Goal: Task Accomplishment & Management: Use online tool/utility

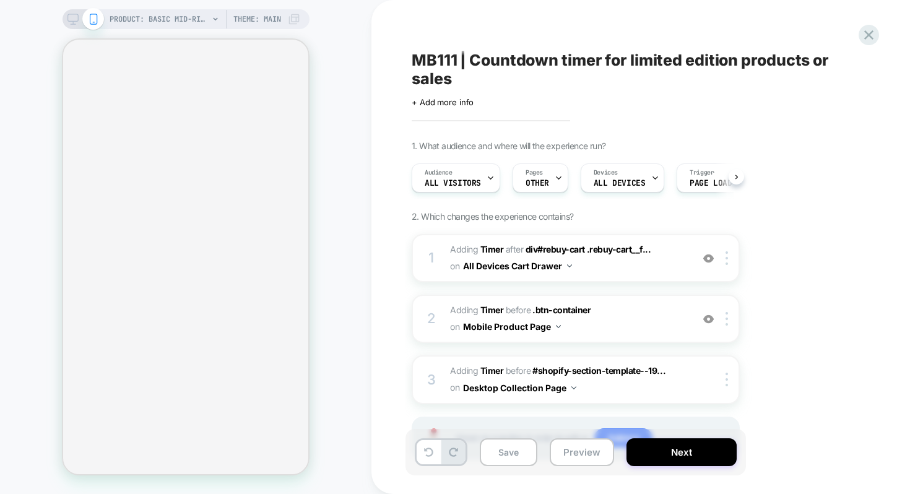
click at [838, 150] on div "1. What audience and where will the experience run? Audience All Visitors Pages…" at bounding box center [638, 316] width 452 height 351
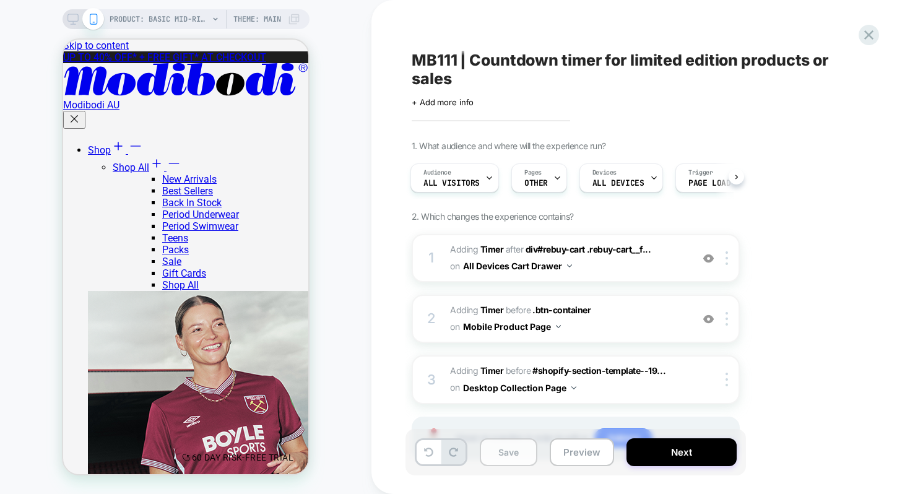
click at [507, 442] on button "Save" at bounding box center [509, 452] width 58 height 28
click at [863, 33] on icon at bounding box center [869, 35] width 17 height 17
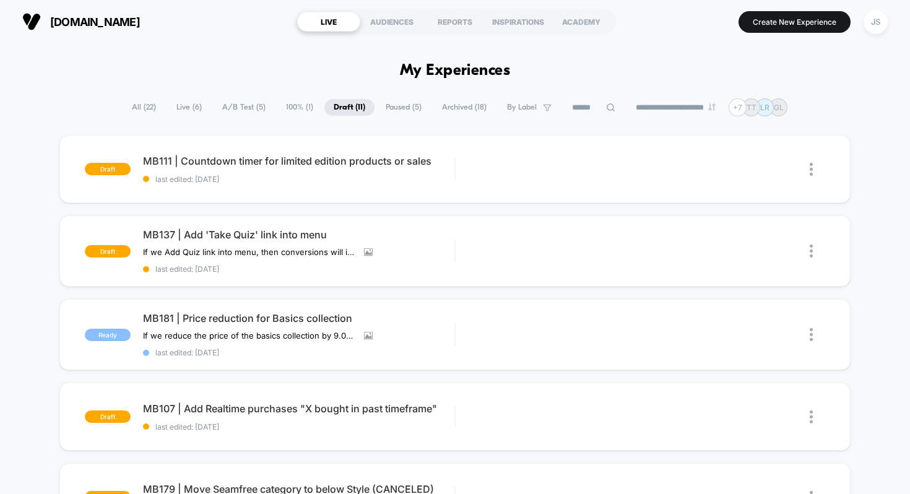
click at [194, 107] on span "Live ( 6 )" at bounding box center [189, 107] width 44 height 17
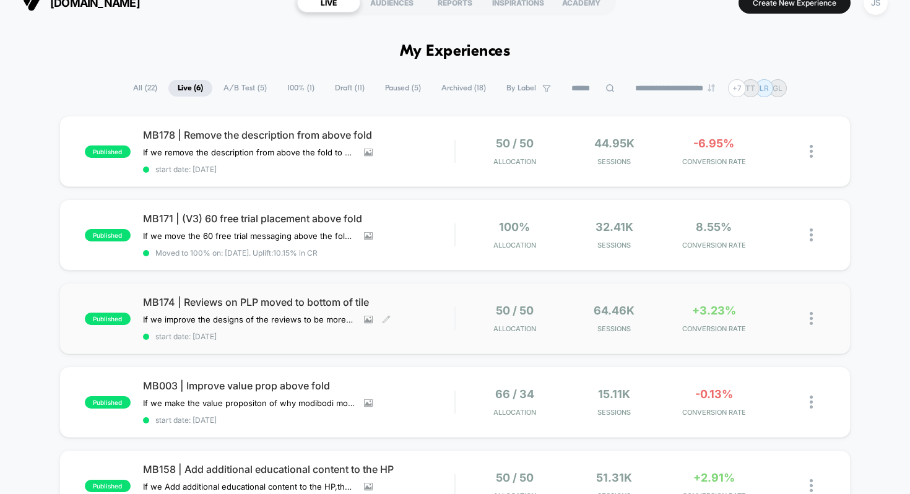
scroll to position [15, 0]
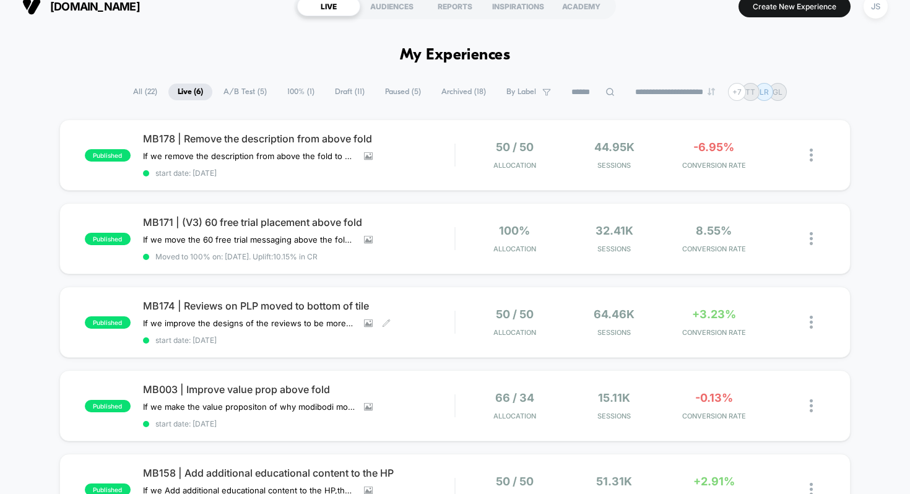
click at [785, 155] on icon at bounding box center [785, 154] width 9 height 9
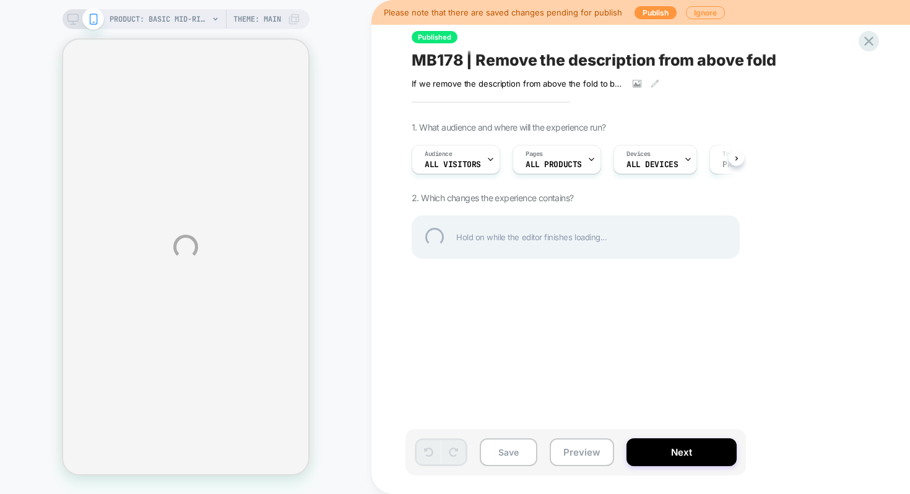
click at [575, 458] on div "PRODUCT: Basic Mid-Rise Brief Moderate Black PRODUCT: Basic Mid-Rise Brief Mode…" at bounding box center [455, 247] width 910 height 494
click at [574, 456] on div "PRODUCT: Basic Mid-Rise Brief Moderate Black PRODUCT: Basic Mid-Rise Brief Mode…" at bounding box center [455, 247] width 910 height 494
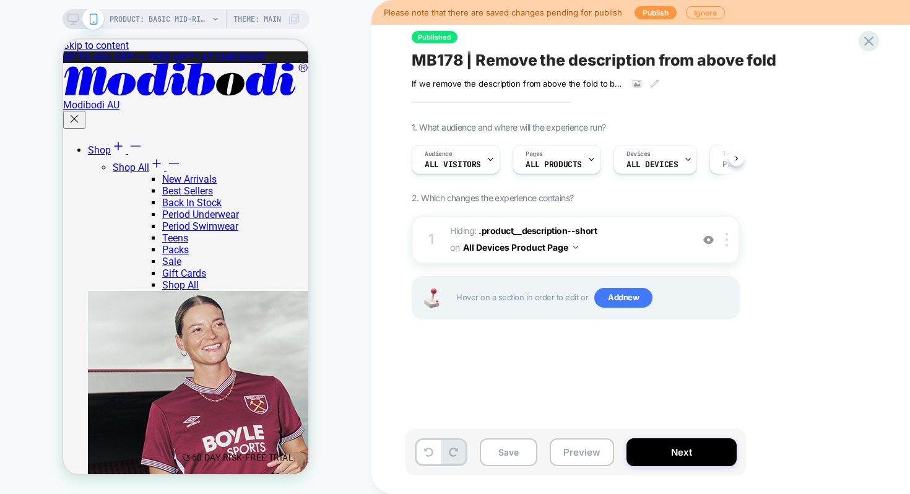
scroll to position [0, 1]
click at [574, 455] on button "Preview" at bounding box center [582, 452] width 64 height 28
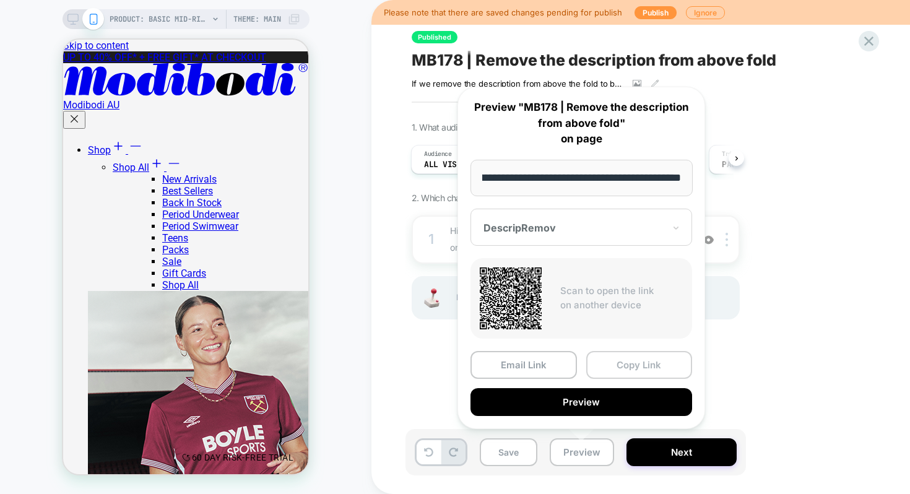
scroll to position [0, 0]
click at [621, 367] on button "Copy Link" at bounding box center [639, 365] width 107 height 28
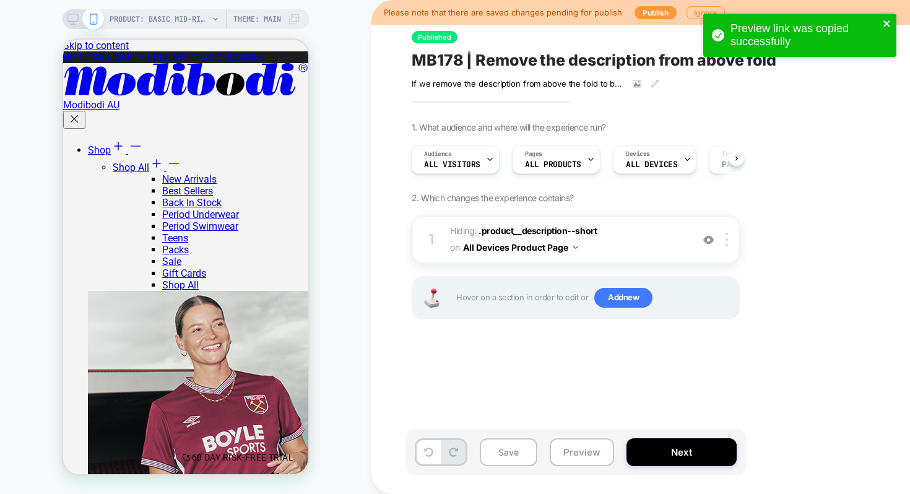
click at [883, 19] on icon "close" at bounding box center [887, 24] width 9 height 10
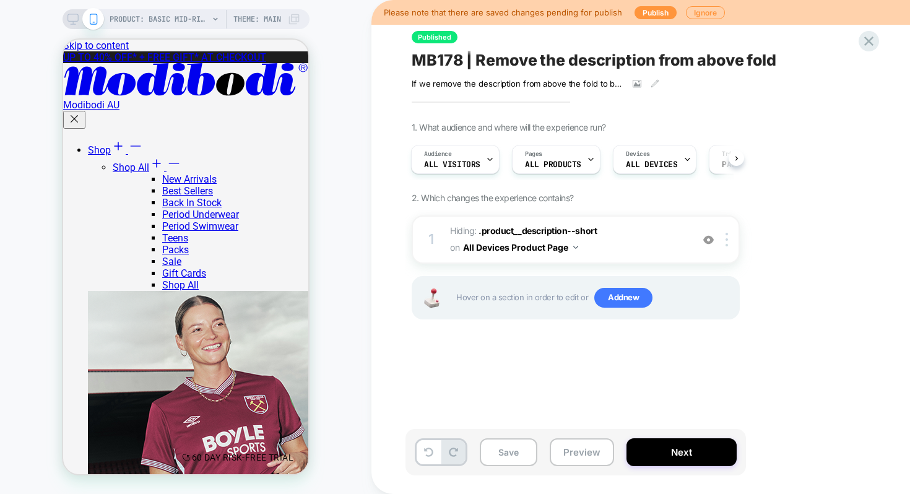
click at [876, 16] on div "Preview link was copied successfully" at bounding box center [800, 13] width 198 height 5
click at [872, 40] on icon at bounding box center [869, 41] width 17 height 17
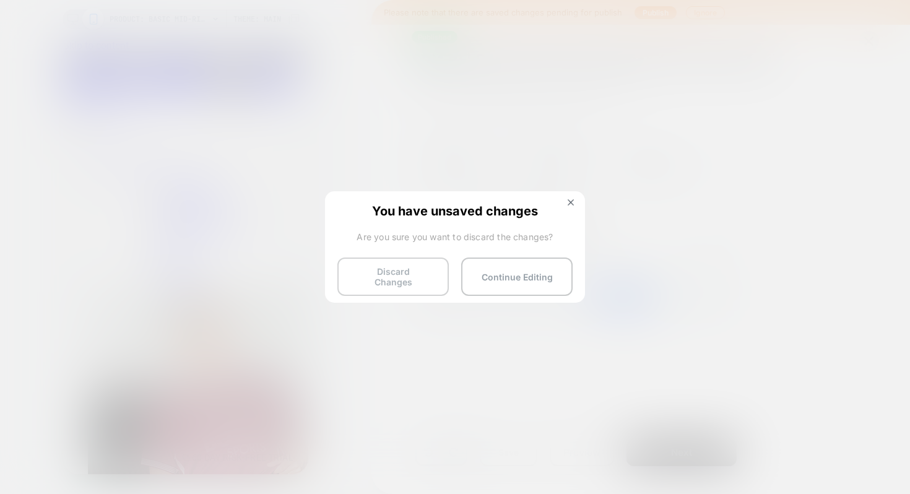
click at [396, 280] on button "Discard Changes" at bounding box center [393, 277] width 111 height 38
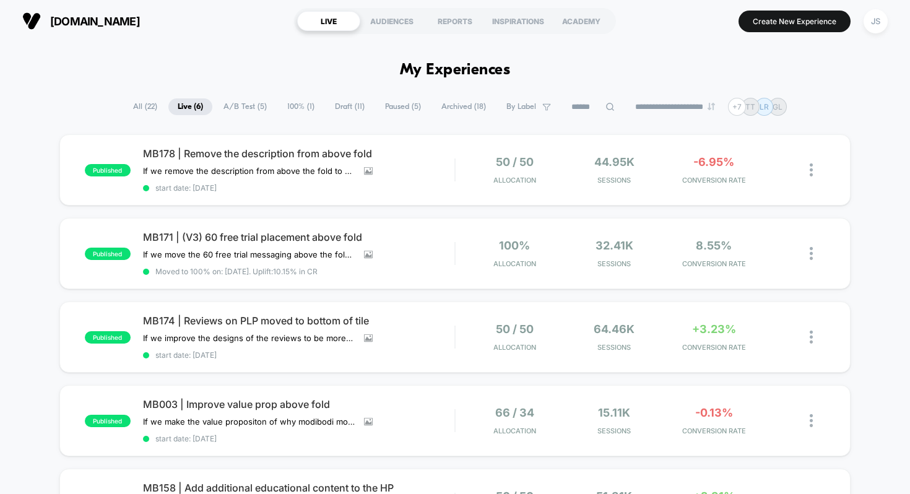
scroll to position [2, 0]
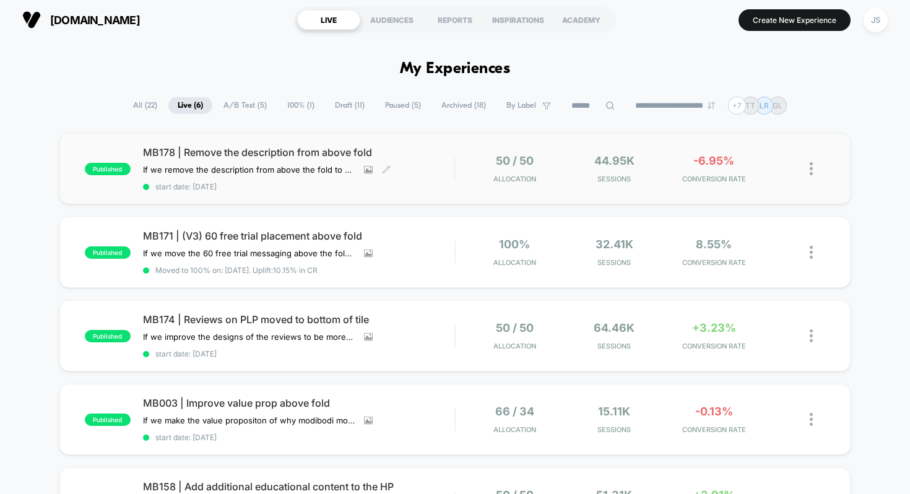
click at [209, 152] on span "MB178 | Remove the description from above fold" at bounding box center [299, 152] width 312 height 12
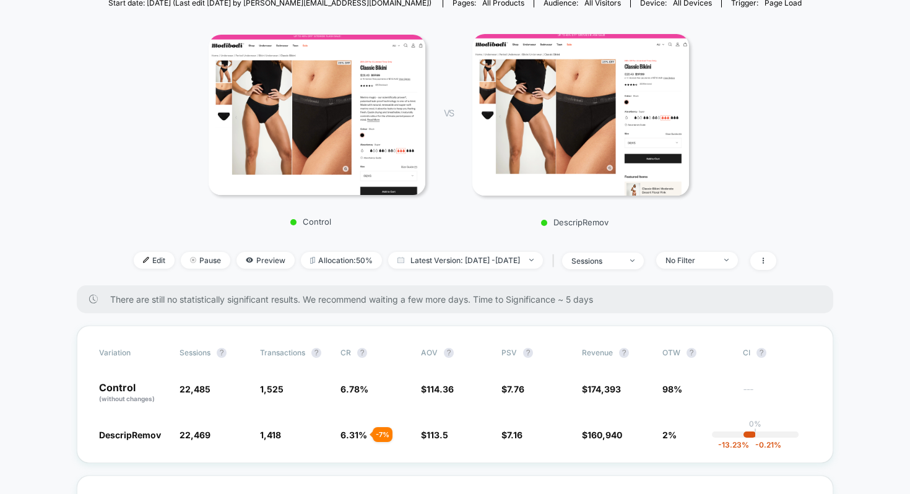
scroll to position [170, 0]
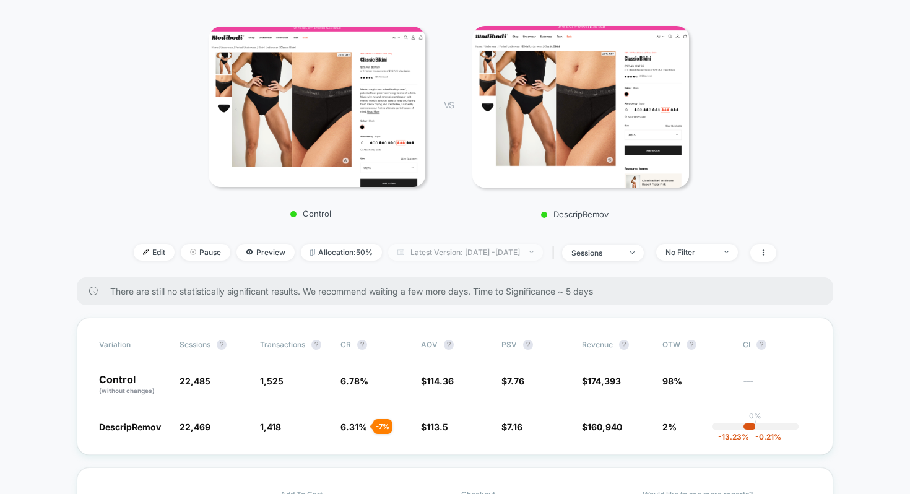
click at [435, 245] on span "Latest Version: [DATE] - [DATE]" at bounding box center [465, 252] width 155 height 17
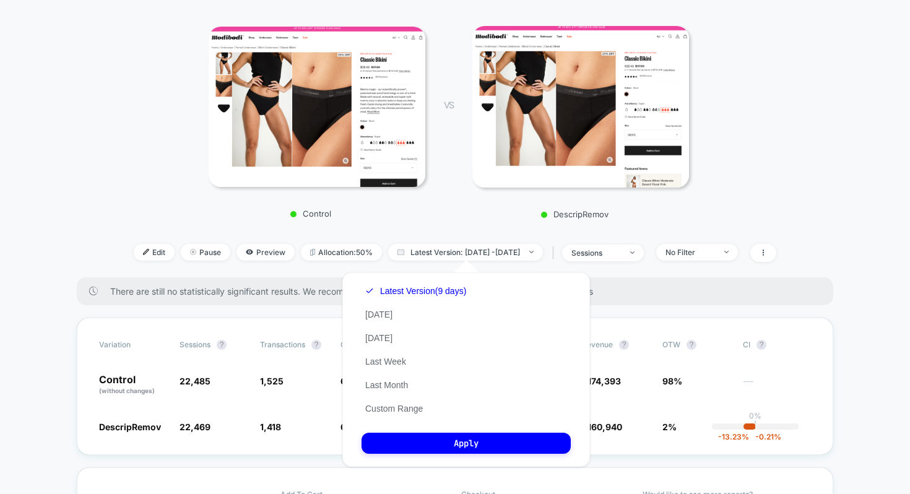
click at [448, 209] on div "VS DescripRemov" at bounding box center [557, 118] width 264 height 201
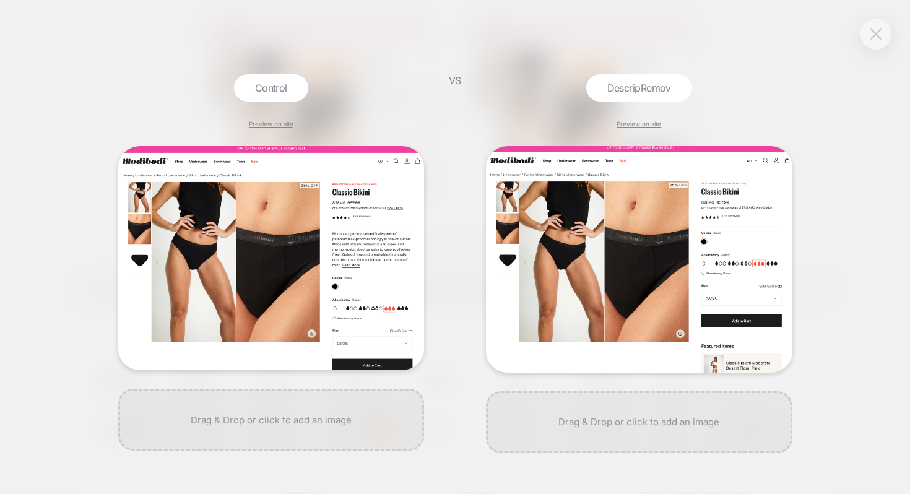
click at [874, 42] on button at bounding box center [876, 34] width 19 height 19
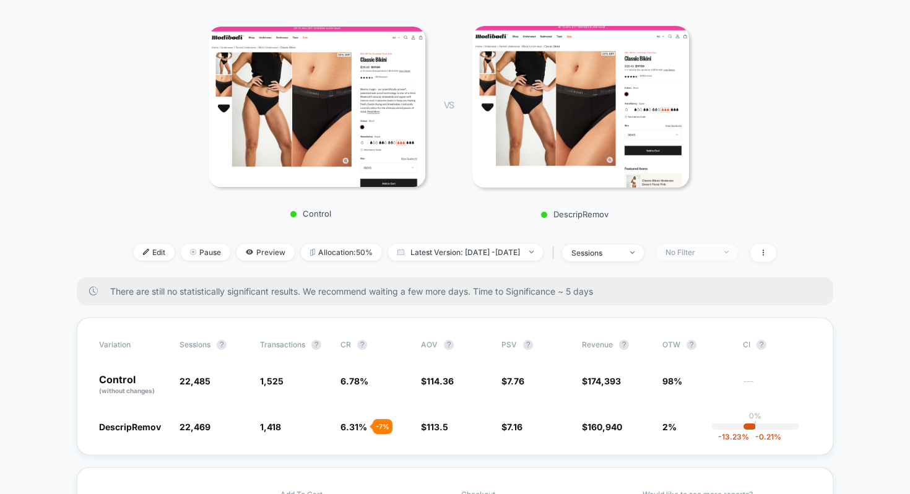
click at [738, 248] on span "No Filter" at bounding box center [697, 252] width 82 height 17
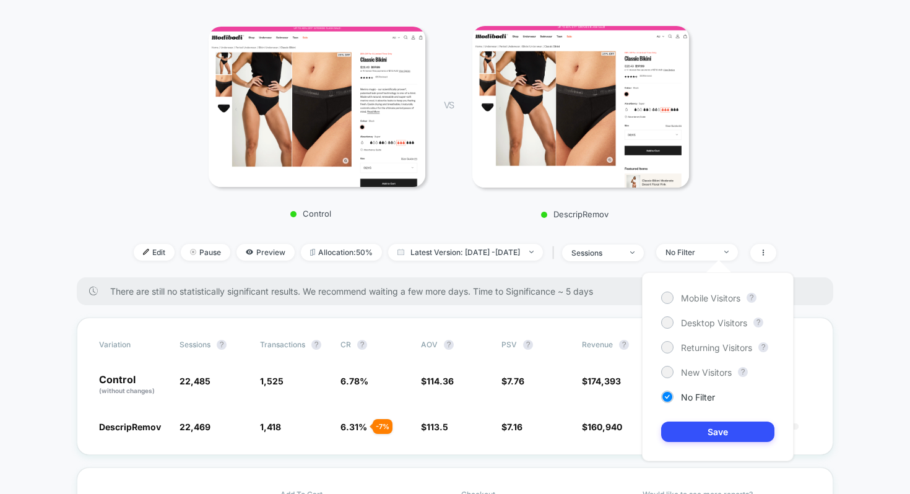
click at [706, 311] on div "Mobile Visitors ? Desktop Visitors ? Returning Visitors ? New Visitors ? No Fil…" at bounding box center [718, 367] width 152 height 189
click at [707, 302] on span "Mobile Visitors" at bounding box center [710, 298] width 59 height 11
click at [713, 427] on button "Save" at bounding box center [717, 432] width 113 height 20
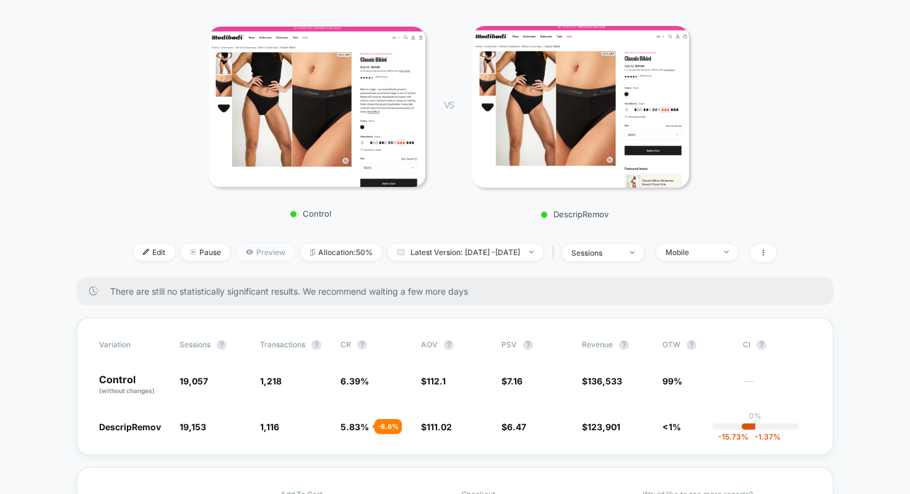
click at [245, 258] on span "Preview" at bounding box center [266, 252] width 58 height 17
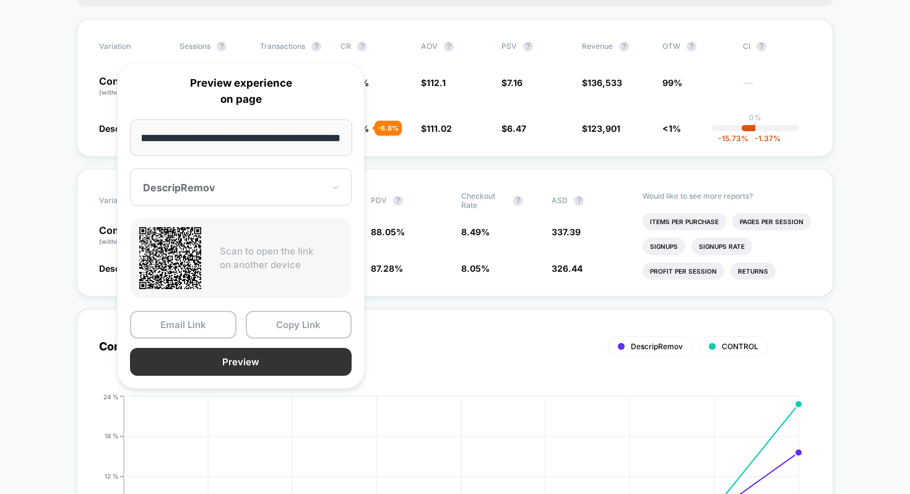
scroll to position [528, 0]
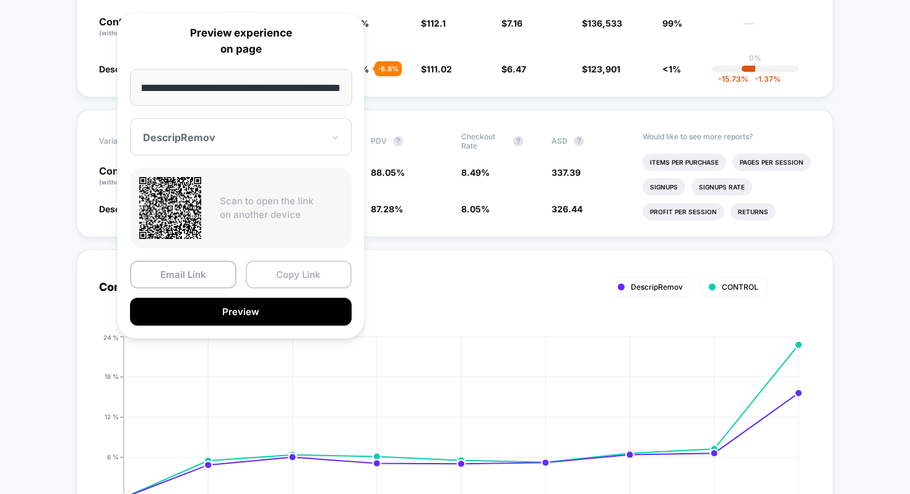
click at [261, 273] on button "Copy Link" at bounding box center [299, 275] width 107 height 28
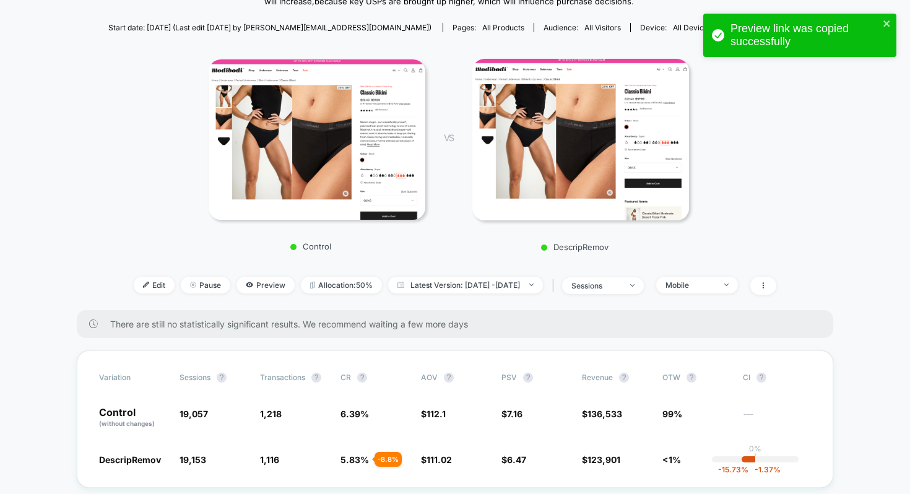
scroll to position [133, 0]
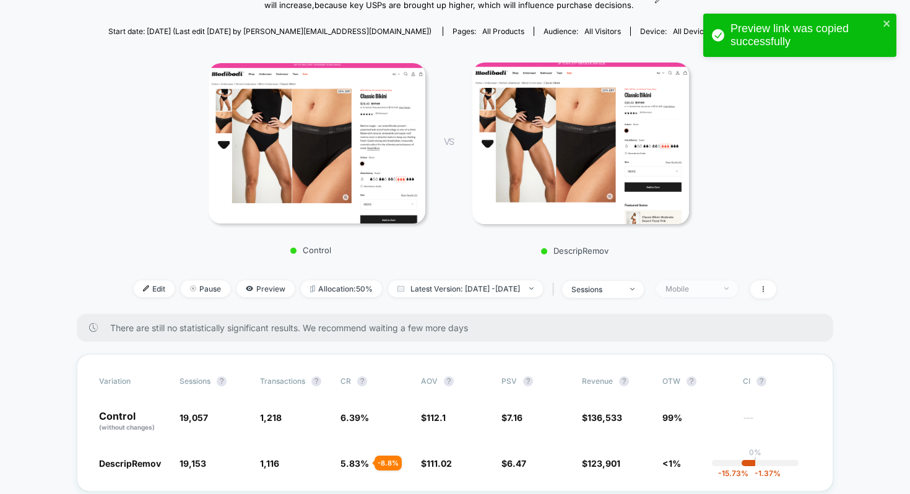
click at [709, 289] on div "Mobile" at bounding box center [691, 288] width 50 height 9
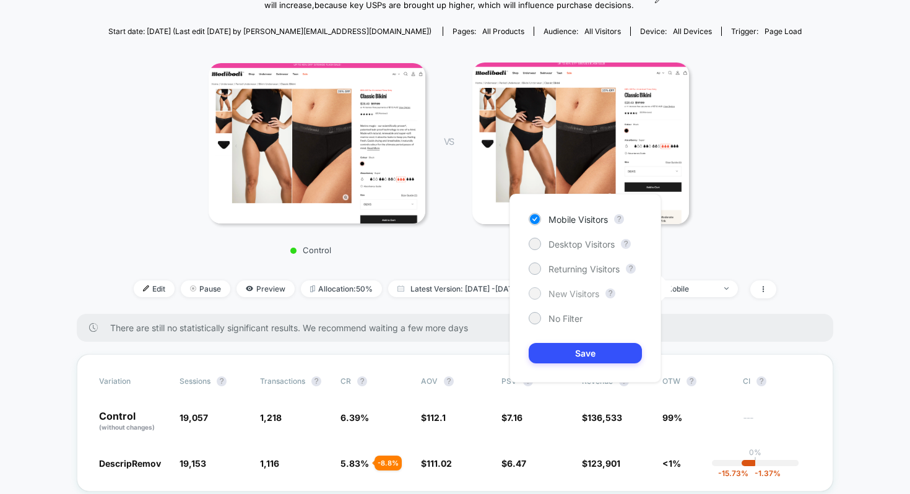
click at [565, 295] on span "New Visitors" at bounding box center [574, 294] width 51 height 11
click at [592, 355] on button "Save" at bounding box center [585, 353] width 113 height 20
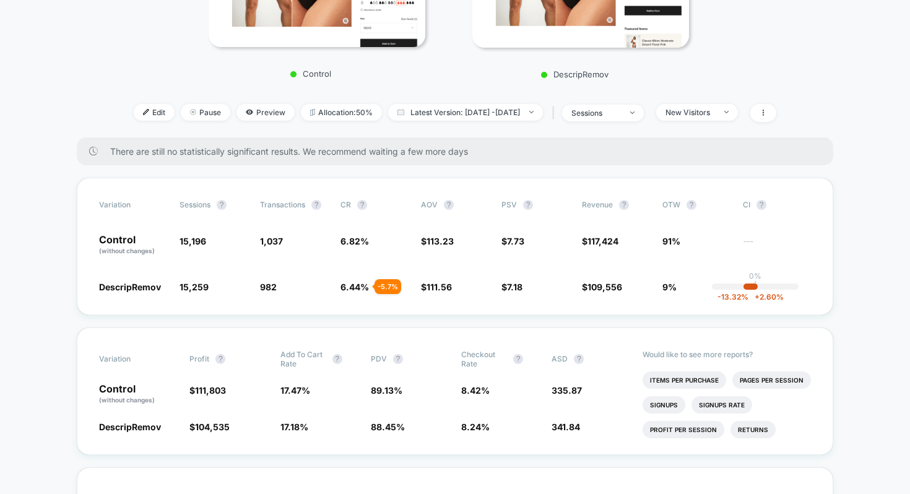
scroll to position [312, 0]
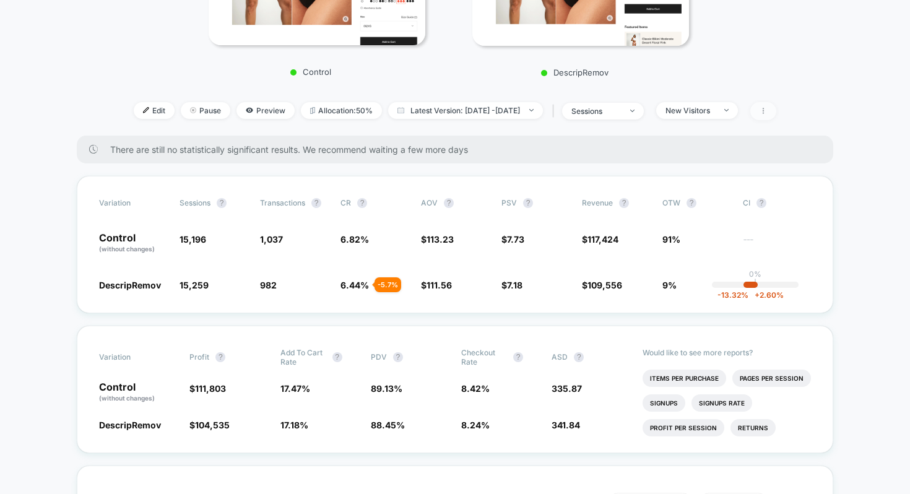
click at [777, 115] on span at bounding box center [764, 111] width 26 height 18
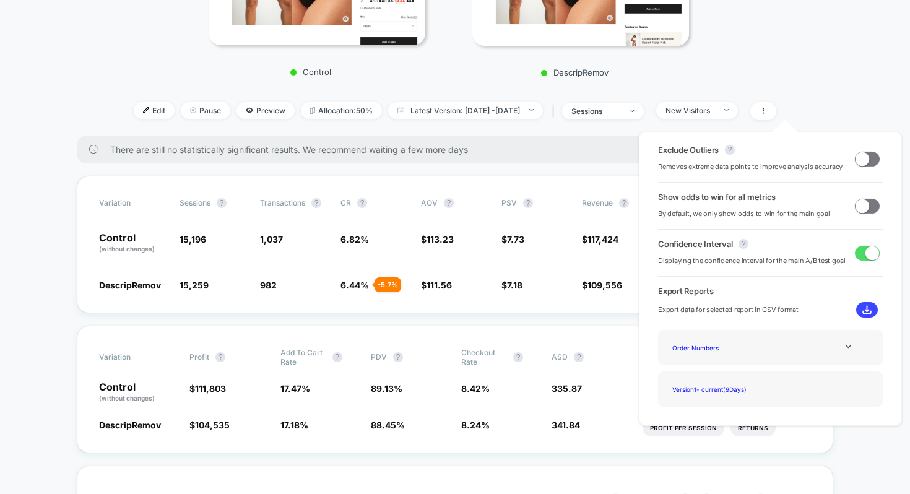
click at [860, 204] on span at bounding box center [863, 206] width 14 height 14
click at [863, 157] on span at bounding box center [863, 159] width 14 height 14
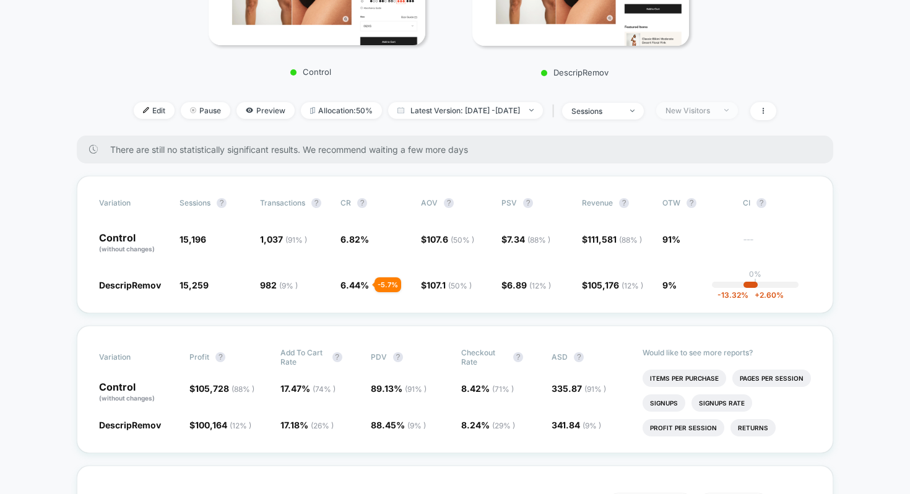
click at [715, 111] on div "New Visitors" at bounding box center [691, 110] width 50 height 9
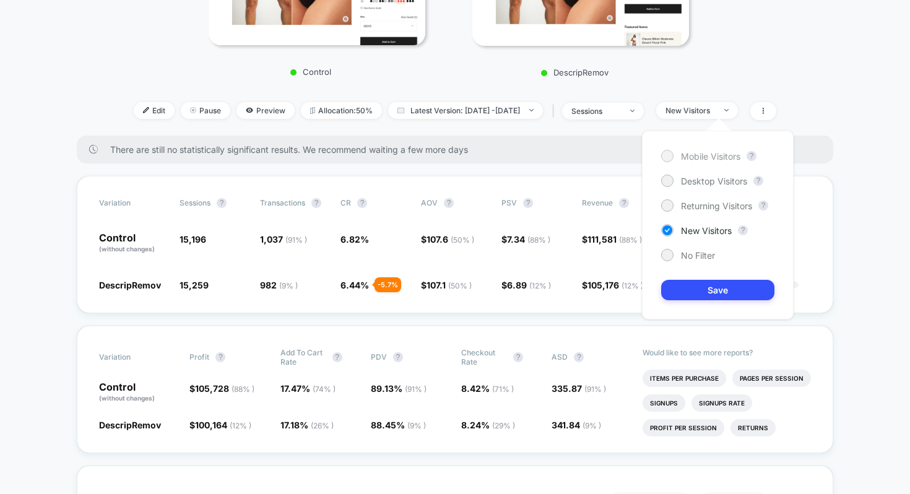
click at [709, 159] on span "Mobile Visitors" at bounding box center [710, 156] width 59 height 11
click at [706, 288] on button "Save" at bounding box center [717, 290] width 113 height 20
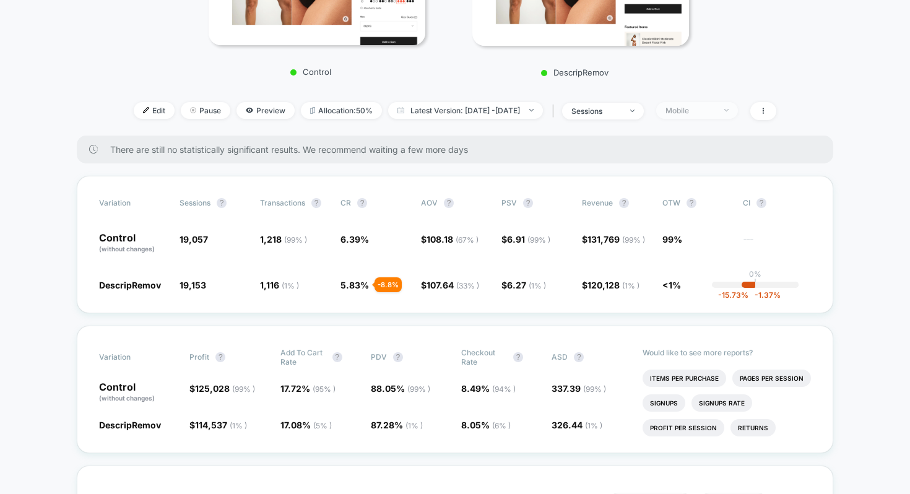
click at [697, 106] on div "Mobile" at bounding box center [691, 110] width 50 height 9
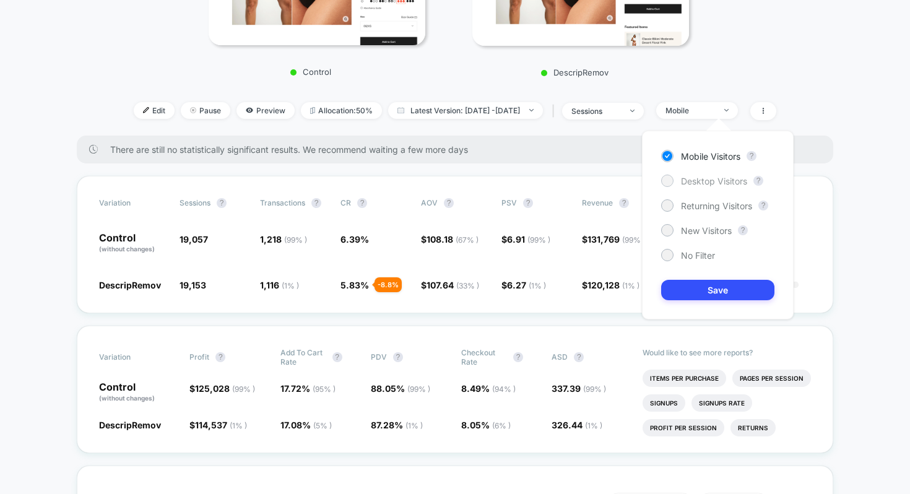
click at [713, 184] on span "Desktop Visitors" at bounding box center [714, 181] width 66 height 11
click at [724, 286] on button "Save" at bounding box center [717, 290] width 113 height 20
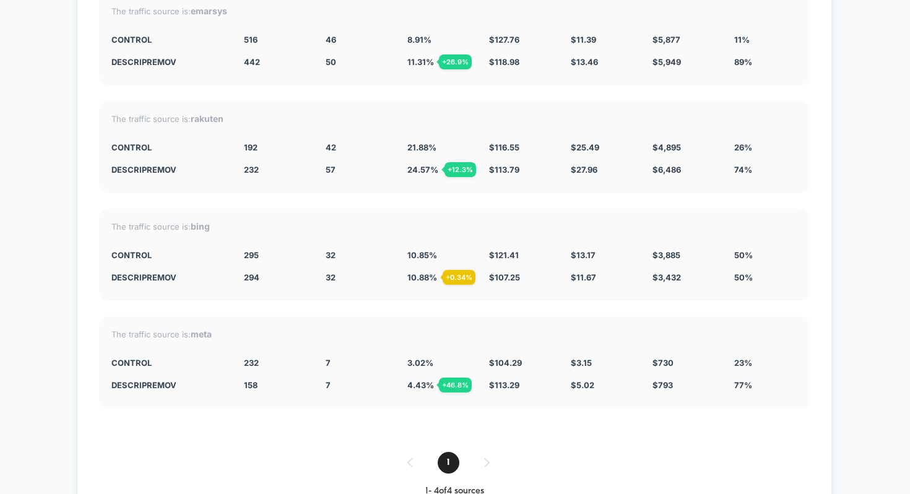
scroll to position [4748, 0]
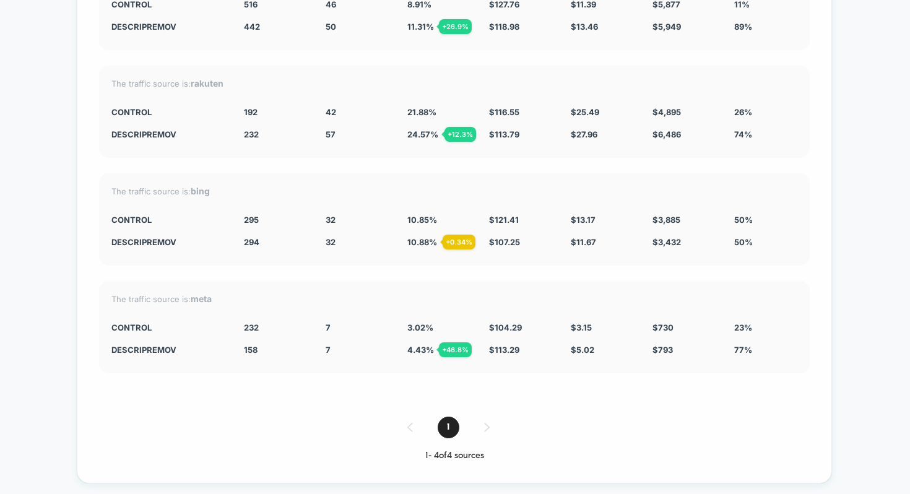
click at [483, 417] on div "1" at bounding box center [454, 428] width 711 height 22
click at [487, 417] on div "1" at bounding box center [454, 428] width 711 height 22
click at [408, 422] on div "1" at bounding box center [454, 428] width 711 height 22
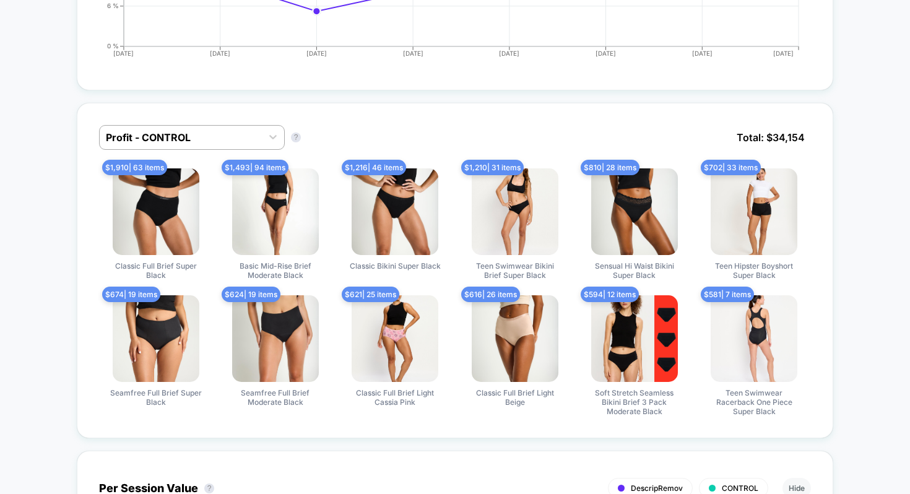
scroll to position [982, 0]
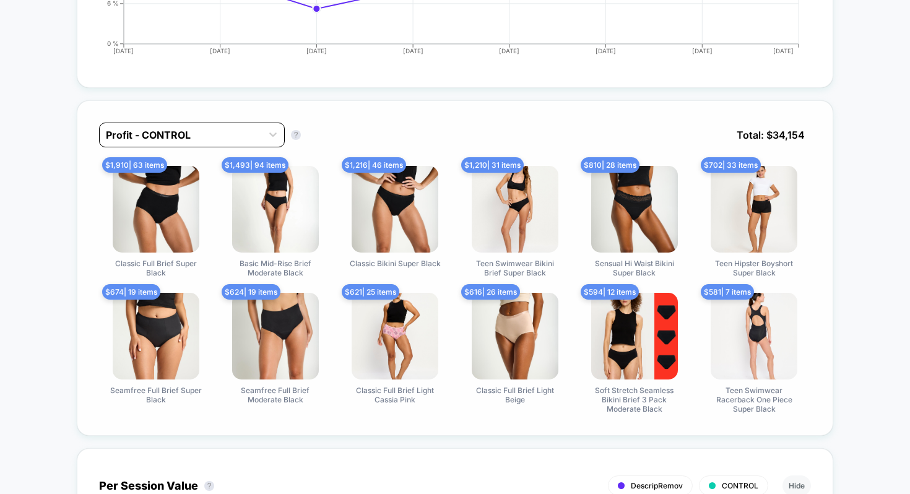
click at [249, 141] on div "Profit - CONTROL" at bounding box center [181, 135] width 162 height 20
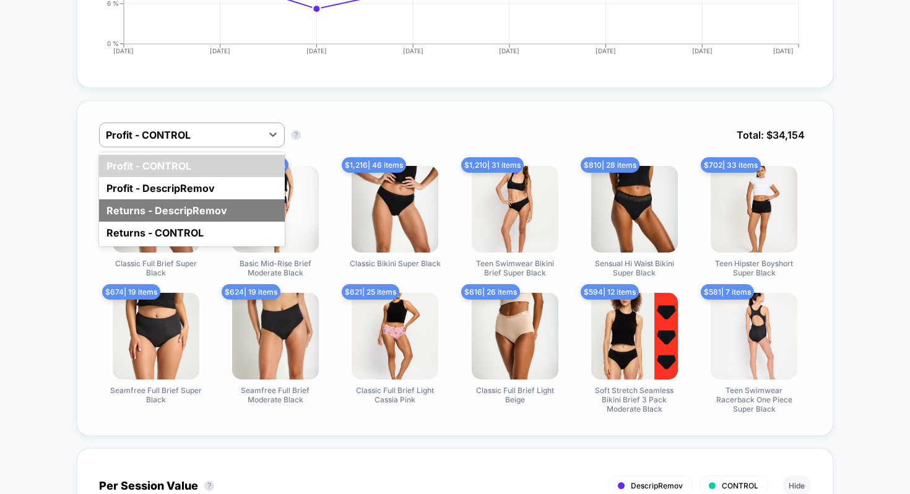
click at [243, 202] on div "Returns - DescripRemov" at bounding box center [192, 210] width 186 height 22
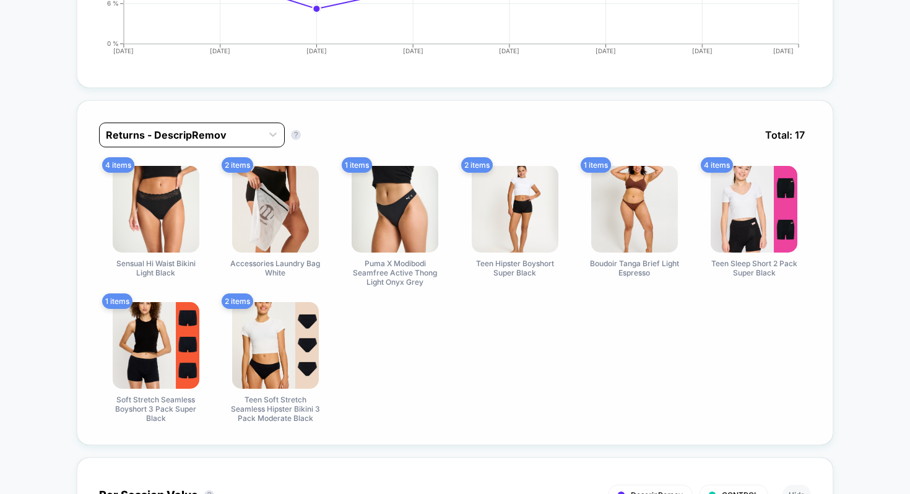
click at [232, 131] on div at bounding box center [181, 135] width 150 height 15
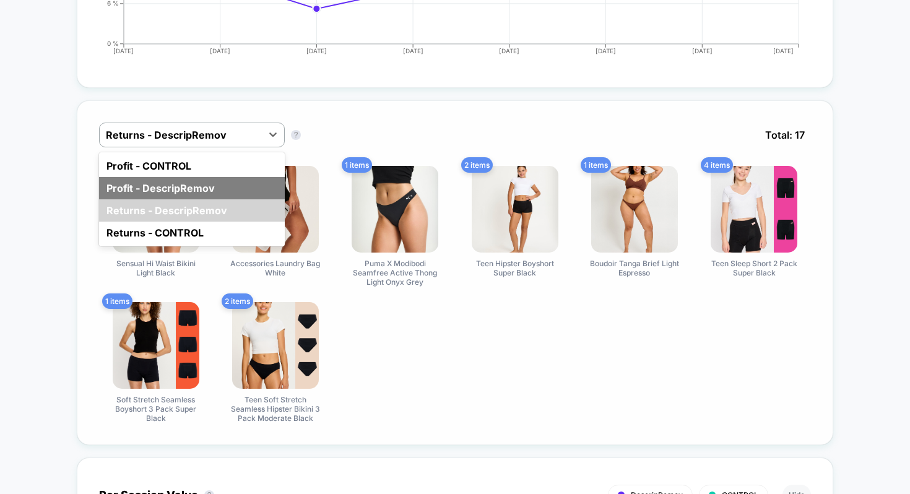
click at [204, 183] on div "Profit - DescripRemov" at bounding box center [192, 188] width 186 height 22
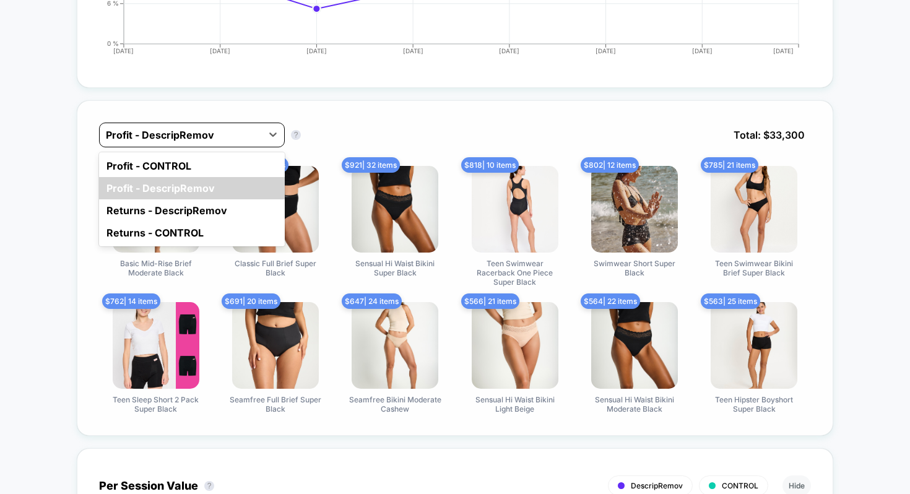
click at [207, 137] on div at bounding box center [181, 135] width 150 height 15
click at [310, 136] on div "option Profit - CONTROL focused, 1 of 4. 4 results available. Use Up and Down t…" at bounding box center [207, 135] width 217 height 25
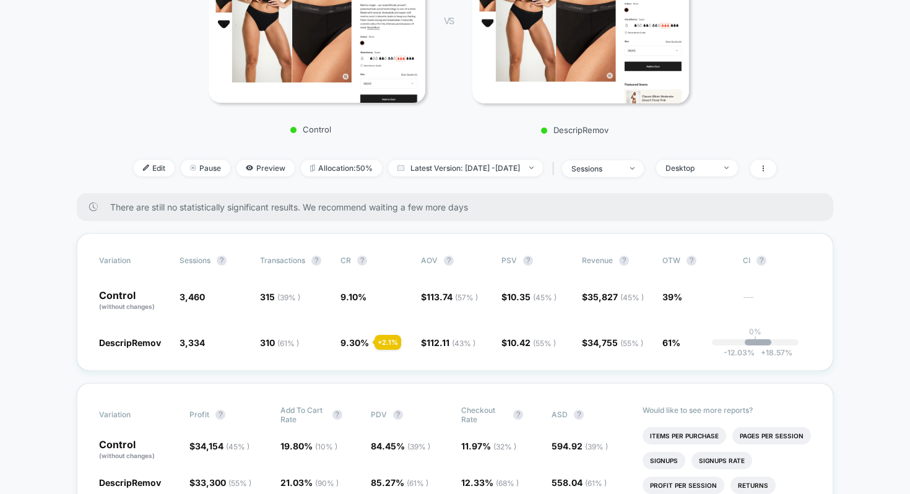
scroll to position [248, 0]
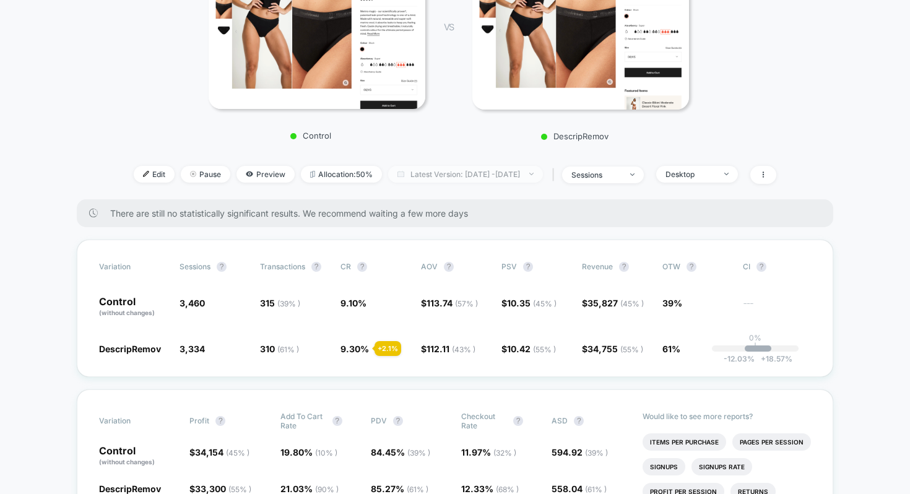
click at [417, 180] on span "Latest Version: [DATE] - [DATE]" at bounding box center [465, 174] width 155 height 17
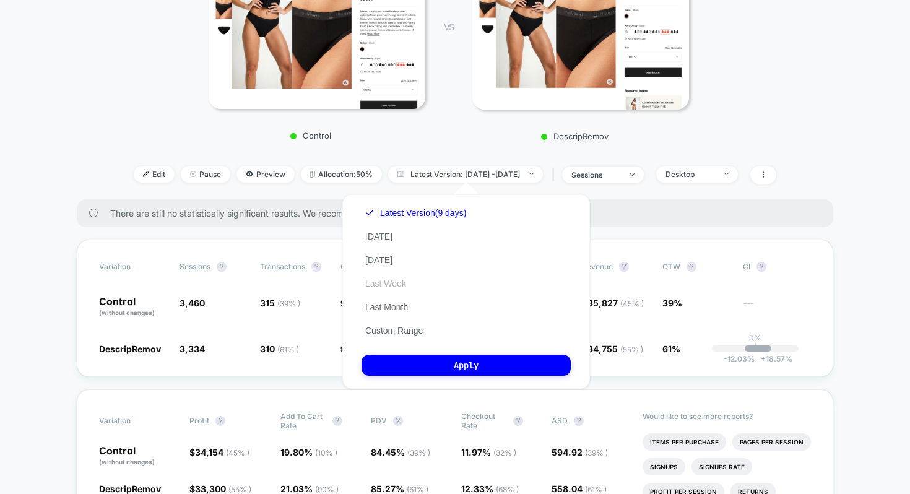
click at [382, 279] on button "Last Week" at bounding box center [386, 283] width 48 height 11
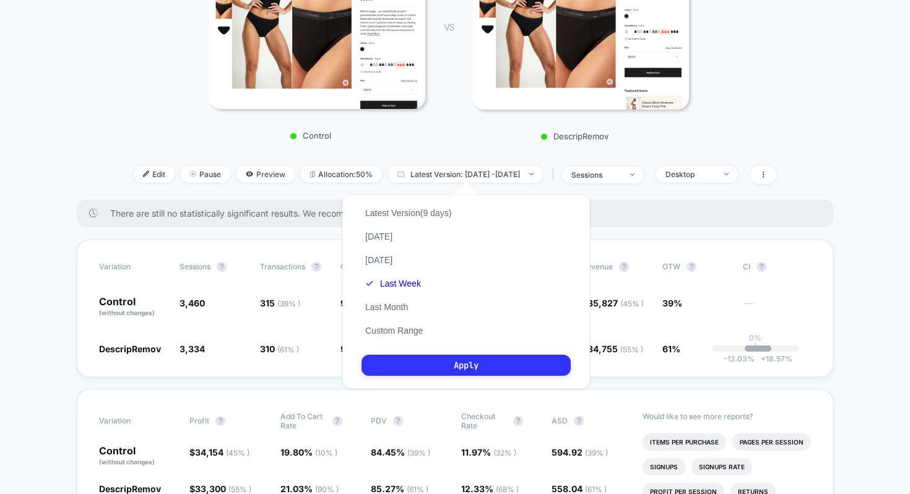
click at [455, 366] on button "Apply" at bounding box center [466, 365] width 209 height 21
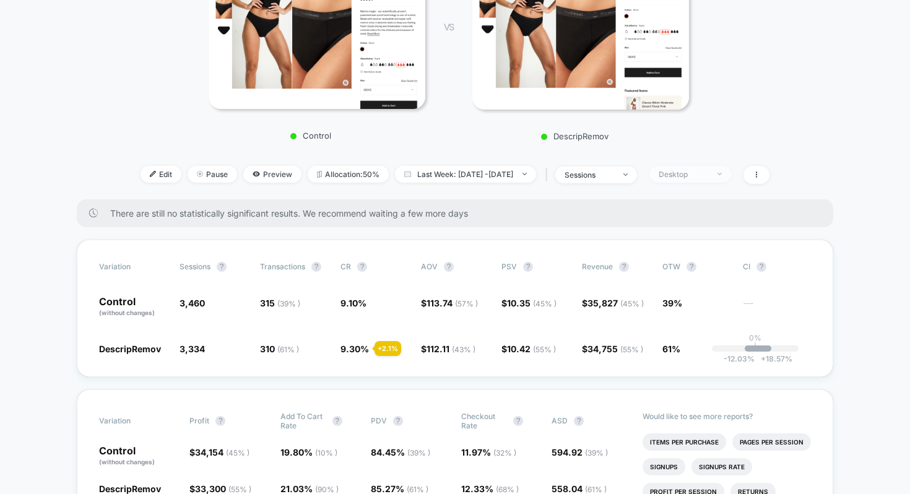
click at [706, 171] on div "Desktop" at bounding box center [684, 174] width 50 height 9
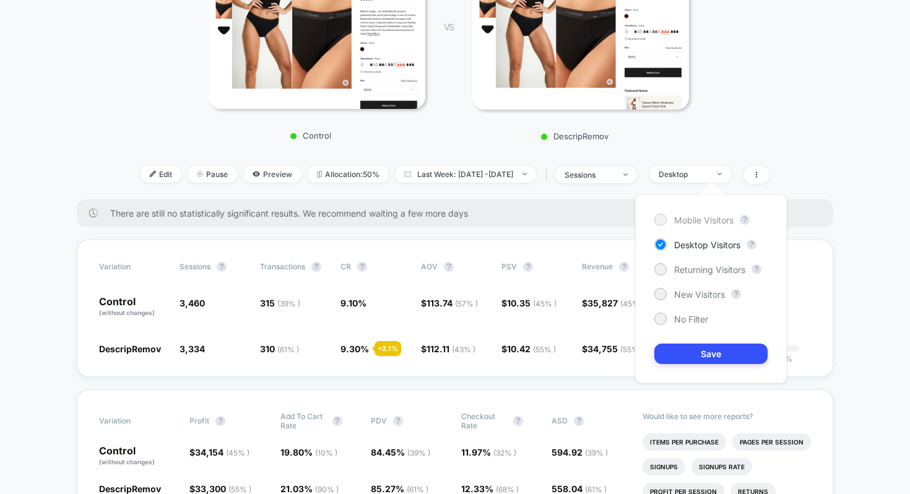
click at [705, 220] on span "Mobile Visitors" at bounding box center [703, 220] width 59 height 11
click at [719, 352] on button "Save" at bounding box center [711, 354] width 113 height 20
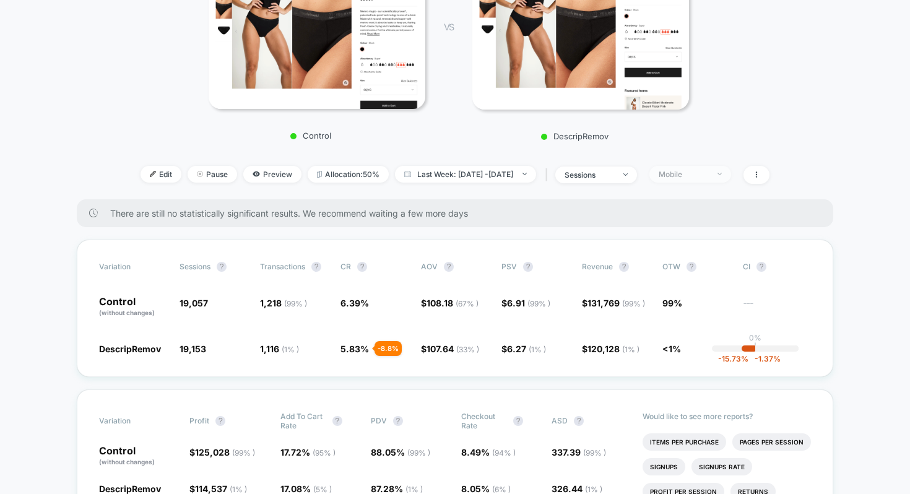
click at [709, 170] on div "Mobile" at bounding box center [684, 174] width 50 height 9
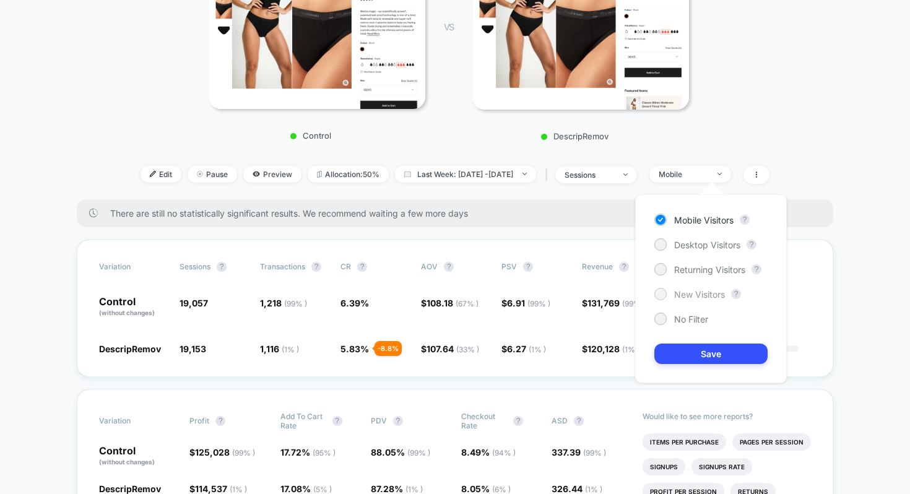
click at [706, 294] on span "New Visitors" at bounding box center [699, 294] width 51 height 11
click at [681, 354] on button "Save" at bounding box center [711, 354] width 113 height 20
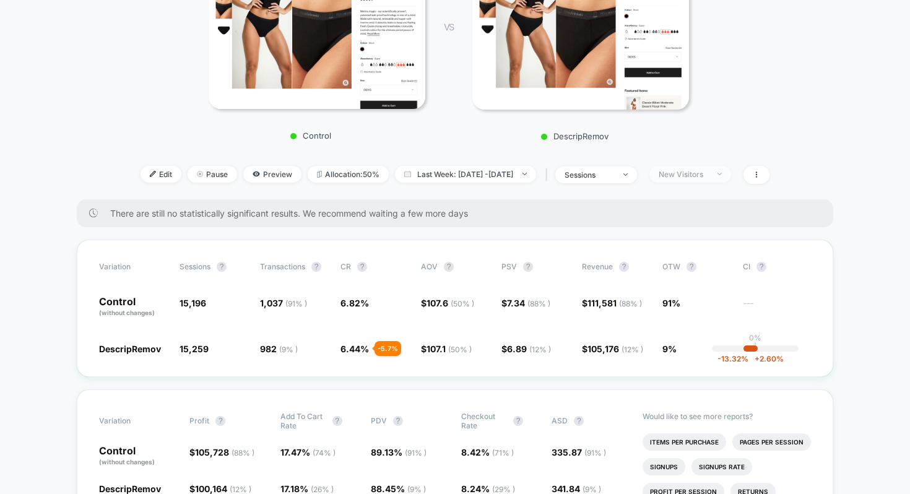
click at [709, 178] on div "New Visitors" at bounding box center [684, 174] width 50 height 9
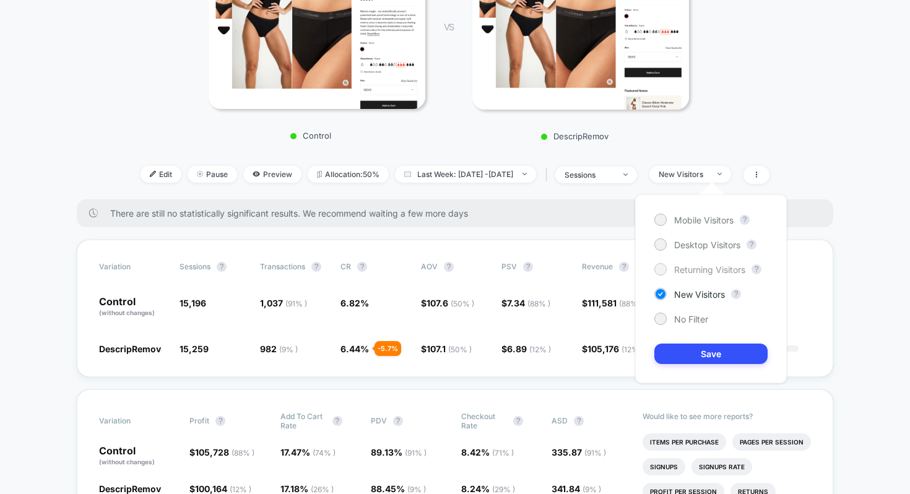
click at [706, 267] on span "Returning Visitors" at bounding box center [709, 269] width 71 height 11
click at [726, 355] on button "Save" at bounding box center [711, 354] width 113 height 20
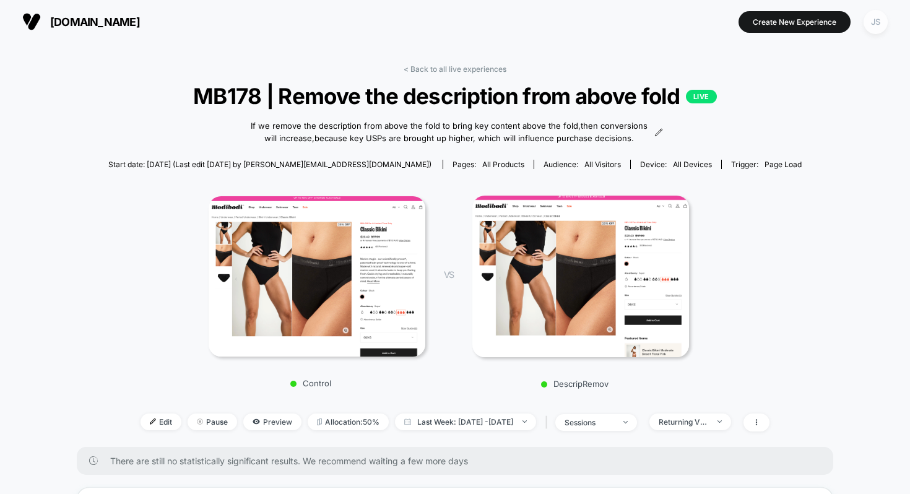
click at [876, 28] on div "JS" at bounding box center [876, 22] width 24 height 24
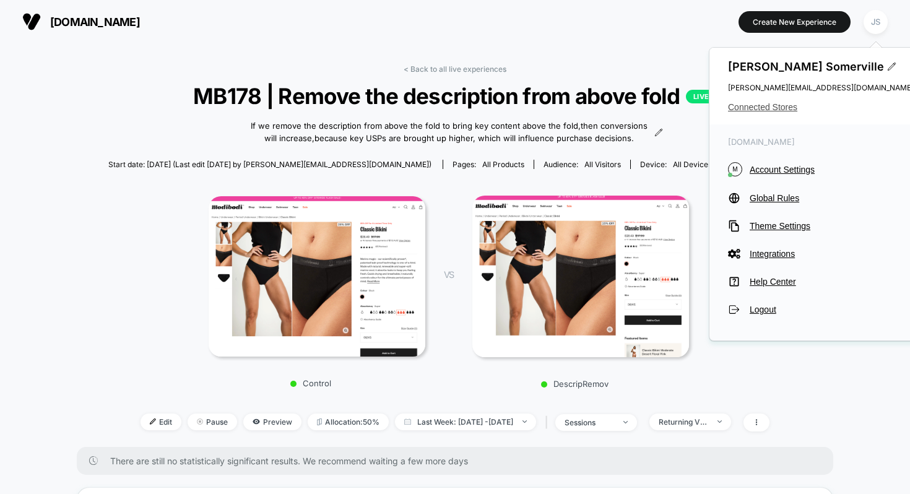
click at [764, 103] on span "Connected Stores" at bounding box center [821, 107] width 186 height 10
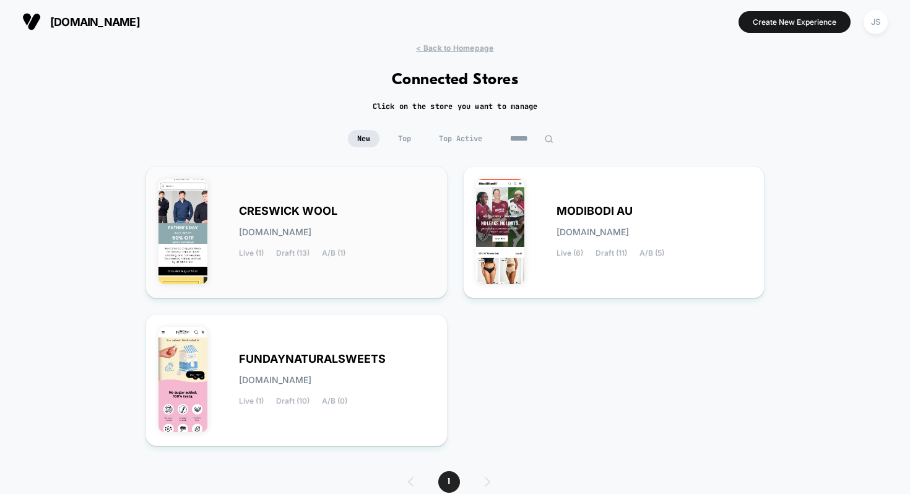
click at [323, 210] on span "CRESWICK WOOL" at bounding box center [288, 211] width 98 height 9
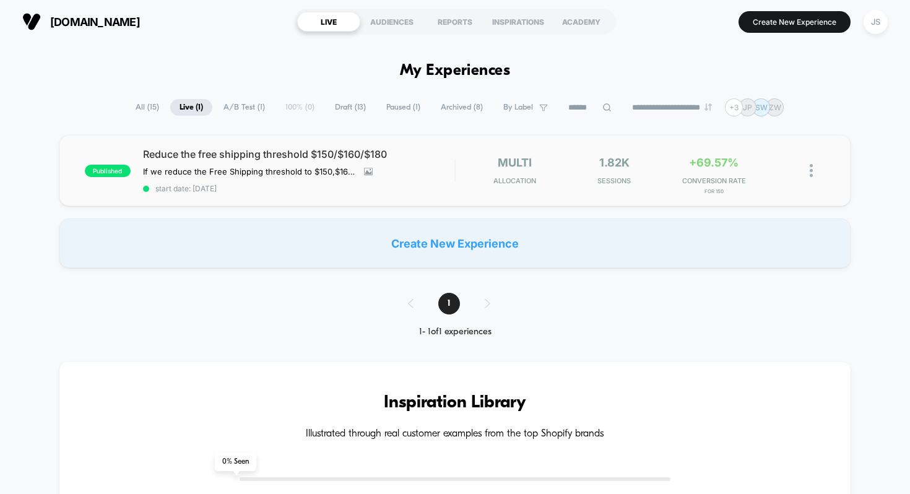
click at [302, 147] on div "published Reduce the free shipping threshold $150/$160/$180 If we reduce the Fr…" at bounding box center [455, 170] width 792 height 71
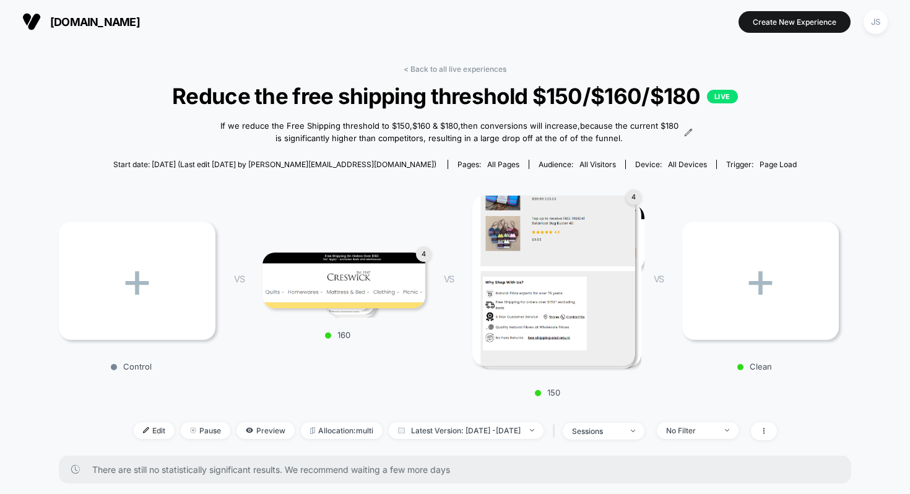
scroll to position [1, 0]
click at [480, 67] on link "< Back to all live experiences" at bounding box center [455, 68] width 103 height 9
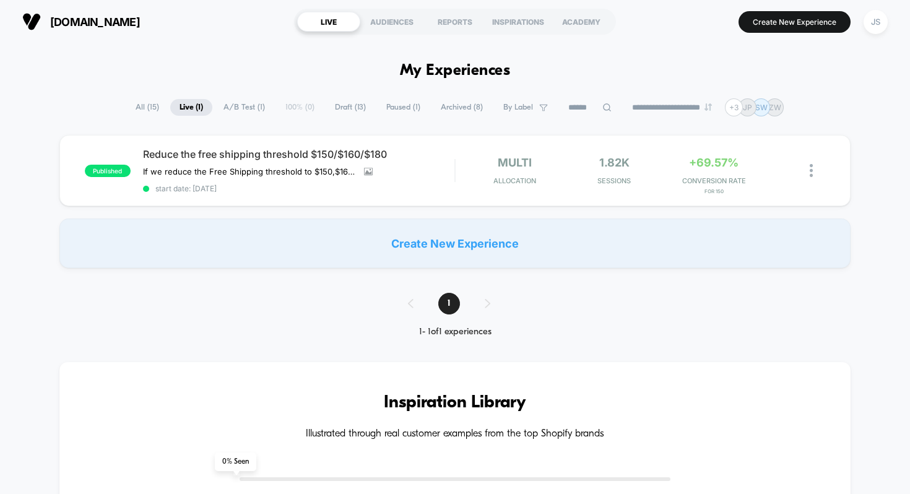
click at [346, 103] on span "Draft ( 13 )" at bounding box center [351, 107] width 50 height 17
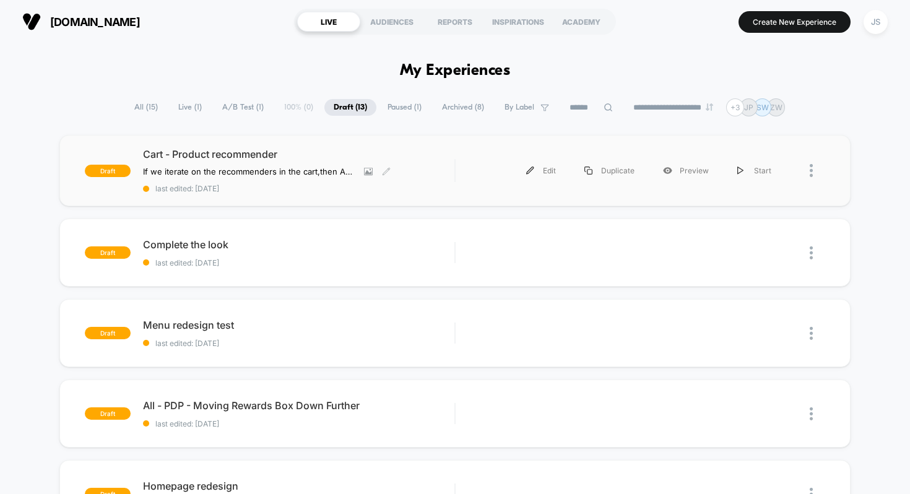
click at [247, 150] on span "Cart - Product recommender" at bounding box center [299, 154] width 312 height 12
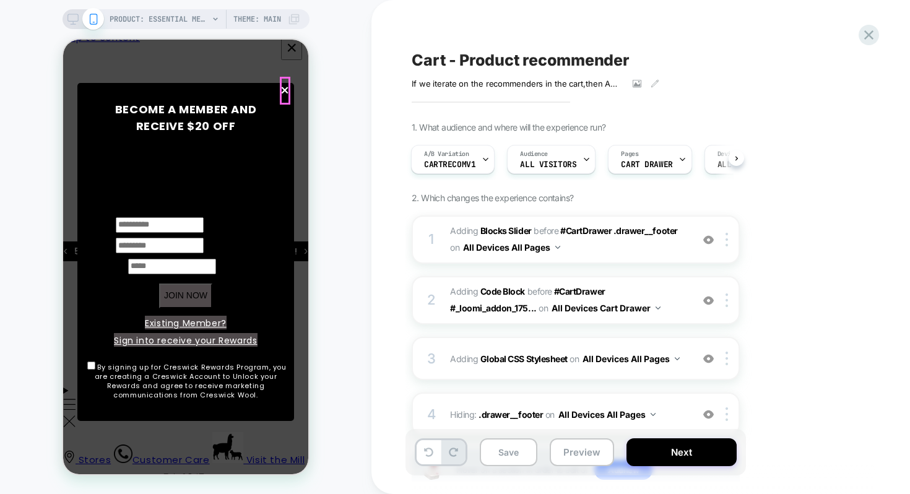
click at [286, 93] on span "×" at bounding box center [285, 91] width 11 height 28
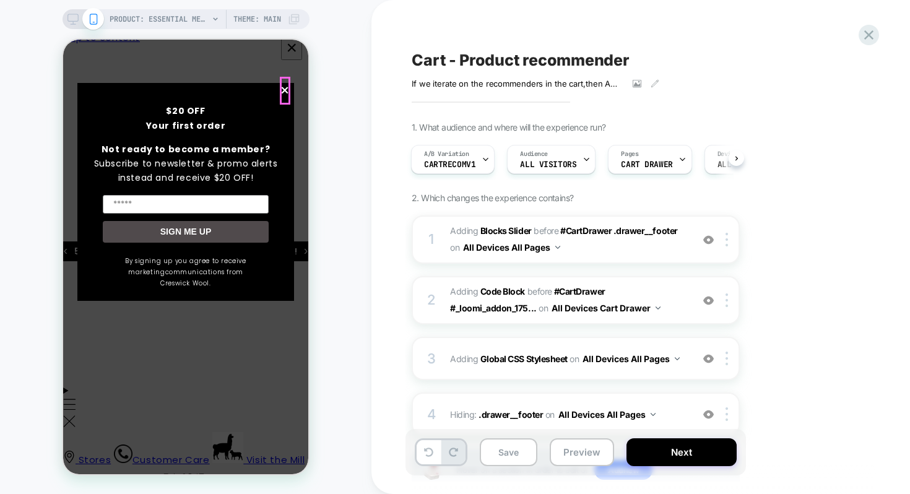
click at [289, 87] on span "×" at bounding box center [285, 91] width 11 height 28
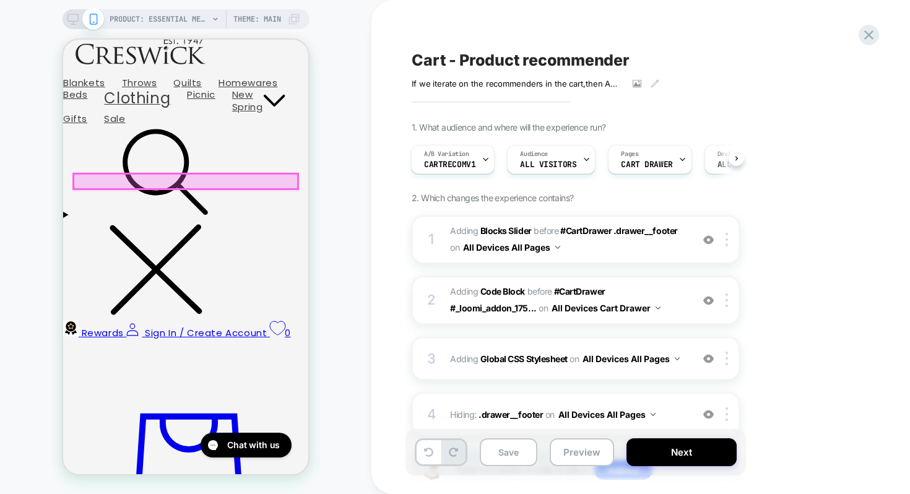
scroll to position [460, 0]
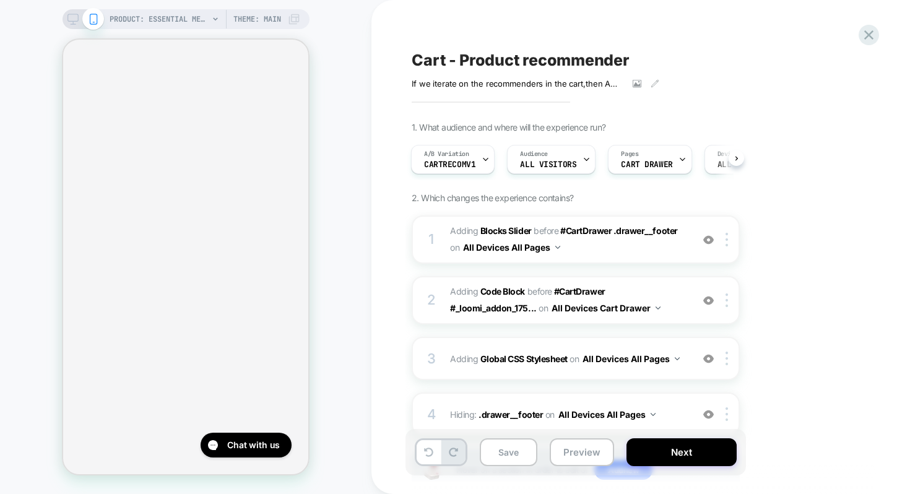
scroll to position [3, 0]
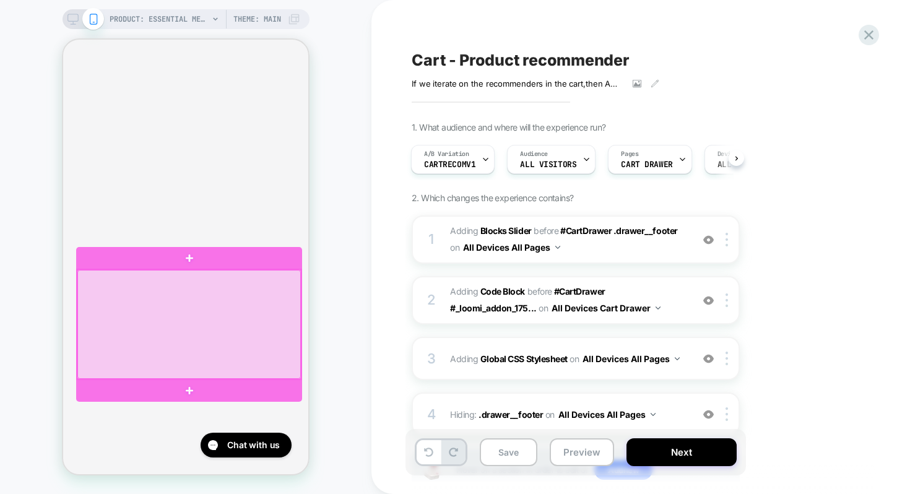
click at [216, 307] on div at bounding box center [189, 324] width 224 height 108
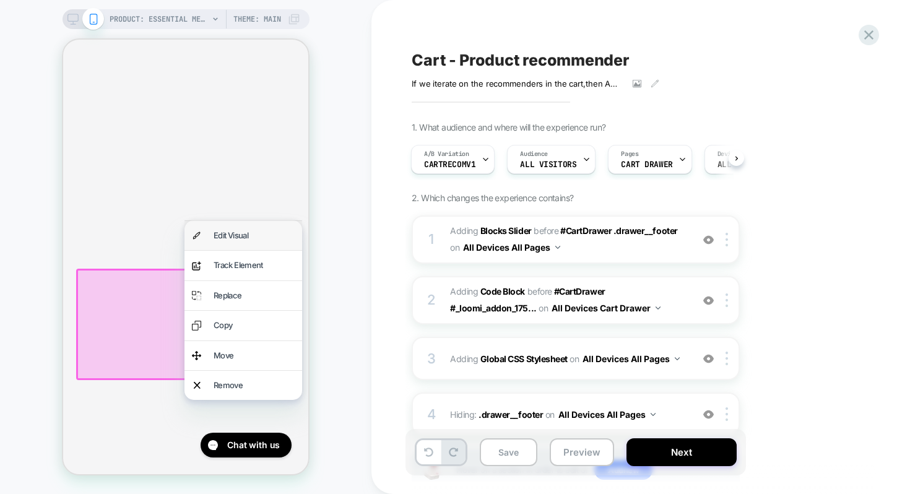
click at [251, 244] on div "Edit Visual" at bounding box center [244, 235] width 118 height 29
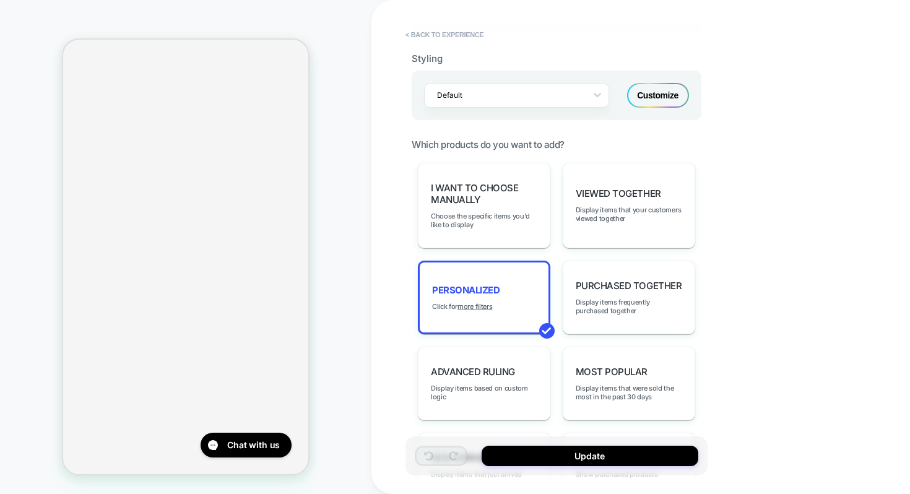
scroll to position [527, 0]
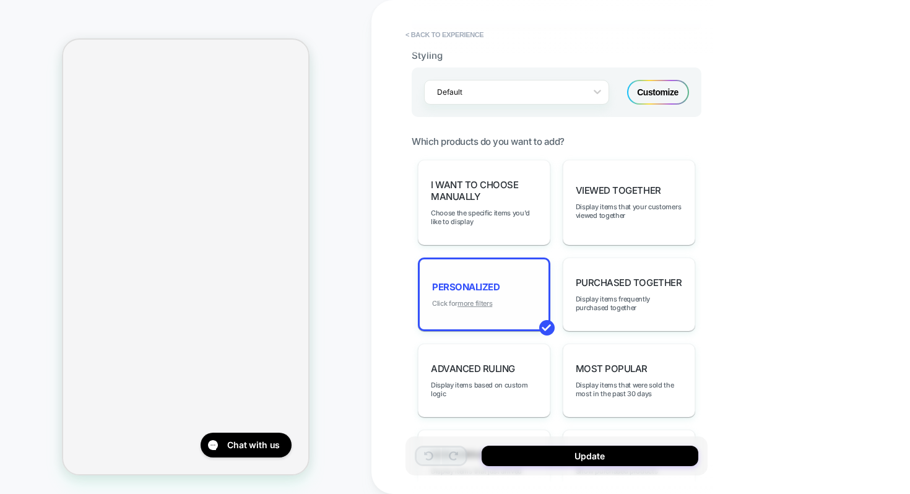
click at [479, 299] on u "more filters" at bounding box center [475, 303] width 35 height 9
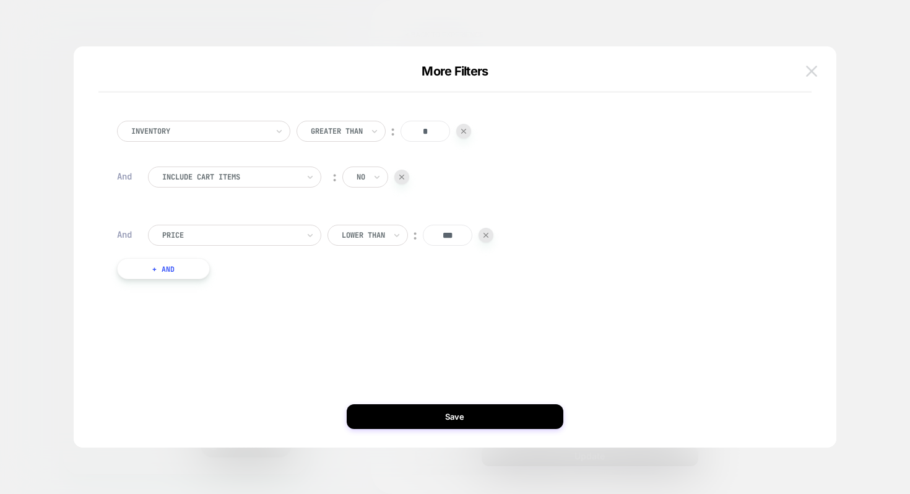
click at [817, 72] on img at bounding box center [811, 71] width 11 height 11
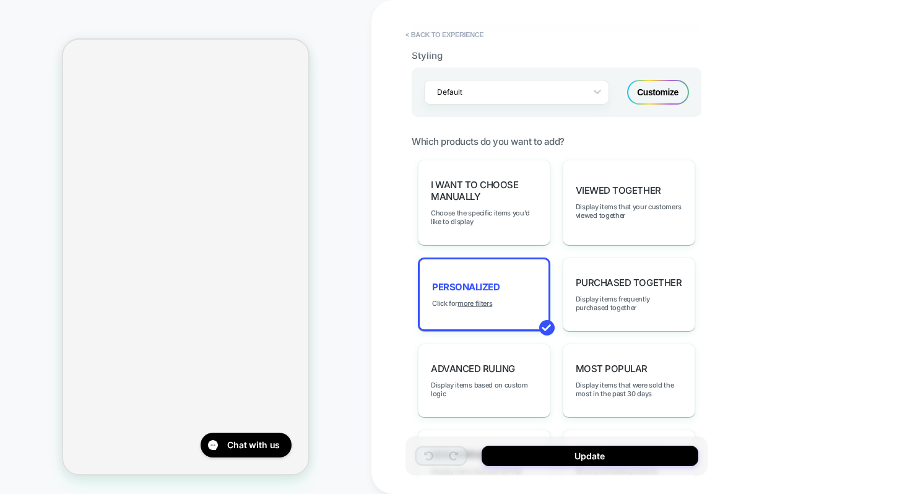
click at [741, 286] on div "**********" at bounding box center [644, 247] width 545 height 494
click at [477, 300] on u "more filters" at bounding box center [475, 304] width 35 height 9
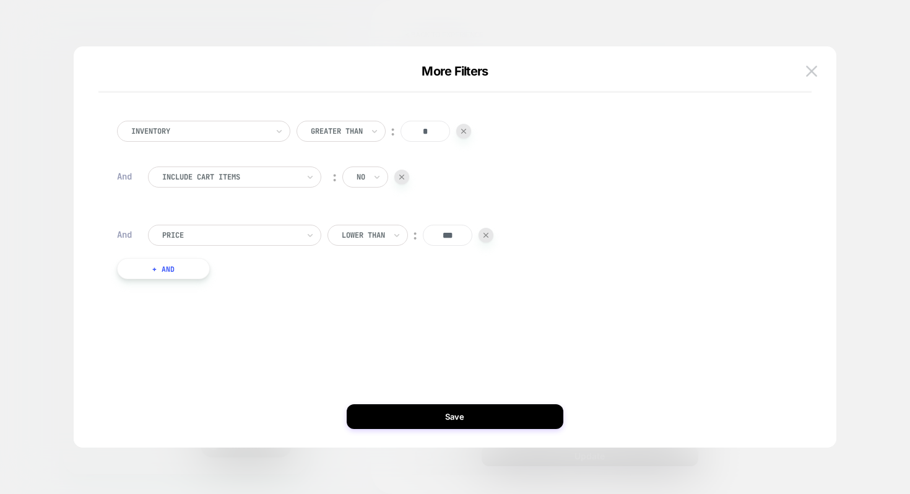
click at [162, 268] on button "+ And" at bounding box center [163, 268] width 93 height 21
click at [570, 276] on div "Is ︰ 0" at bounding box center [455, 281] width 255 height 21
click at [578, 292] on div "Is ︰ 0 || Or" at bounding box center [455, 298] width 255 height 55
click at [579, 283] on div at bounding box center [575, 281] width 15 height 15
click at [815, 73] on img at bounding box center [811, 71] width 11 height 11
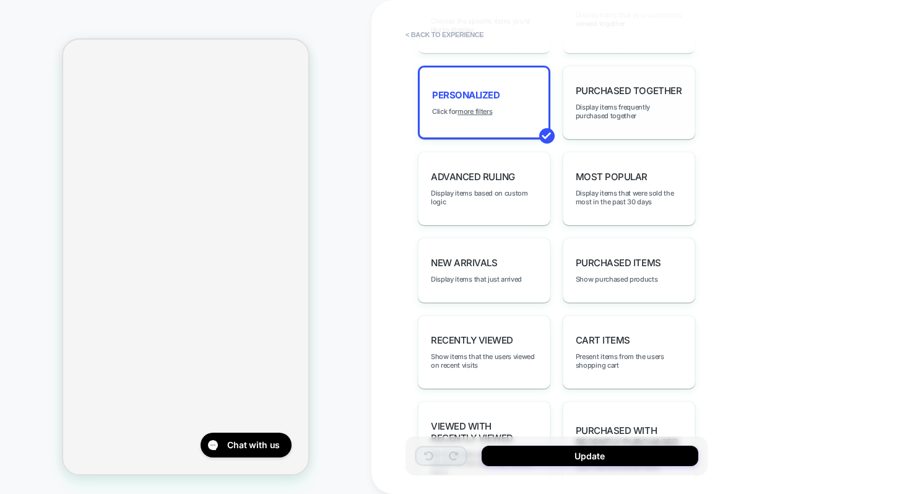
scroll to position [782, 0]
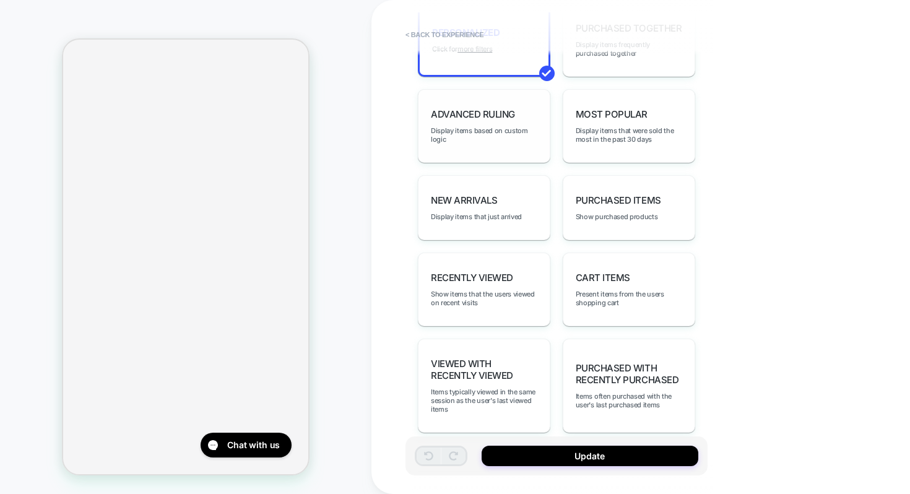
click at [510, 110] on span "Advanced Ruling" at bounding box center [473, 114] width 84 height 12
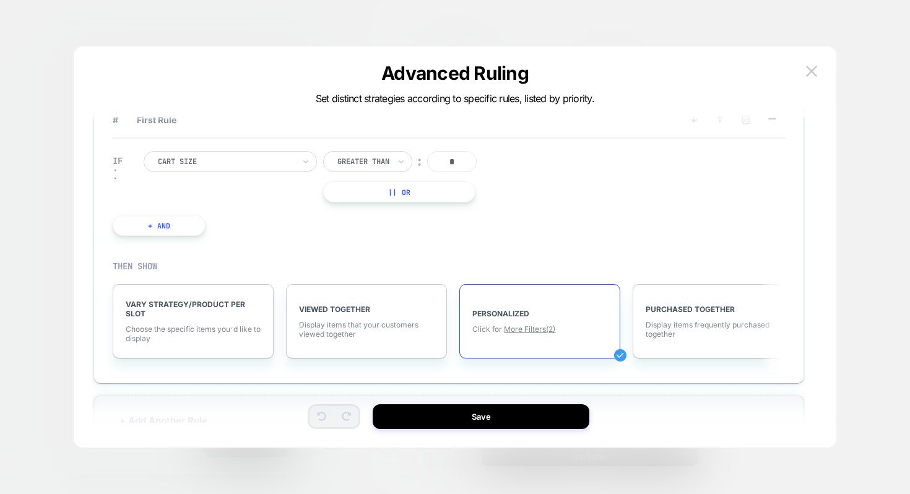
scroll to position [66, 0]
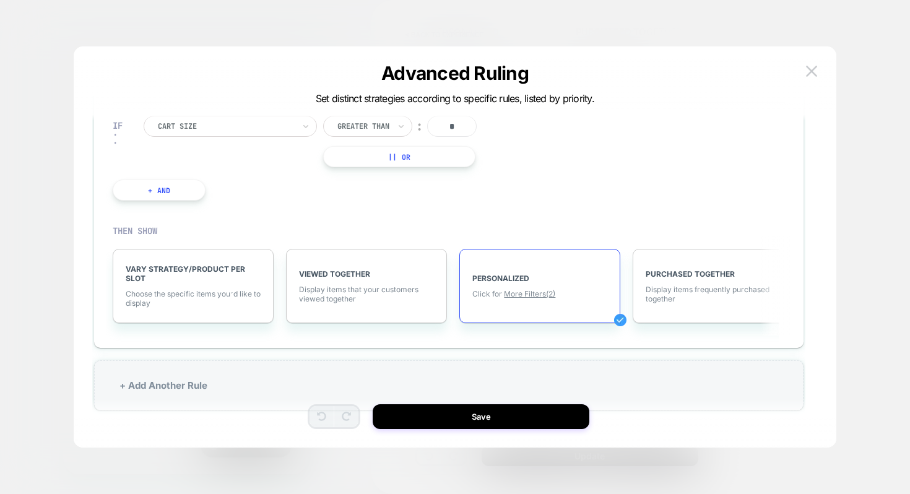
drag, startPoint x: 518, startPoint y: 271, endPoint x: 287, endPoint y: 199, distance: 241.7
click at [286, 206] on div "IF Cart Size Greater Than ︰ * || Or + And . . . THEN SHOW VARY STRATEGY/PRODUCT…" at bounding box center [449, 219] width 672 height 232
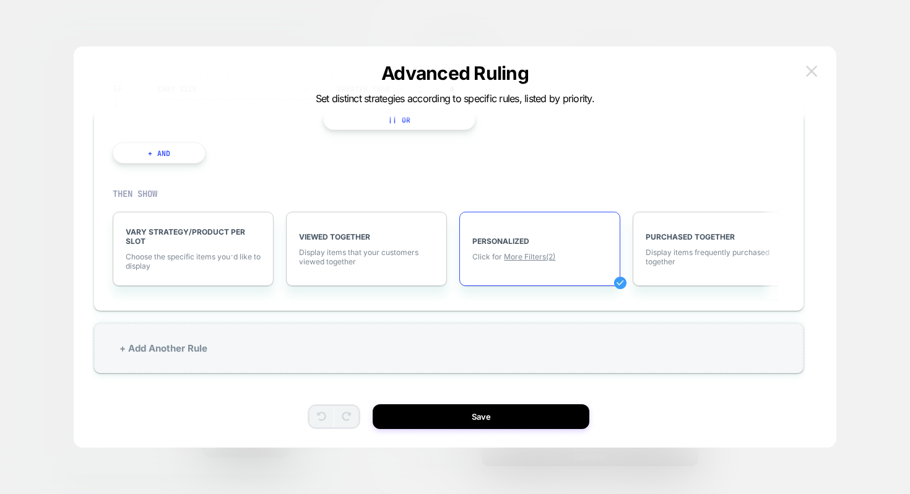
click at [813, 73] on img at bounding box center [811, 71] width 11 height 11
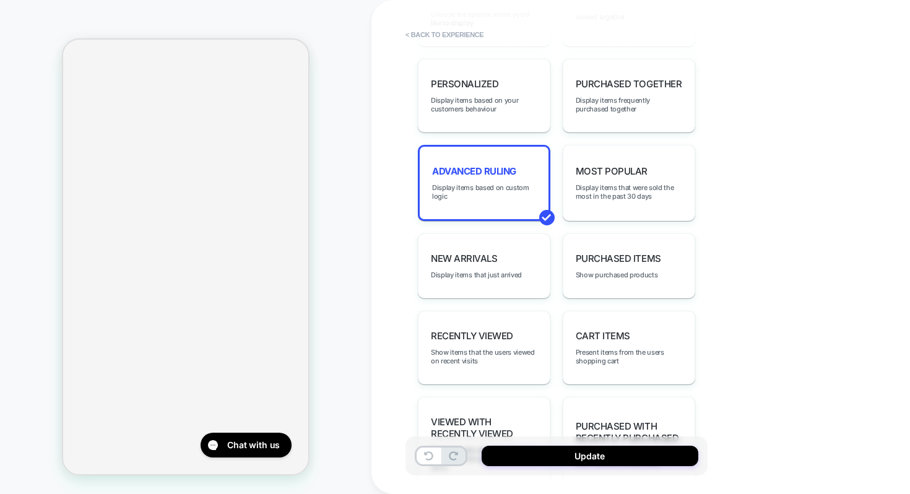
scroll to position [743, 0]
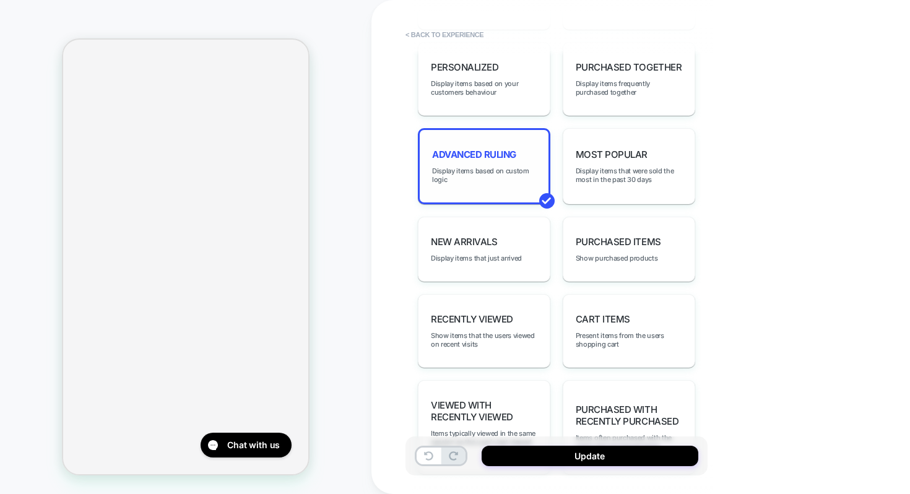
click at [499, 178] on div "Advanced Ruling Display items based on custom logic" at bounding box center [484, 166] width 133 height 76
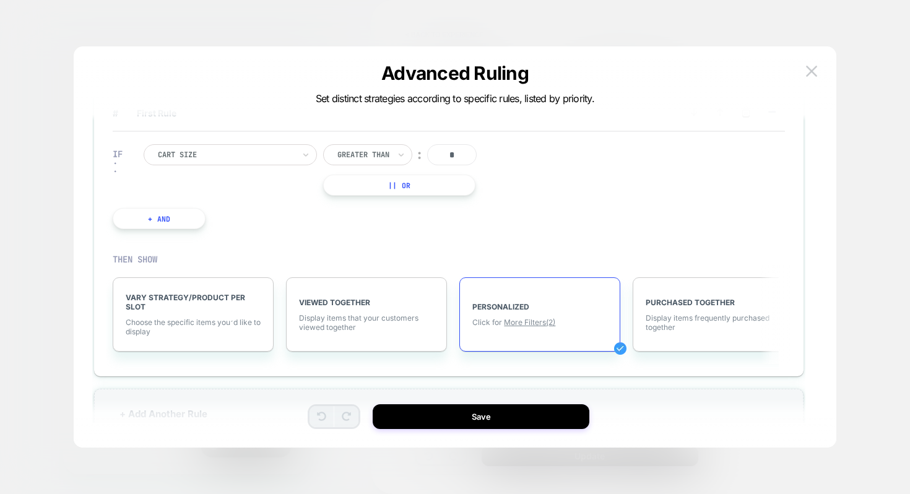
scroll to position [66, 0]
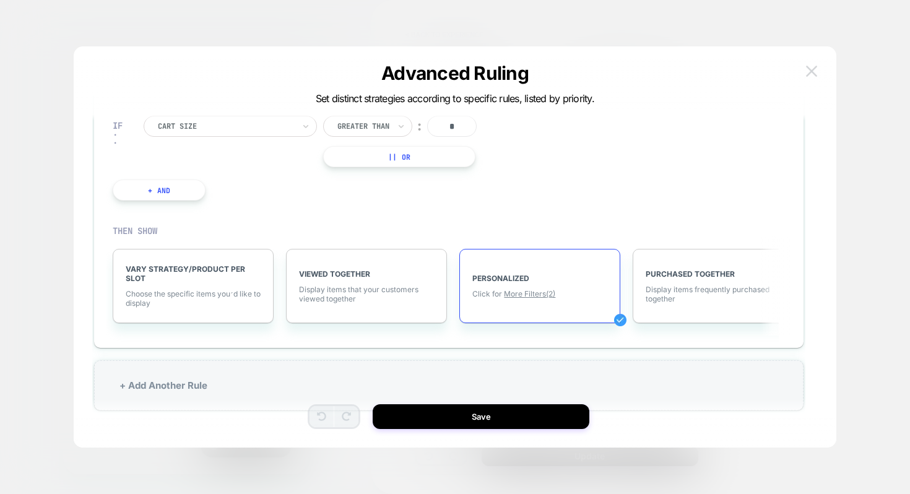
click at [815, 74] on img at bounding box center [811, 71] width 11 height 11
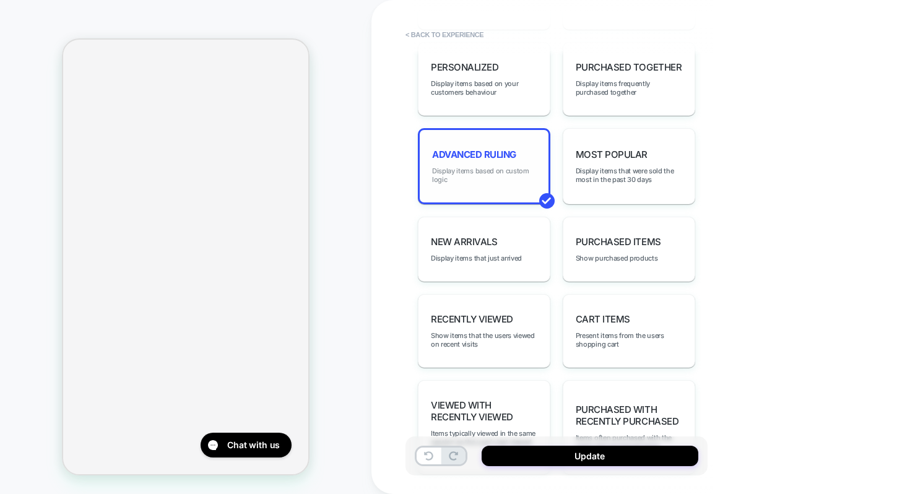
click at [495, 167] on span "Display items based on custom logic" at bounding box center [484, 175] width 104 height 17
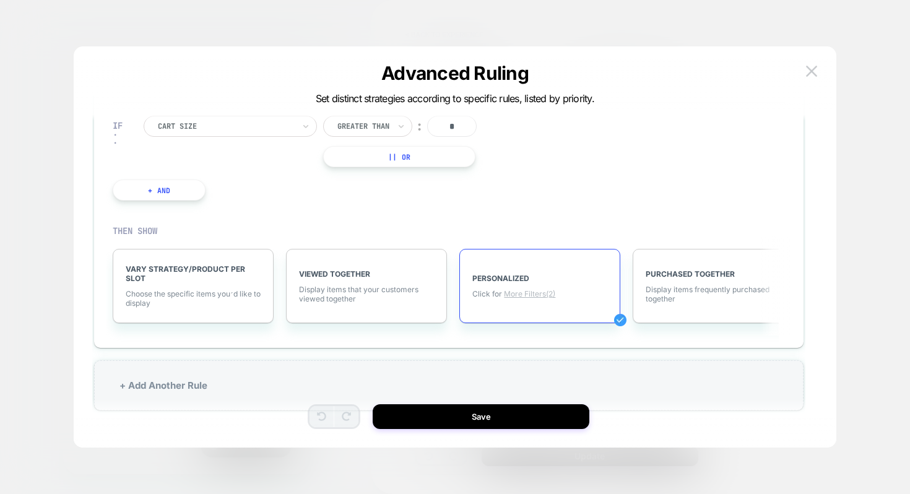
click at [515, 295] on span "More Filters (2)" at bounding box center [529, 293] width 51 height 9
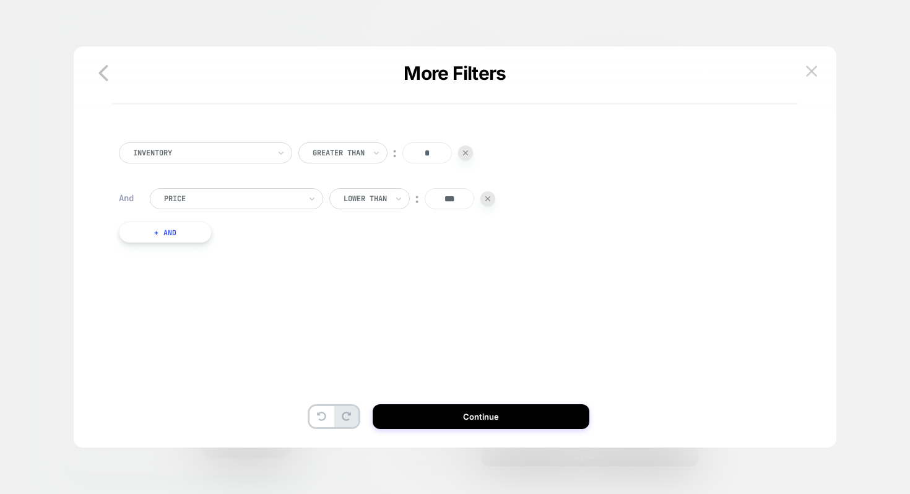
scroll to position [0, 0]
click at [108, 87] on button "button" at bounding box center [103, 74] width 32 height 28
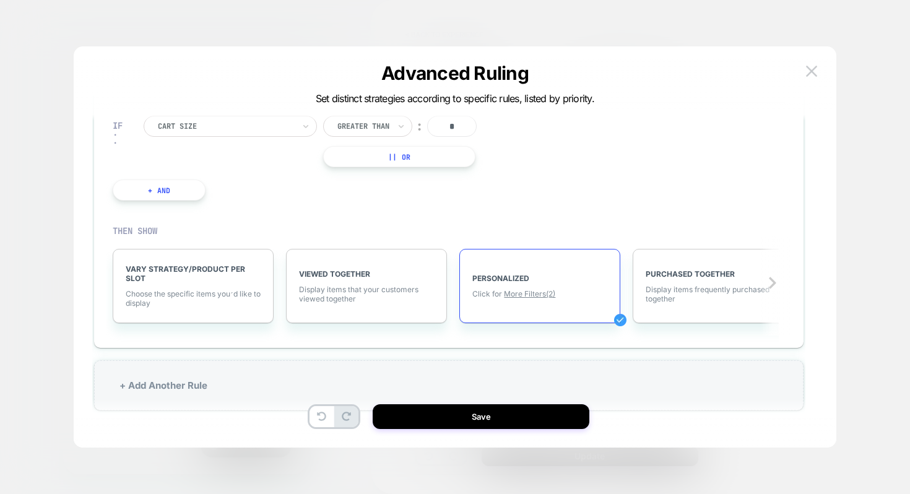
scroll to position [65, 0]
click at [243, 295] on span "Choose the specific items you׳d like to display" at bounding box center [193, 299] width 135 height 19
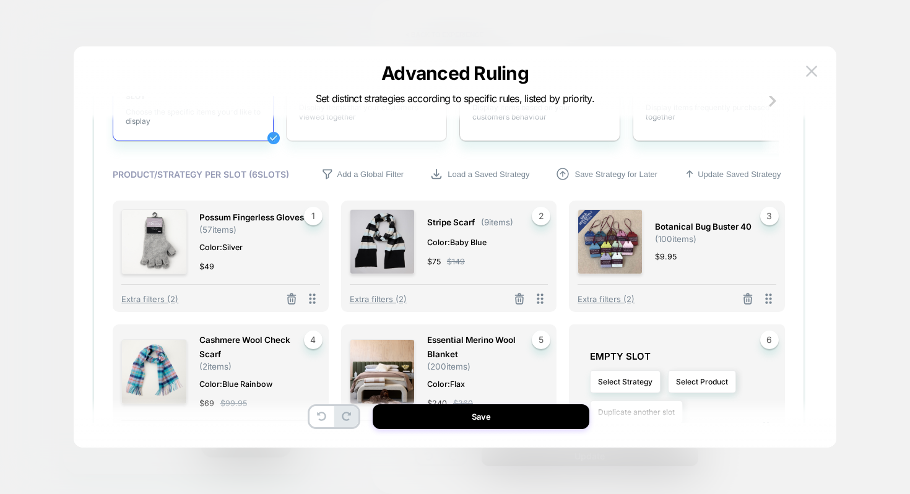
scroll to position [253, 0]
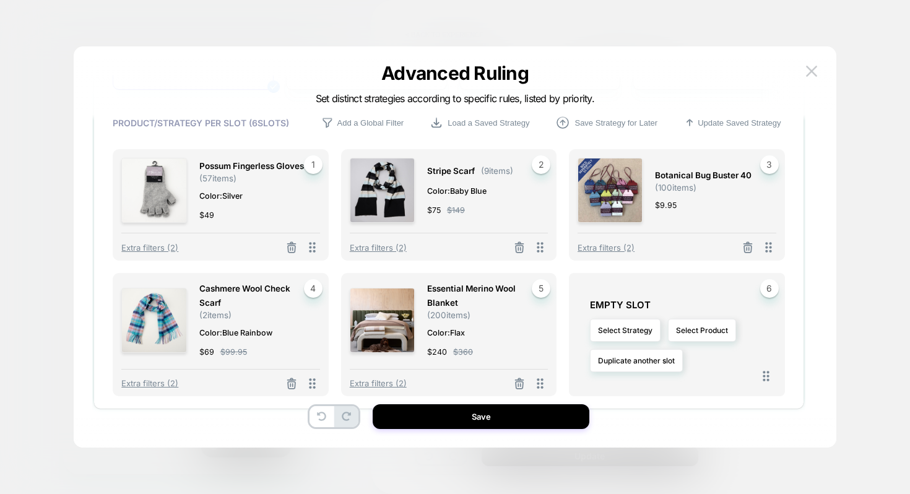
scroll to position [277, 0]
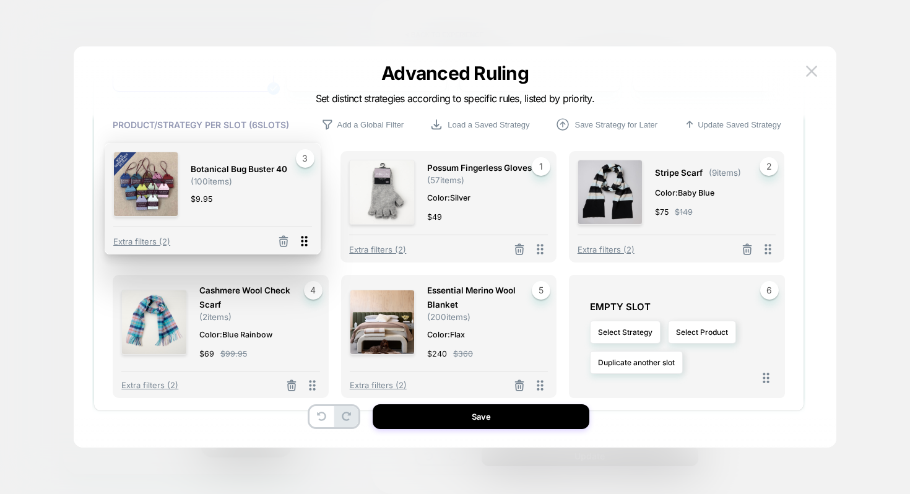
drag, startPoint x: 767, startPoint y: 252, endPoint x: 303, endPoint y: 244, distance: 464.6
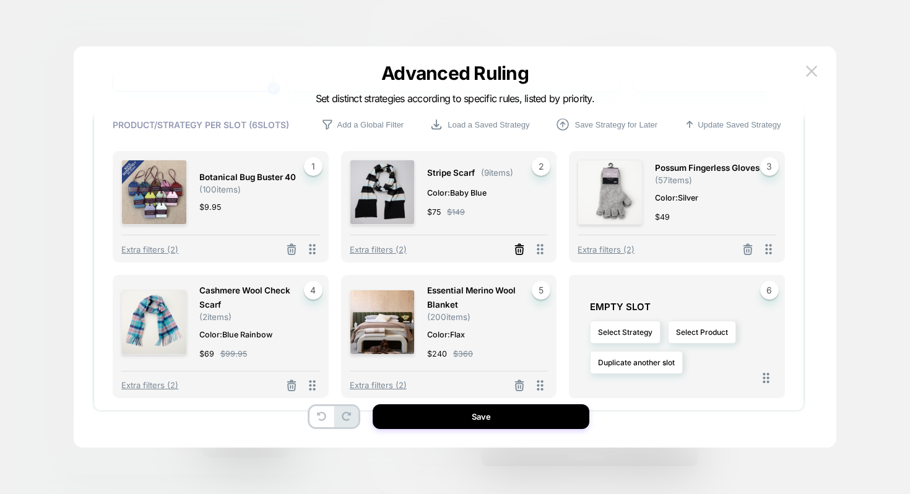
click at [518, 250] on icon at bounding box center [519, 249] width 12 height 12
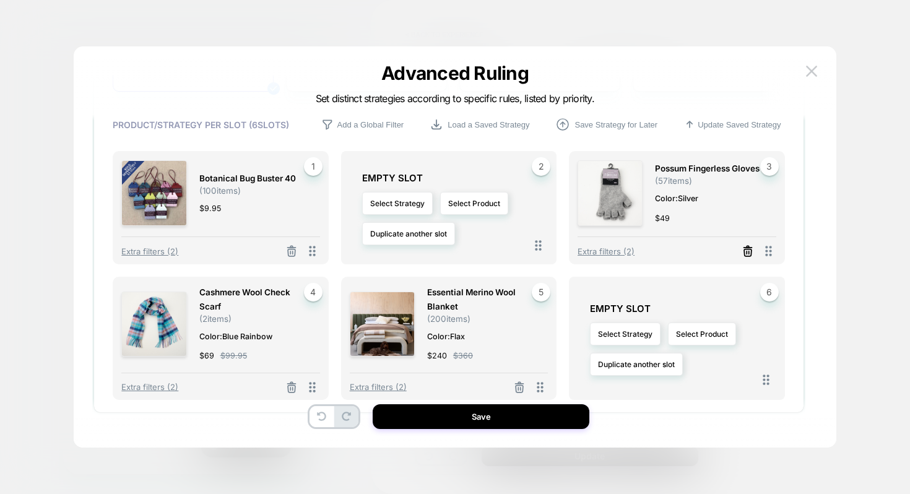
click at [747, 254] on line at bounding box center [747, 252] width 0 height 2
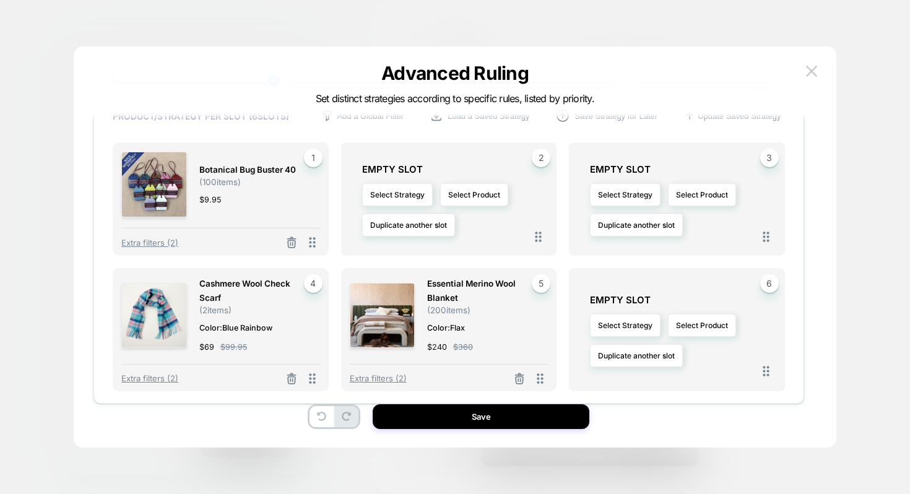
scroll to position [283, 0]
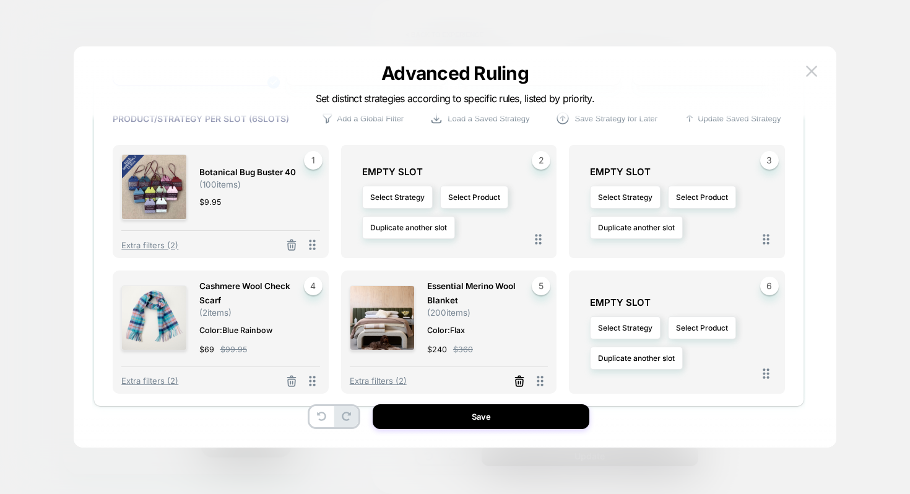
click at [515, 379] on icon at bounding box center [519, 381] width 12 height 12
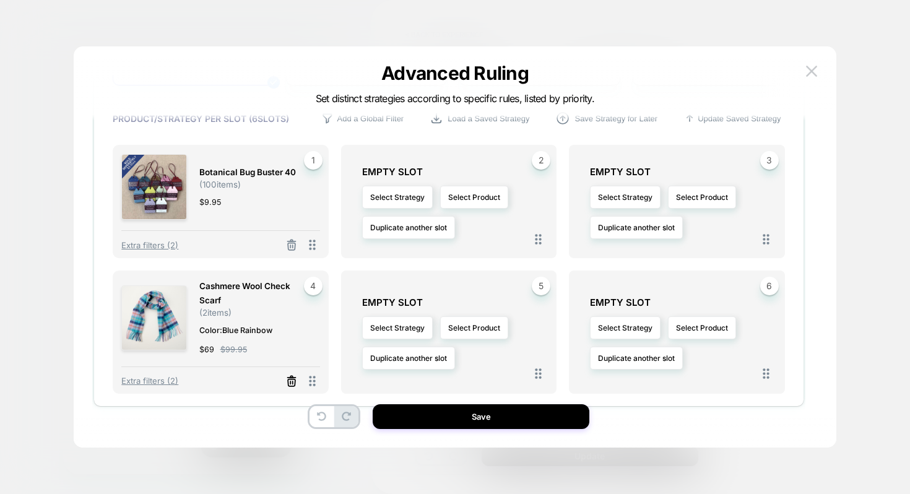
click at [290, 380] on icon at bounding box center [292, 381] width 12 height 12
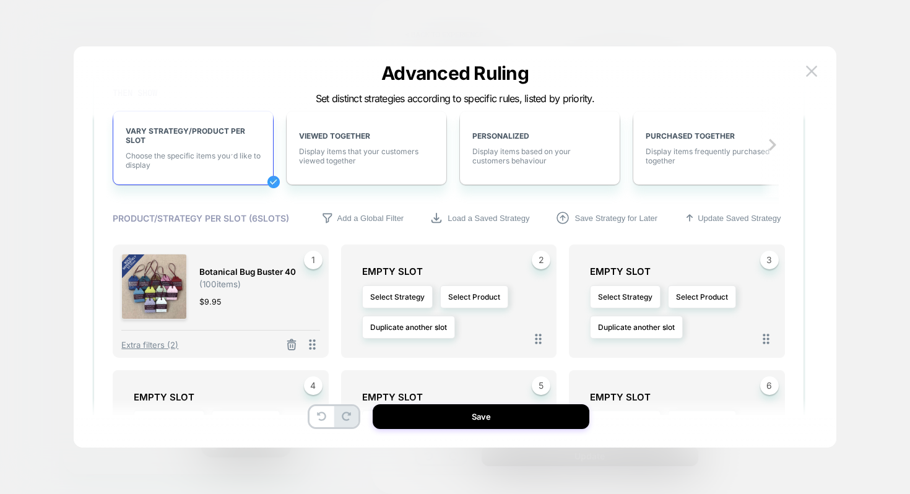
scroll to position [235, 0]
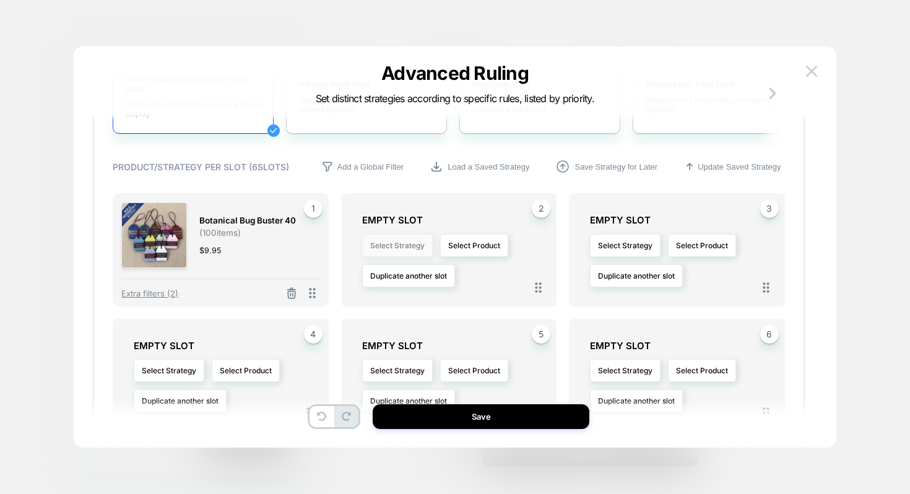
click at [426, 250] on button "Select Strategy" at bounding box center [397, 245] width 71 height 23
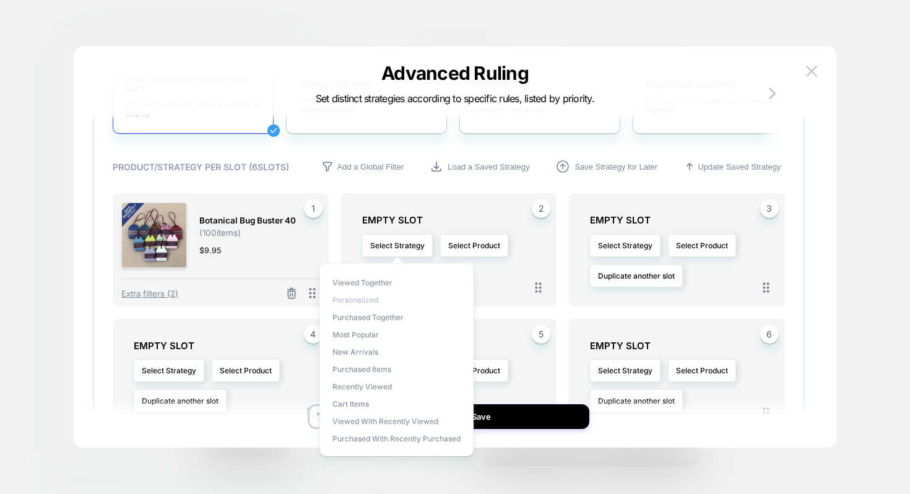
click at [372, 302] on span "personalized" at bounding box center [356, 299] width 46 height 9
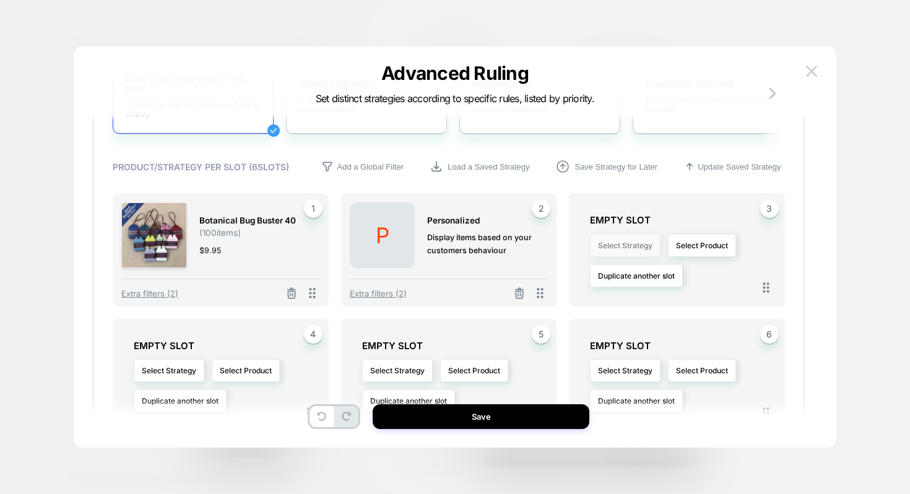
click at [625, 252] on button "Select Strategy" at bounding box center [625, 245] width 71 height 23
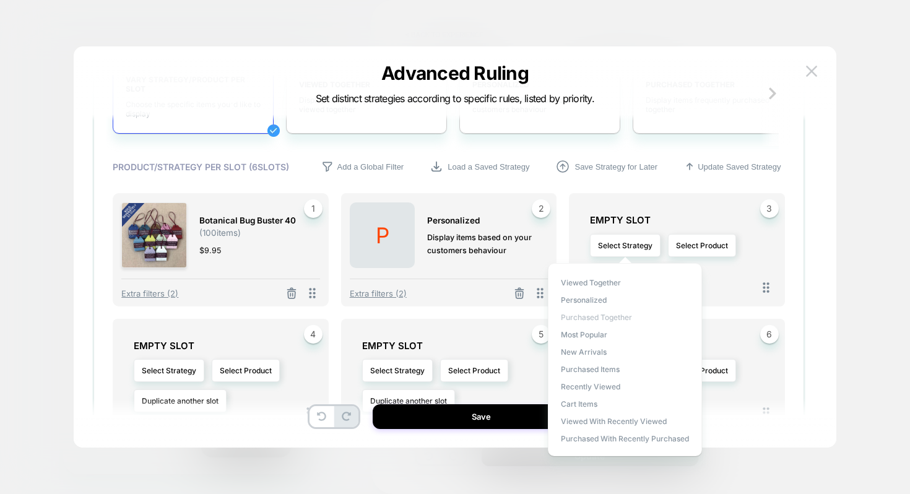
click at [597, 316] on span "Purchased Together" at bounding box center [596, 317] width 71 height 9
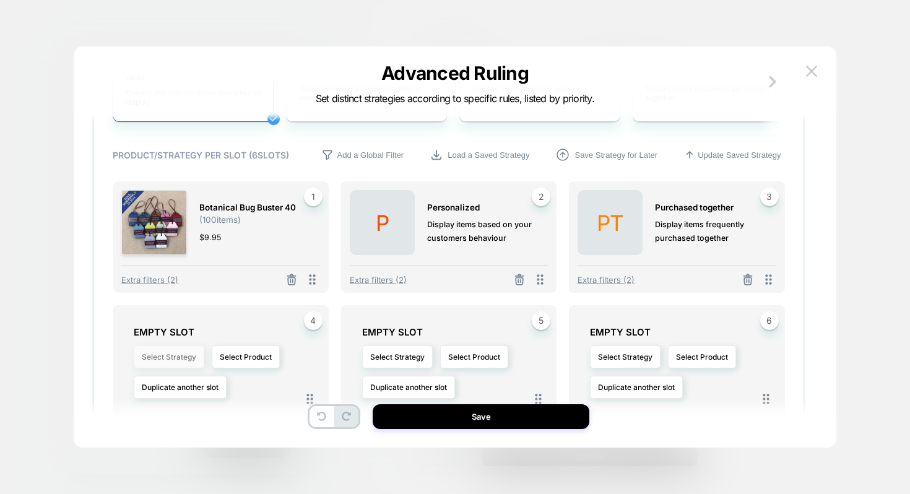
scroll to position [295, 0]
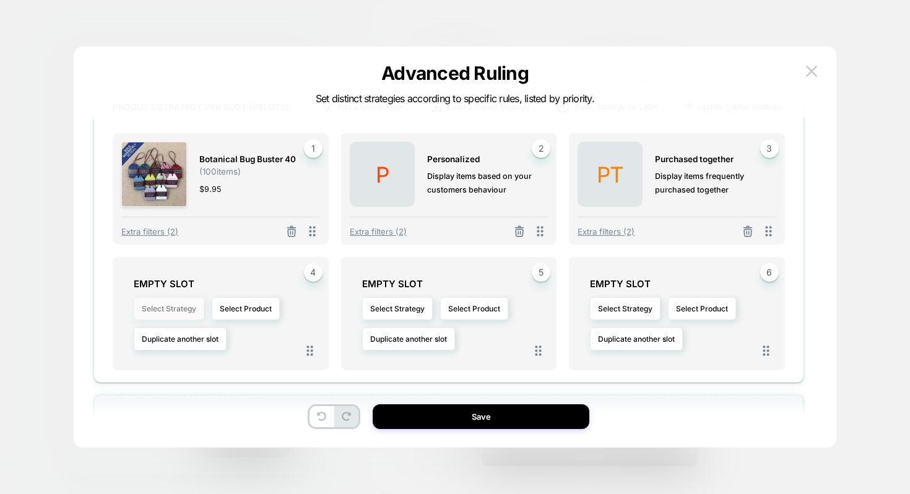
click at [185, 318] on button "Select Strategy" at bounding box center [169, 308] width 71 height 23
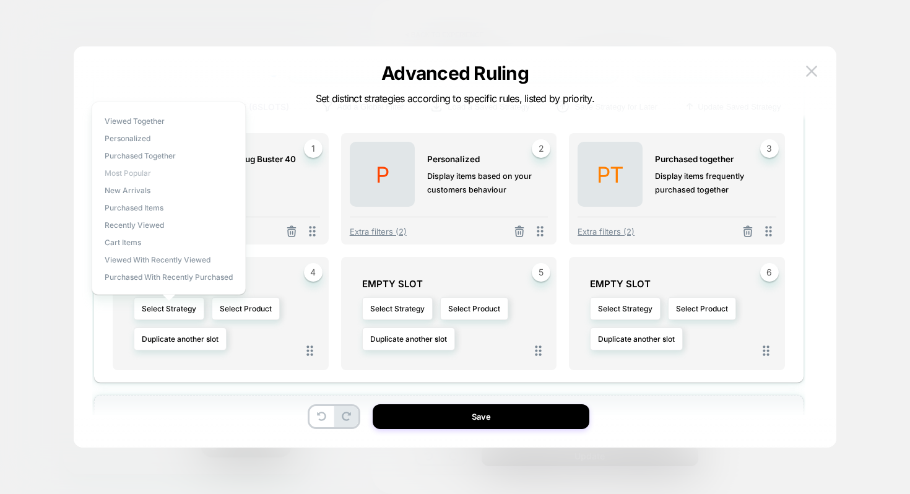
click at [144, 175] on span "Most Popular" at bounding box center [128, 172] width 46 height 9
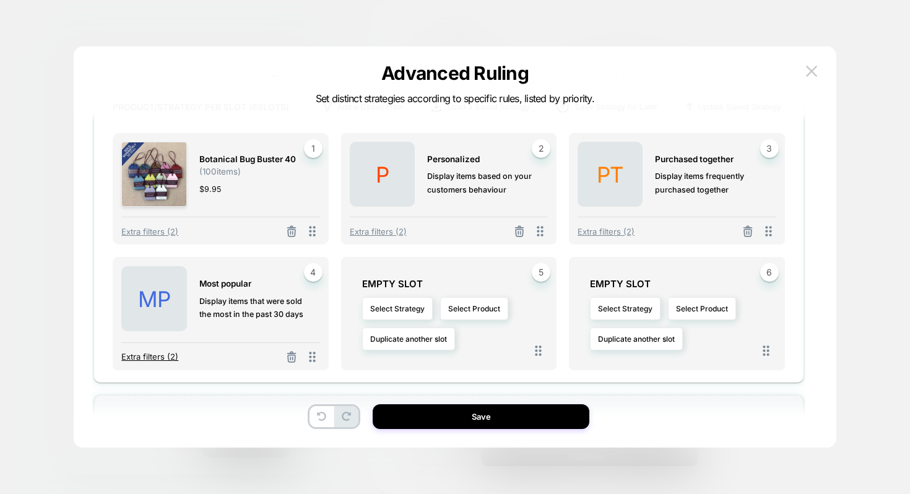
click at [136, 357] on span "Extra filters (2)" at bounding box center [149, 357] width 57 height 10
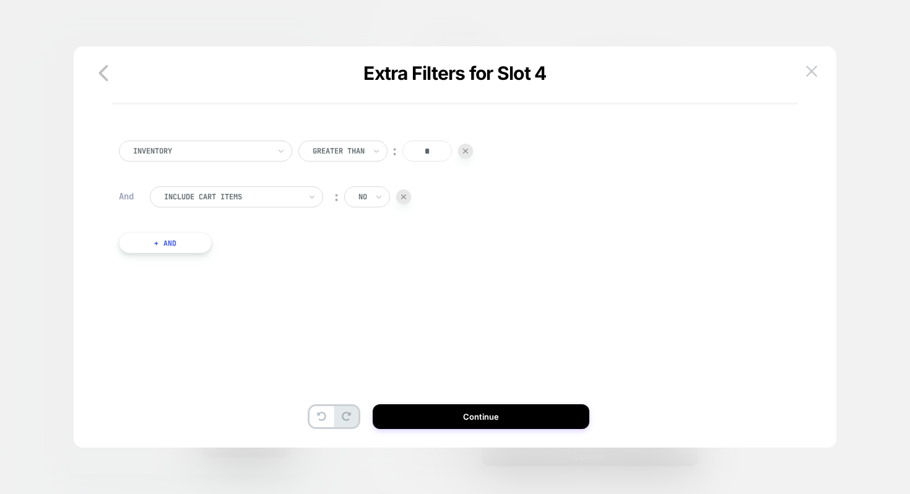
scroll to position [0, 0]
click at [160, 248] on button "+ And" at bounding box center [165, 242] width 93 height 21
click at [235, 260] on div at bounding box center [232, 255] width 136 height 11
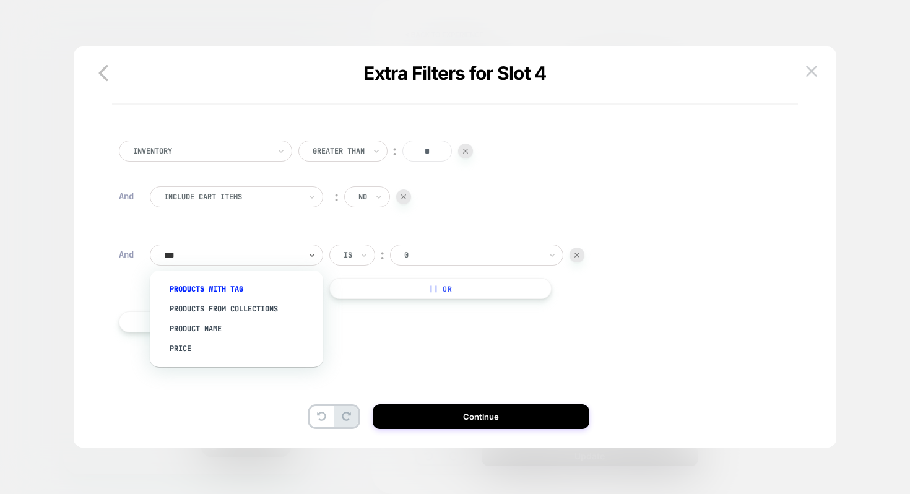
type input "****"
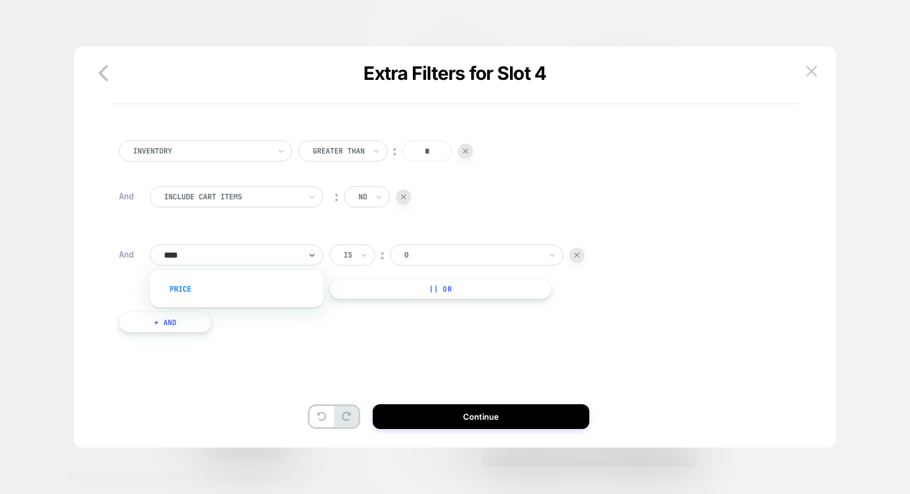
click at [249, 288] on div "Price" at bounding box center [242, 289] width 161 height 20
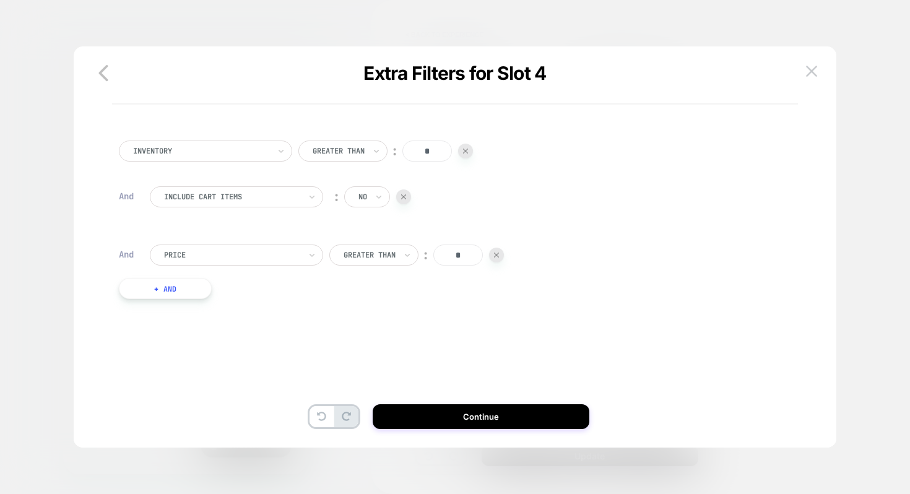
click at [357, 258] on div at bounding box center [370, 255] width 52 height 11
click at [366, 370] on div "Lower Than" at bounding box center [382, 369] width 81 height 20
click at [457, 240] on div "Inventory Greater Than ︰ * And Include Cart Items ︰ no And Price Lower Than ︰ *…" at bounding box center [449, 232] width 672 height 220
click at [457, 254] on input "*" at bounding box center [450, 255] width 50 height 21
type input "***"
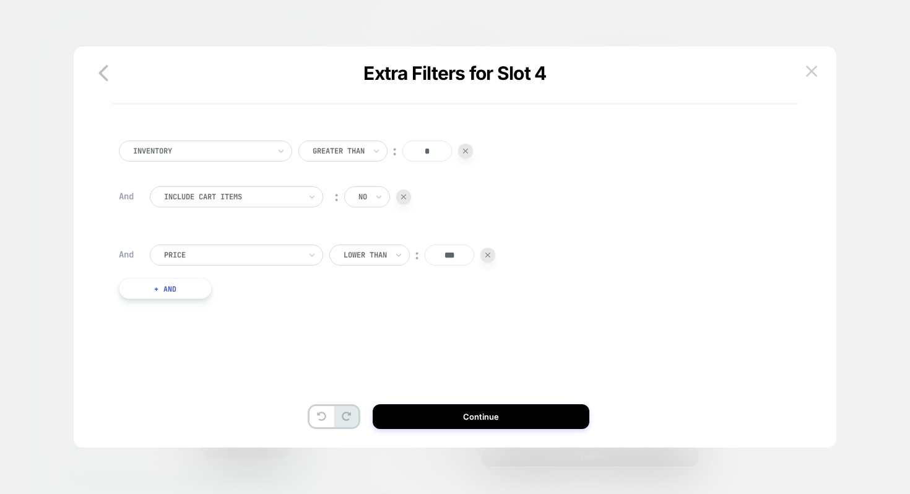
click at [463, 303] on div "Inventory Greater Than ︰ * And Include Cart Items ︰ no And Price Lower Than ︰ *…" at bounding box center [449, 232] width 672 height 220
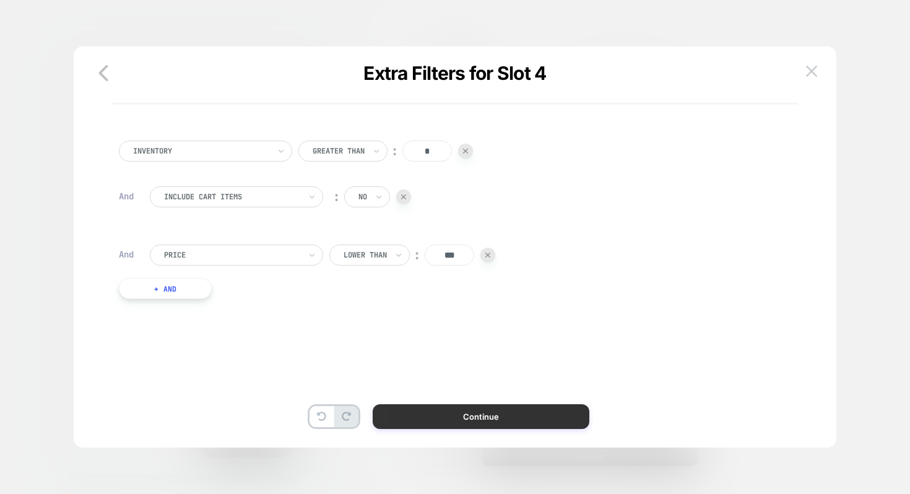
click at [460, 421] on button "Continue" at bounding box center [481, 416] width 217 height 25
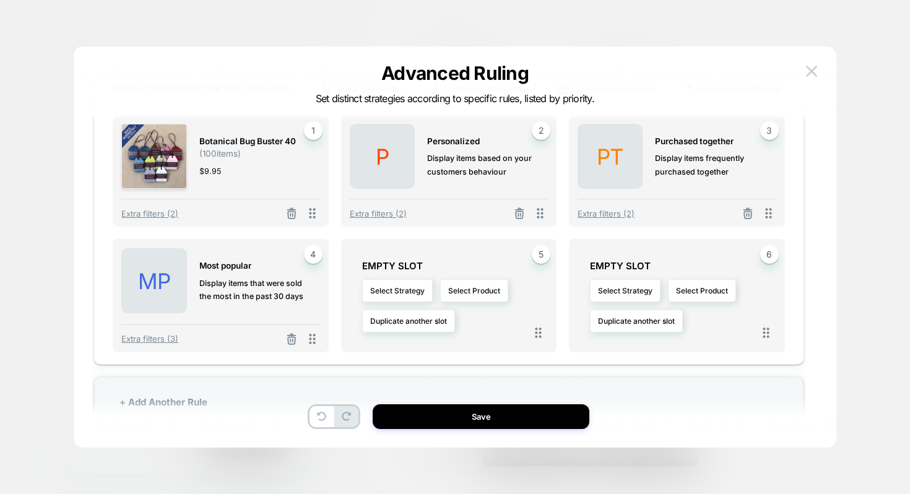
scroll to position [302, 0]
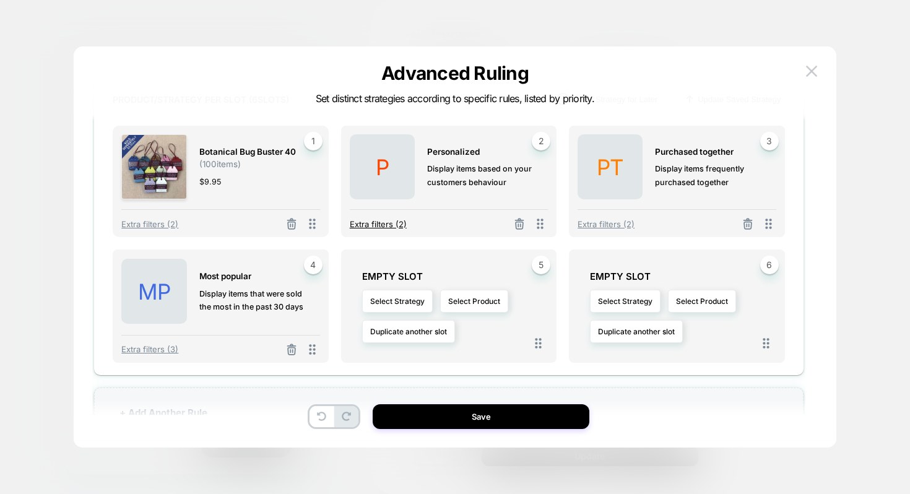
click at [368, 227] on span "Extra filters (2)" at bounding box center [378, 224] width 57 height 10
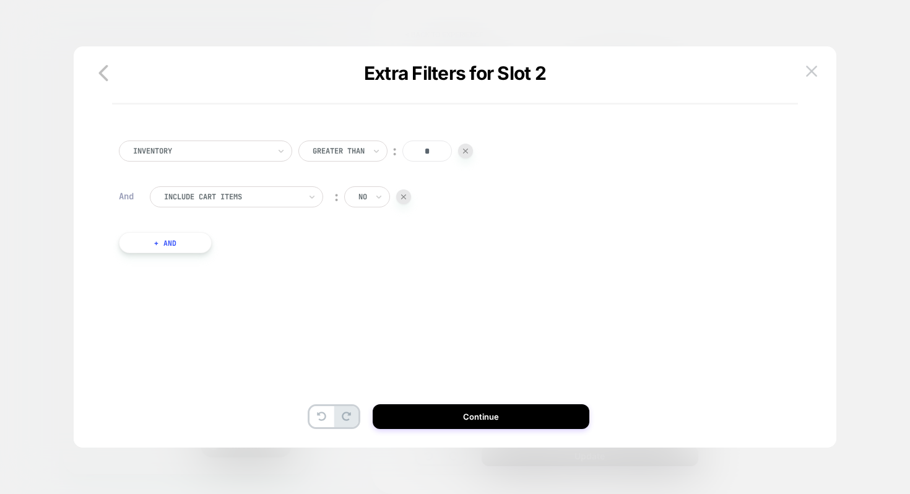
scroll to position [0, 0]
click at [180, 237] on button "+ And" at bounding box center [165, 242] width 93 height 21
click at [231, 258] on div at bounding box center [232, 255] width 136 height 11
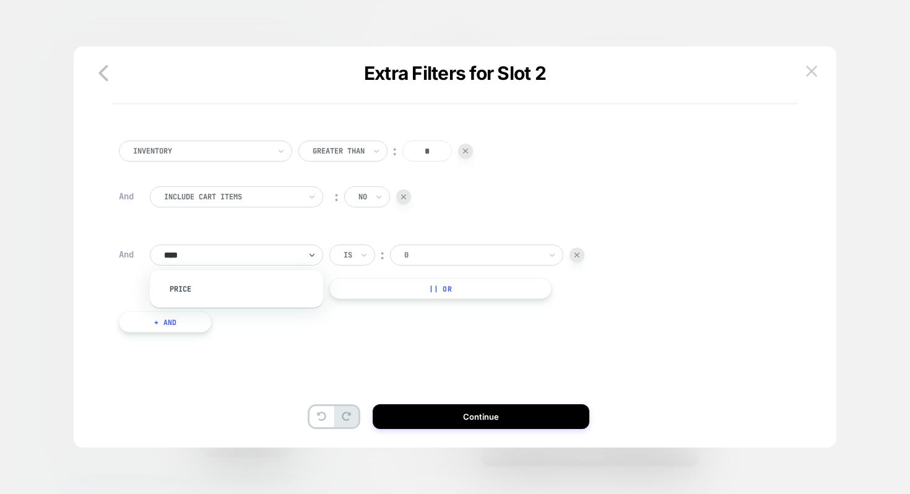
type input "*****"
click at [242, 295] on div "Price" at bounding box center [242, 289] width 161 height 20
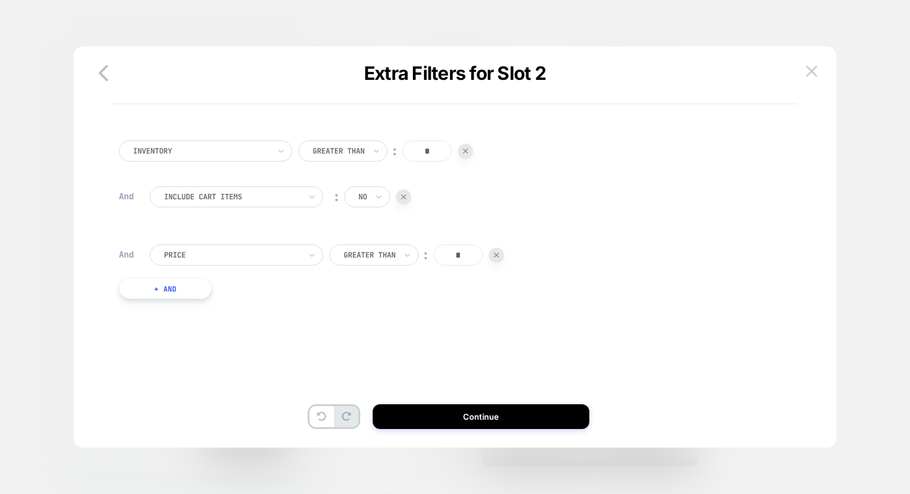
click at [358, 259] on div at bounding box center [370, 255] width 52 height 11
click at [369, 377] on div "Lower Than" at bounding box center [382, 369] width 81 height 20
click at [448, 253] on input "*" at bounding box center [450, 255] width 50 height 21
type input "***"
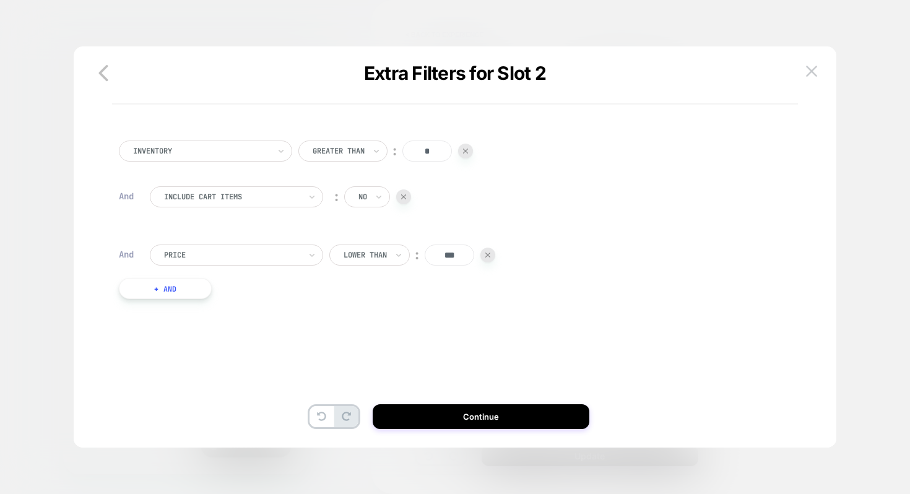
click at [452, 296] on div "Inventory Greater Than ︰ * And Include Cart Items ︰ no And Price Lower Than ︰ *…" at bounding box center [449, 232] width 672 height 220
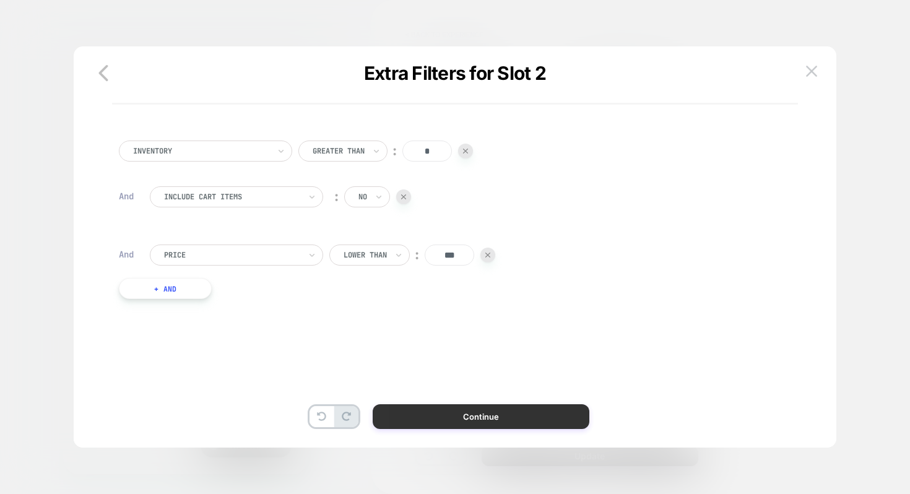
click at [458, 413] on button "Continue" at bounding box center [481, 416] width 217 height 25
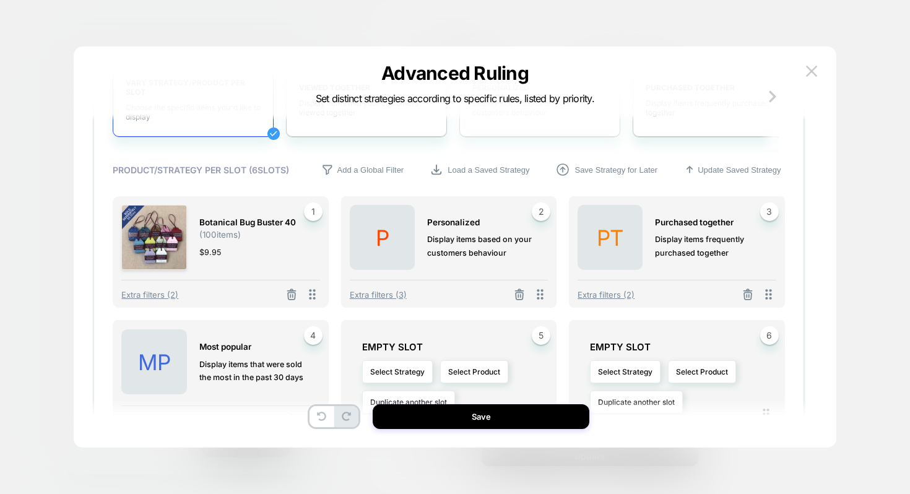
scroll to position [237, 0]
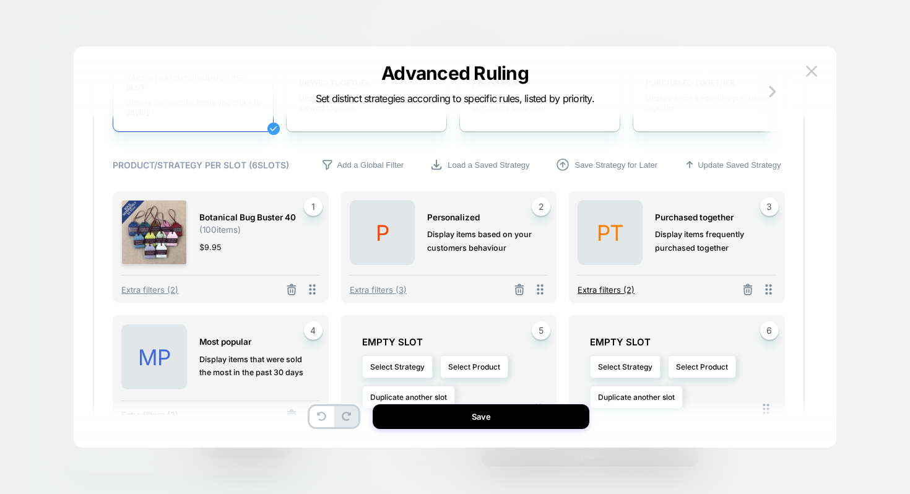
click at [630, 291] on span "Extra filters (2)" at bounding box center [606, 290] width 57 height 10
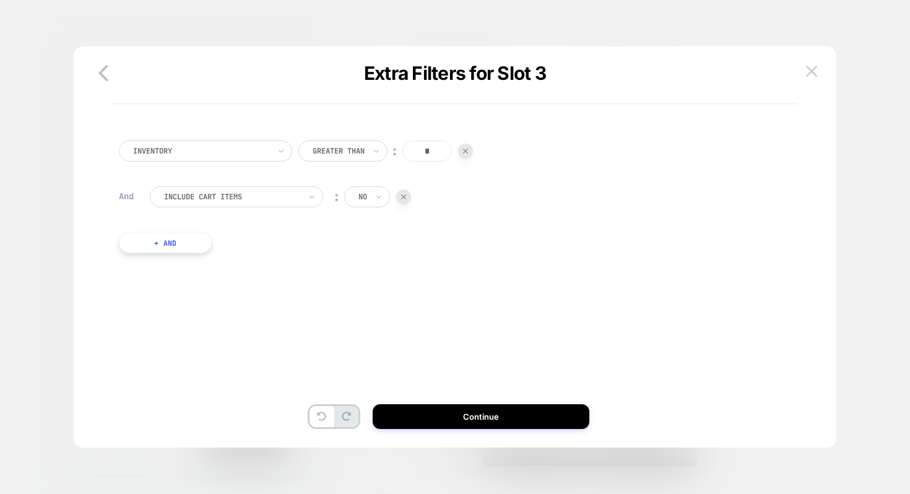
scroll to position [0, 0]
click at [200, 246] on button "+ And" at bounding box center [165, 242] width 93 height 21
click at [218, 250] on div at bounding box center [232, 255] width 136 height 11
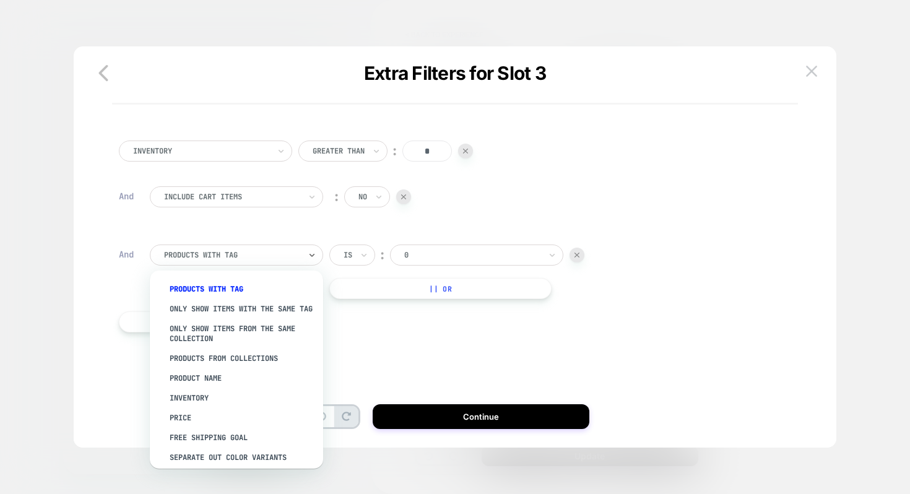
type input "*"
click at [112, 74] on icon "button" at bounding box center [103, 73] width 25 height 25
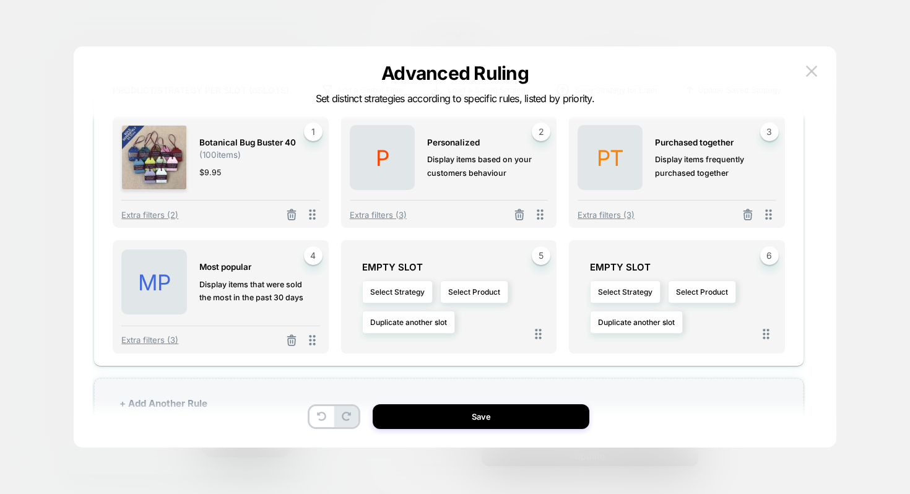
scroll to position [313, 0]
click at [421, 292] on button "Select Strategy" at bounding box center [397, 290] width 71 height 23
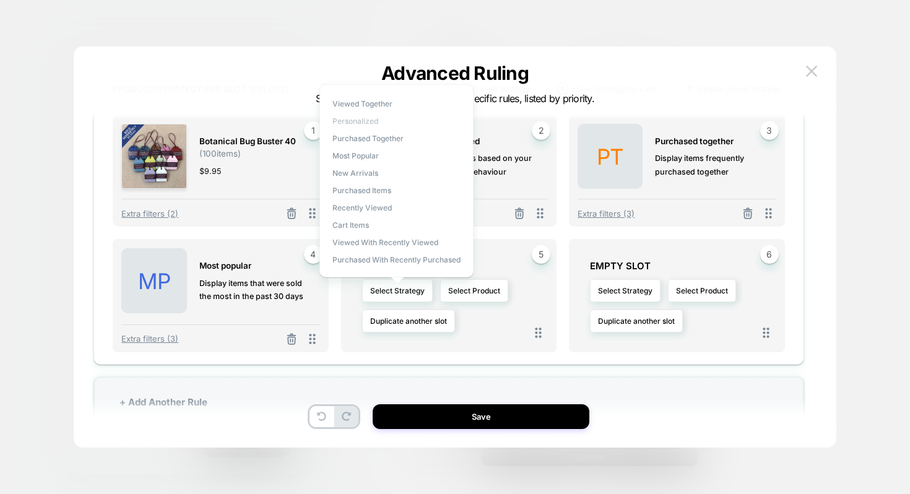
click at [370, 120] on span "personalized" at bounding box center [356, 120] width 46 height 9
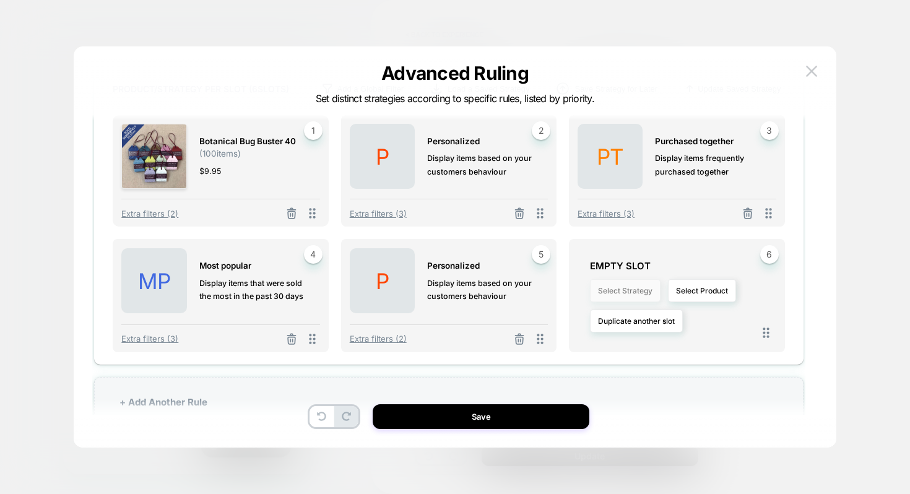
click at [626, 287] on button "Select Strategy" at bounding box center [625, 290] width 71 height 23
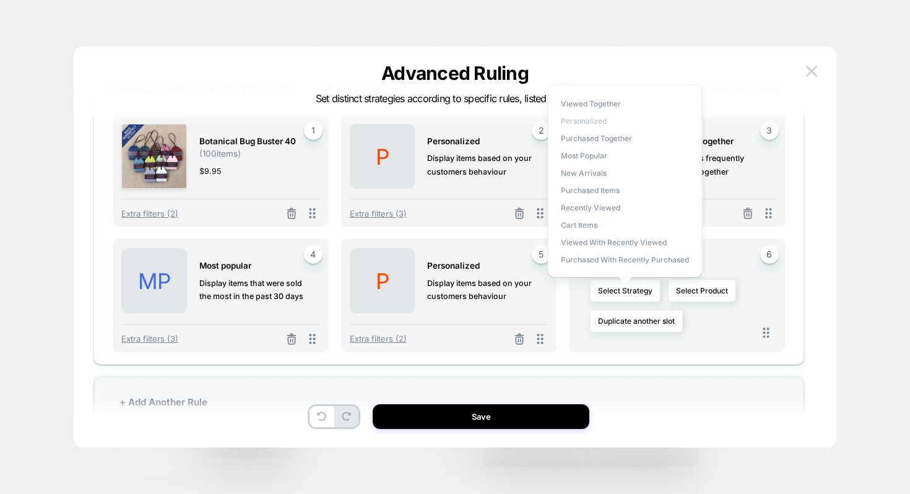
click at [585, 118] on span "personalized" at bounding box center [584, 120] width 46 height 9
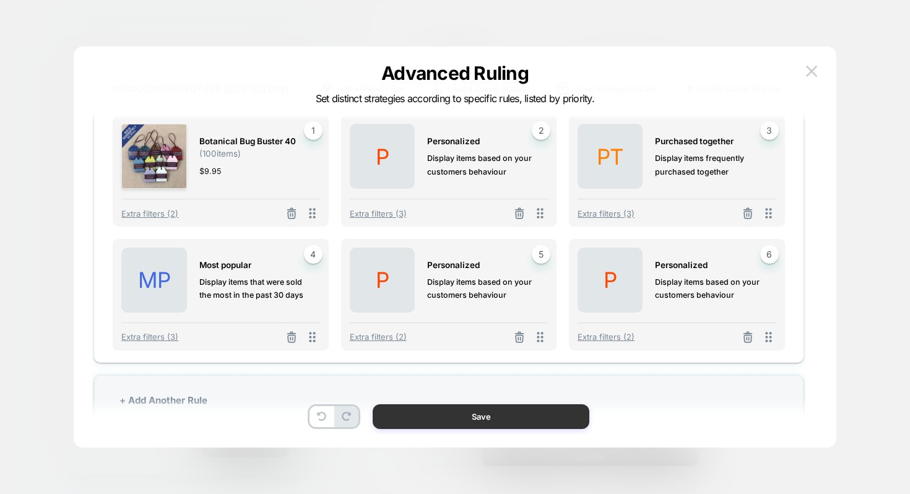
click at [510, 409] on button "Save" at bounding box center [481, 416] width 217 height 25
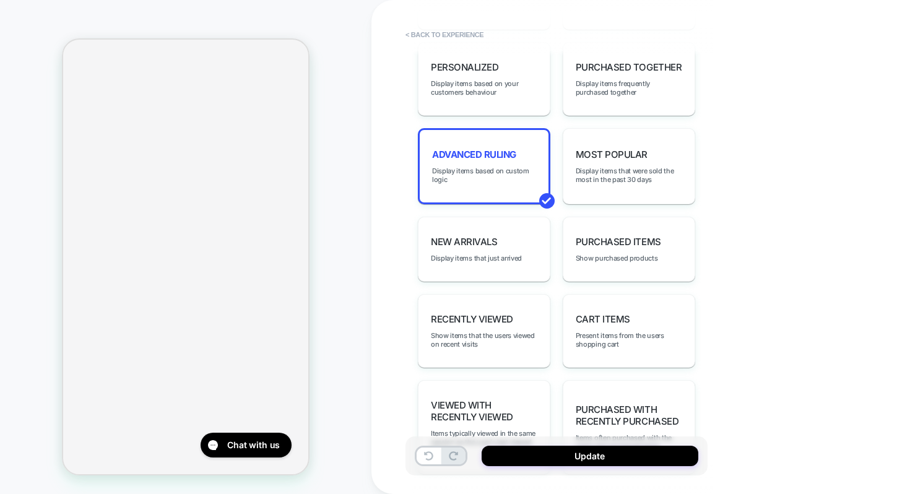
scroll to position [0, 0]
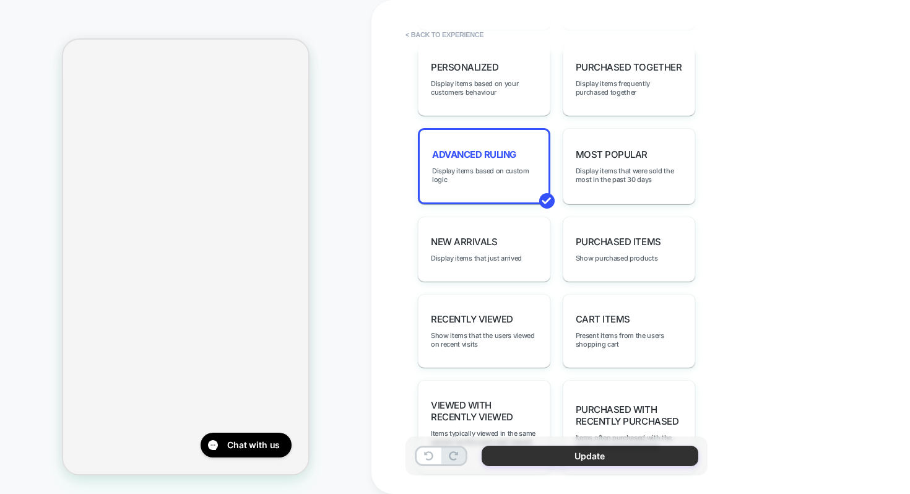
click at [552, 448] on button "Update" at bounding box center [590, 456] width 217 height 20
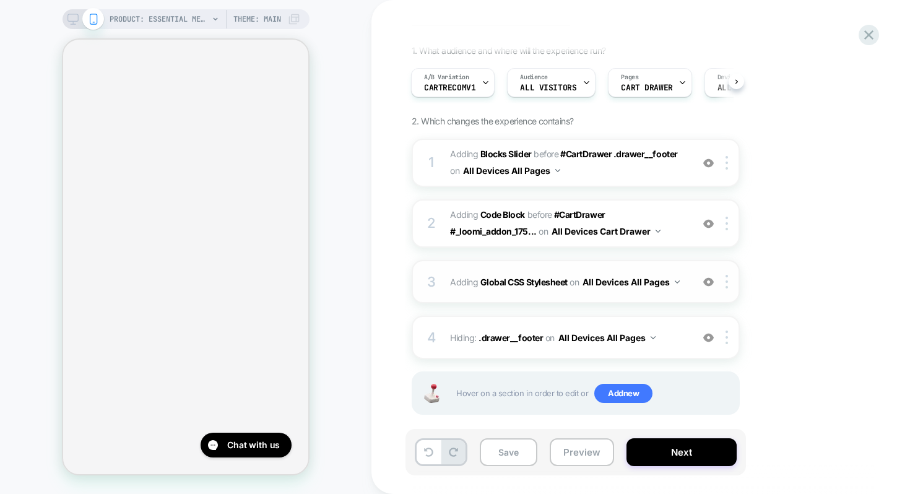
scroll to position [90, 0]
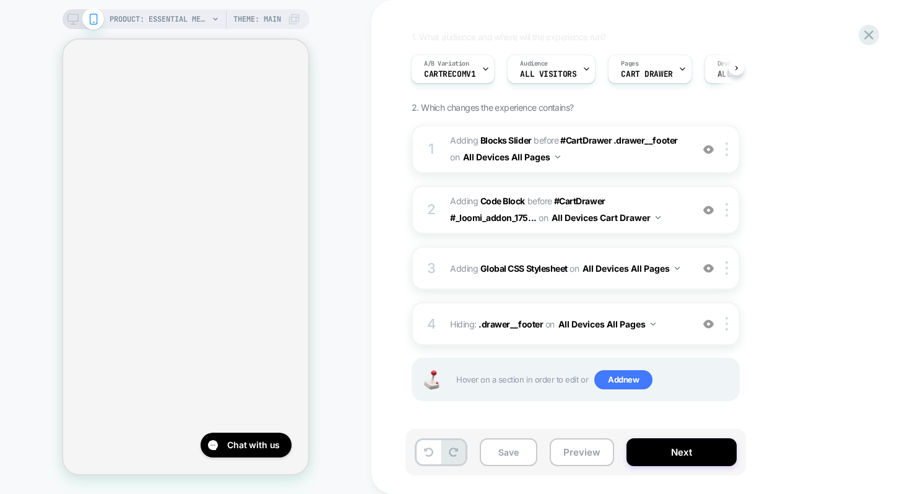
click at [72, 19] on icon at bounding box center [73, 19] width 11 height 11
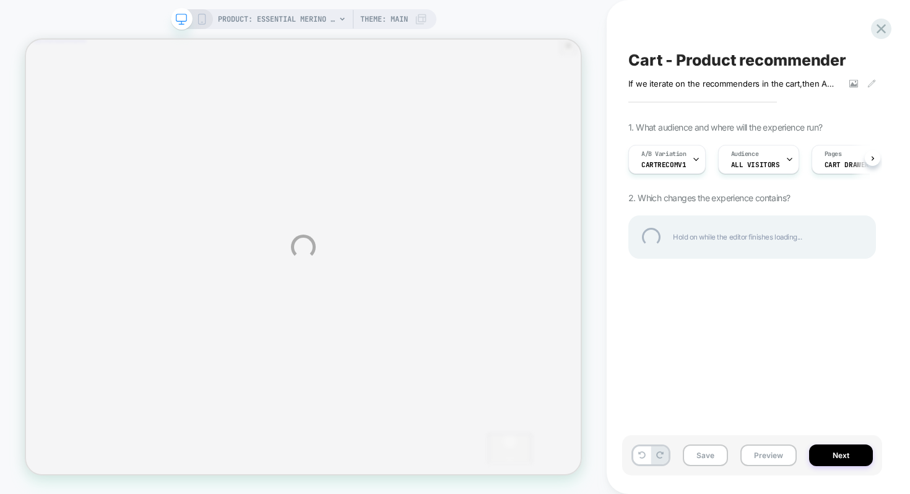
click at [872, 155] on div "PRODUCT: Essential Merino Wool Blanket PRODUCT: Essential Merino Wool Blanket T…" at bounding box center [455, 247] width 910 height 494
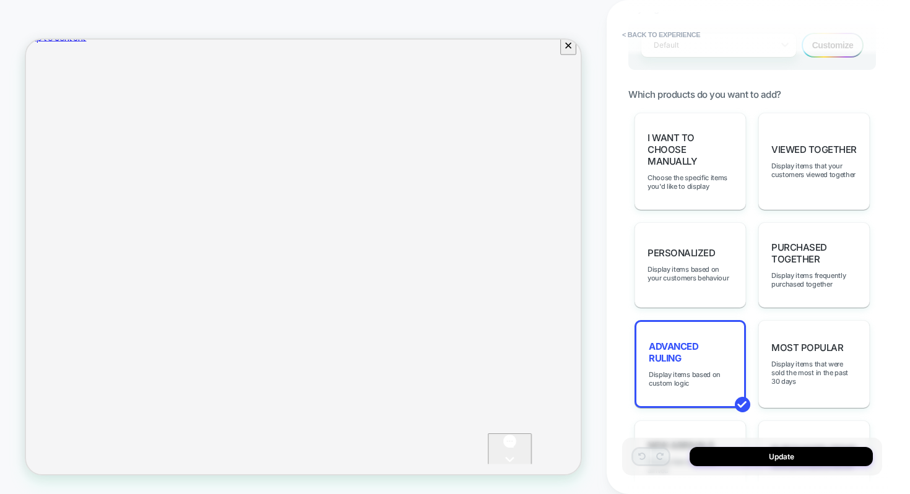
scroll to position [598, 0]
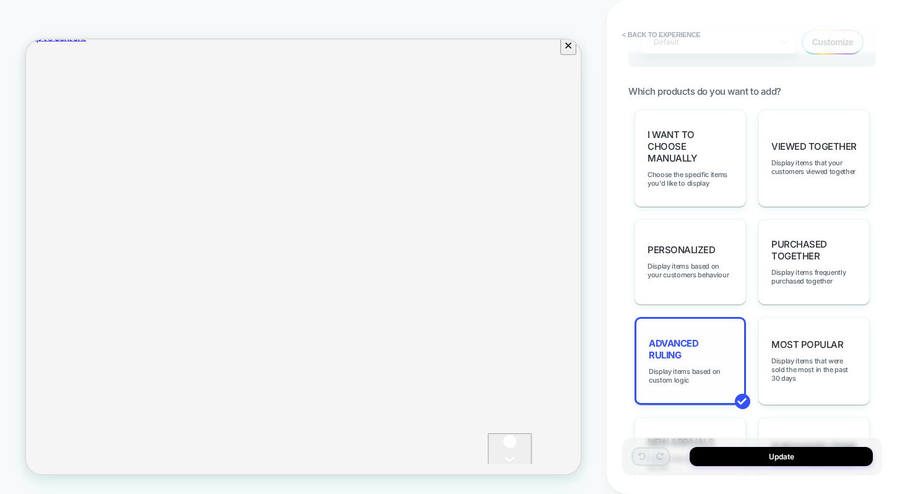
click at [706, 340] on span "Advanced Ruling" at bounding box center [690, 350] width 83 height 24
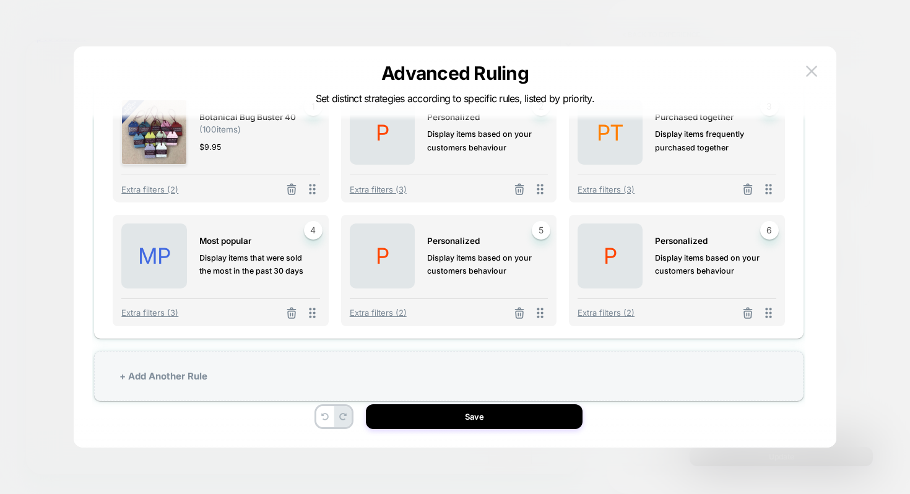
scroll to position [9, 0]
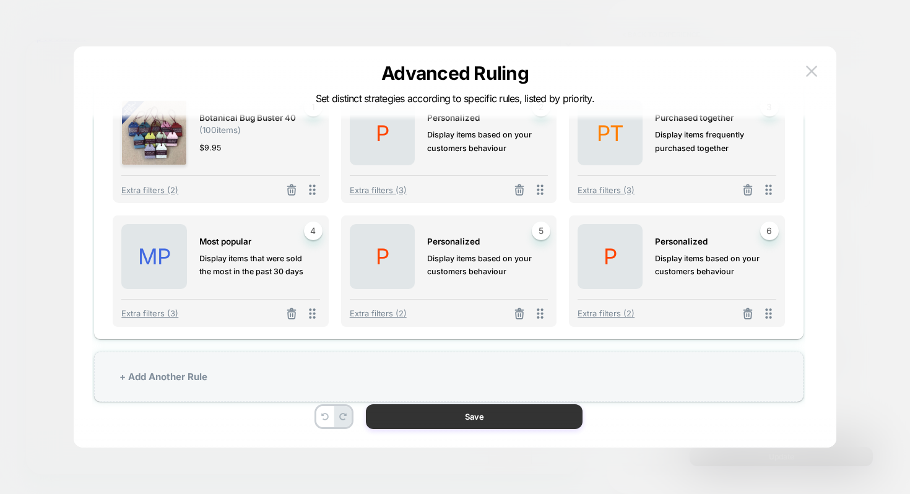
click at [469, 427] on button "Save" at bounding box center [474, 416] width 217 height 25
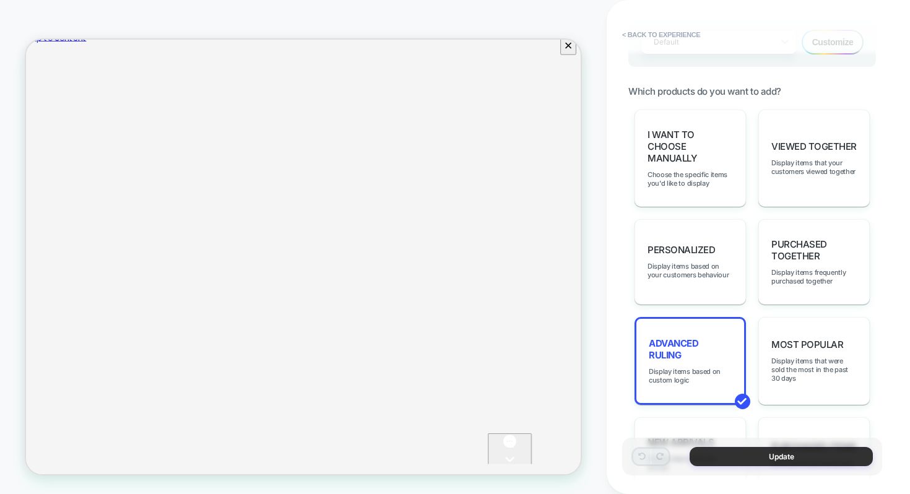
click at [775, 464] on button "Update" at bounding box center [781, 456] width 183 height 19
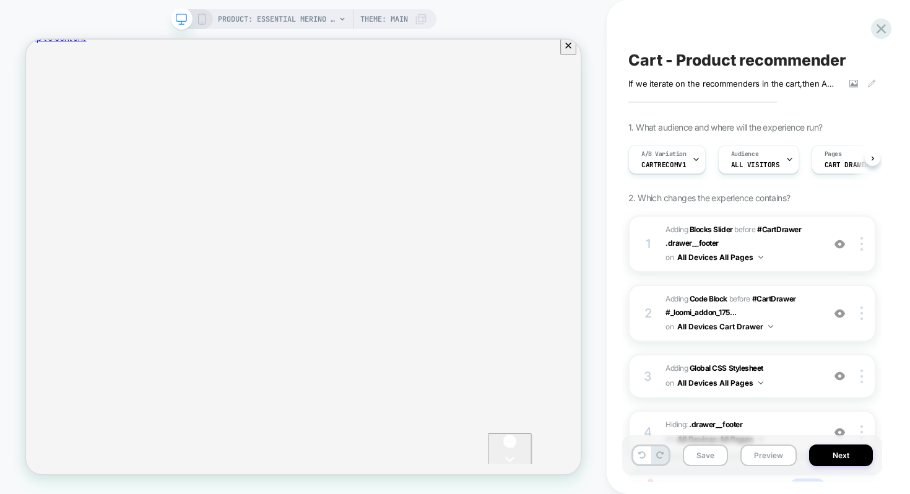
scroll to position [0, 1]
click at [711, 450] on button "Save" at bounding box center [705, 456] width 45 height 22
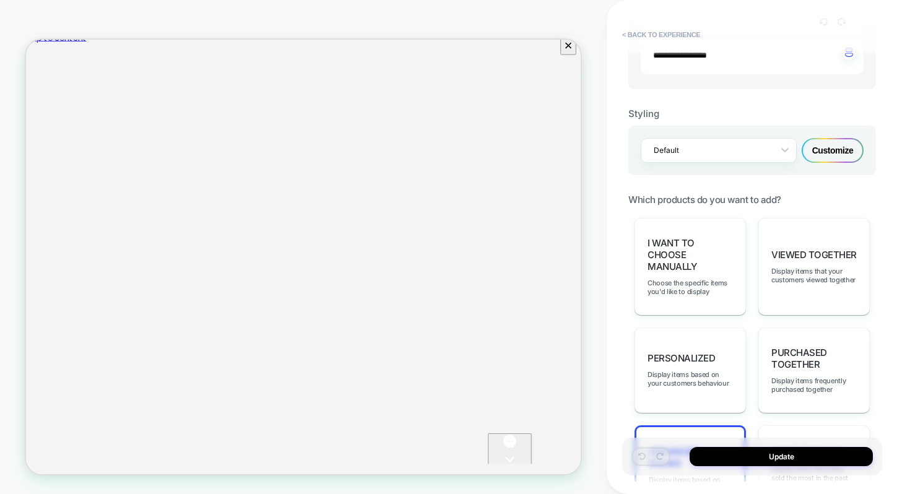
scroll to position [607, 0]
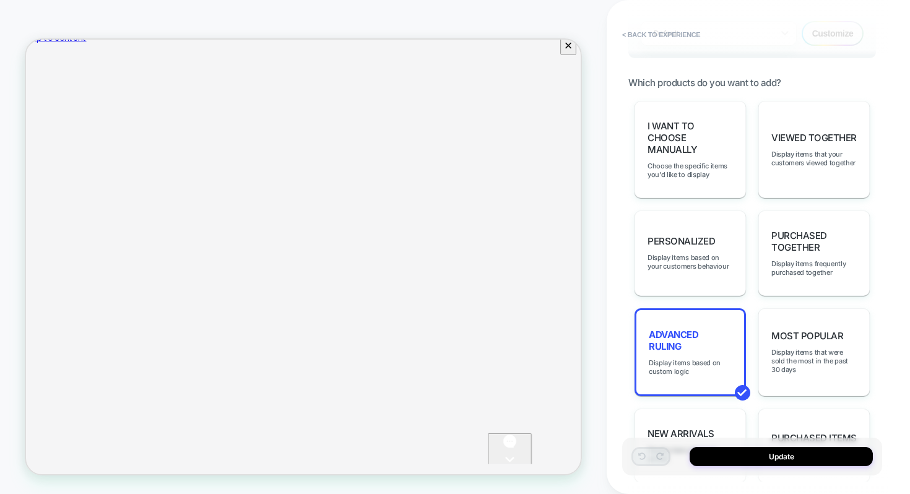
click at [701, 359] on span "Display items based on custom logic" at bounding box center [690, 367] width 83 height 17
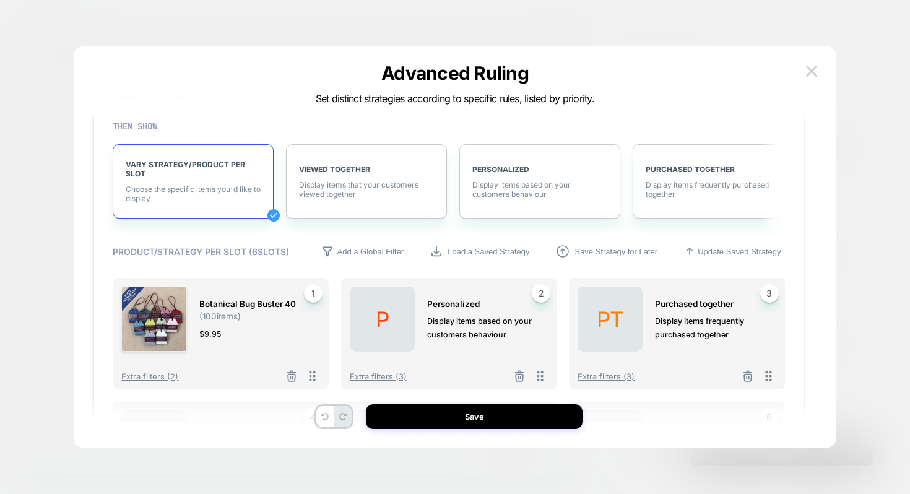
scroll to position [182, 0]
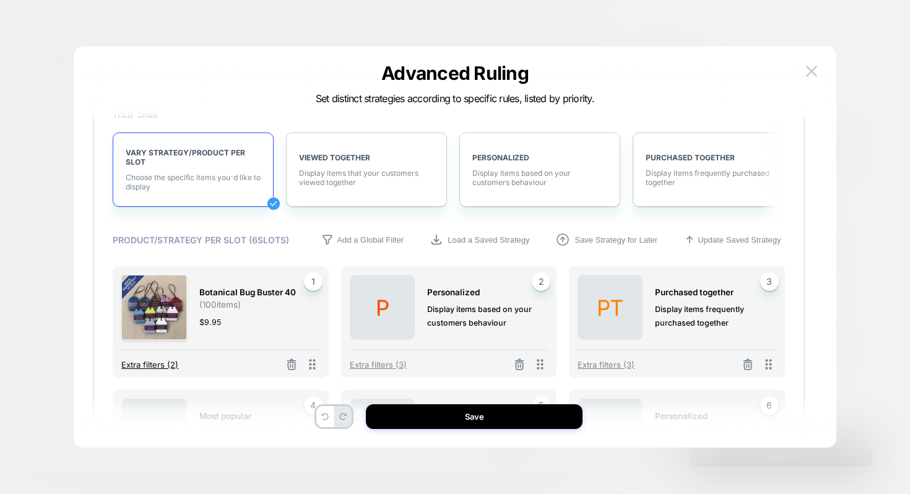
click at [147, 363] on span "Extra filters (2)" at bounding box center [149, 365] width 57 height 10
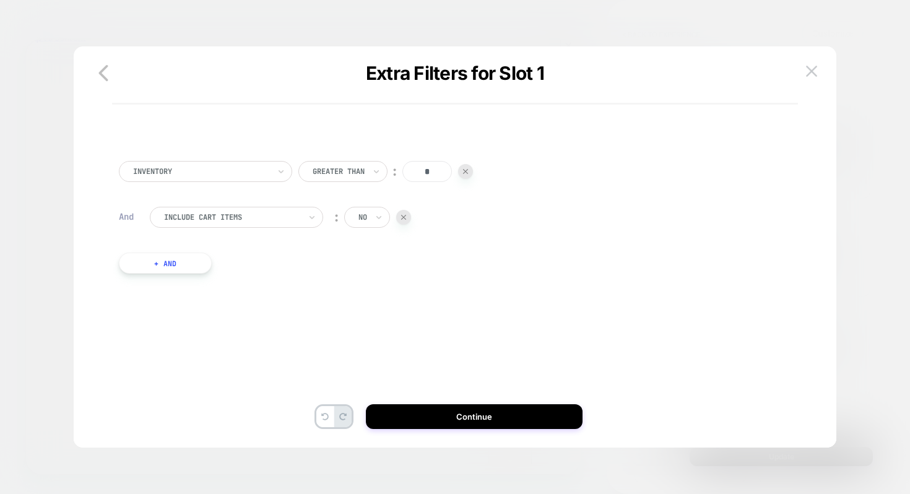
scroll to position [0, 0]
click at [192, 258] on button "+ And" at bounding box center [165, 263] width 93 height 21
click at [211, 280] on div at bounding box center [232, 275] width 136 height 11
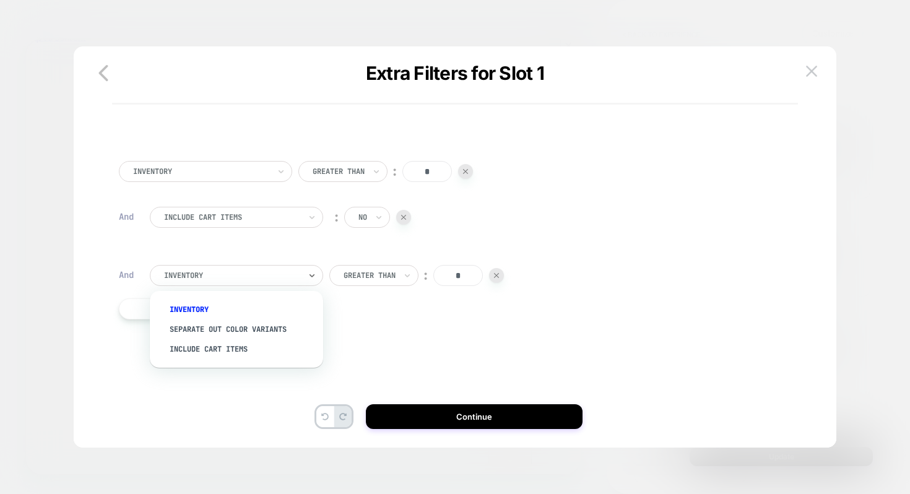
click at [355, 310] on div "Inventory Greater Than ︰ * And Include Cart Items ︰ no And option Inventory foc…" at bounding box center [449, 252] width 672 height 220
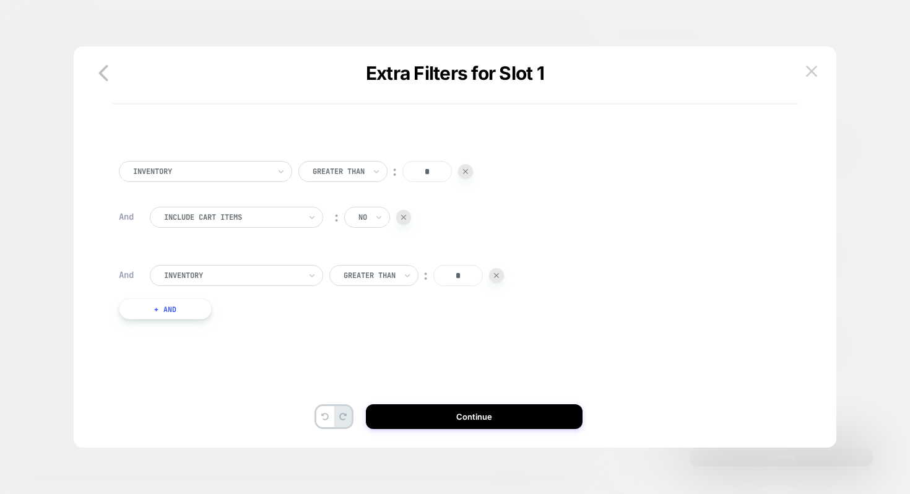
click at [208, 174] on div at bounding box center [201, 171] width 136 height 11
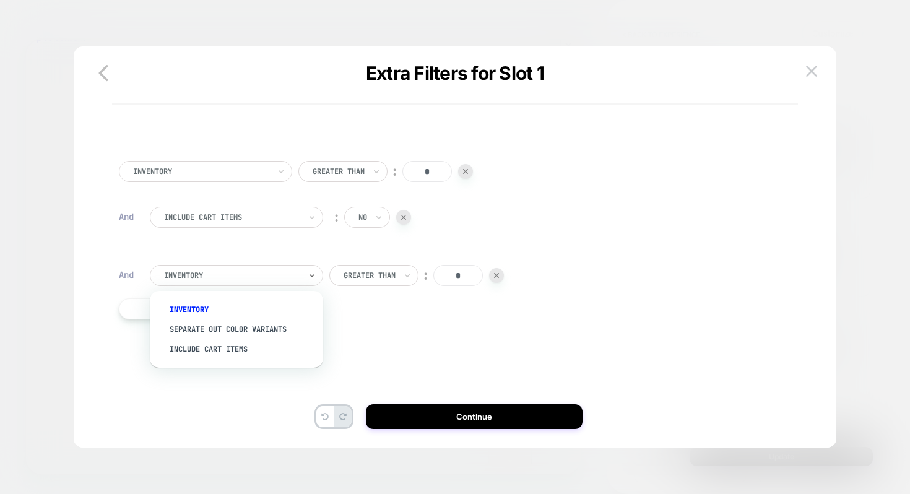
click at [261, 274] on div at bounding box center [232, 275] width 136 height 11
click at [375, 220] on icon at bounding box center [379, 217] width 9 height 12
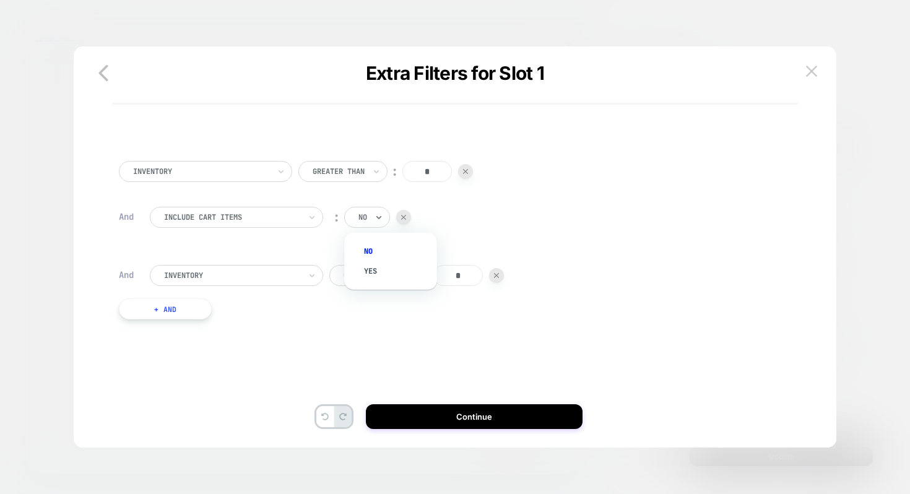
click at [245, 286] on div "Inventory" at bounding box center [236, 275] width 173 height 21
click at [344, 331] on div "Inventory Greater Than ︰ * And Include Cart Items ︰ no And Inventory Greater Th…" at bounding box center [449, 252] width 672 height 220
click at [499, 278] on div at bounding box center [496, 275] width 15 height 15
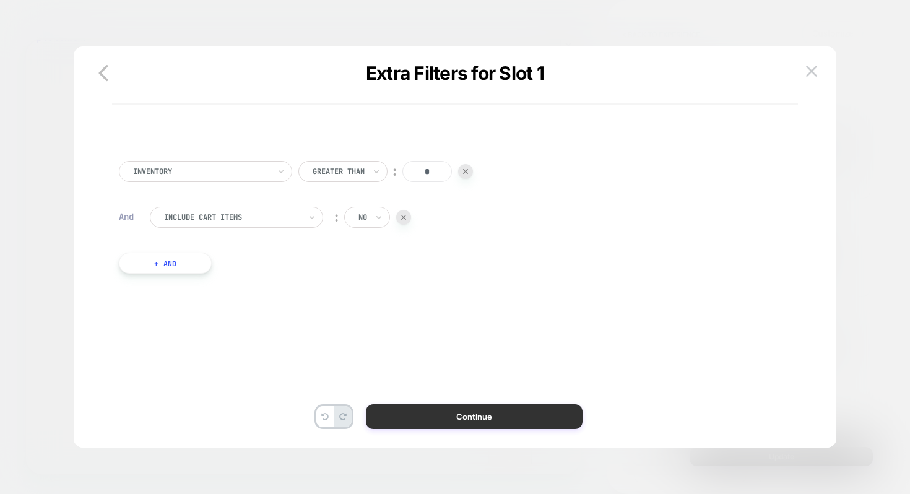
click at [474, 409] on button "Continue" at bounding box center [474, 416] width 217 height 25
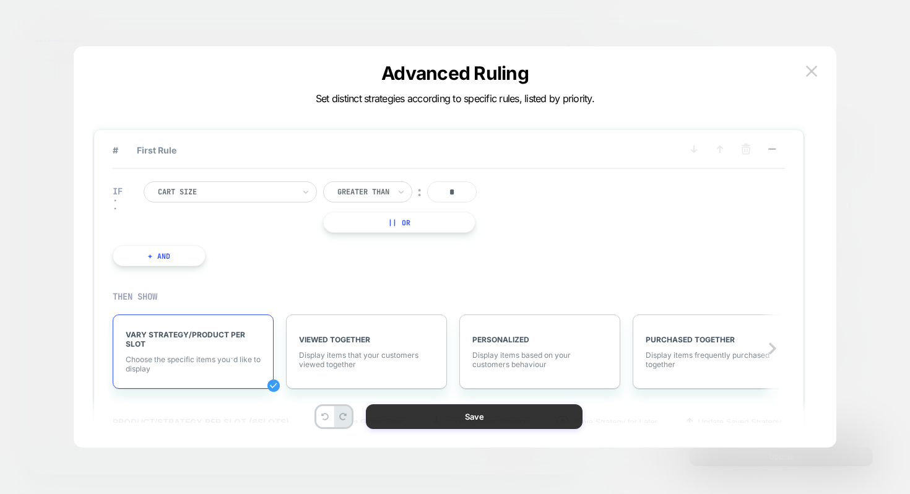
click at [489, 416] on button "Save" at bounding box center [474, 416] width 217 height 25
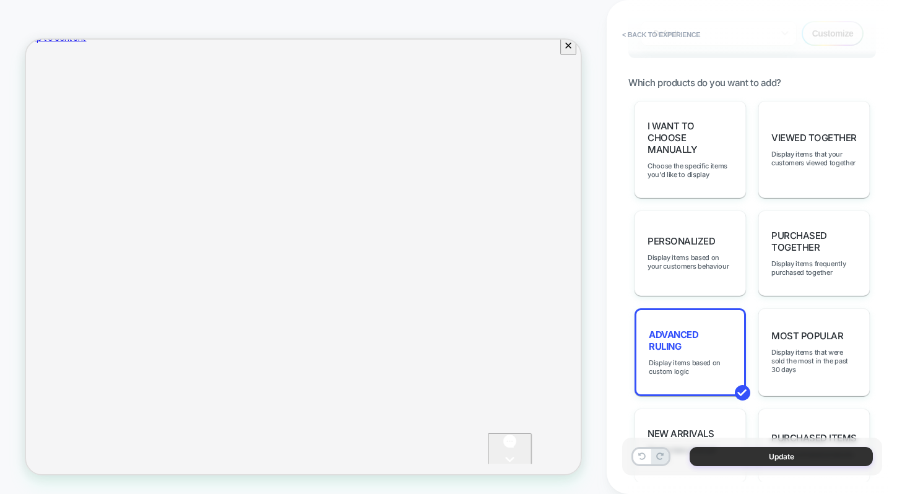
click at [736, 458] on button "Update" at bounding box center [781, 456] width 183 height 19
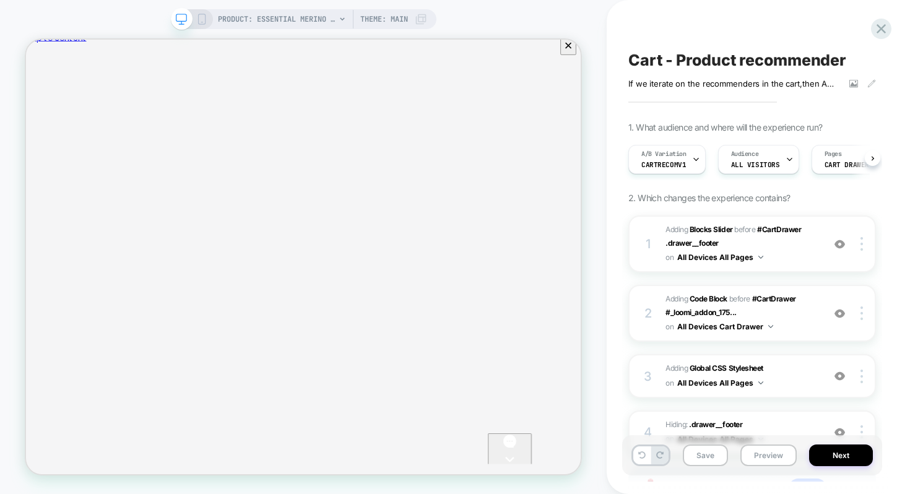
scroll to position [0, 1]
click at [761, 450] on button "Preview" at bounding box center [769, 456] width 56 height 22
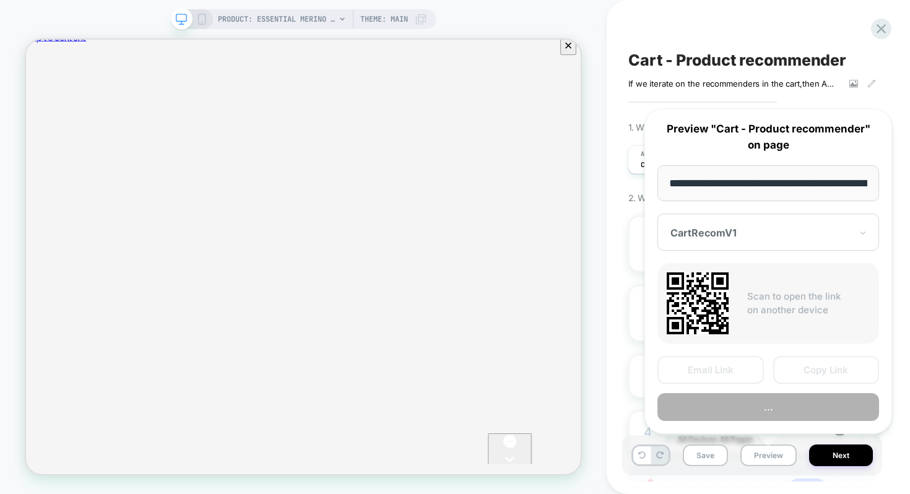
scroll to position [0, 225]
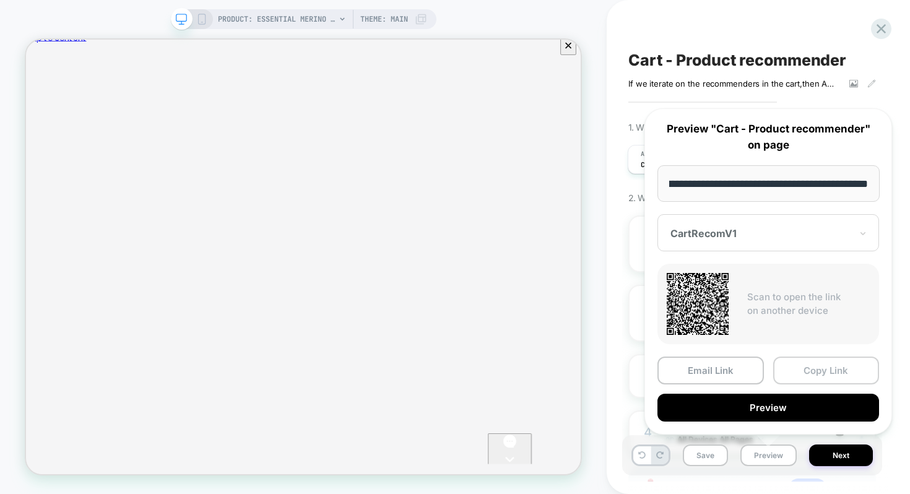
click at [814, 375] on button "Copy Link" at bounding box center [827, 371] width 107 height 28
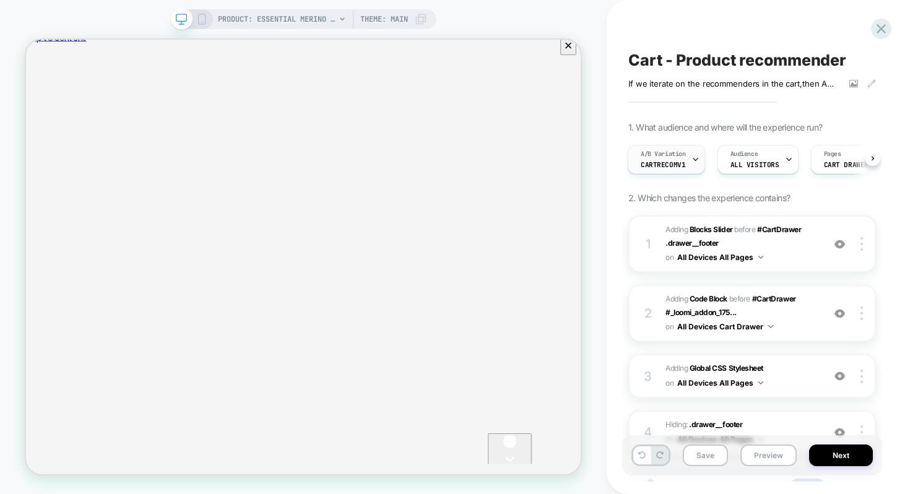
click at [666, 166] on span "CartRecomV1" at bounding box center [663, 164] width 45 height 9
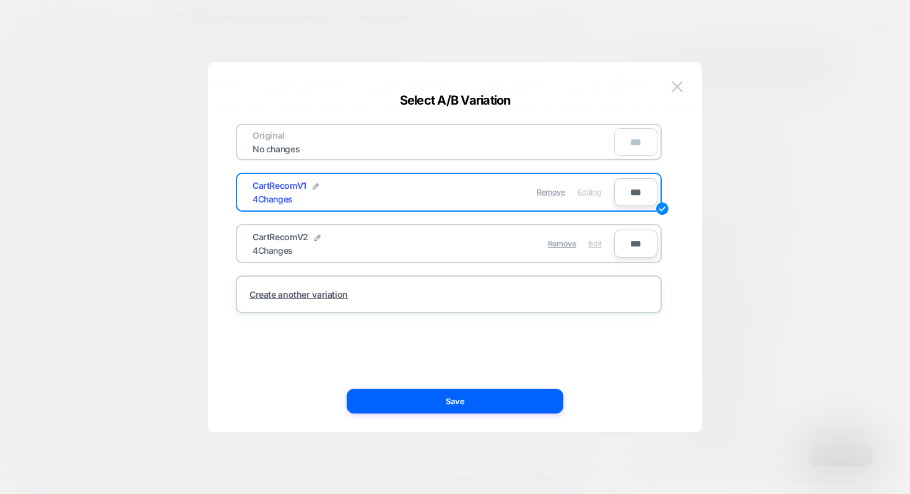
click at [594, 245] on span "Edit" at bounding box center [595, 243] width 13 height 9
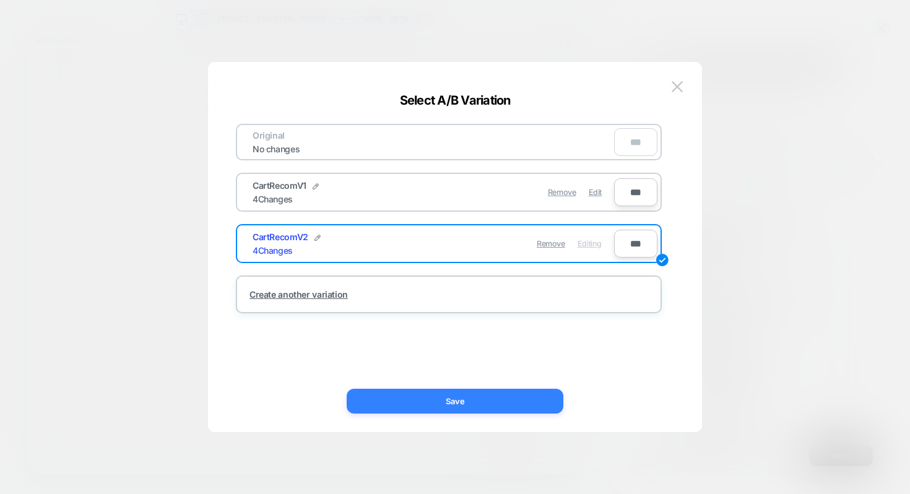
click at [477, 401] on button "Save" at bounding box center [455, 401] width 217 height 25
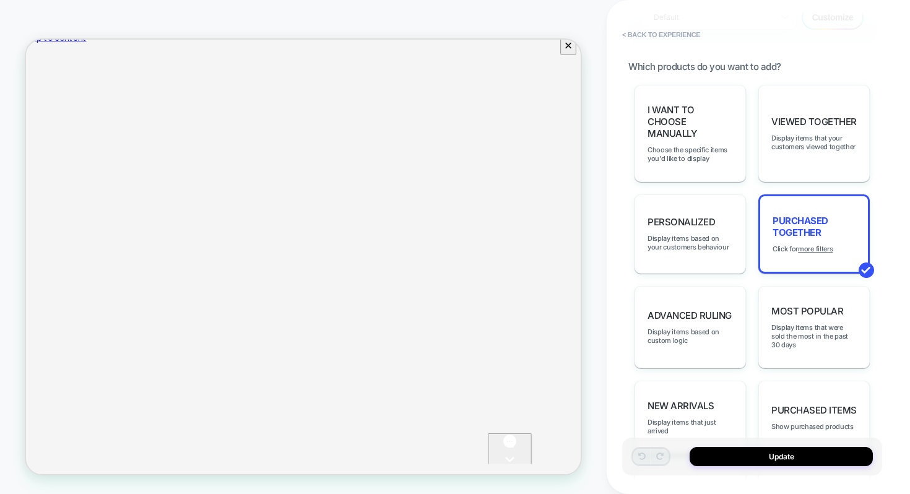
scroll to position [626, 0]
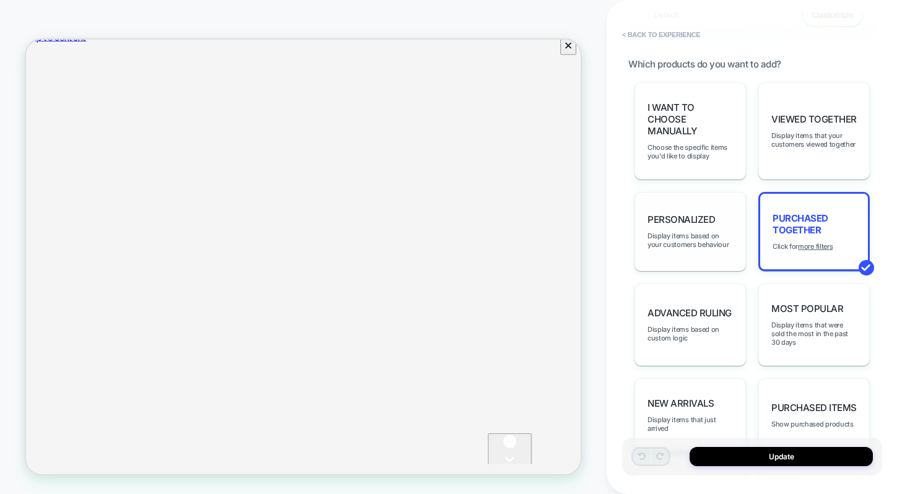
click at [681, 214] on span "personalized" at bounding box center [682, 220] width 68 height 12
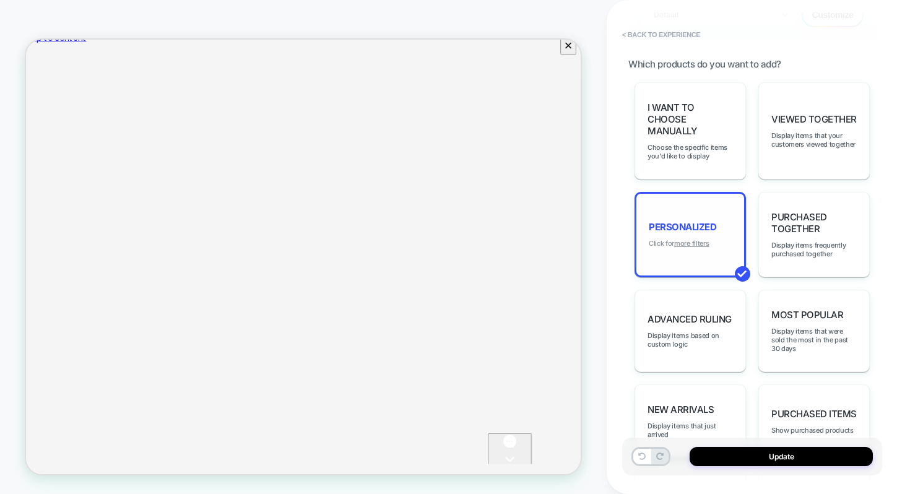
click at [682, 239] on u "more filters" at bounding box center [691, 243] width 35 height 9
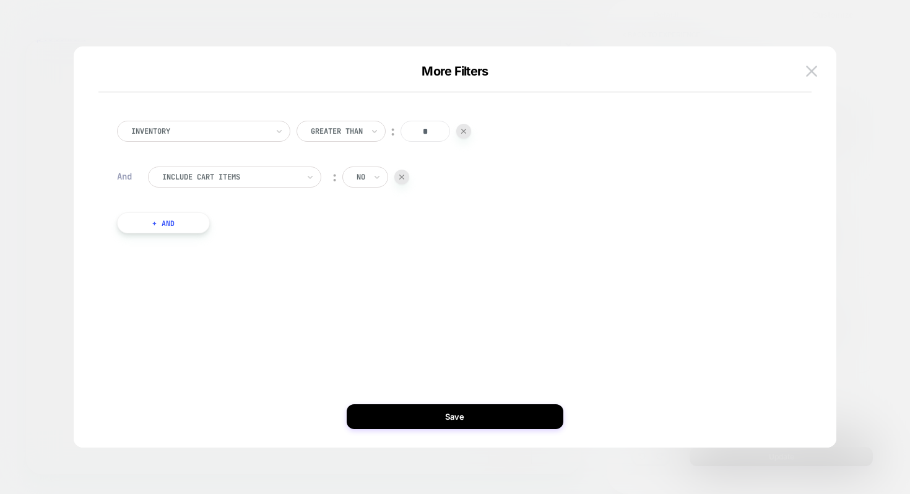
click at [187, 228] on button "+ And" at bounding box center [163, 222] width 93 height 21
click at [576, 232] on div at bounding box center [575, 235] width 15 height 15
click at [812, 76] on img at bounding box center [811, 71] width 11 height 11
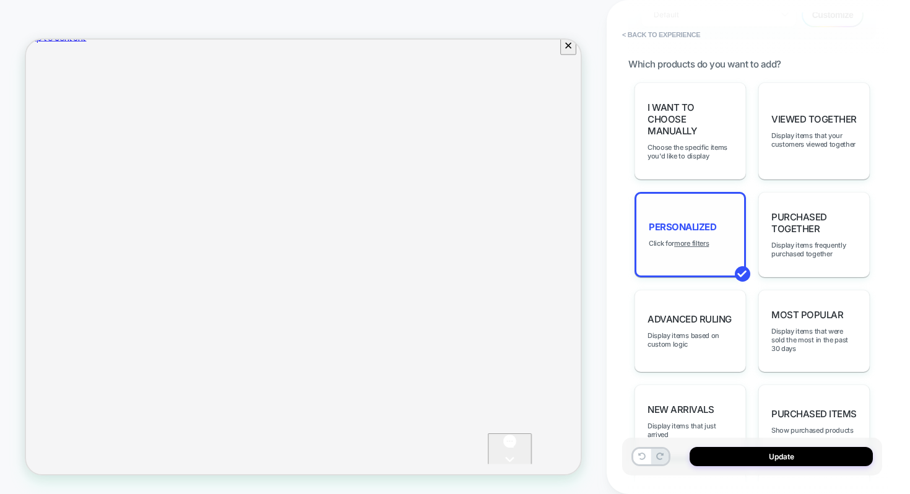
click at [672, 227] on div "personalized Click for more filters" at bounding box center [690, 234] width 111 height 85
click at [682, 239] on u "more filters" at bounding box center [691, 243] width 35 height 9
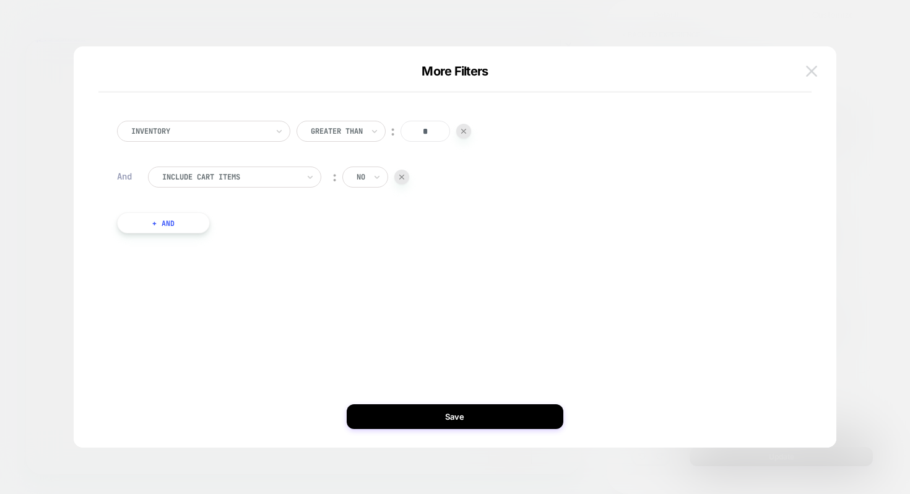
click at [806, 68] on button at bounding box center [812, 71] width 19 height 19
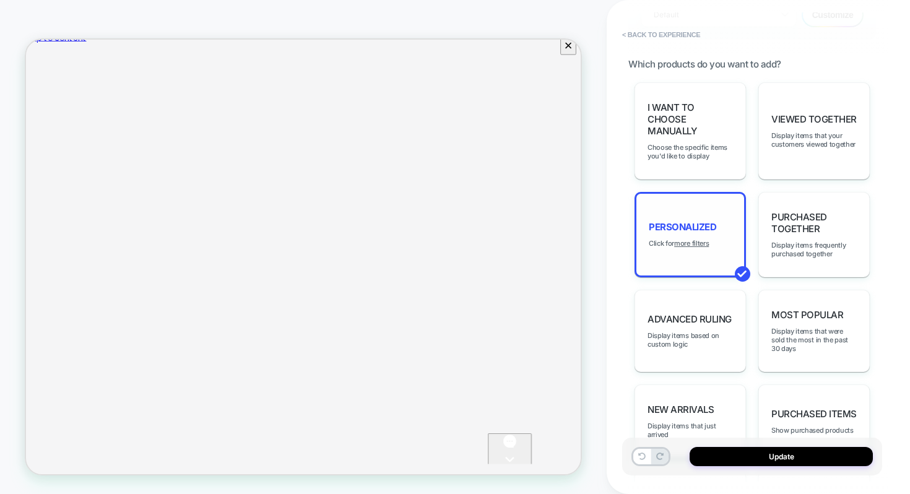
click at [670, 221] on span "personalized" at bounding box center [683, 227] width 68 height 12
click at [682, 239] on u "more filters" at bounding box center [691, 243] width 35 height 9
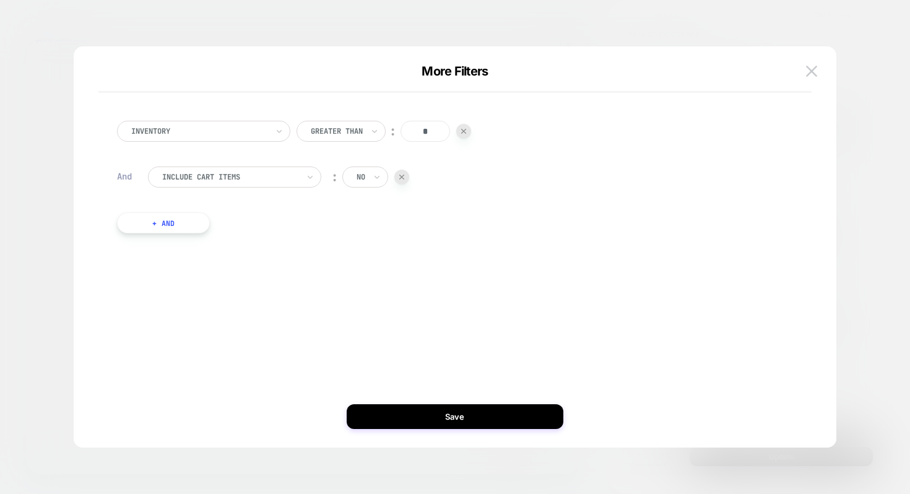
click at [183, 224] on button "+ And" at bounding box center [163, 222] width 93 height 21
click at [206, 237] on div at bounding box center [230, 235] width 136 height 11
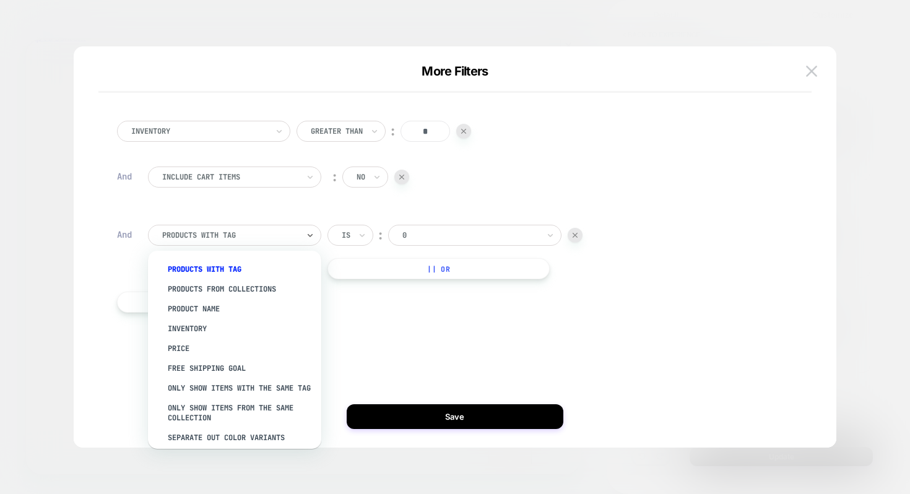
type input "*"
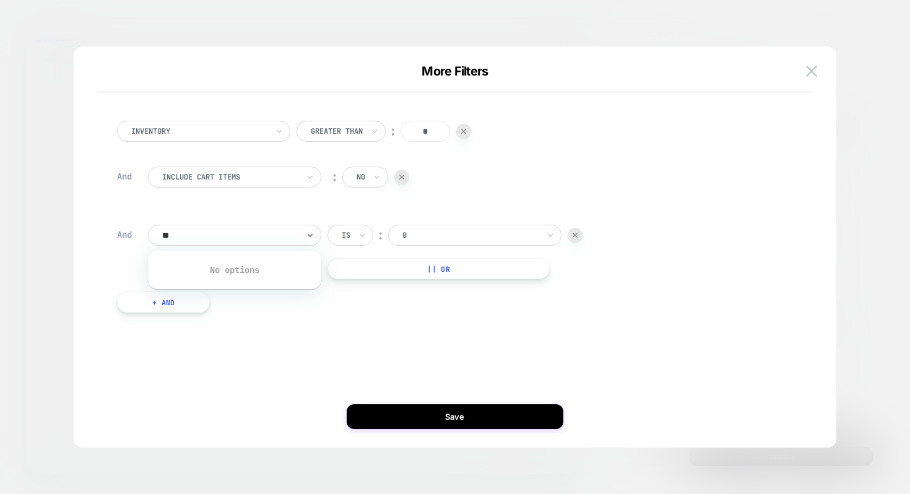
type input "*"
type input "*****"
click at [217, 268] on div "Price" at bounding box center [240, 269] width 161 height 20
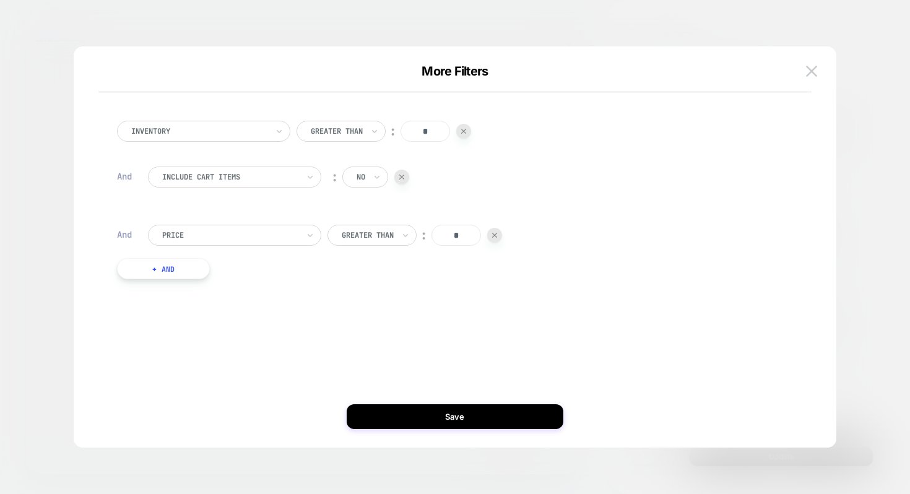
click at [382, 240] on div at bounding box center [368, 235] width 52 height 11
click at [380, 352] on div "Lower Than" at bounding box center [380, 349] width 81 height 20
click at [445, 236] on input "*" at bounding box center [448, 235] width 50 height 21
click at [460, 235] on input "*" at bounding box center [448, 235] width 50 height 21
click at [453, 235] on input "*" at bounding box center [448, 235] width 50 height 21
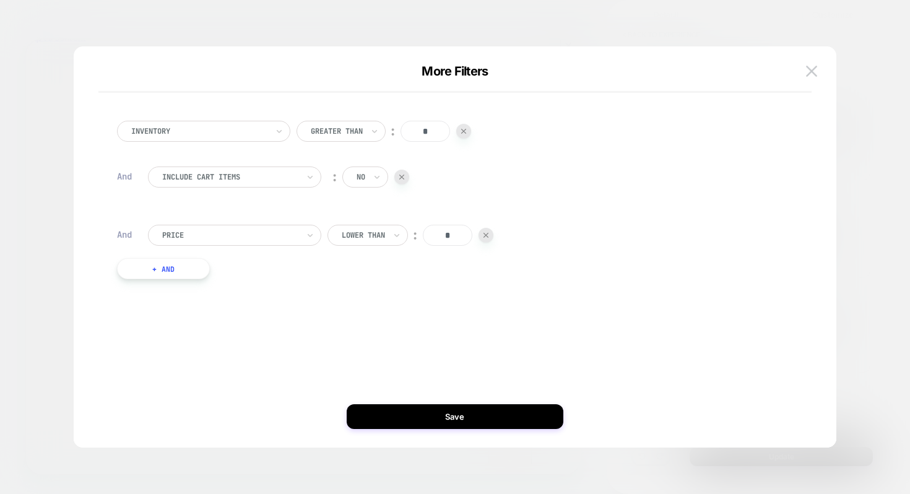
click at [453, 235] on input "*" at bounding box center [448, 235] width 50 height 21
type input "*"
click at [455, 289] on div "Inventory Greater Than ︰ * And Include Cart Items ︰ no And Price Lower Than ︰ *…" at bounding box center [449, 200] width 676 height 196
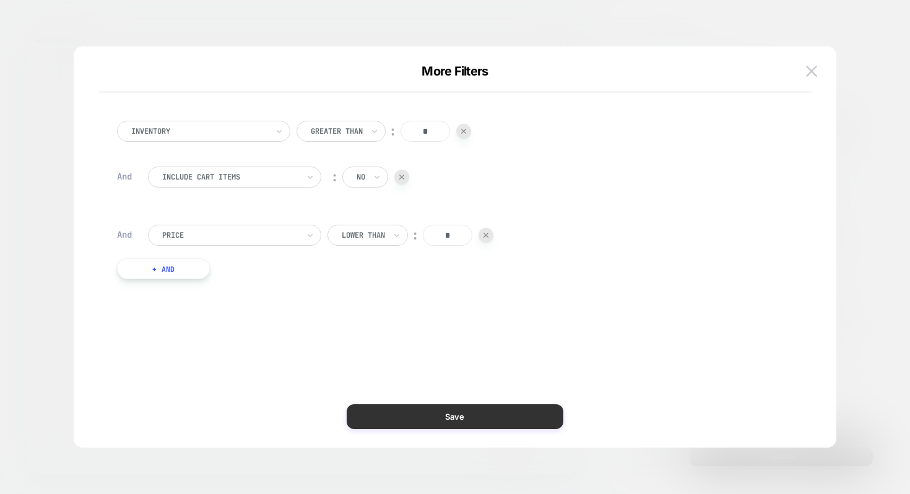
click at [458, 406] on button "Save" at bounding box center [455, 416] width 217 height 25
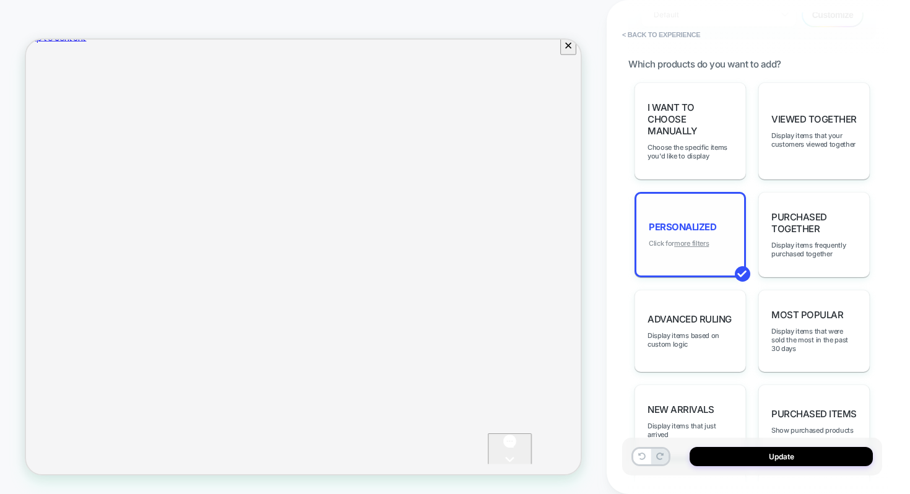
click at [697, 239] on u "more filters" at bounding box center [691, 243] width 35 height 9
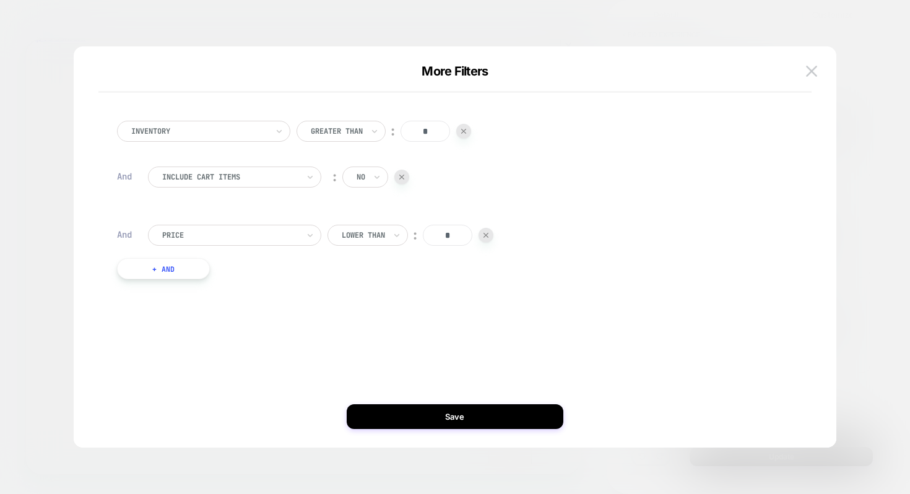
click at [455, 235] on input "*" at bounding box center [448, 235] width 50 height 21
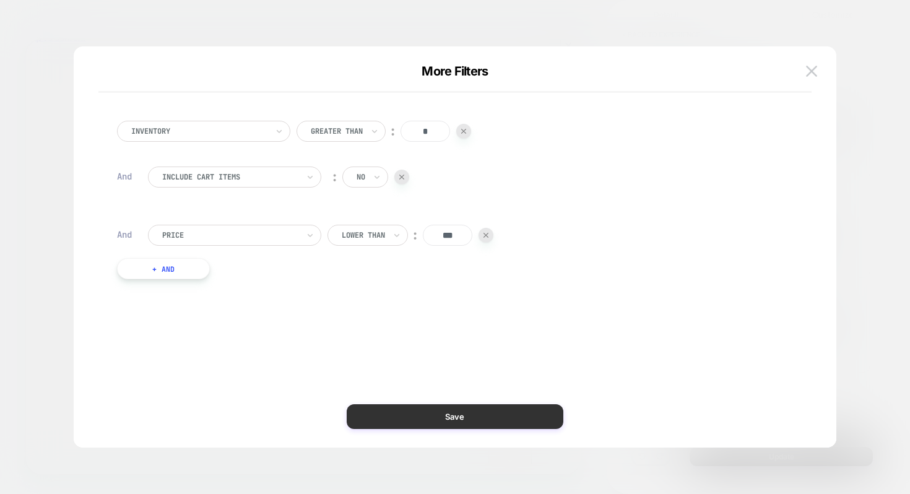
type input "***"
click at [439, 408] on button "Save" at bounding box center [455, 416] width 217 height 25
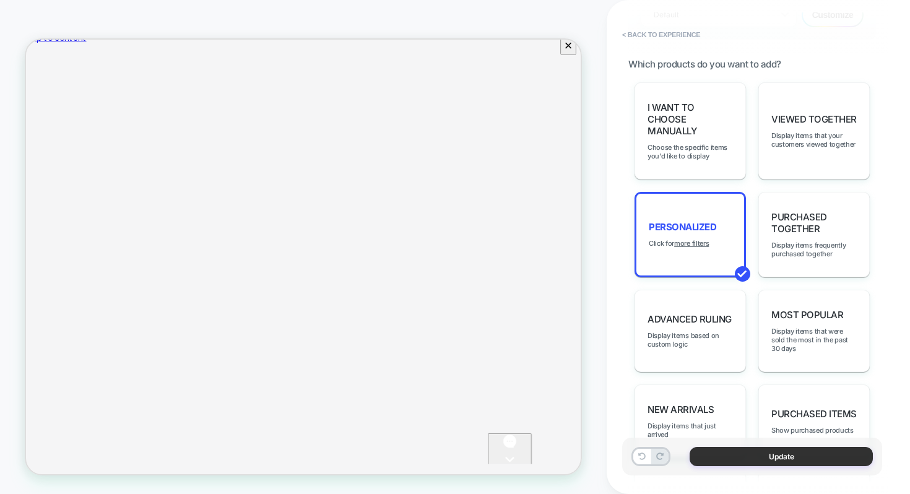
click at [730, 463] on button "Update" at bounding box center [781, 456] width 183 height 19
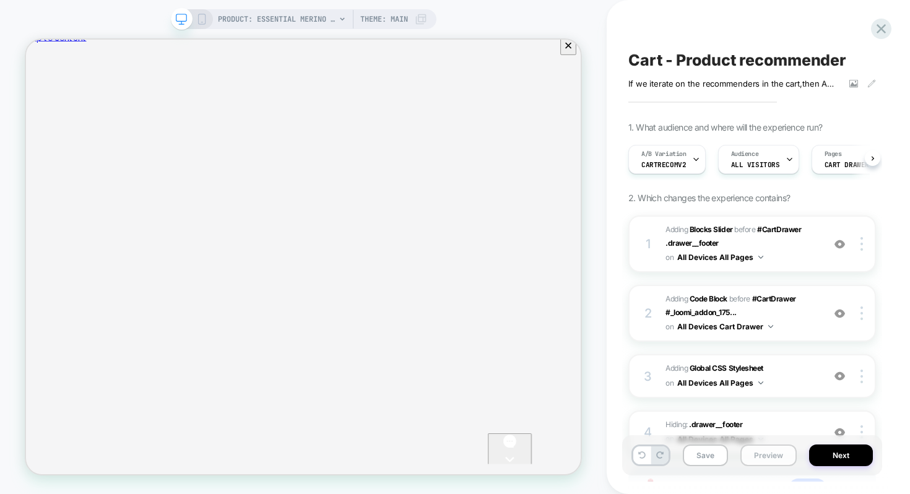
scroll to position [0, 1]
click at [761, 456] on button "Preview" at bounding box center [769, 456] width 56 height 22
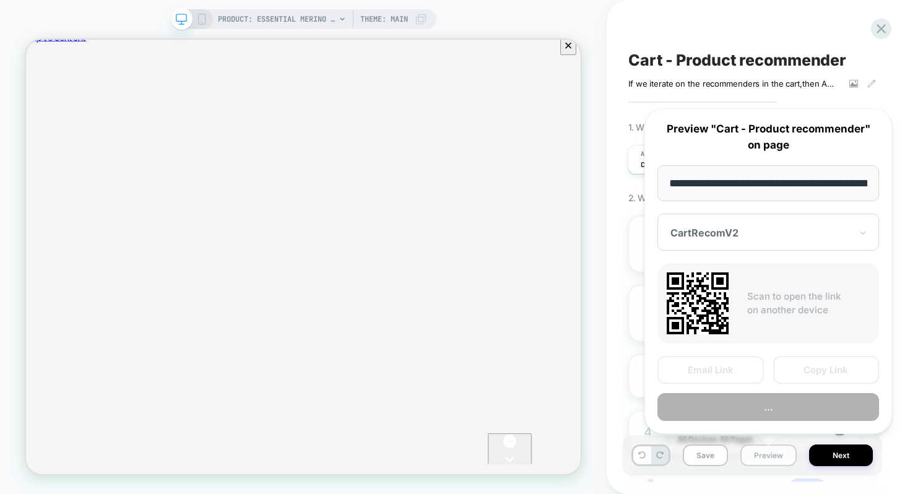
scroll to position [0, 225]
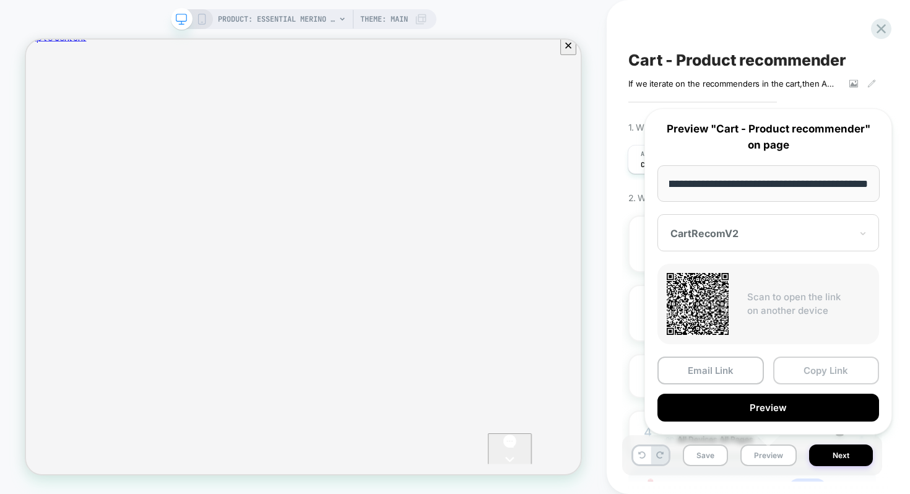
click at [794, 368] on button "Copy Link" at bounding box center [827, 371] width 107 height 28
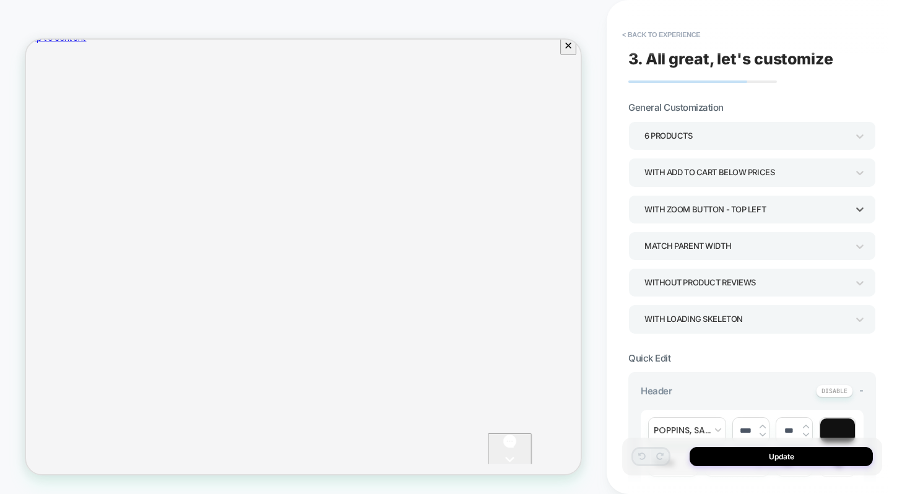
click at [751, 209] on div "With Zoom Button - Top Left" at bounding box center [746, 209] width 203 height 17
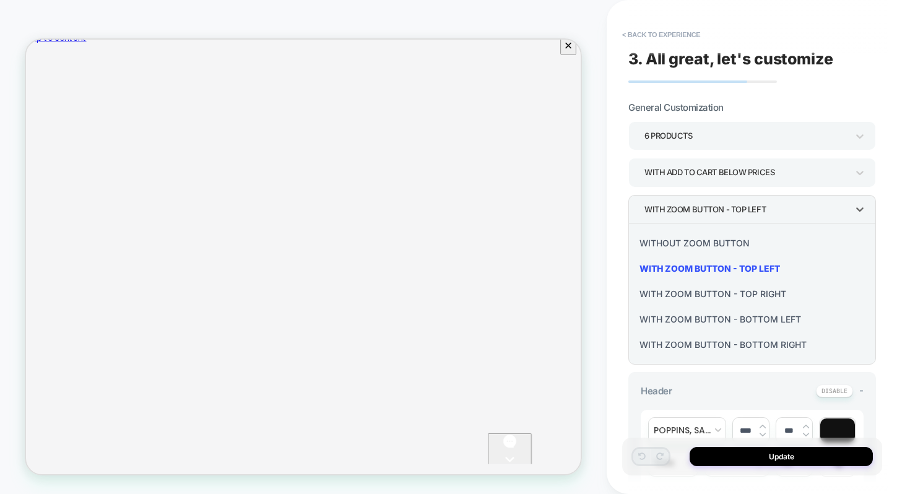
click at [749, 205] on div at bounding box center [455, 247] width 910 height 494
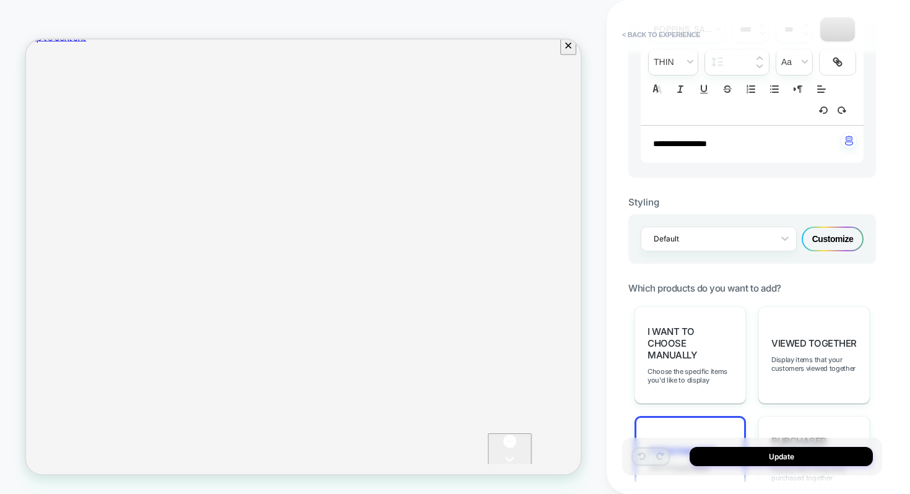
scroll to position [383, 0]
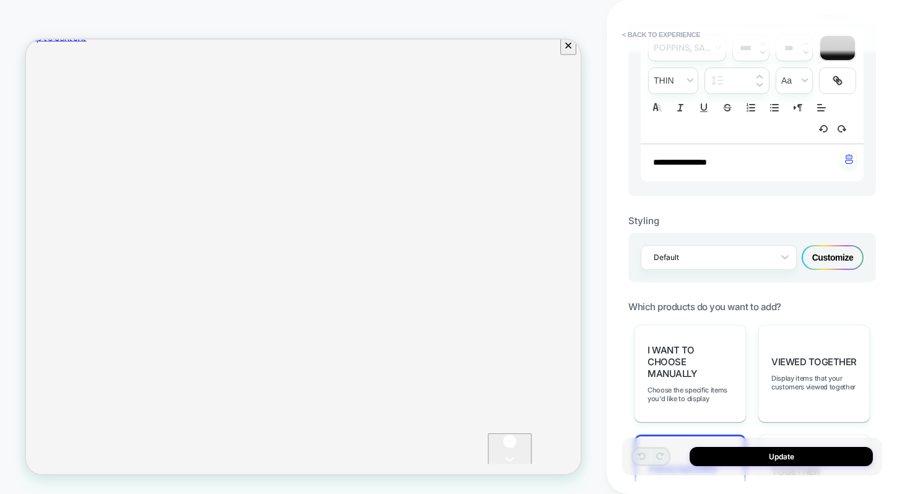
click at [822, 259] on div "Customize" at bounding box center [833, 257] width 62 height 25
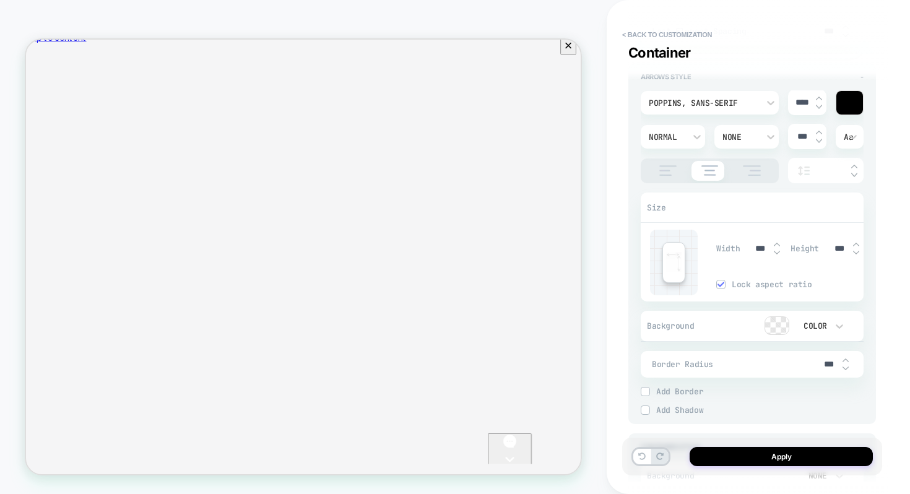
scroll to position [2450, 0]
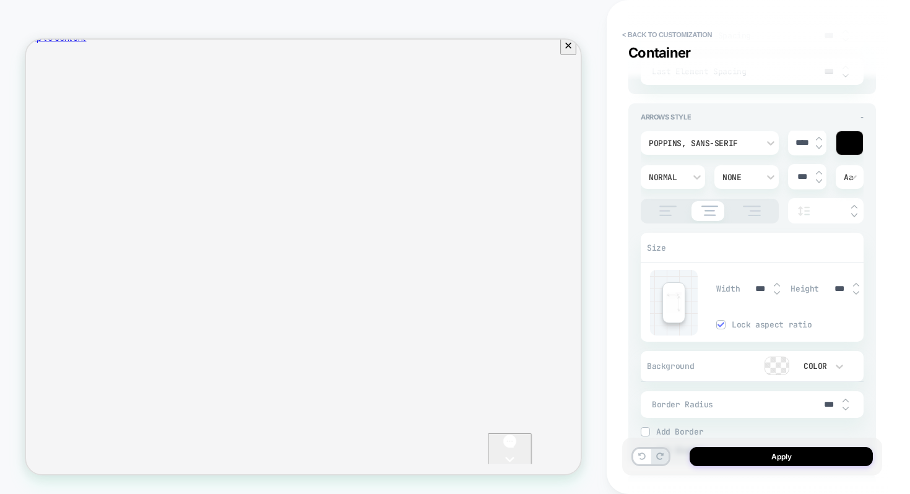
click at [821, 144] on img at bounding box center [819, 146] width 6 height 5
type textarea "*"
type input "****"
click at [821, 144] on img at bounding box center [819, 146] width 6 height 5
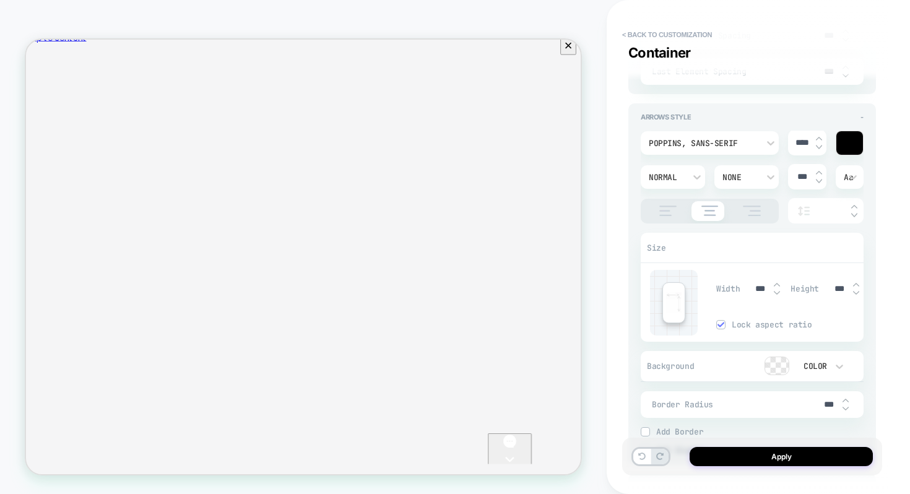
click at [821, 144] on img at bounding box center [819, 146] width 6 height 5
type textarea "*"
type input "****"
click at [821, 144] on img at bounding box center [819, 146] width 6 height 5
type textarea "*"
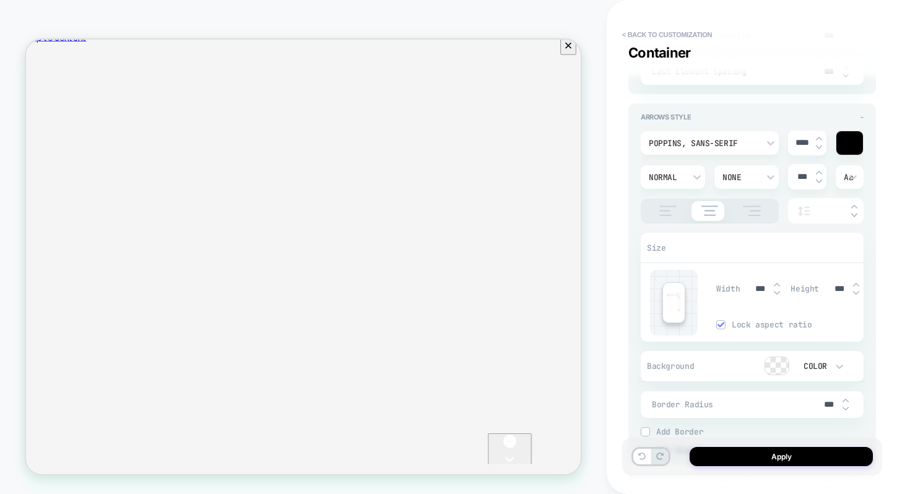
type input "****"
click at [821, 144] on img at bounding box center [819, 146] width 6 height 5
type textarea "*"
type input "****"
click at [821, 144] on img at bounding box center [819, 146] width 6 height 5
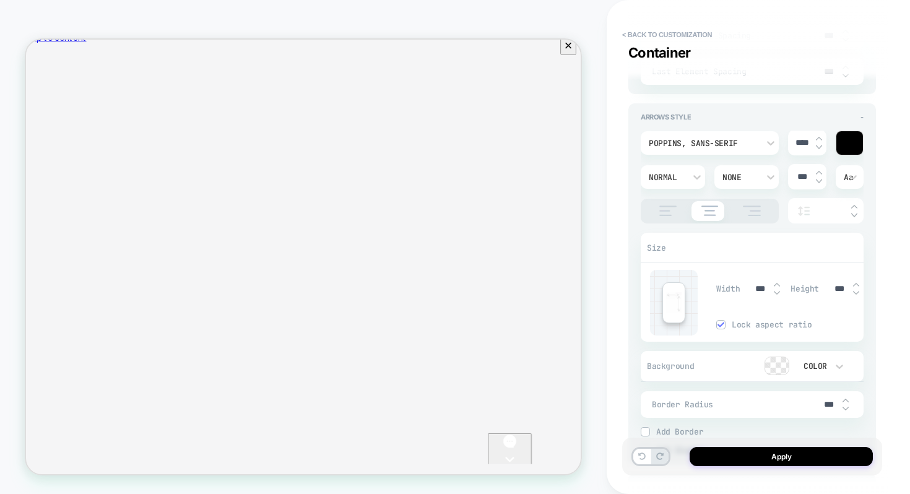
click at [821, 144] on img at bounding box center [819, 146] width 6 height 5
type textarea "*"
type input "****"
click at [821, 144] on img at bounding box center [819, 146] width 6 height 5
type textarea "*"
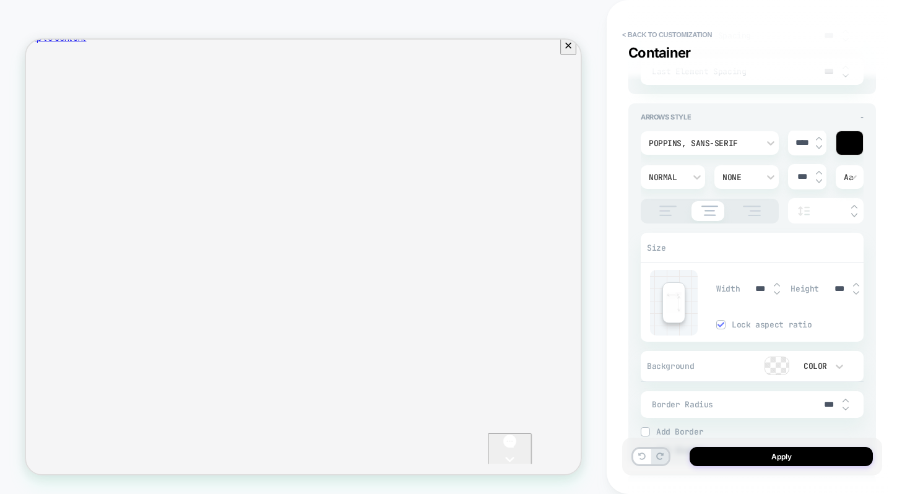
type input "****"
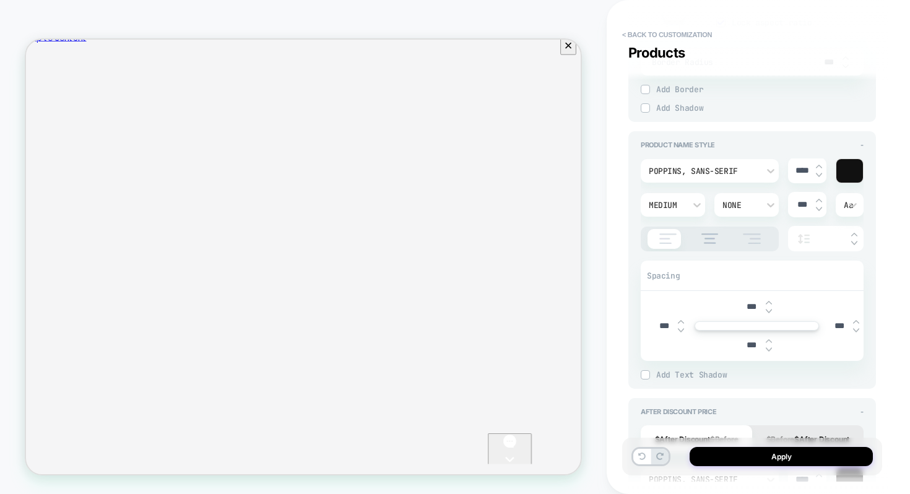
scroll to position [733, 0]
click at [713, 237] on img at bounding box center [711, 240] width 30 height 11
click at [668, 236] on img at bounding box center [668, 240] width 31 height 11
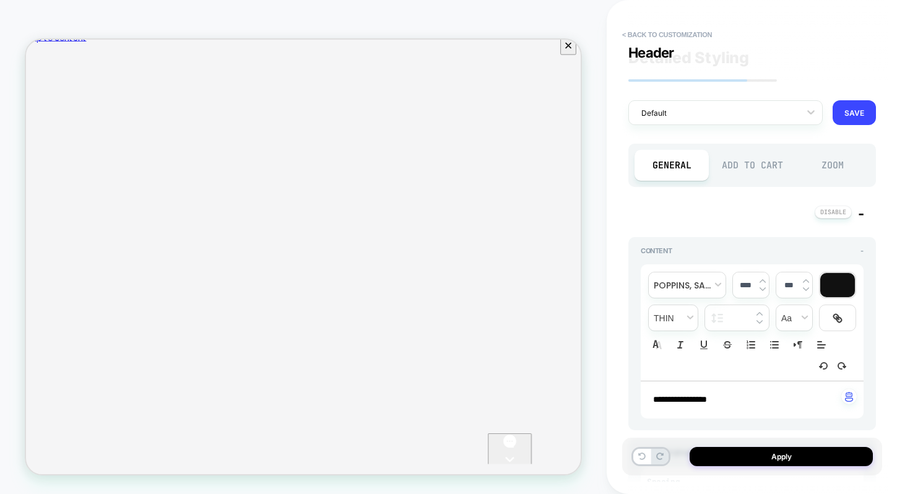
scroll to position [0, 0]
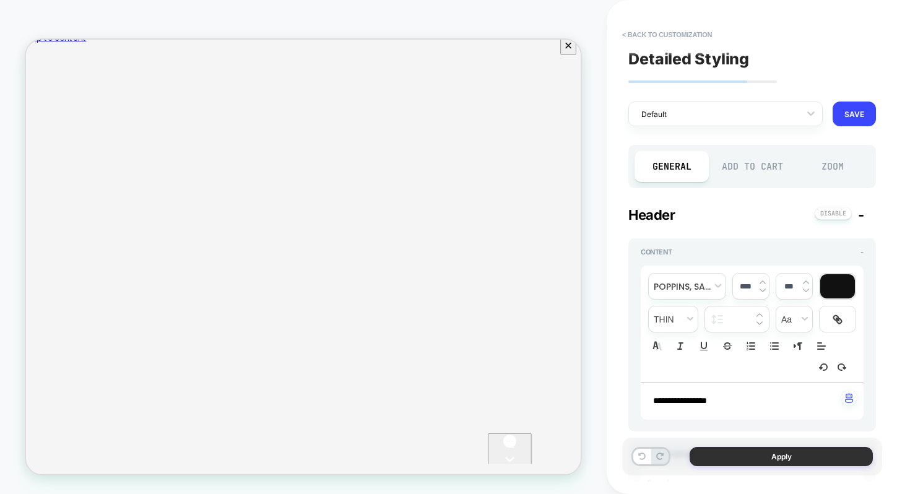
click at [798, 460] on button "Apply" at bounding box center [781, 456] width 183 height 19
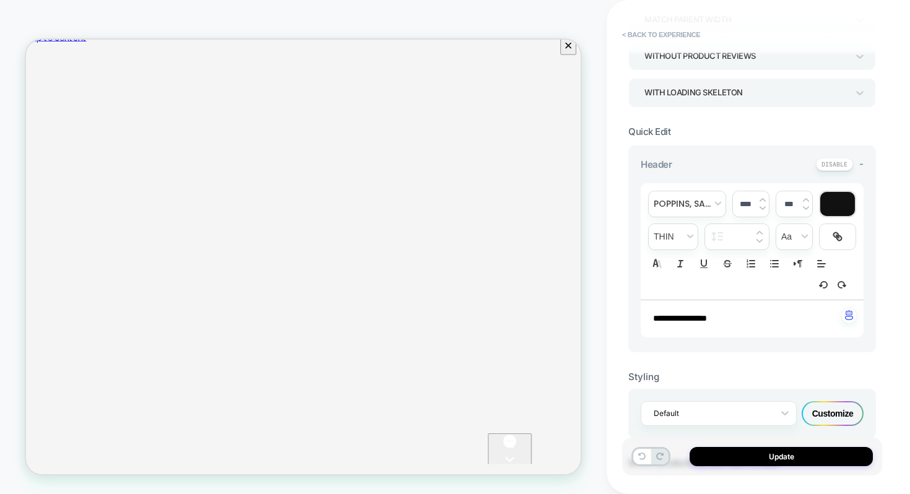
scroll to position [248, 0]
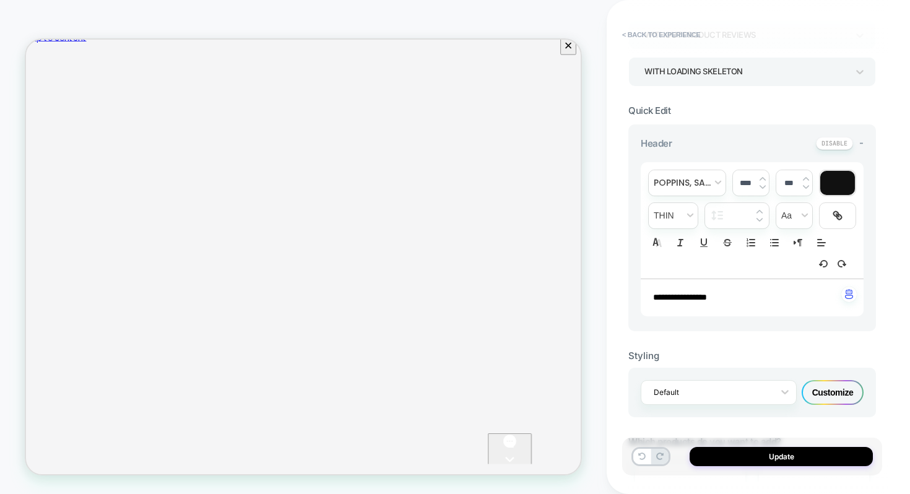
click at [822, 391] on div "Customize" at bounding box center [833, 392] width 62 height 25
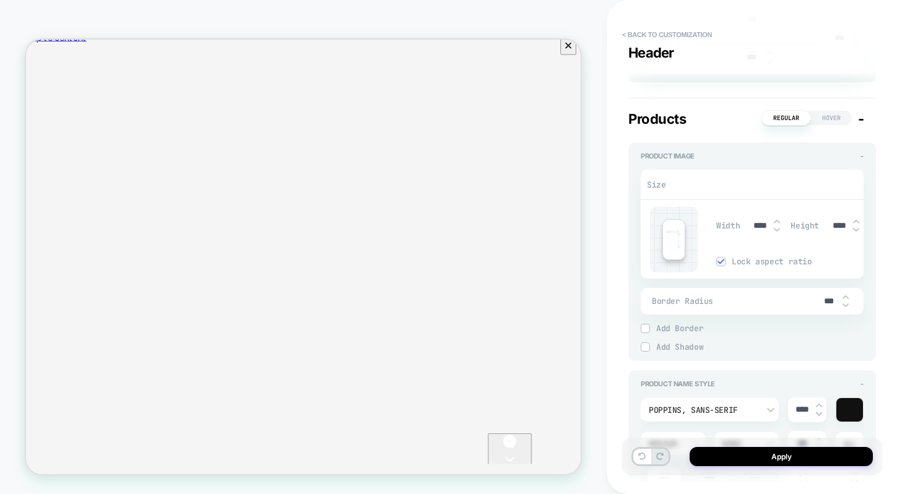
scroll to position [494, 0]
click at [778, 225] on div at bounding box center [777, 226] width 6 height 13
click at [778, 221] on img at bounding box center [777, 222] width 6 height 5
type textarea "*"
type input "****"
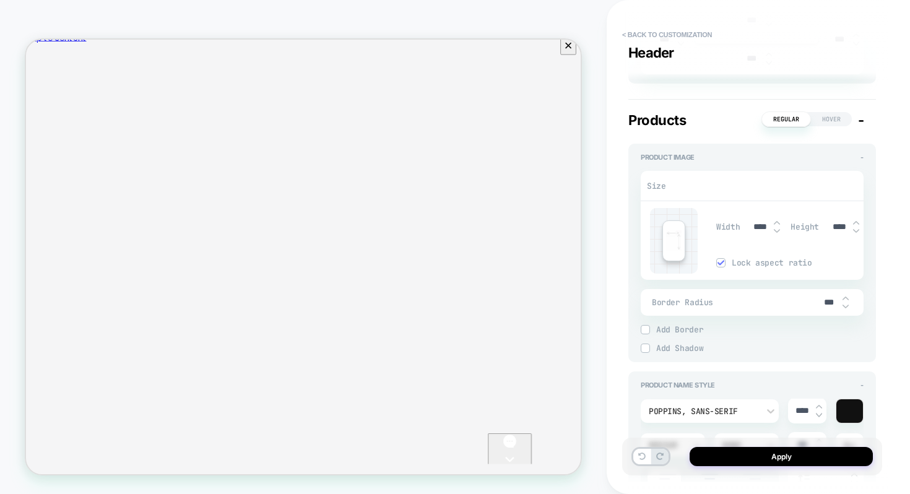
type textarea "*"
type input "****"
click at [778, 220] on img at bounding box center [777, 222] width 6 height 5
type textarea "*"
type input "****"
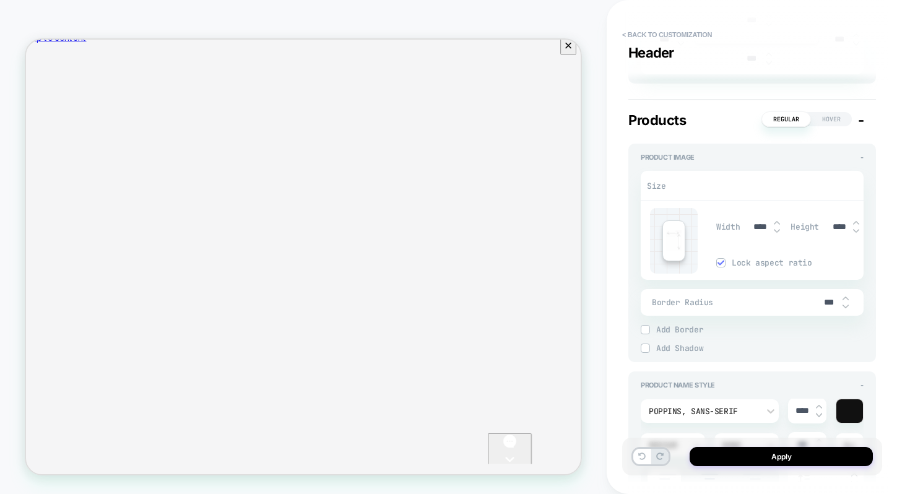
click at [778, 220] on img at bounding box center [777, 222] width 6 height 5
type textarea "*"
type input "****"
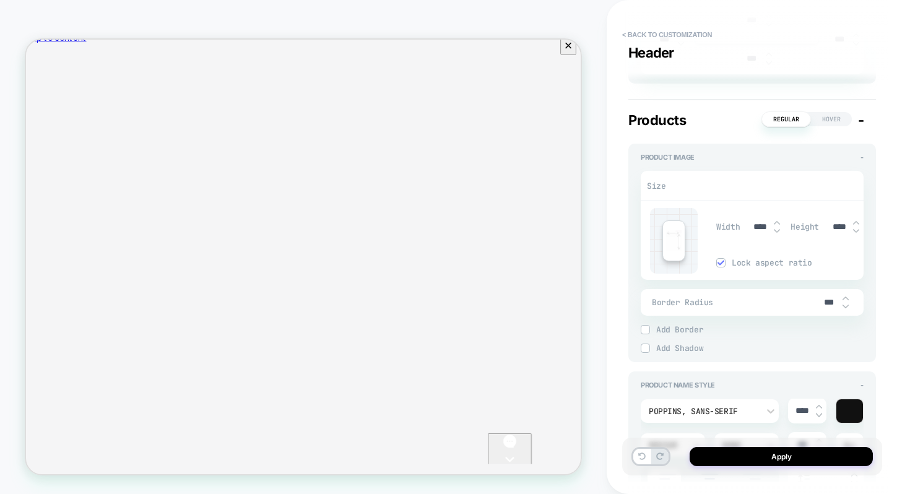
click at [778, 220] on img at bounding box center [777, 222] width 6 height 5
type textarea "*"
type input "*****"
click at [778, 220] on img at bounding box center [777, 222] width 6 height 5
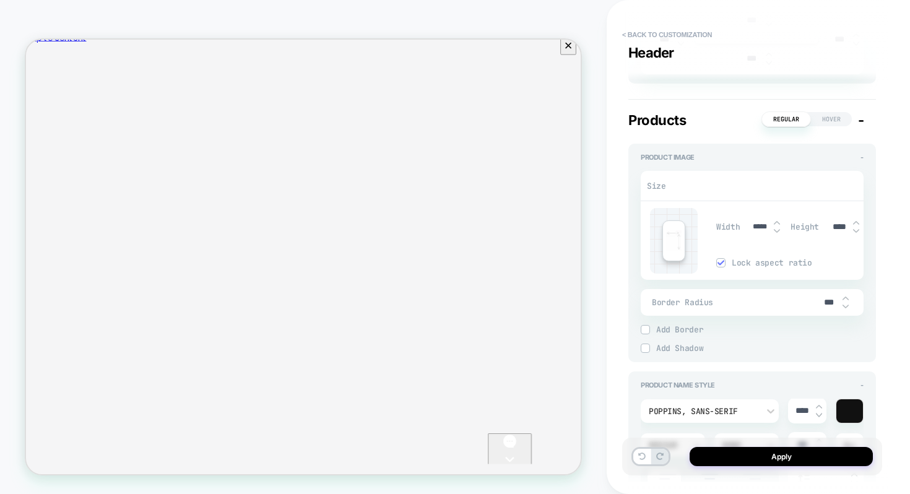
type textarea "*"
type input "*****"
type input "****"
type textarea "*"
type input "*****"
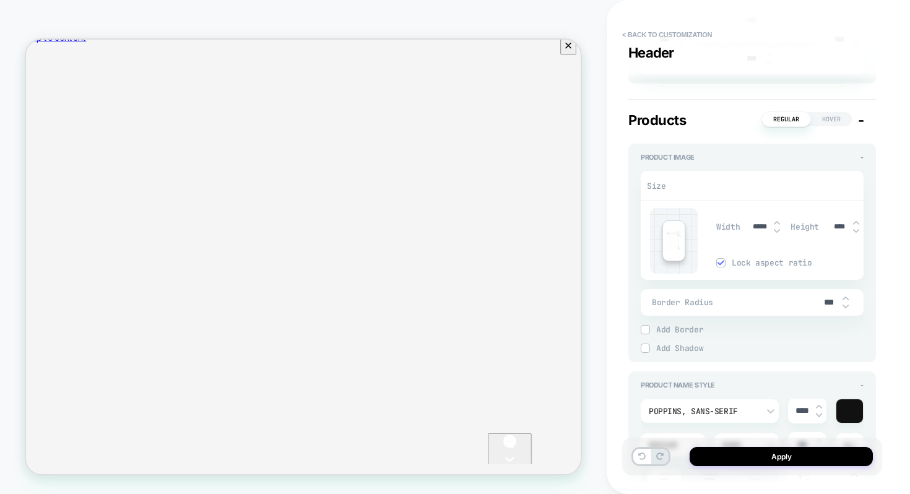
type input "*****"
type textarea "*"
type input "*****"
click at [778, 220] on img at bounding box center [777, 222] width 6 height 5
type textarea "*"
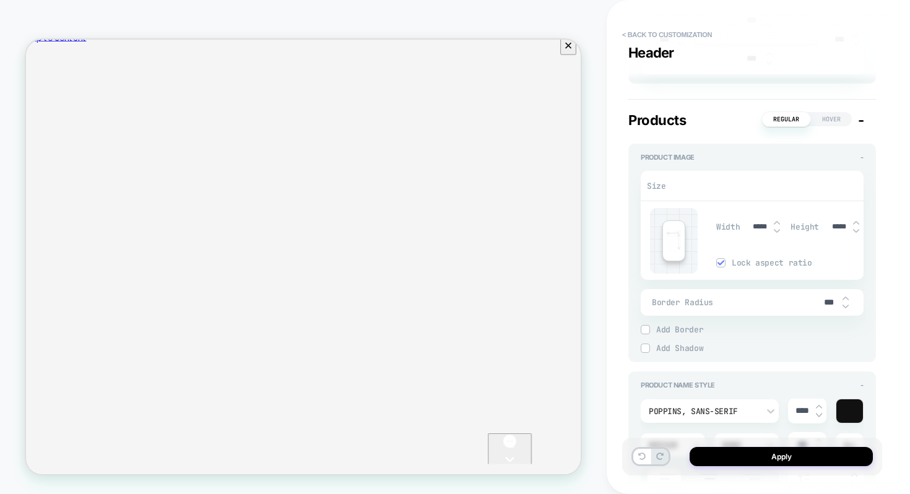
type input "*****"
type textarea "*"
type input "*****"
type textarea "*"
type input "*****"
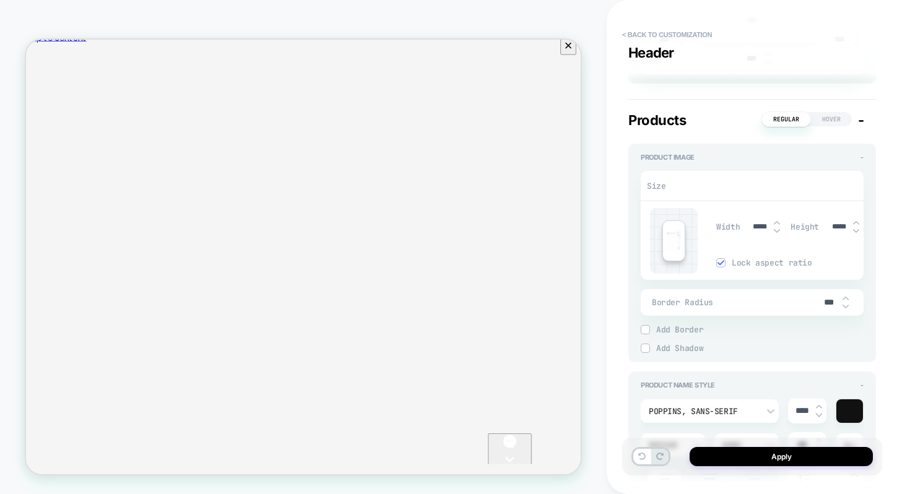
type textarea "*"
type input "*****"
type textarea "*"
click at [751, 458] on button "Apply" at bounding box center [781, 456] width 183 height 19
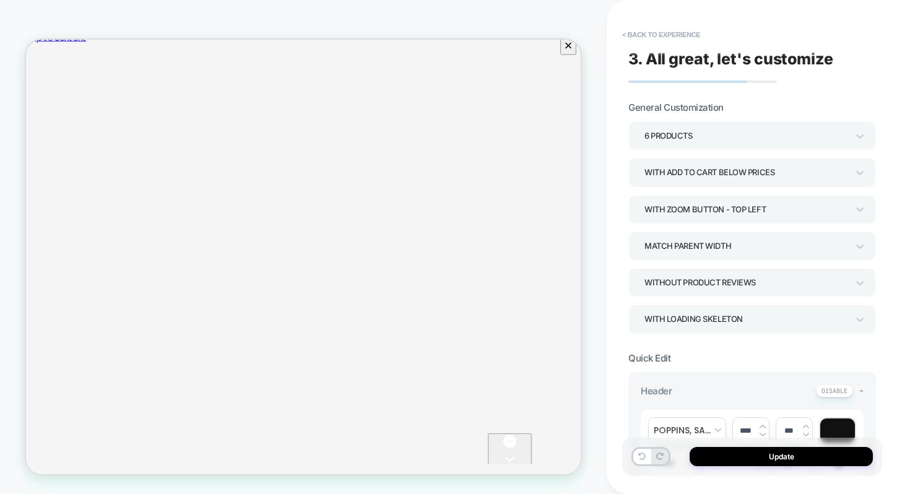
click at [751, 458] on button "Update" at bounding box center [781, 456] width 183 height 19
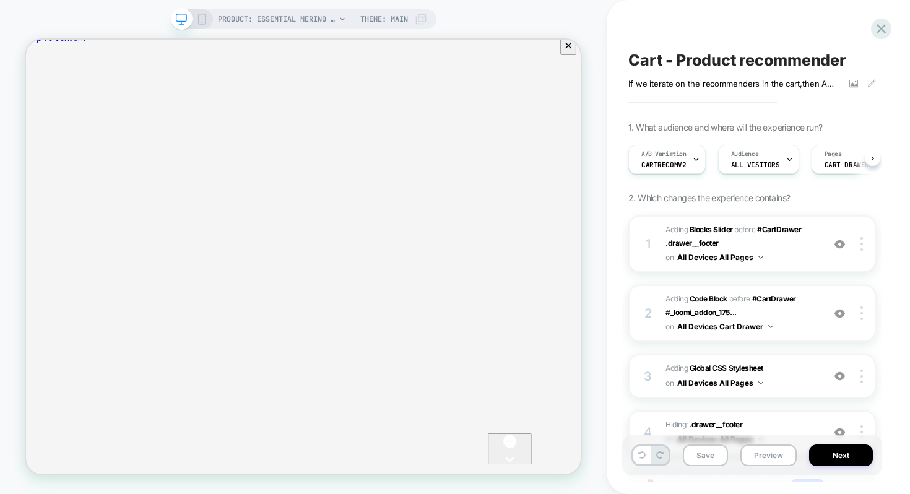
scroll to position [0, 1]
click at [772, 459] on button "Preview" at bounding box center [769, 456] width 56 height 22
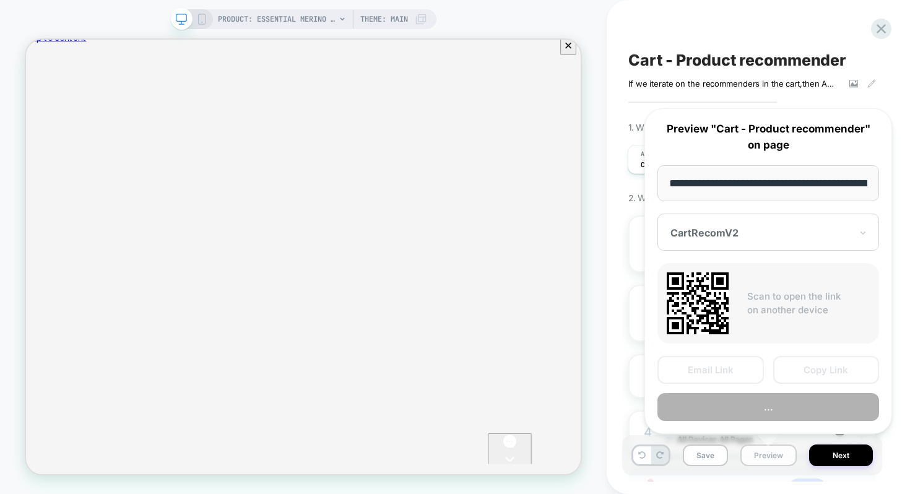
scroll to position [0, 225]
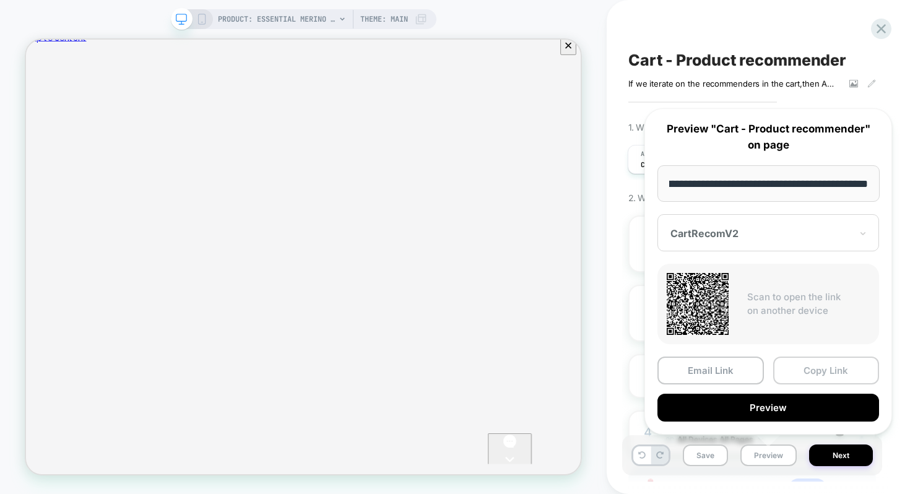
click at [829, 368] on button "Copy Link" at bounding box center [827, 371] width 107 height 28
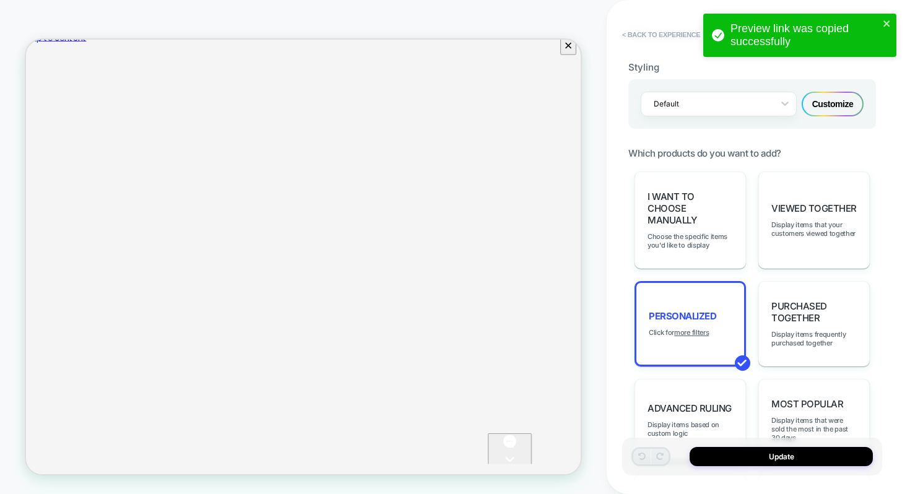
scroll to position [541, 0]
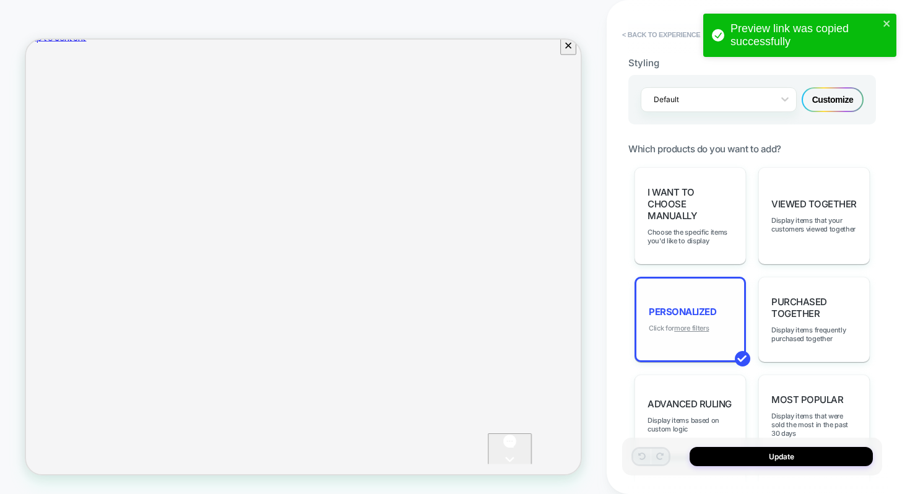
click at [678, 324] on u "more filters" at bounding box center [691, 328] width 35 height 9
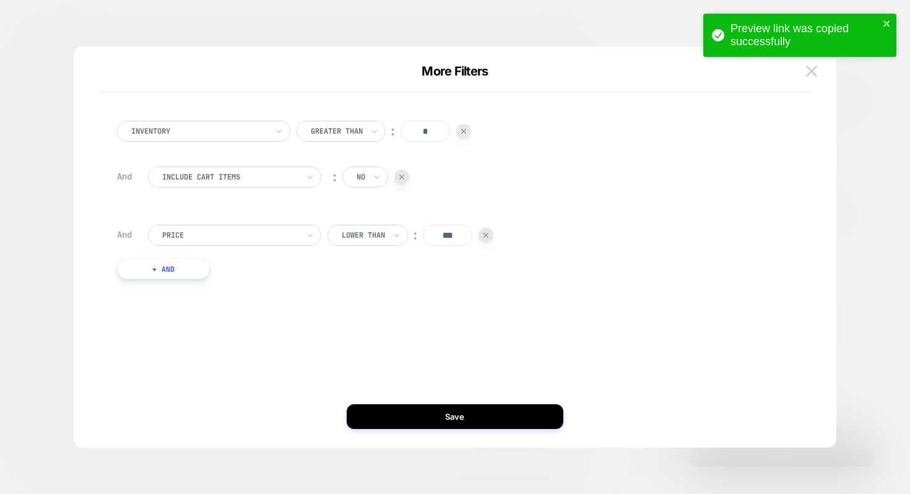
click at [461, 235] on input "***" at bounding box center [448, 235] width 50 height 21
click at [450, 235] on input "***" at bounding box center [448, 235] width 50 height 21
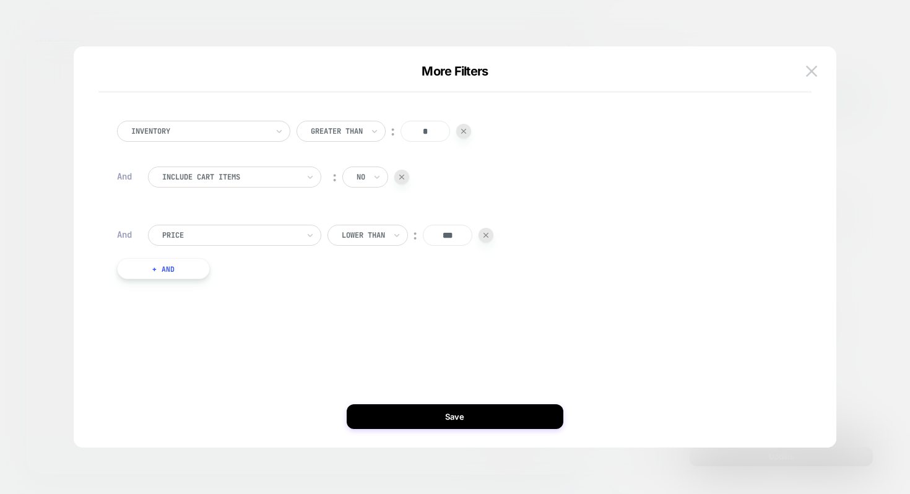
click at [448, 237] on input "***" at bounding box center [448, 235] width 50 height 21
type input "***"
click at [468, 323] on div "Inventory Greater Than ︰ * And Include Cart Items ︰ no And Price Lower Than ︰ *…" at bounding box center [448, 247] width 725 height 352
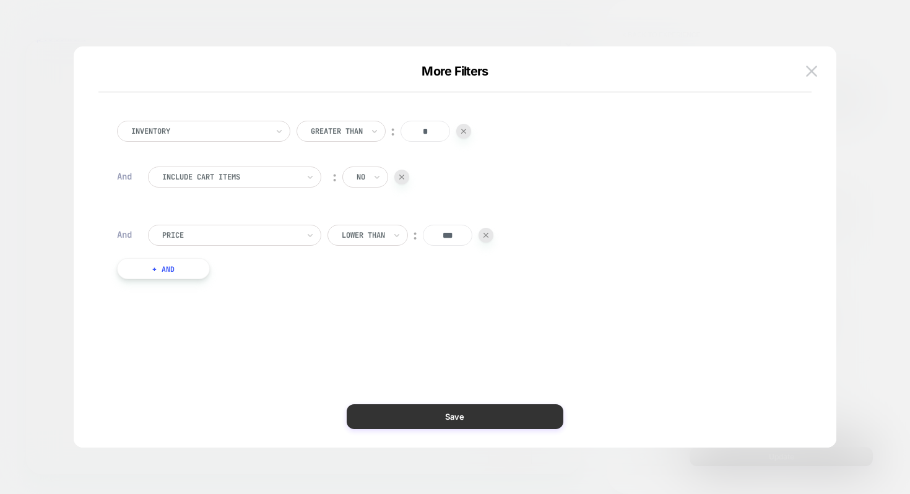
click at [476, 410] on button "Save" at bounding box center [455, 416] width 217 height 25
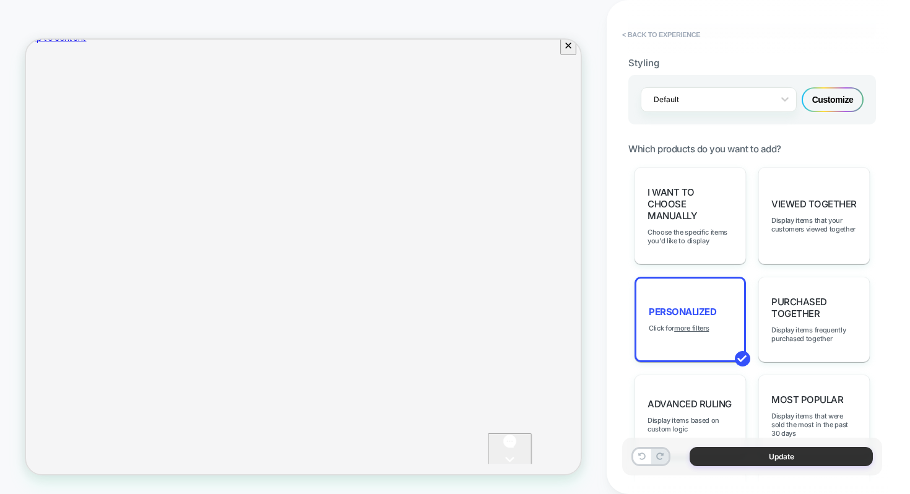
click at [765, 451] on button "Update" at bounding box center [781, 456] width 183 height 19
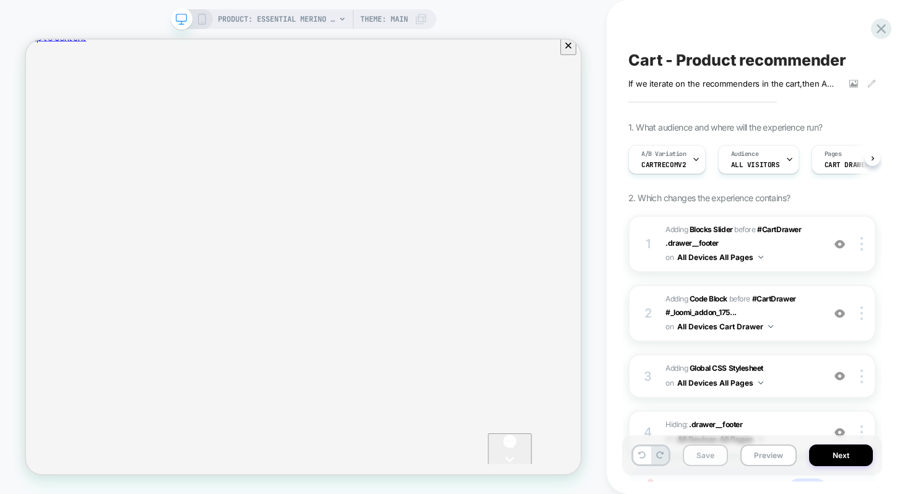
scroll to position [0, 1]
click at [712, 448] on button "Save" at bounding box center [705, 456] width 45 height 22
click at [760, 453] on button "Preview" at bounding box center [769, 456] width 56 height 22
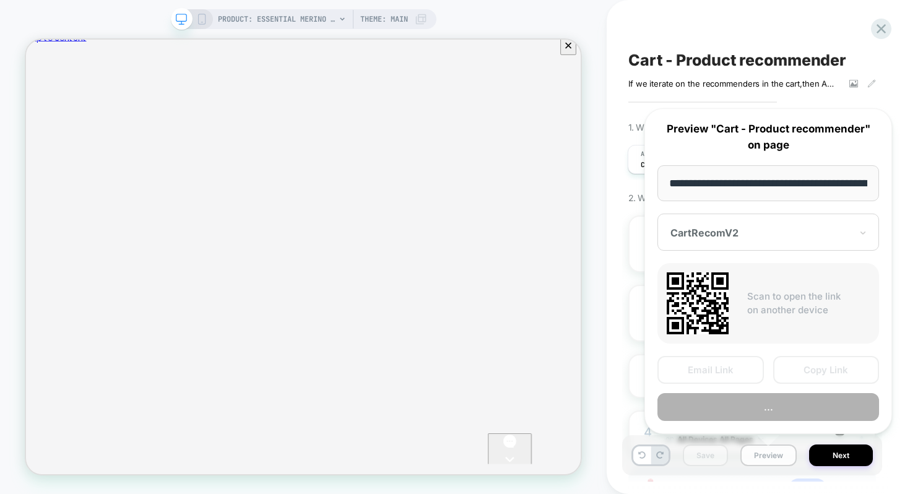
scroll to position [0, 225]
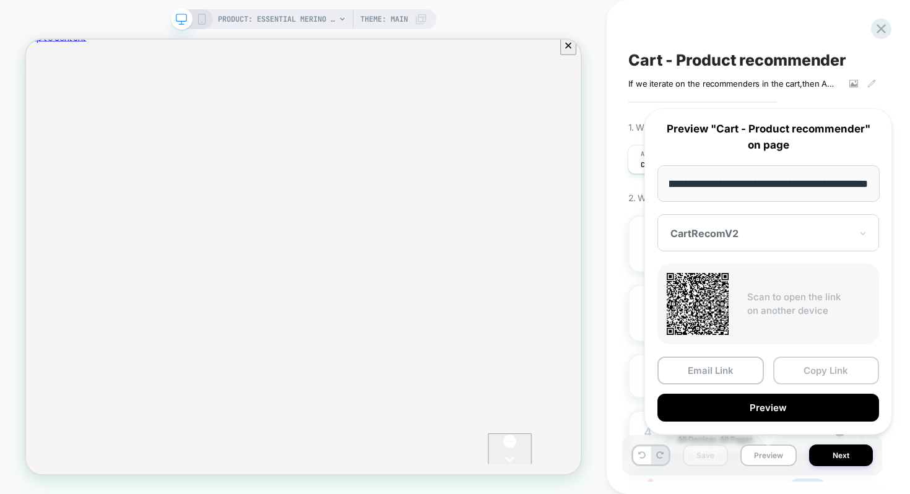
click at [825, 373] on button "Copy Link" at bounding box center [827, 371] width 107 height 28
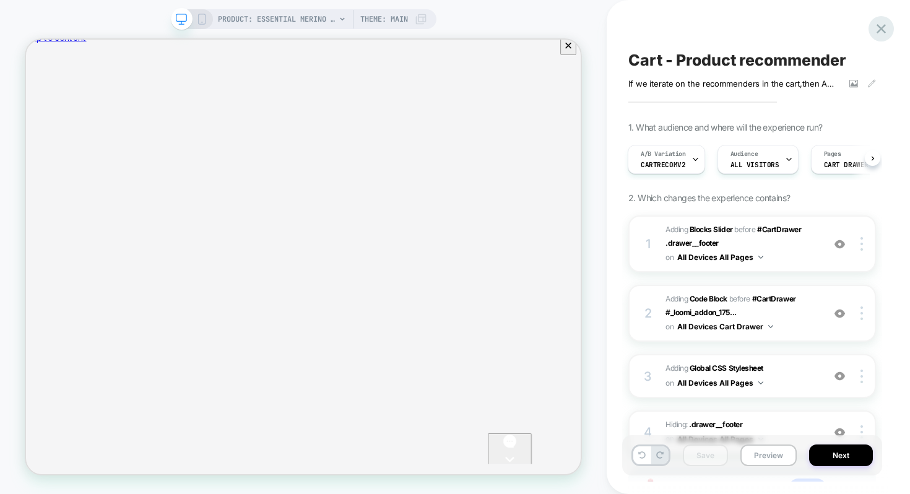
click at [874, 25] on icon at bounding box center [881, 28] width 17 height 17
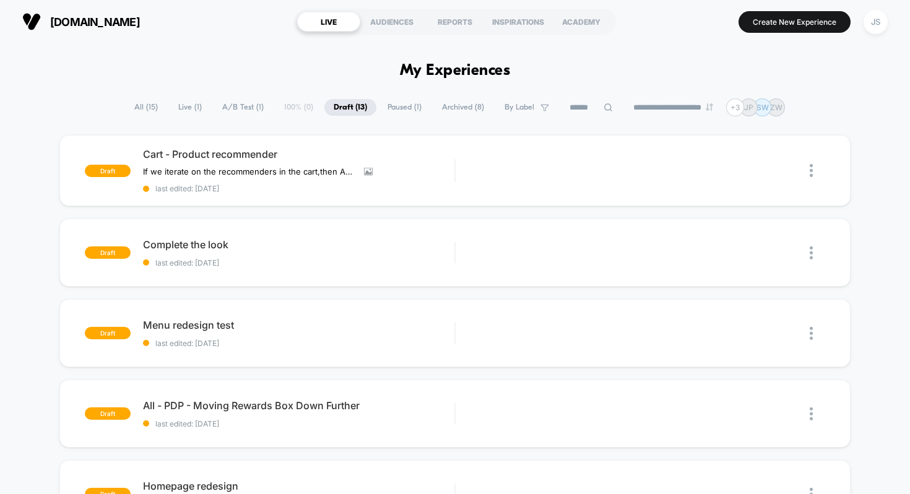
click at [874, 25] on div "JS" at bounding box center [876, 22] width 24 height 24
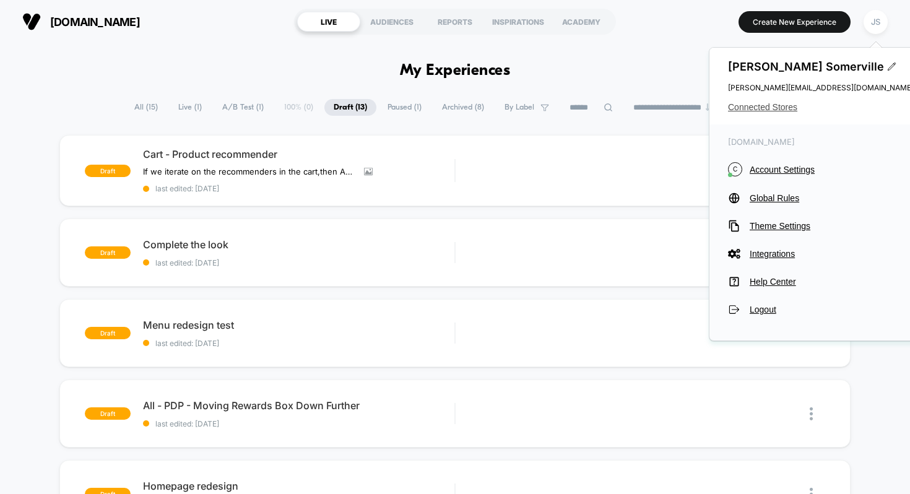
click at [754, 108] on span "Connected Stores" at bounding box center [821, 107] width 186 height 10
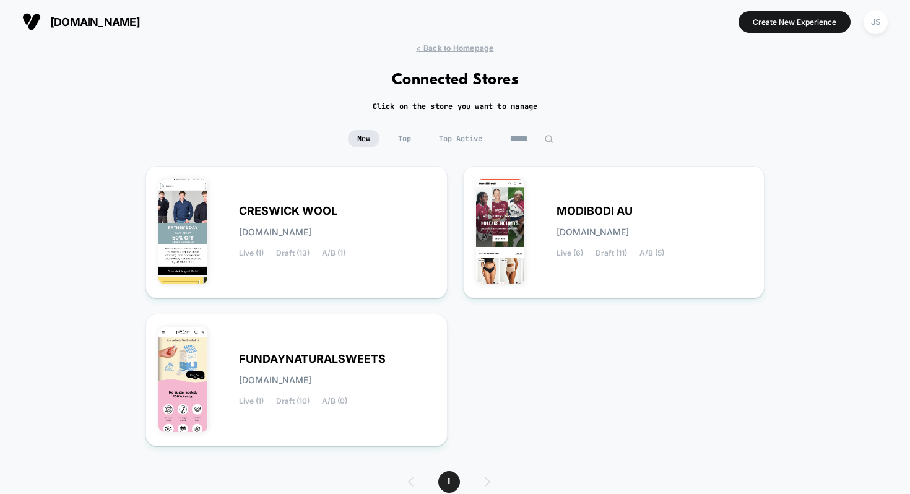
click at [754, 108] on div "< Back to Homepage Connected Stores Click on the store you want to manage New T…" at bounding box center [455, 288] width 910 height 491
click at [635, 196] on div "MODIBODI AU modibodi-au.myshopify.com Live (6) Draft (11) A/B (5)" at bounding box center [614, 232] width 276 height 107
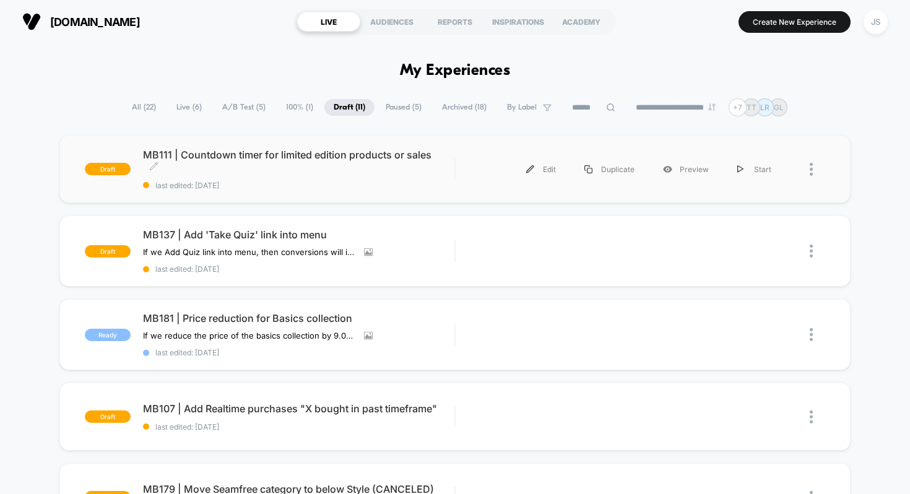
click at [347, 164] on span "MB111 | Countdown timer for limited edition products or sales Click to edit exp…" at bounding box center [299, 161] width 312 height 25
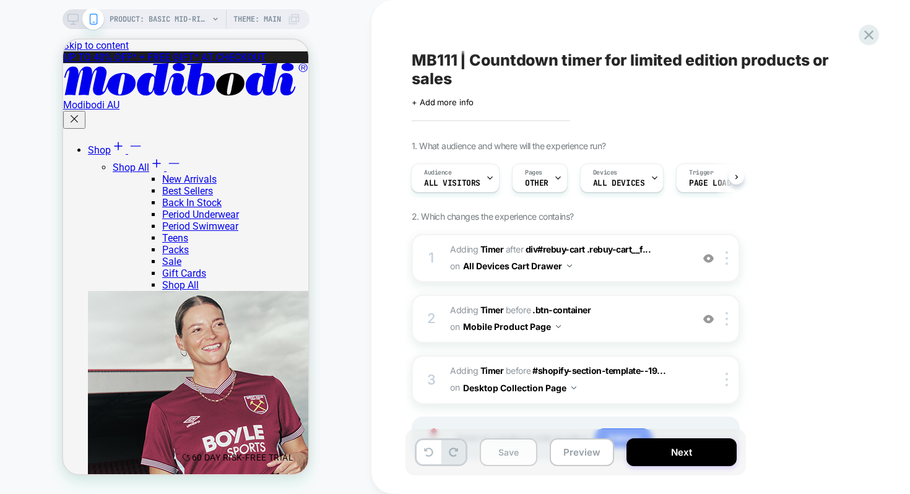
click at [495, 447] on button "Save" at bounding box center [509, 452] width 58 height 28
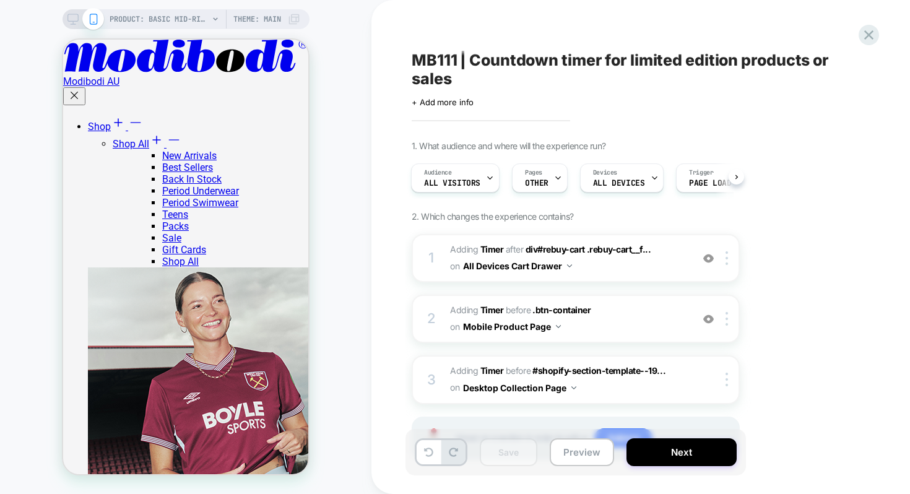
scroll to position [491, 0]
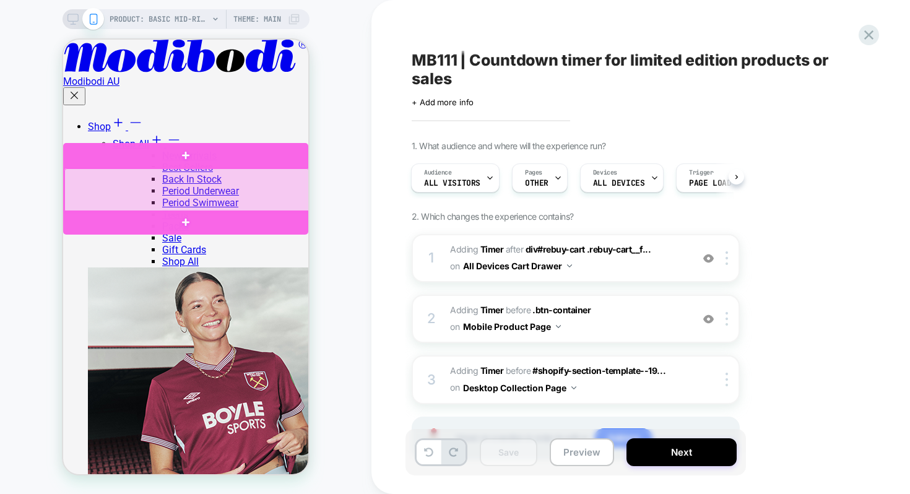
click at [247, 191] on div at bounding box center [186, 190] width 245 height 44
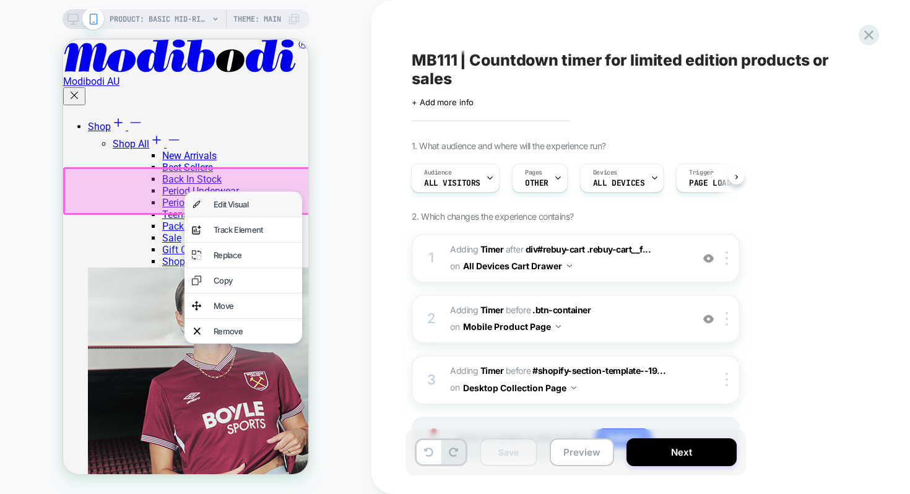
click at [248, 209] on div "Edit Visual" at bounding box center [254, 204] width 81 height 10
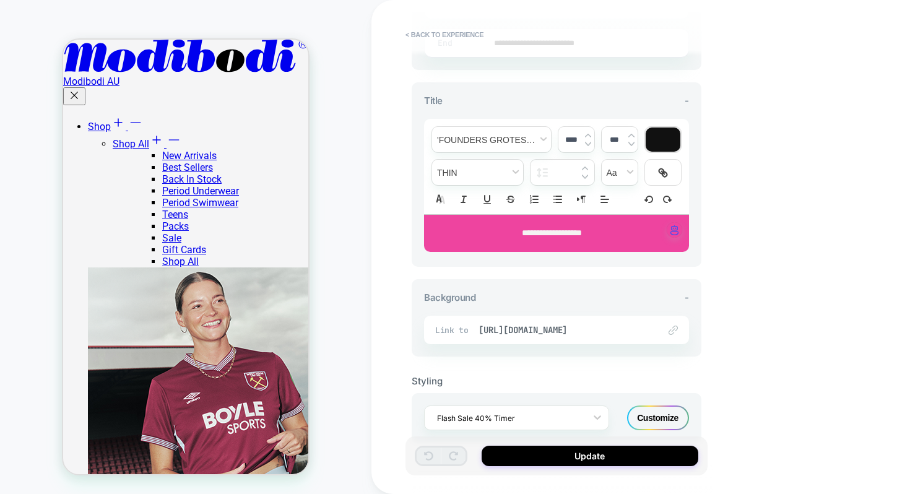
scroll to position [449, 0]
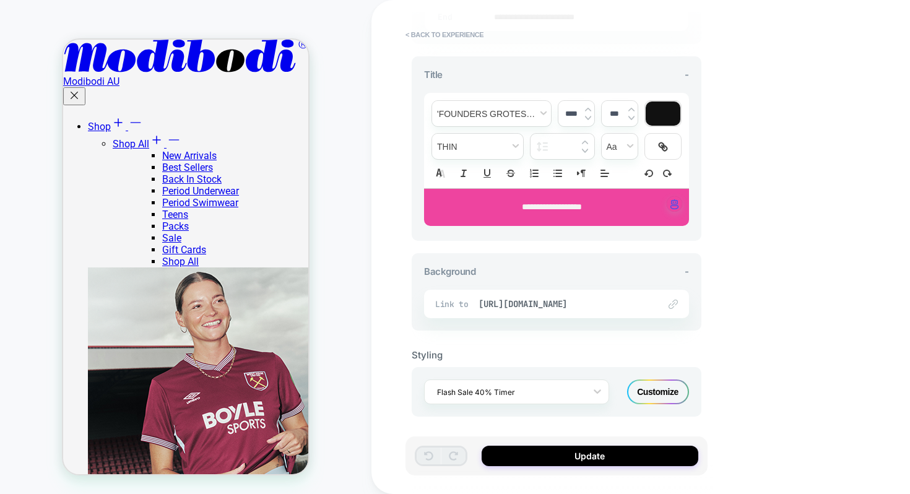
click at [658, 380] on div "Customize" at bounding box center [658, 392] width 62 height 25
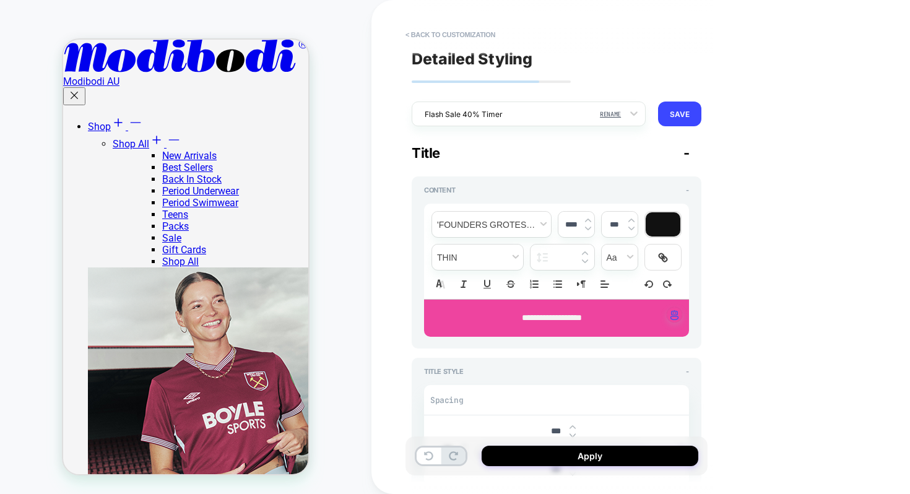
click at [660, 386] on div "Spacing" at bounding box center [556, 401] width 265 height 30
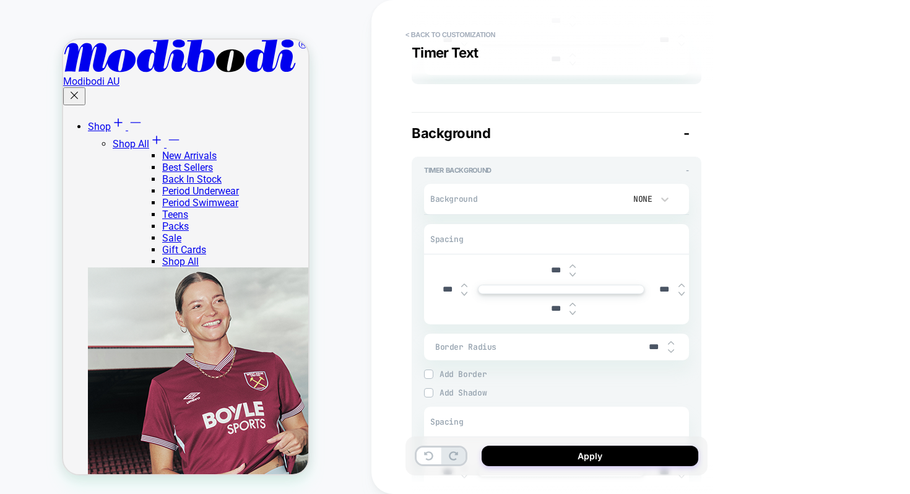
type textarea "*"
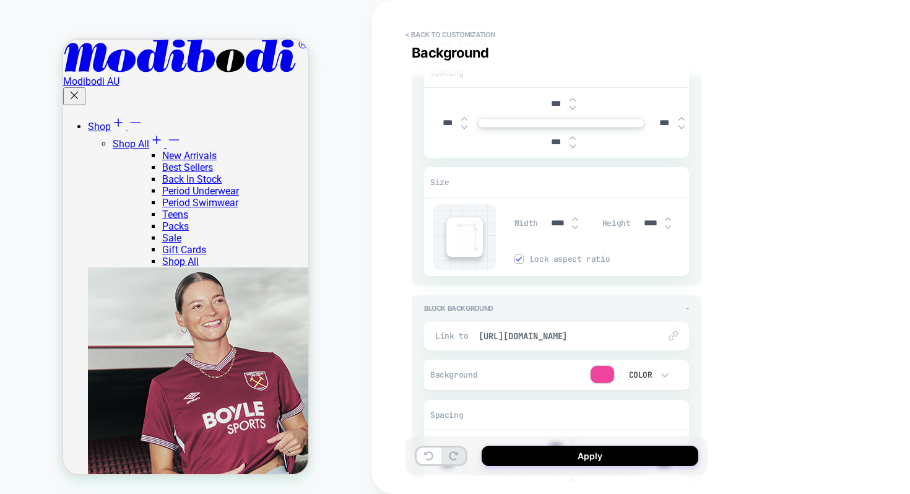
scroll to position [1628, 0]
click at [607, 372] on div at bounding box center [603, 375] width 24 height 17
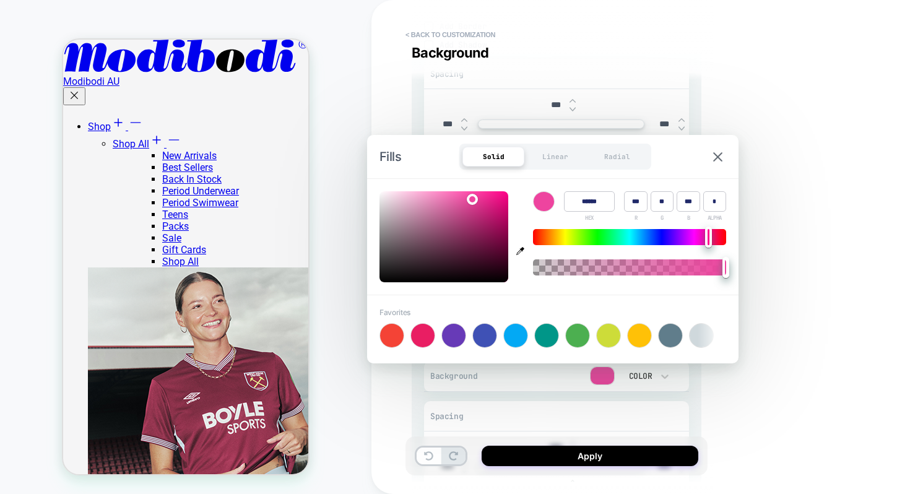
click at [578, 197] on input "******" at bounding box center [589, 201] width 51 height 20
paste input
type input "******"
type input "***"
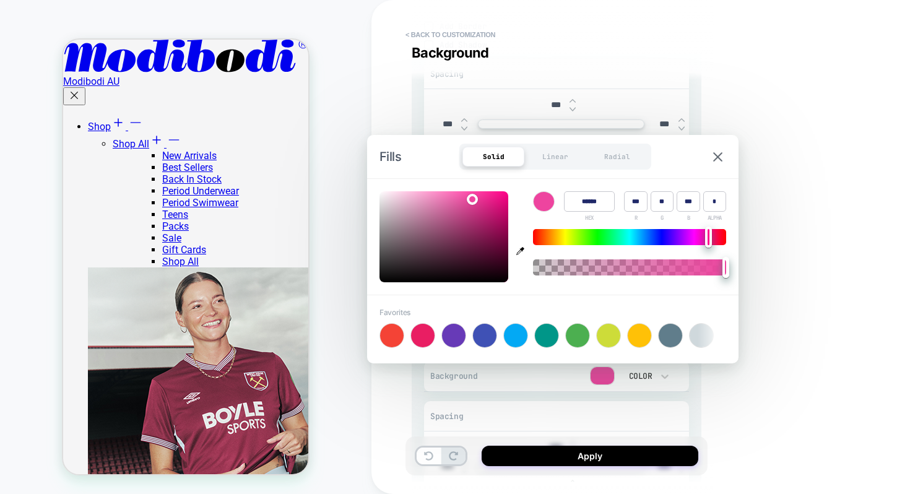
type input "**"
type input "***"
type textarea "*"
type input "******"
click at [790, 250] on div "**********" at bounding box center [644, 247] width 545 height 494
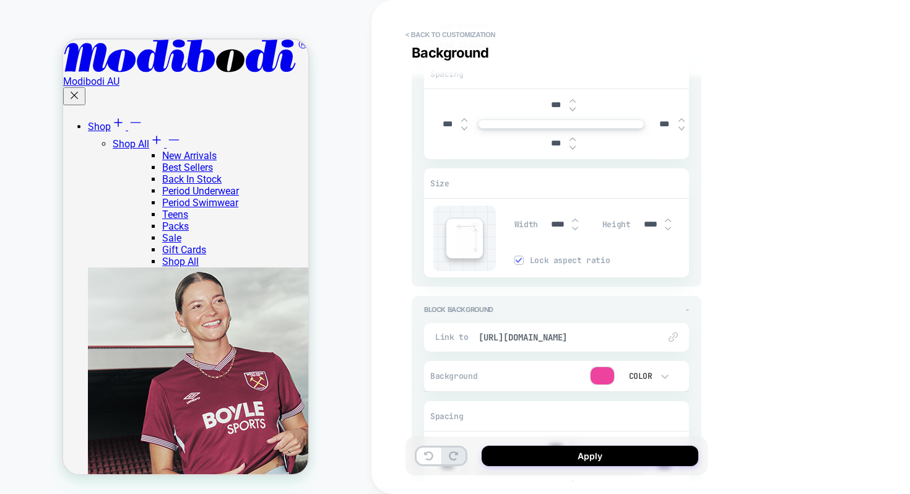
click at [603, 371] on div at bounding box center [603, 375] width 24 height 17
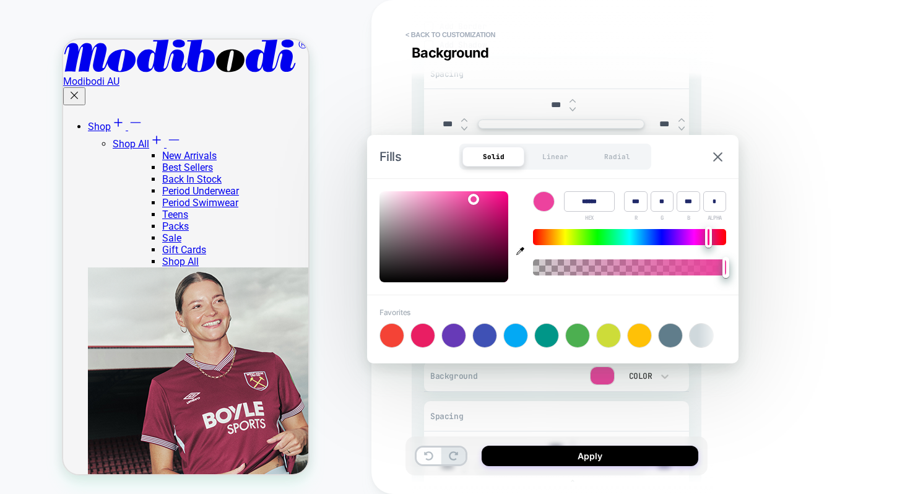
click at [585, 207] on input "******" at bounding box center [589, 201] width 51 height 20
paste input
type input "******"
click at [759, 265] on div "**********" at bounding box center [644, 247] width 545 height 494
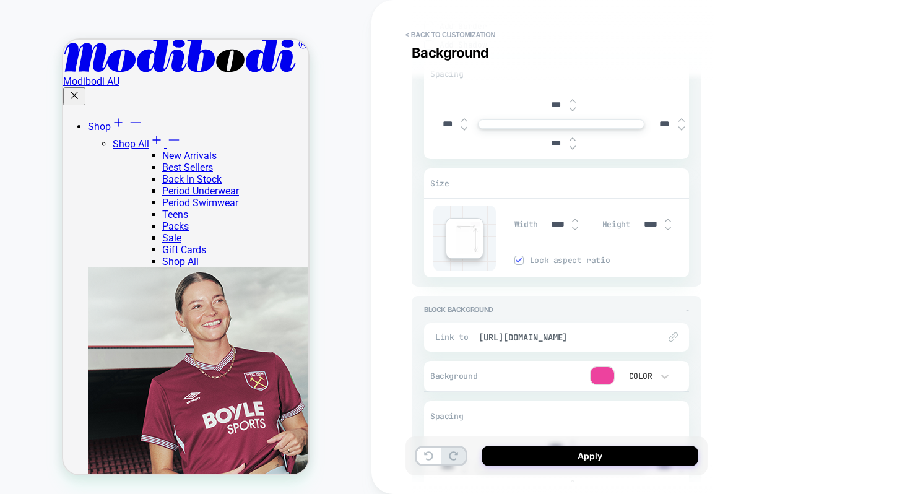
click at [600, 372] on div at bounding box center [603, 375] width 24 height 17
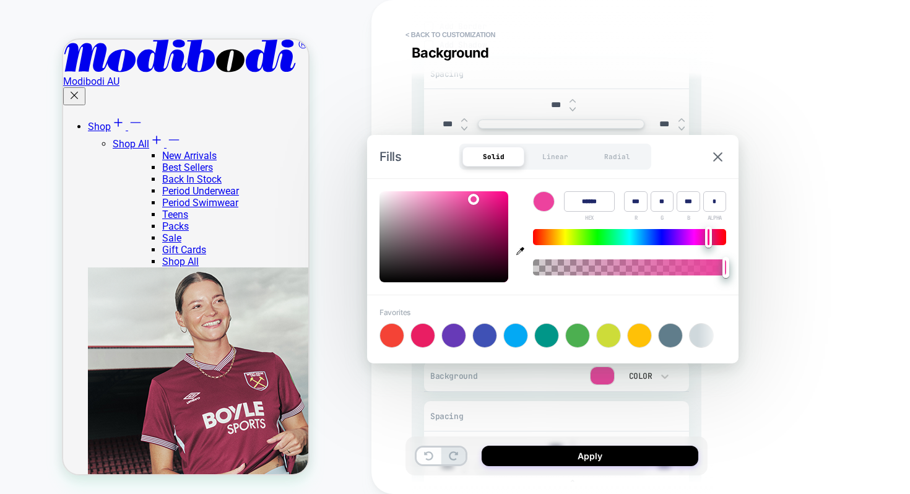
click at [587, 217] on span "HEX" at bounding box center [589, 217] width 9 height 7
click at [594, 217] on span "HEX" at bounding box center [589, 217] width 9 height 7
click at [547, 207] on div at bounding box center [544, 201] width 20 height 19
click at [588, 218] on span "HEX" at bounding box center [589, 217] width 9 height 7
click at [591, 203] on input "******" at bounding box center [589, 201] width 51 height 20
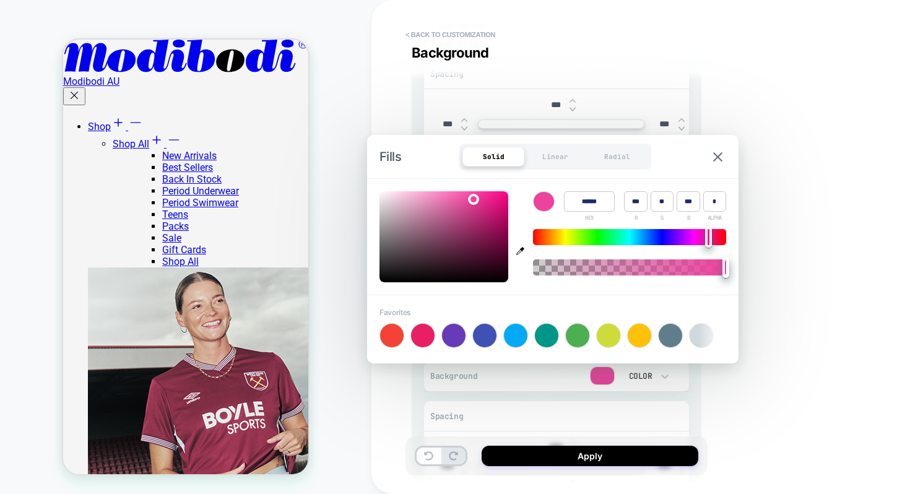
click at [591, 203] on input "******" at bounding box center [589, 201] width 51 height 20
click at [596, 201] on input "******" at bounding box center [589, 201] width 51 height 20
type input "******"
type input "***"
type textarea "*"
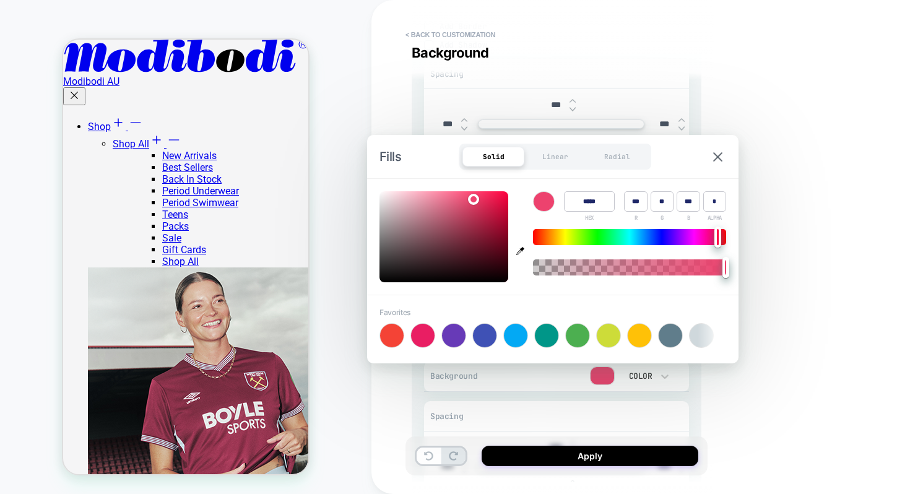
type input "******"
type input "***"
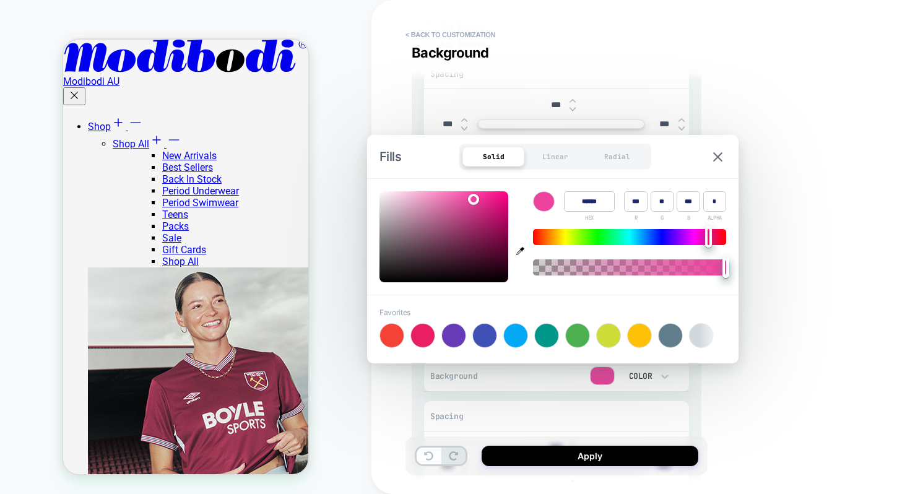
click at [787, 242] on div "**********" at bounding box center [644, 247] width 545 height 494
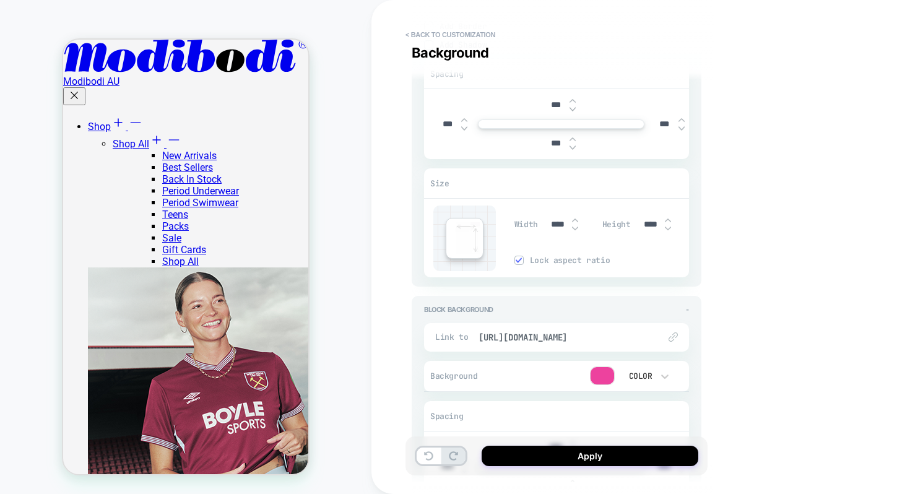
click at [605, 368] on div at bounding box center [603, 375] width 24 height 17
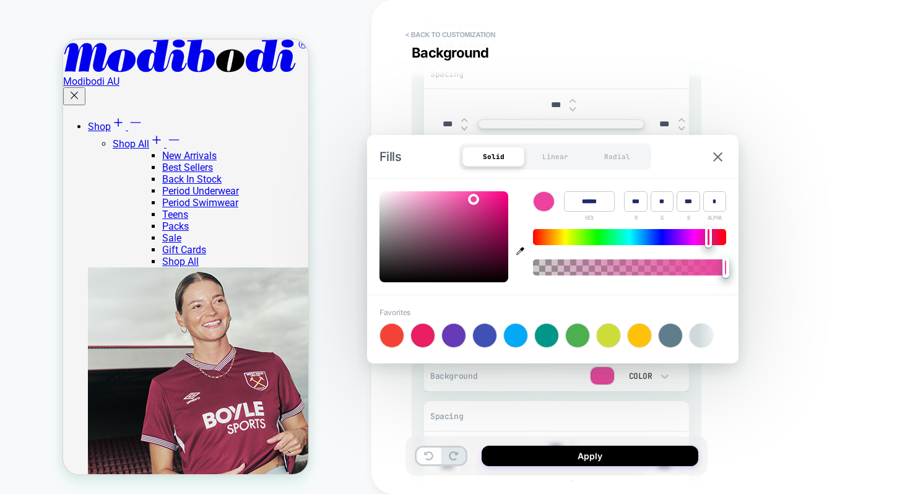
click at [582, 206] on input "******" at bounding box center [589, 201] width 51 height 20
click at [808, 322] on div "**********" at bounding box center [644, 247] width 545 height 494
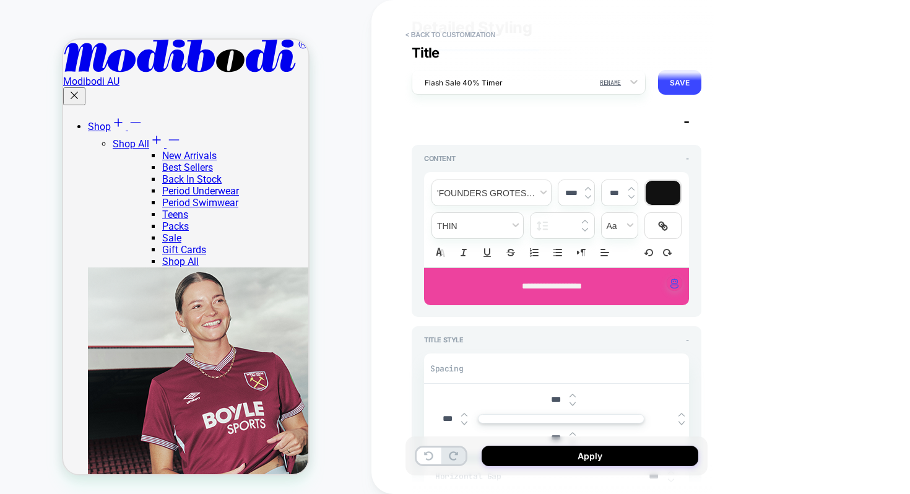
scroll to position [2, 0]
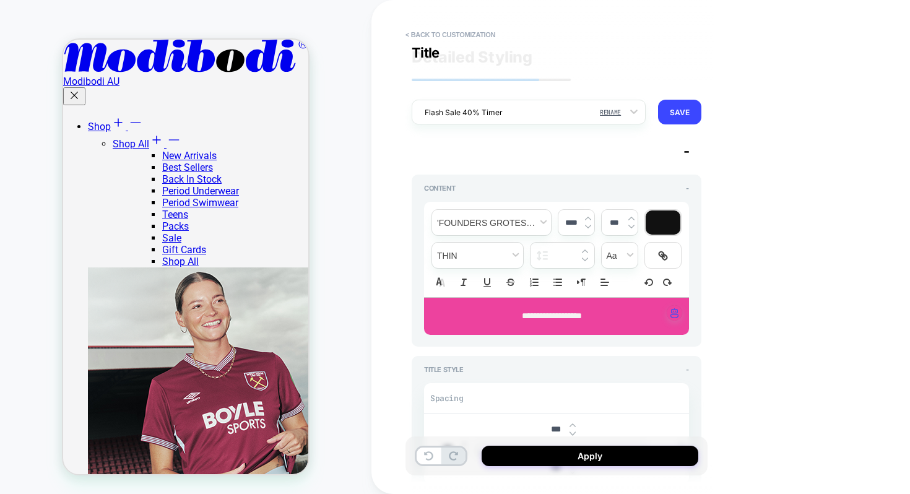
type textarea "*"
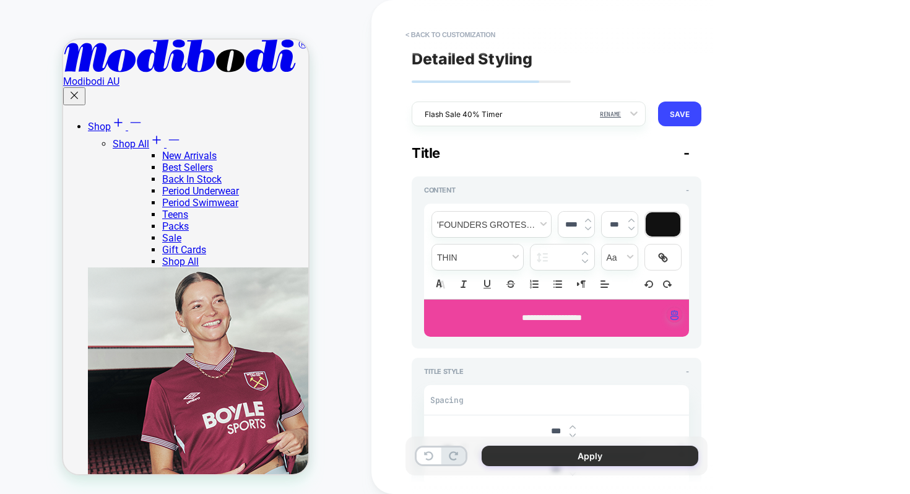
click at [559, 448] on button "Apply" at bounding box center [590, 456] width 217 height 20
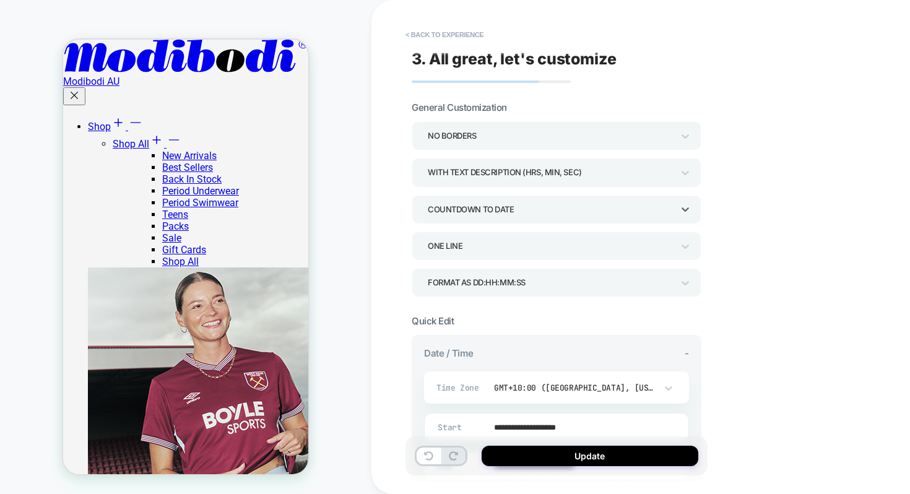
click at [593, 215] on div "COUNTDOWN TO DATE" at bounding box center [550, 209] width 245 height 17
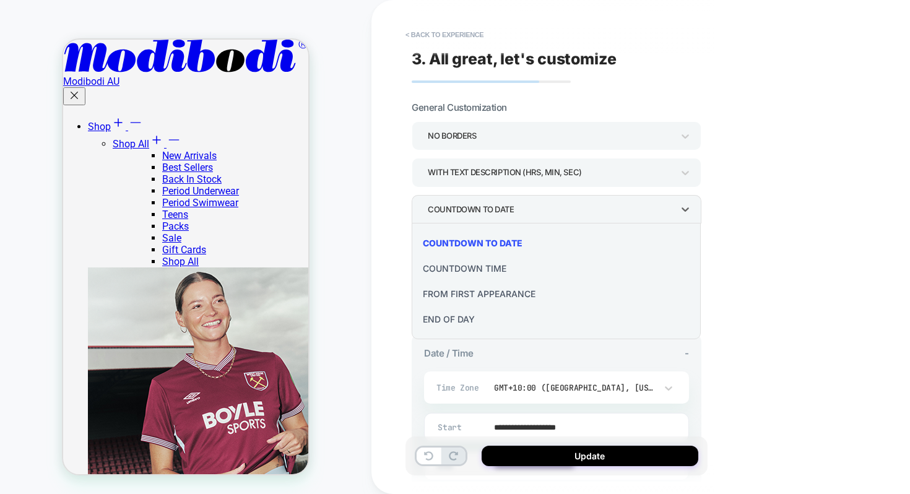
click at [697, 259] on div at bounding box center [455, 247] width 910 height 494
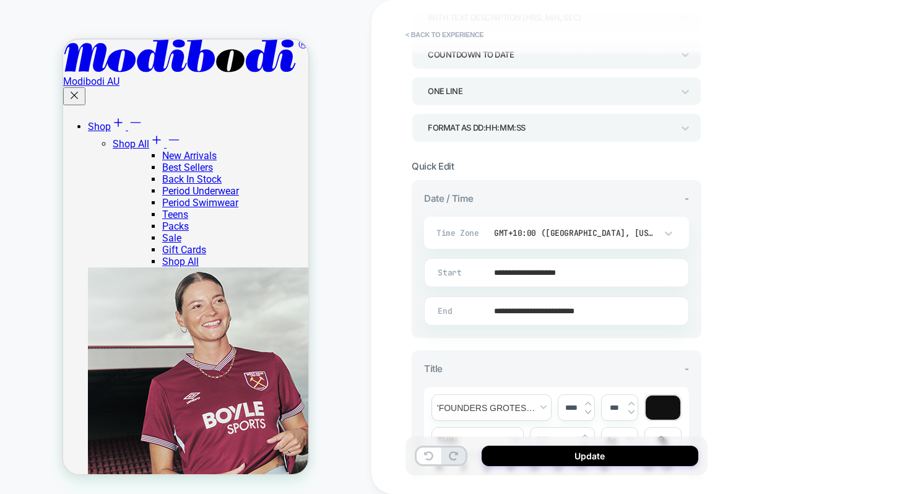
scroll to position [157, 0]
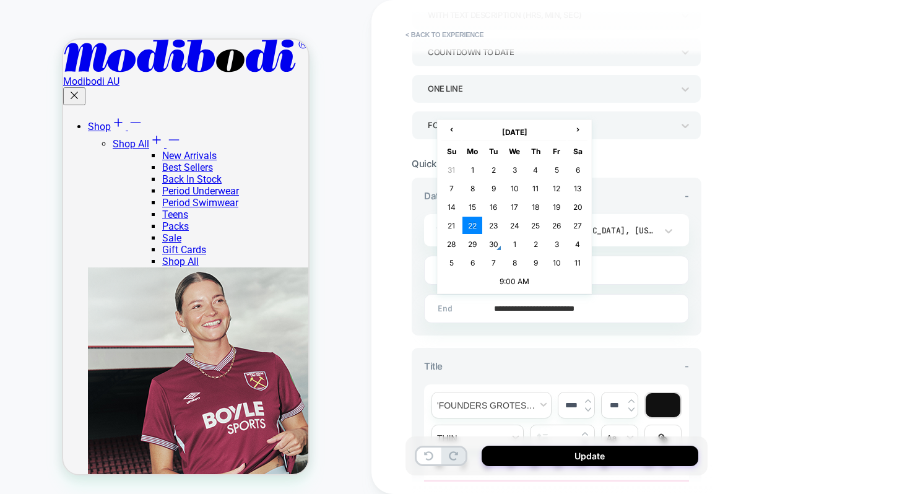
click at [545, 300] on input "**********" at bounding box center [554, 308] width 264 height 29
click at [496, 261] on td "7" at bounding box center [494, 262] width 20 height 17
type input "**********"
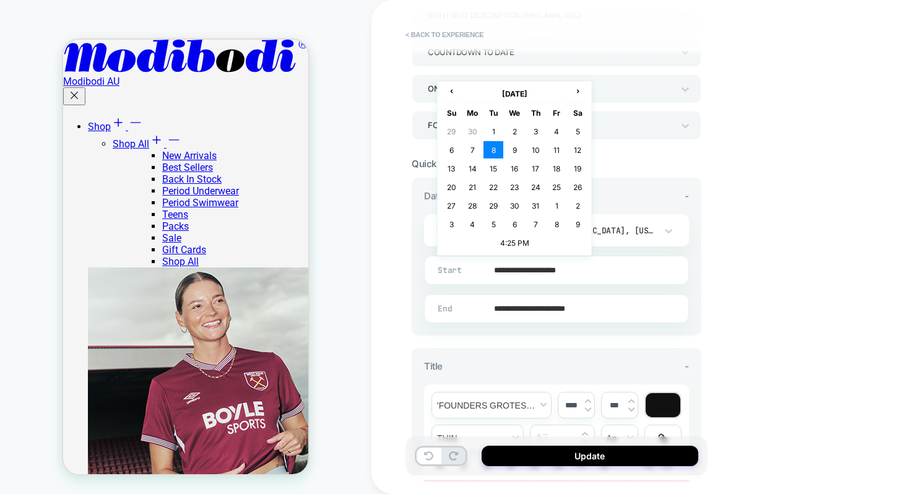
click at [513, 273] on input "**********" at bounding box center [554, 270] width 264 height 29
click at [514, 149] on td "9" at bounding box center [515, 149] width 20 height 17
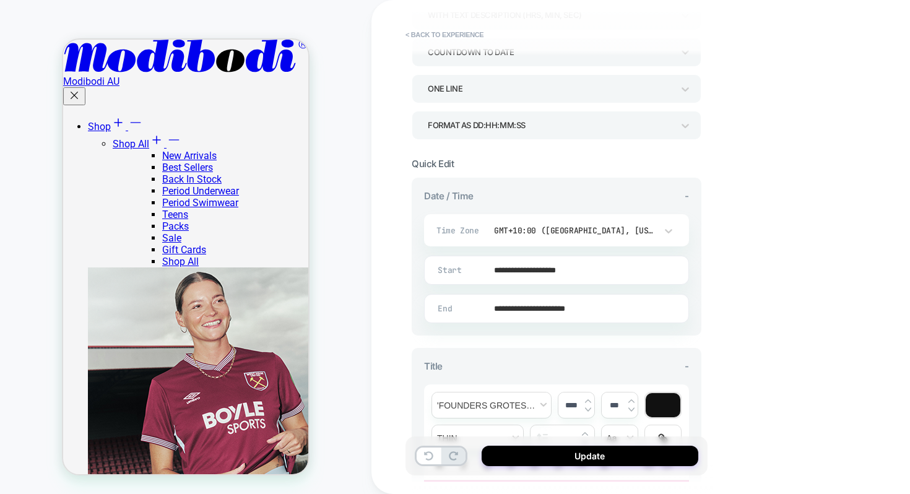
click at [719, 285] on div "**********" at bounding box center [644, 247] width 545 height 494
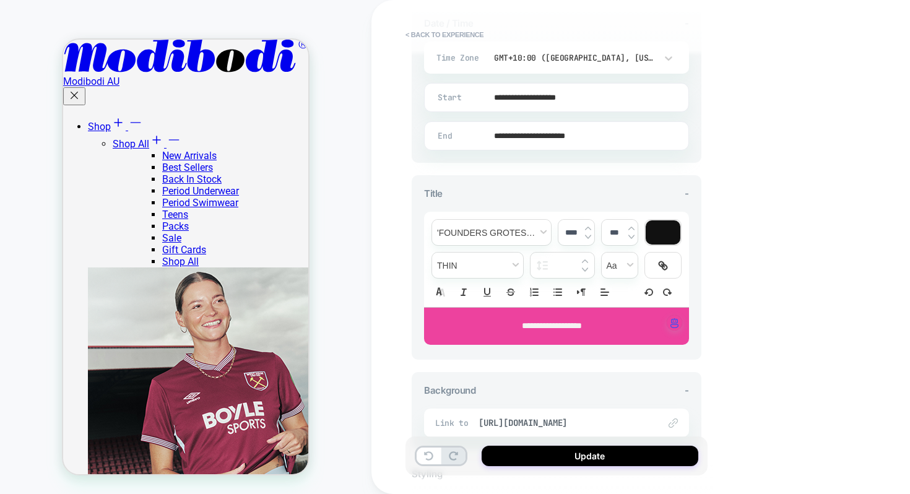
scroll to position [342, 0]
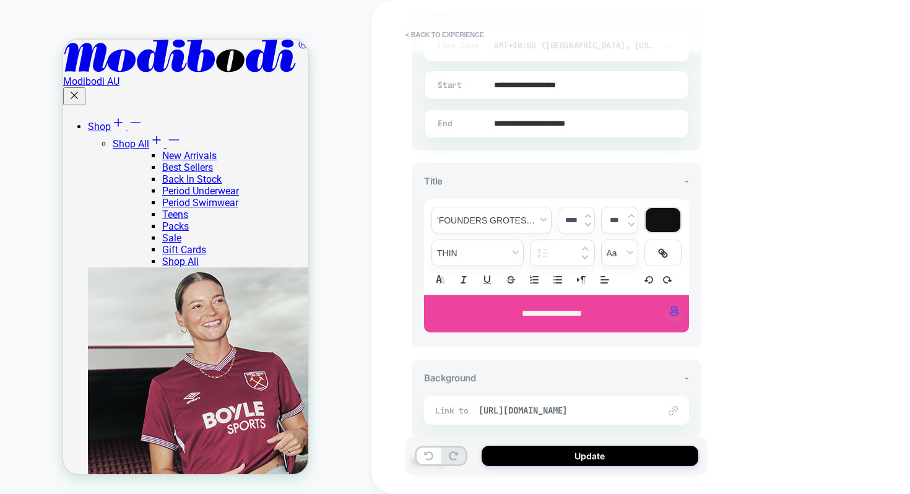
click at [562, 322] on div "**********" at bounding box center [556, 313] width 265 height 37
click at [562, 316] on span "**********" at bounding box center [552, 313] width 60 height 9
click at [559, 303] on div "**********" at bounding box center [556, 313] width 265 height 37
click at [559, 309] on span "**********" at bounding box center [552, 313] width 60 height 9
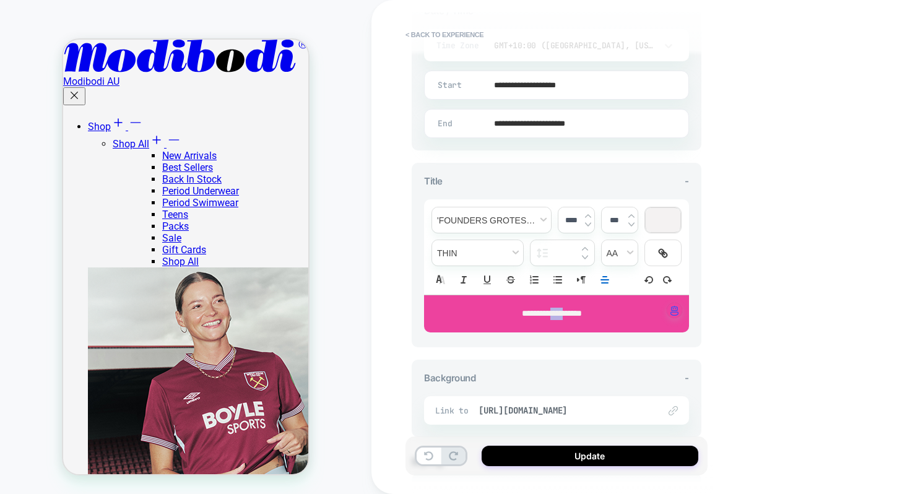
click at [559, 309] on span "**********" at bounding box center [552, 313] width 60 height 9
click at [704, 337] on div "**********" at bounding box center [557, 246] width 302 height 469
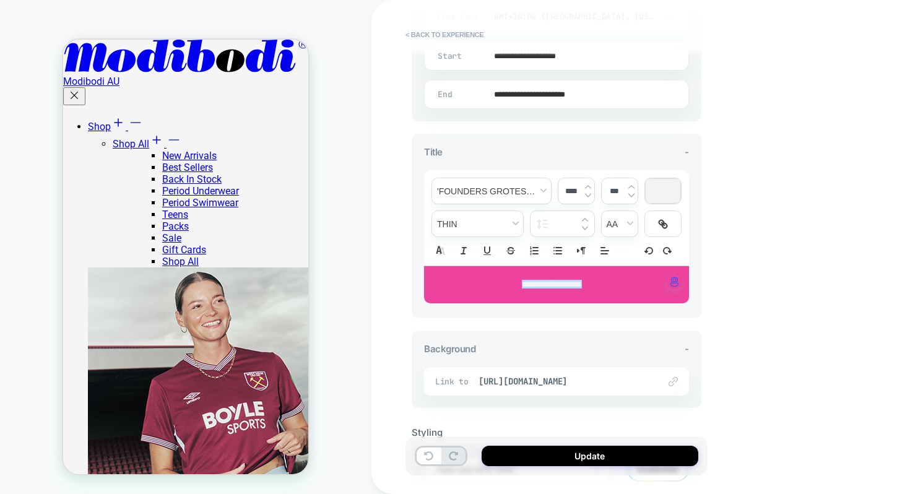
scroll to position [376, 0]
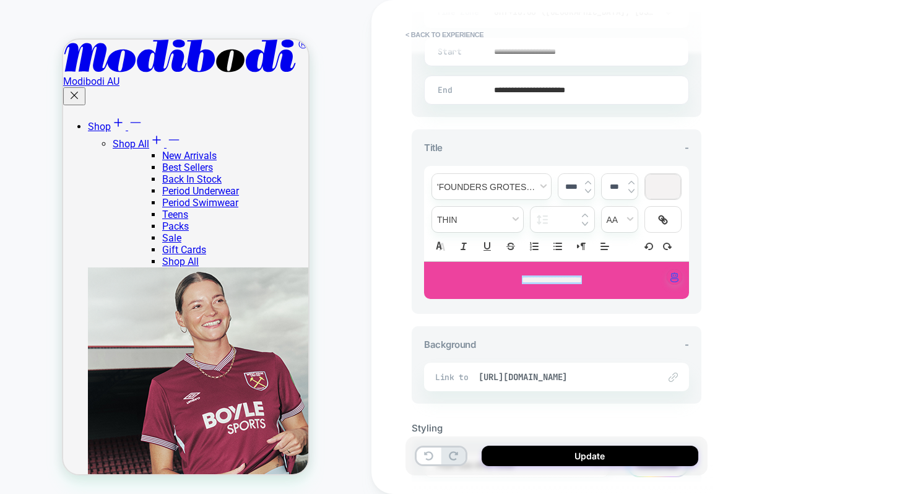
click at [575, 284] on div "**********" at bounding box center [556, 280] width 265 height 37
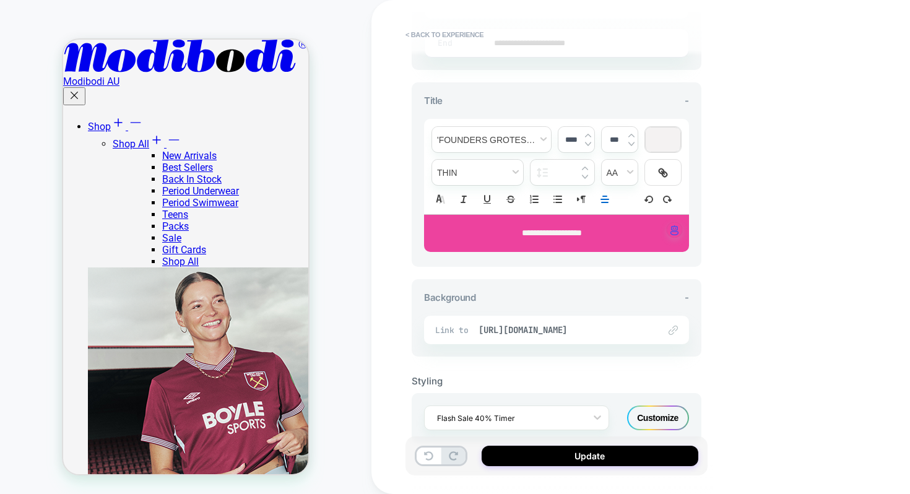
scroll to position [449, 0]
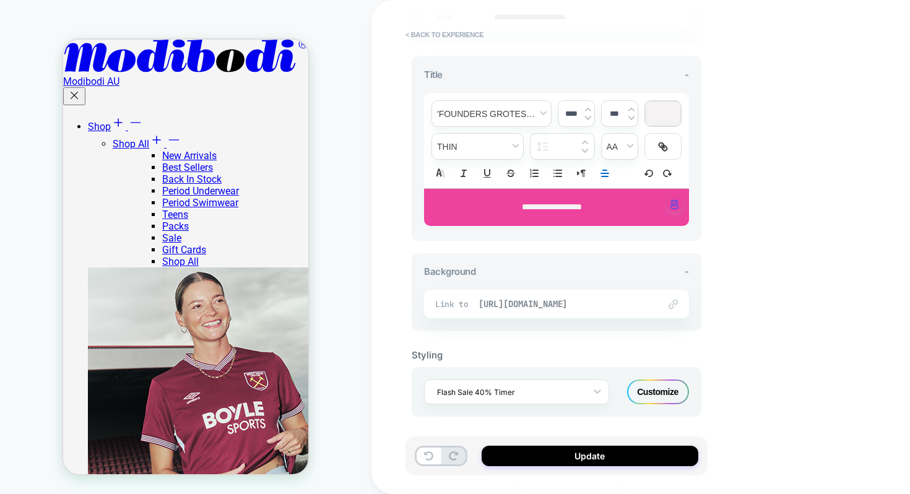
click at [586, 304] on span "https://www.modibodi.com/collections/up-to-40-off-flash-sale" at bounding box center [563, 304] width 168 height 11
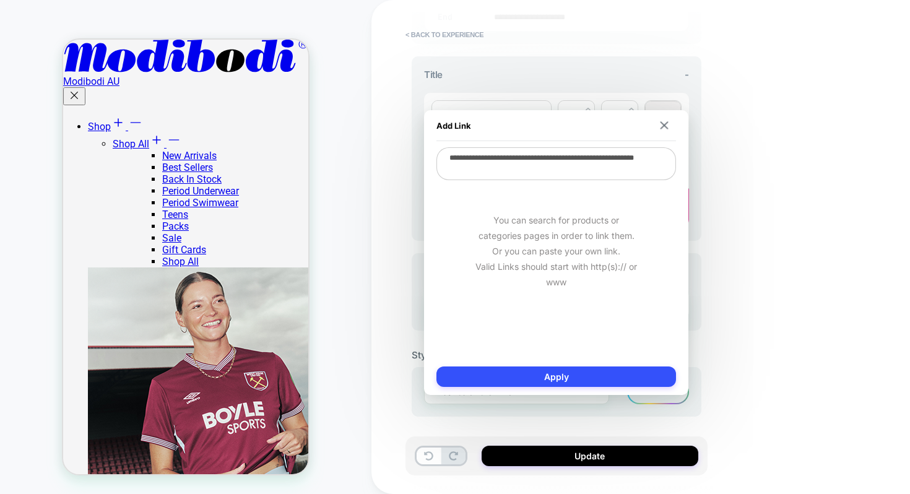
click at [665, 130] on div "Add Link" at bounding box center [557, 125] width 240 height 31
click at [665, 128] on img at bounding box center [665, 125] width 8 height 8
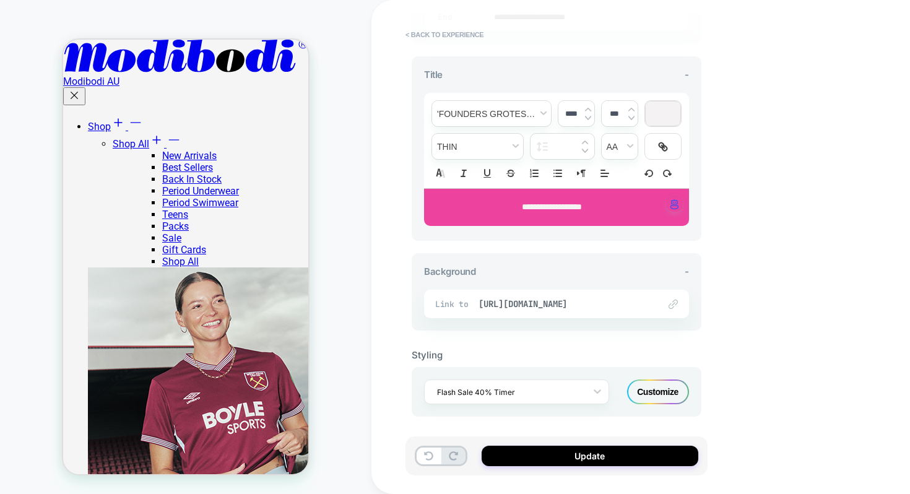
click at [709, 212] on div "**********" at bounding box center [563, 247] width 302 height 494
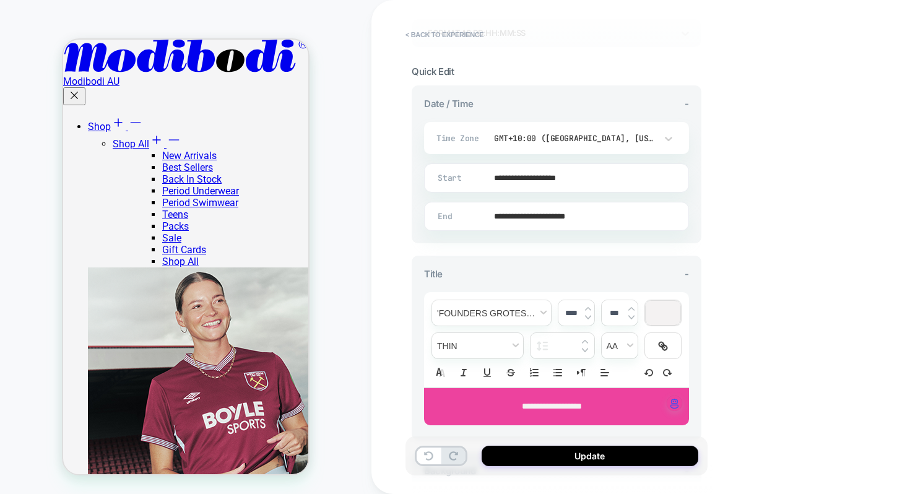
scroll to position [248, 0]
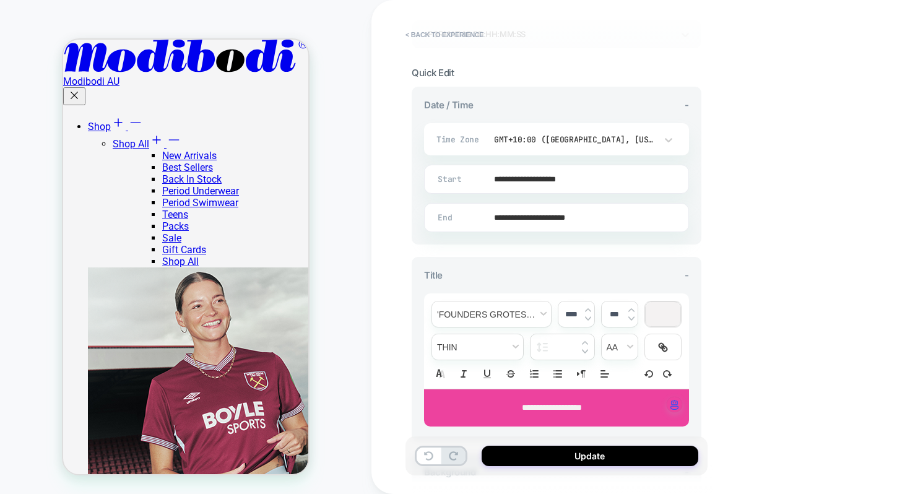
click at [539, 176] on input "**********" at bounding box center [554, 179] width 264 height 29
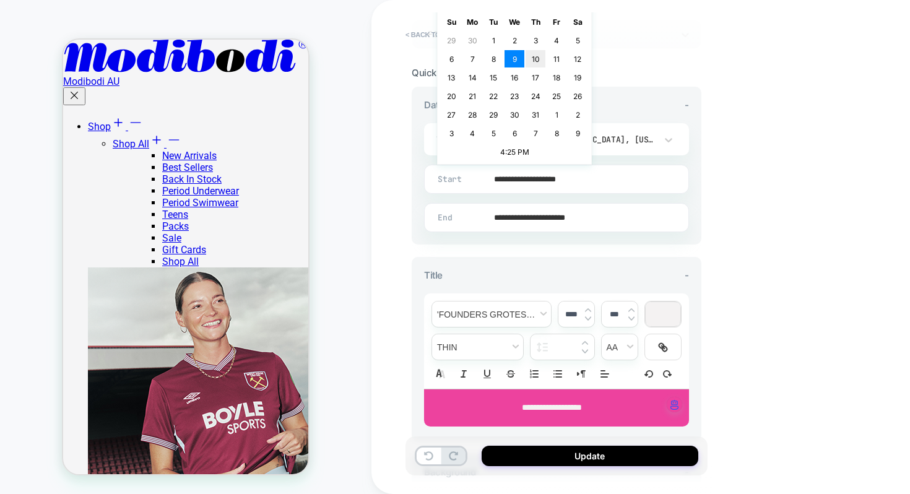
click at [531, 61] on td "10" at bounding box center [536, 58] width 20 height 17
type input "**********"
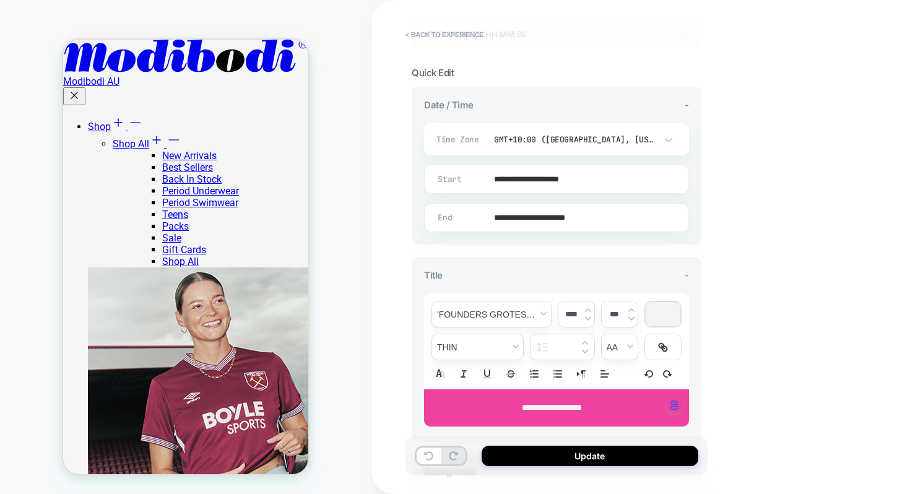
click at [709, 249] on div "**********" at bounding box center [563, 247] width 302 height 494
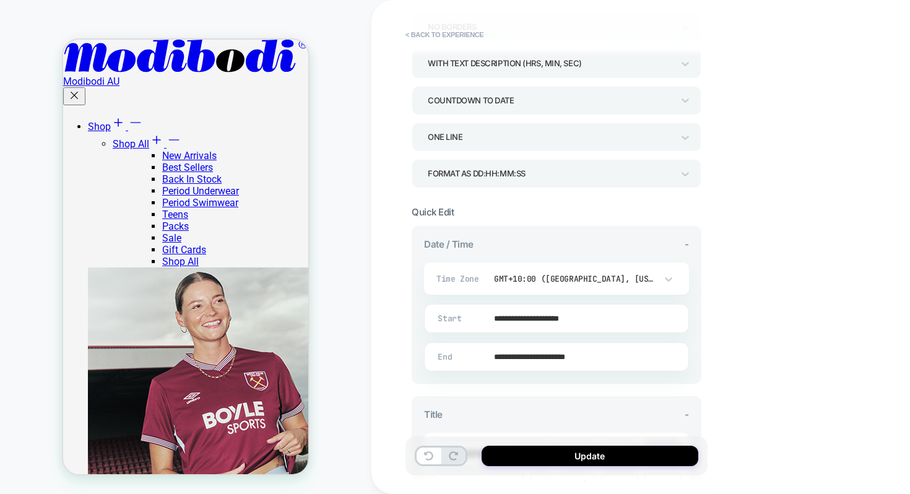
scroll to position [111, 0]
click at [560, 352] on input "**********" at bounding box center [554, 354] width 264 height 29
click at [748, 380] on div "**********" at bounding box center [644, 247] width 545 height 494
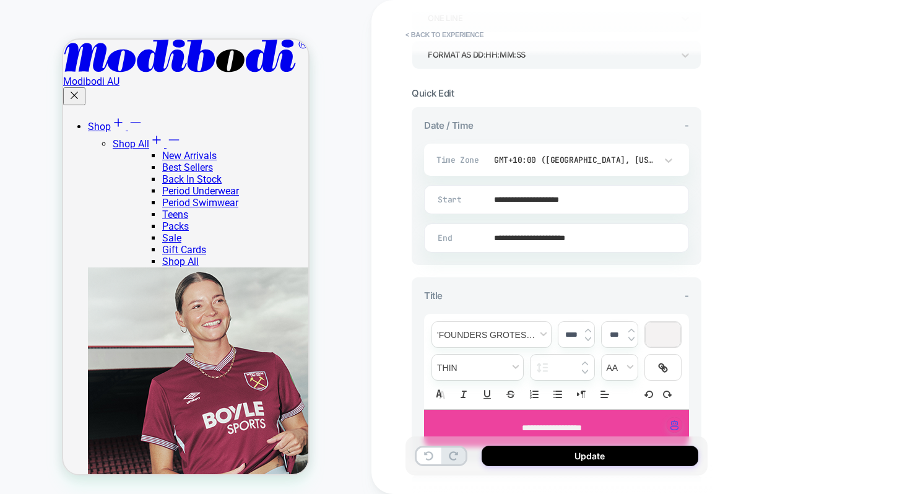
scroll to position [449, 0]
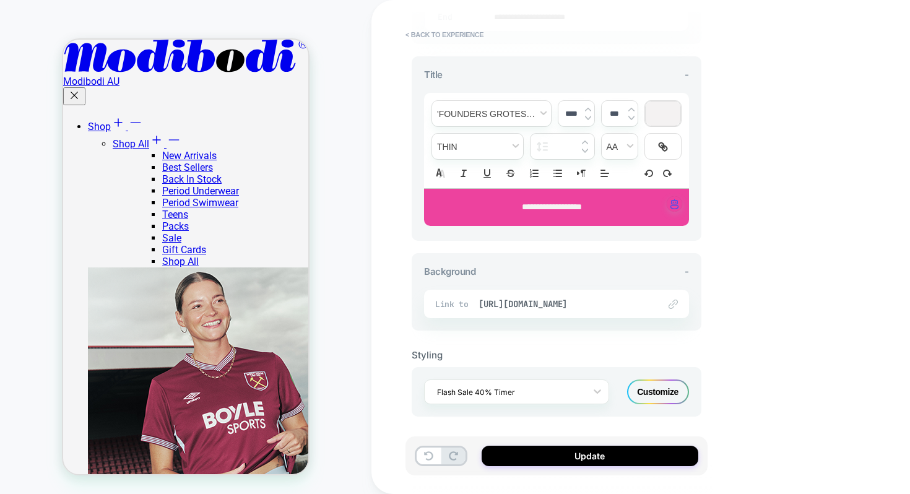
click at [649, 386] on div "Customize" at bounding box center [658, 392] width 62 height 25
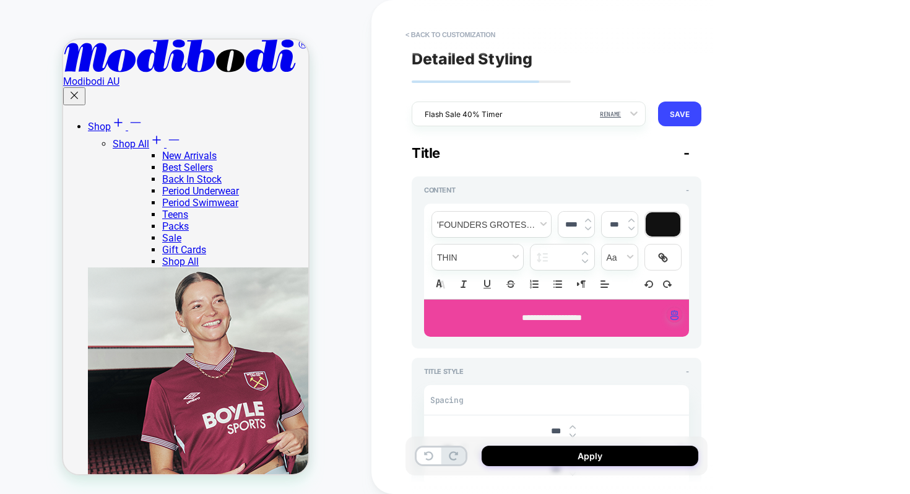
type textarea "*"
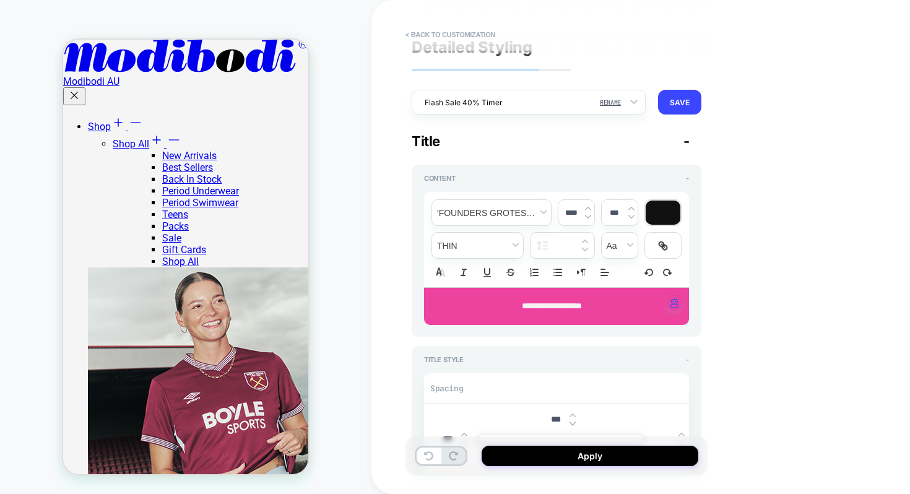
scroll to position [12, 0]
click at [532, 445] on div "Apply" at bounding box center [557, 456] width 302 height 39
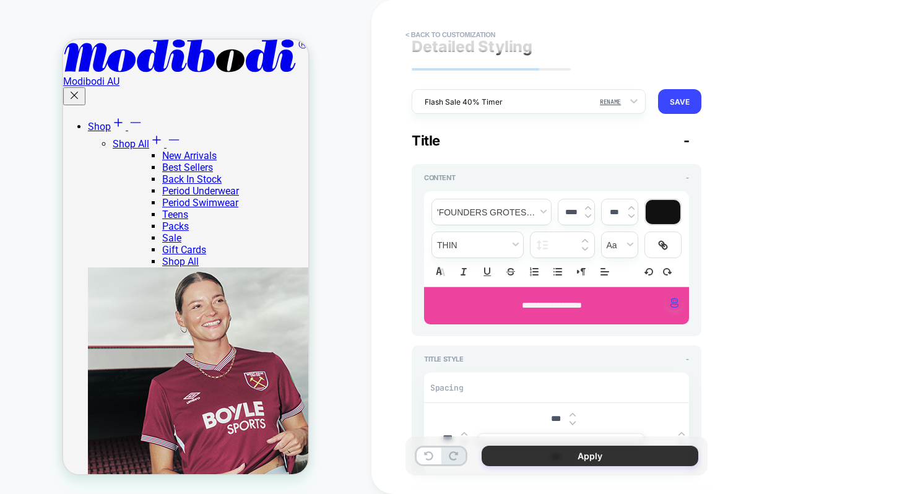
click at [532, 458] on button "Apply" at bounding box center [590, 456] width 217 height 20
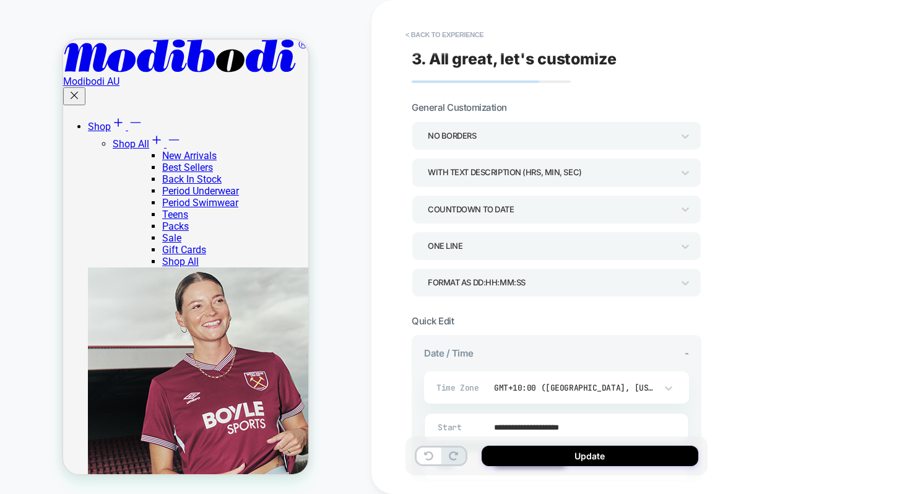
click at [532, 458] on button "Update" at bounding box center [590, 456] width 217 height 20
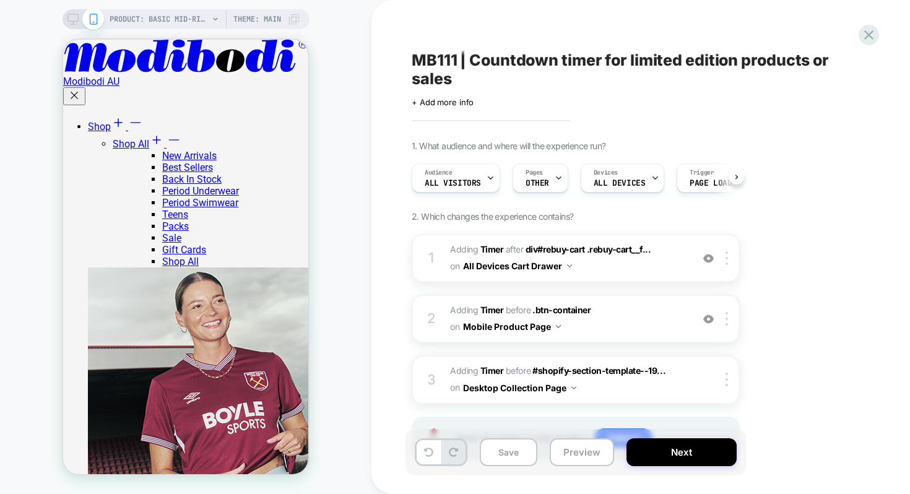
scroll to position [0, 1]
click at [502, 451] on button "Save" at bounding box center [509, 452] width 58 height 28
click at [865, 38] on icon at bounding box center [869, 34] width 9 height 9
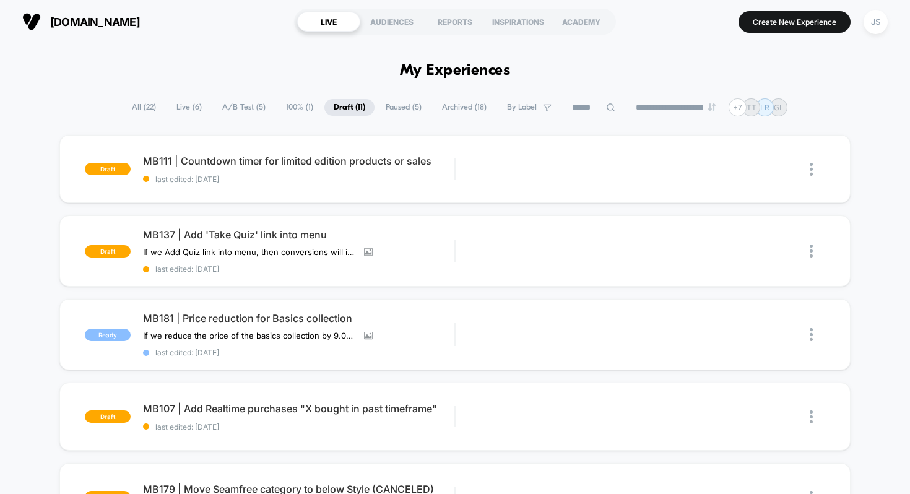
click at [188, 110] on span "Live ( 6 )" at bounding box center [189, 107] width 44 height 17
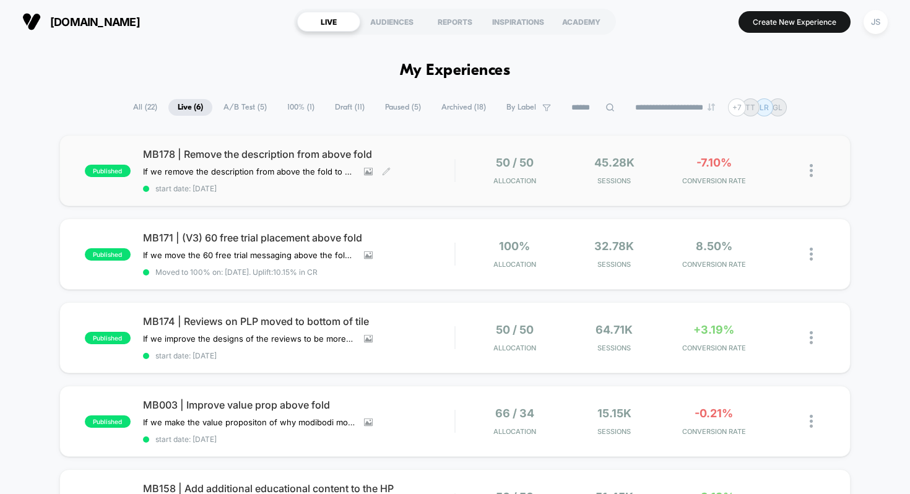
click at [264, 151] on span "MB178 | Remove the description from above fold" at bounding box center [299, 154] width 312 height 12
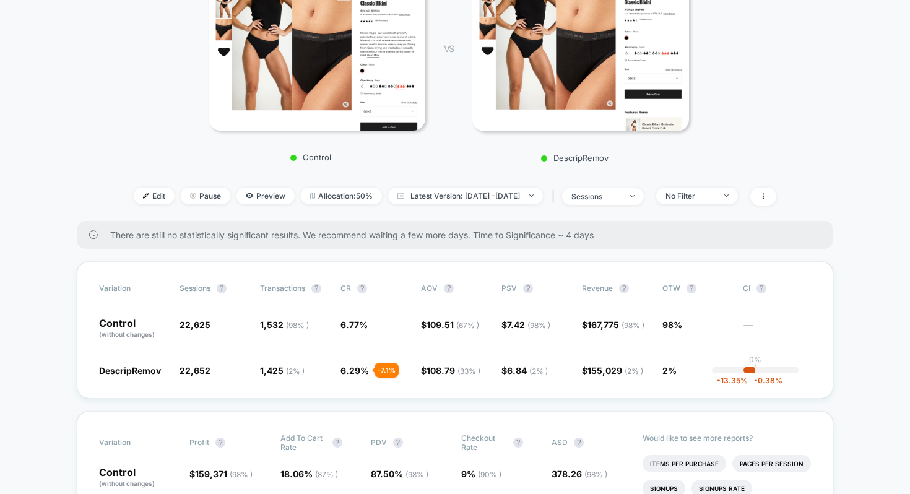
scroll to position [225, 0]
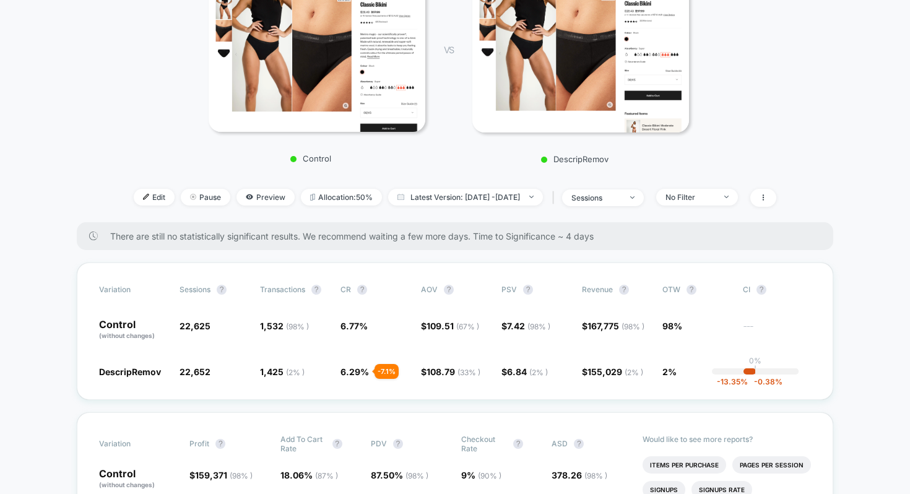
click at [587, 232] on span "There are still no statistically significant results. We recommend waiting a fe…" at bounding box center [459, 236] width 699 height 11
click at [593, 233] on span "There are still no statistically significant results. We recommend waiting a fe…" at bounding box center [459, 236] width 699 height 11
drag, startPoint x: 601, startPoint y: 233, endPoint x: 572, endPoint y: 235, distance: 29.8
click at [572, 235] on span "There are still no statistically significant results. We recommend waiting a fe…" at bounding box center [459, 236] width 699 height 11
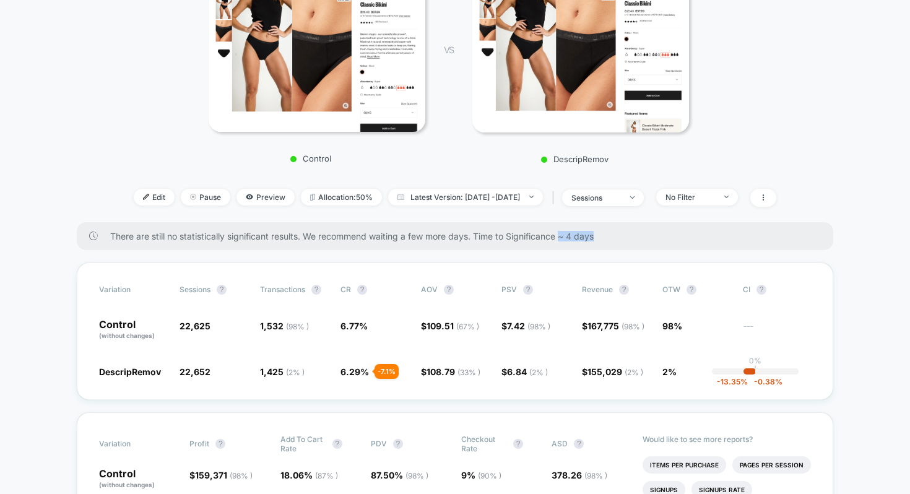
drag, startPoint x: 565, startPoint y: 235, endPoint x: 601, endPoint y: 237, distance: 35.9
click at [601, 237] on span "There are still no statistically significant results. We recommend waiting a fe…" at bounding box center [459, 236] width 699 height 11
click at [699, 192] on span "No Filter" at bounding box center [697, 197] width 82 height 17
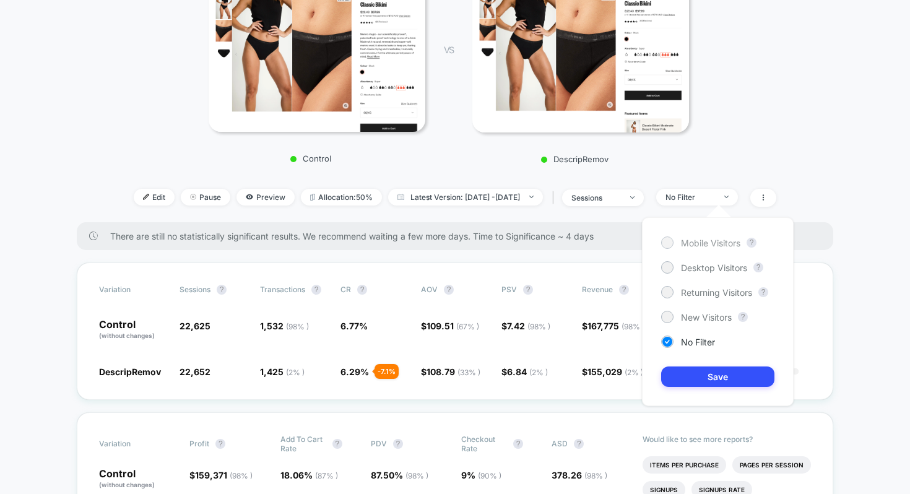
click at [702, 238] on span "Mobile Visitors" at bounding box center [710, 243] width 59 height 11
click at [711, 370] on button "Save" at bounding box center [717, 377] width 113 height 20
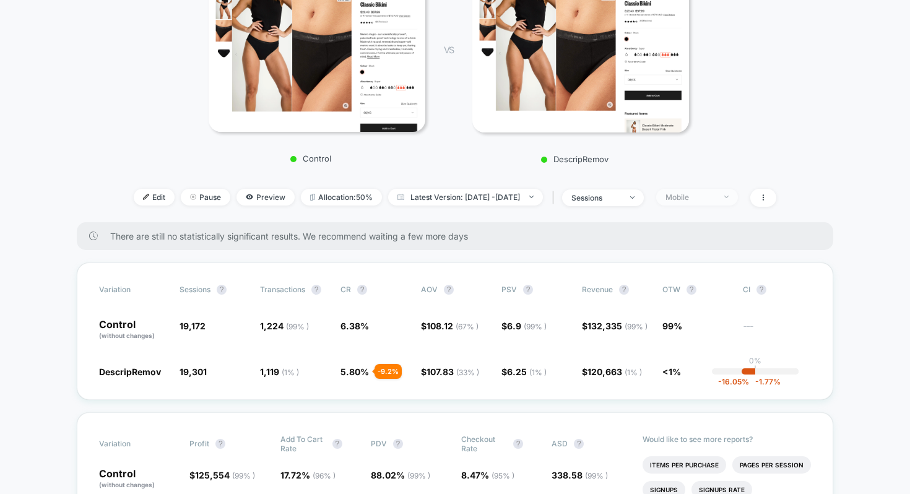
click at [715, 195] on div "Mobile" at bounding box center [691, 197] width 50 height 9
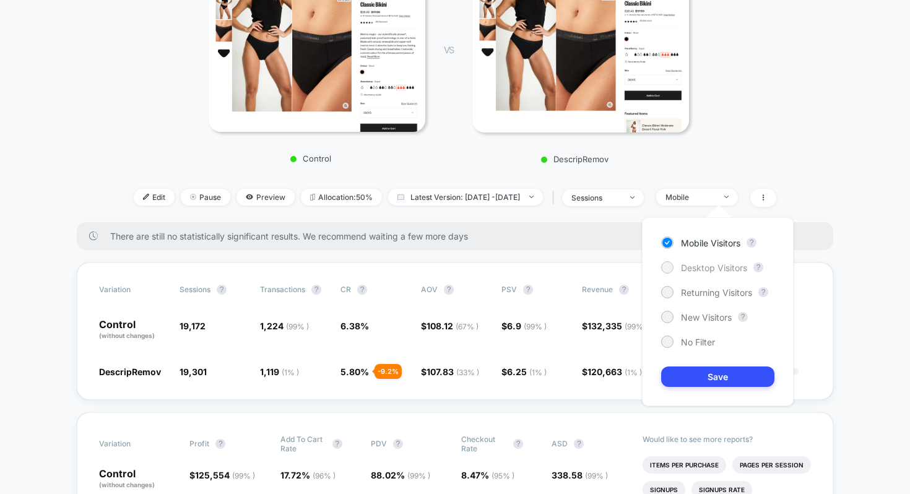
click at [724, 271] on span "Desktop Visitors" at bounding box center [714, 268] width 66 height 11
click at [720, 363] on div "Mobile Visitors ? Desktop Visitors ? Returning Visitors ? New Visitors ? No Fil…" at bounding box center [718, 311] width 152 height 189
click at [725, 375] on button "Save" at bounding box center [717, 377] width 113 height 20
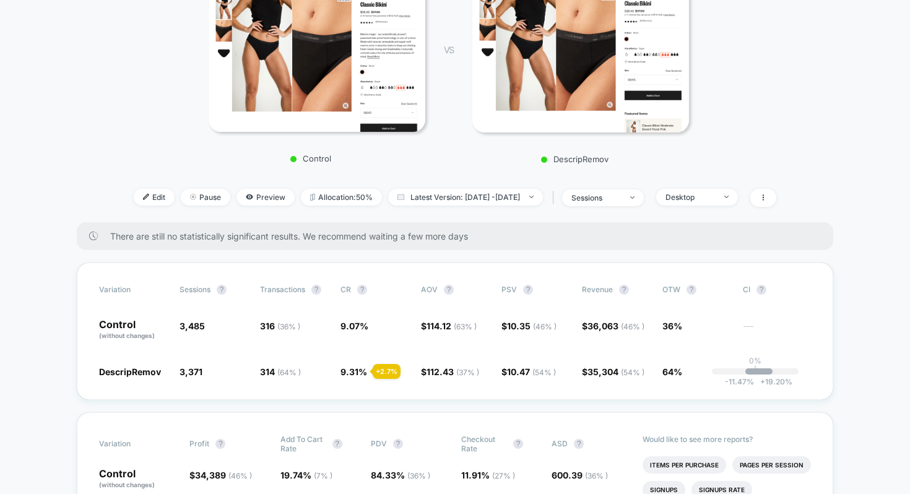
click at [715, 124] on div "Control VS DescripRemov" at bounding box center [449, 64] width 694 height 214
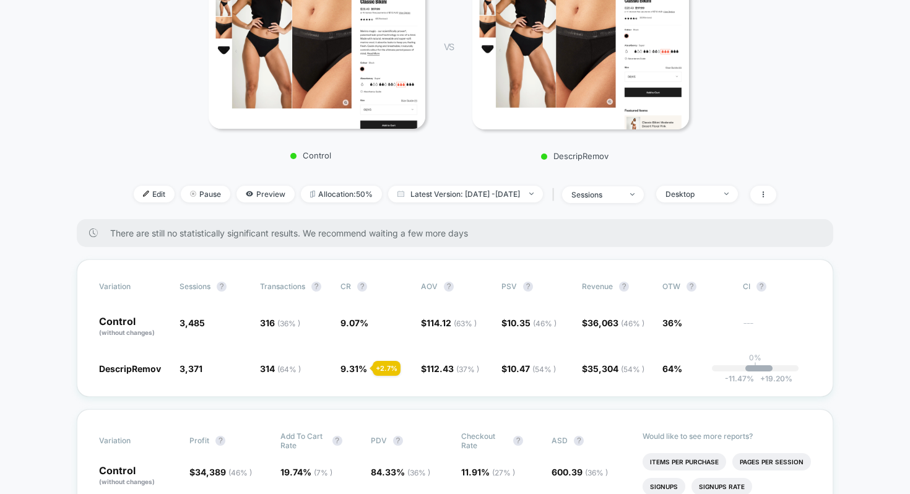
scroll to position [229, 0]
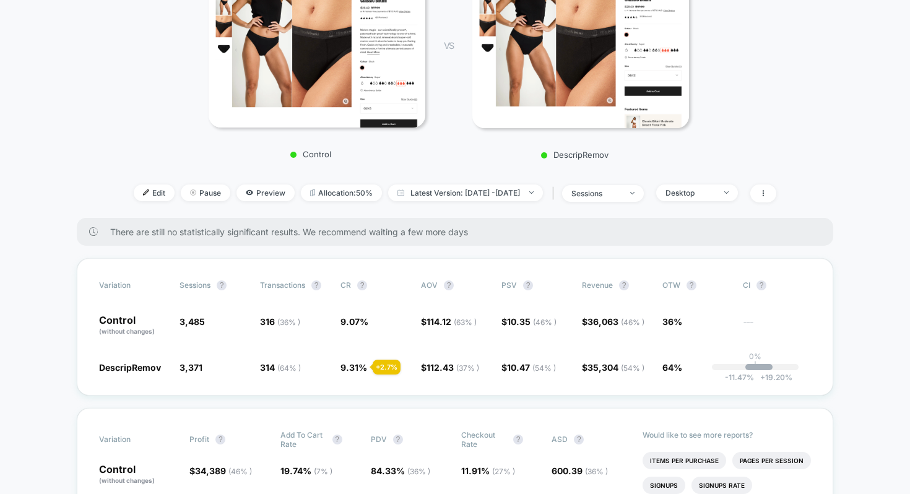
click at [732, 200] on div "Edit Pause Preview Allocation: 50% Latest Version: Sep 23, 2025 - Sep 30, 2025 …" at bounding box center [455, 194] width 694 height 18
drag, startPoint x: 718, startPoint y: 186, endPoint x: 718, endPoint y: 192, distance: 6.2
click at [718, 187] on span "Desktop" at bounding box center [697, 193] width 82 height 17
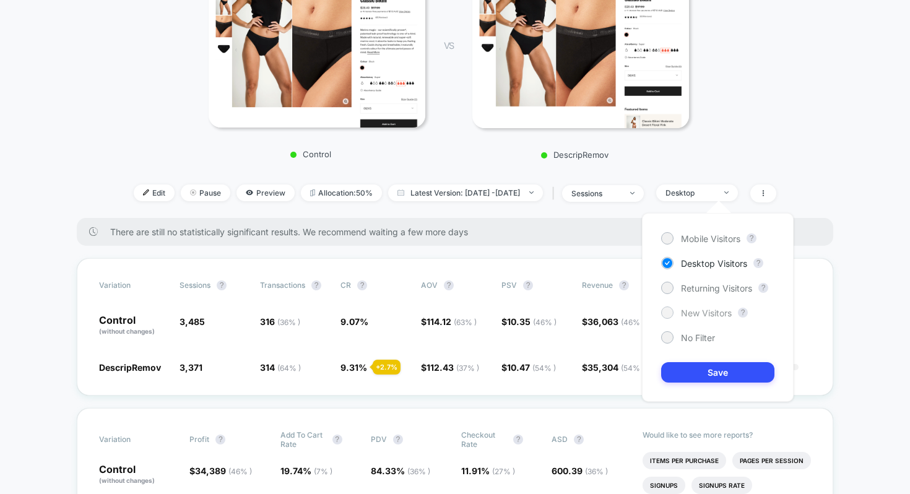
click at [707, 309] on span "New Visitors" at bounding box center [706, 313] width 51 height 11
click at [707, 365] on button "Save" at bounding box center [717, 372] width 113 height 20
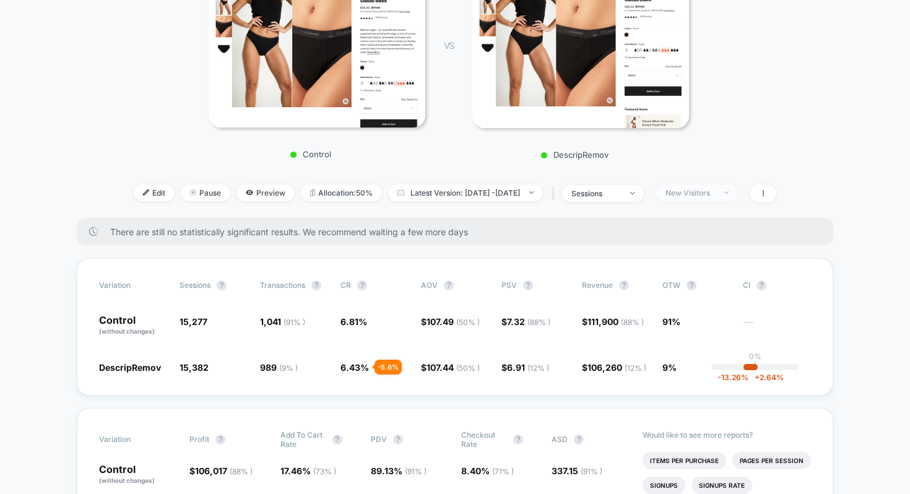
click at [715, 193] on div "New Visitors" at bounding box center [691, 192] width 50 height 9
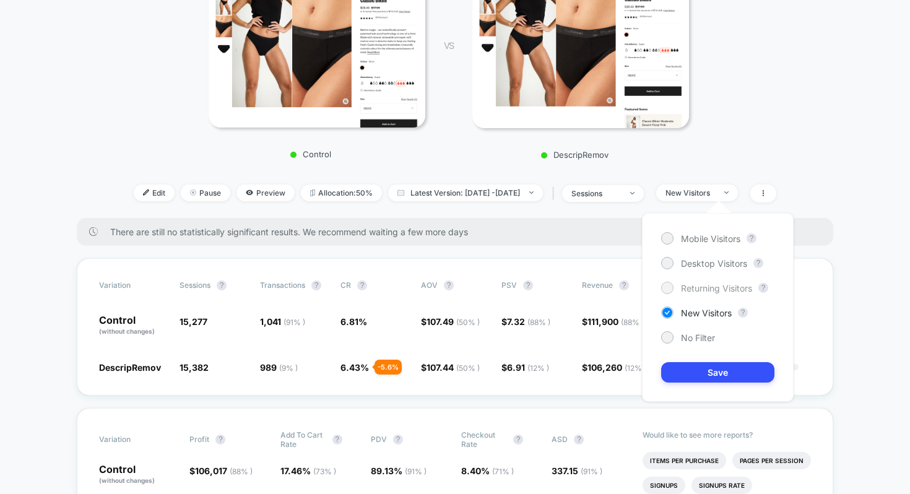
click at [706, 287] on span "Returning Visitors" at bounding box center [716, 288] width 71 height 11
click at [700, 364] on button "Save" at bounding box center [717, 372] width 113 height 20
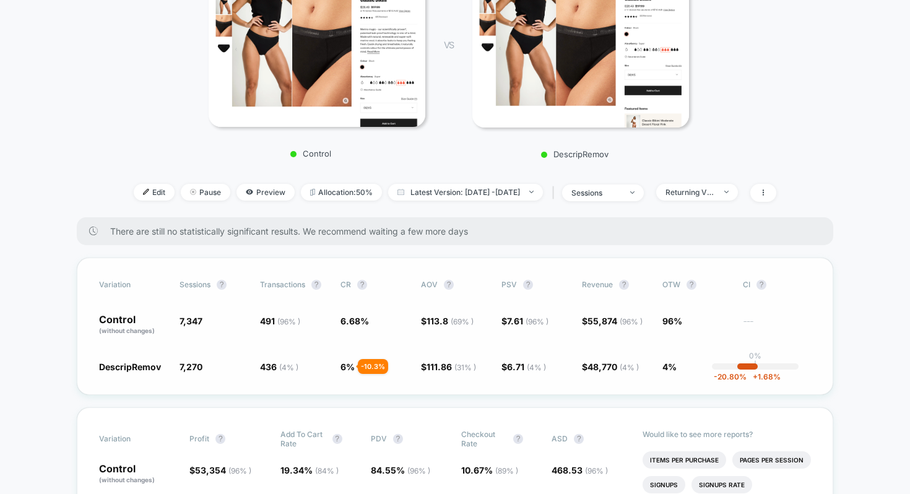
scroll to position [231, 0]
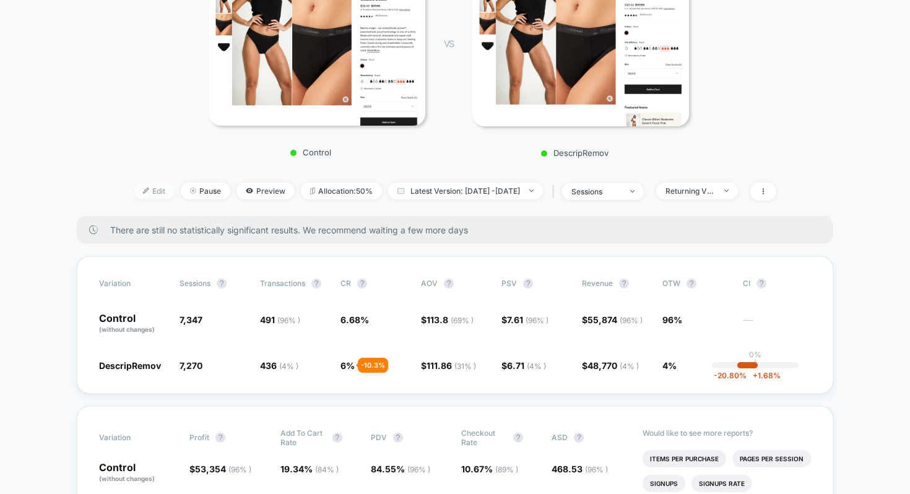
click at [134, 192] on span "Edit" at bounding box center [154, 191] width 41 height 17
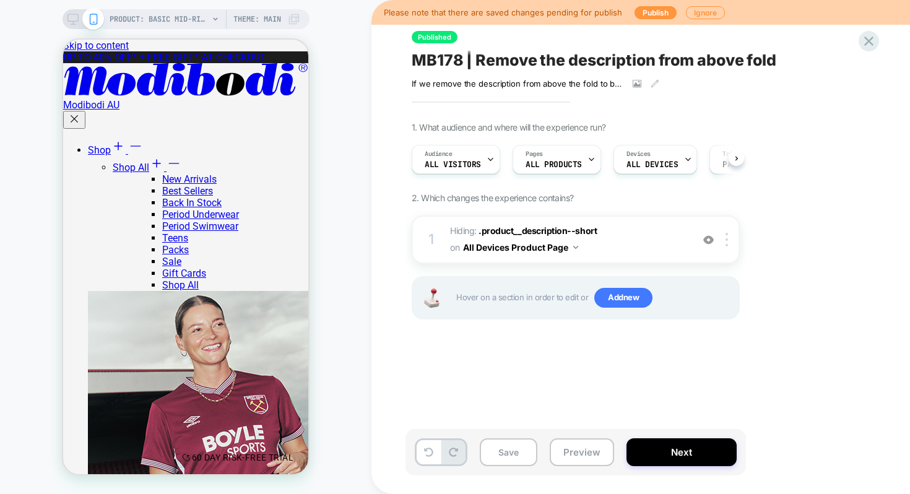
scroll to position [0, 1]
click at [347, 114] on div "PRODUCT: Basic Mid-Rise Brief Moderate Black PRODUCT: Basic Mid-Rise Brief Mode…" at bounding box center [186, 246] width 372 height 469
click at [663, 454] on button "Next" at bounding box center [682, 452] width 110 height 28
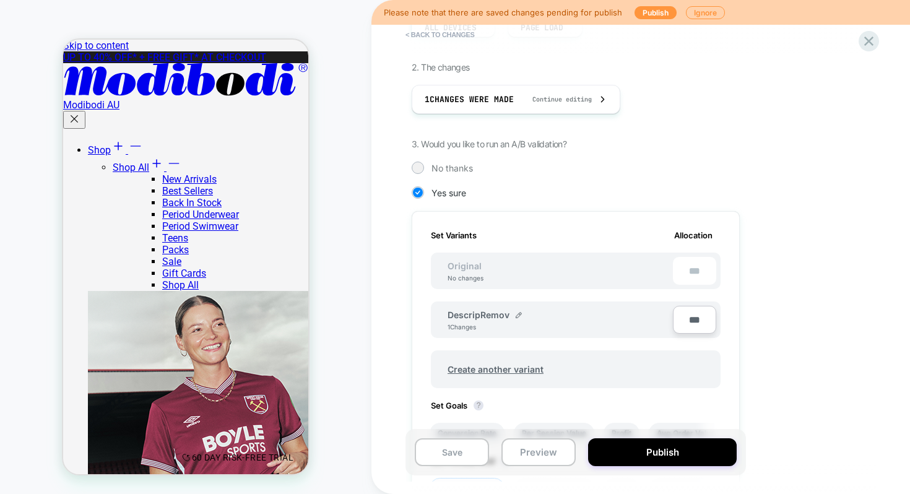
scroll to position [227, 0]
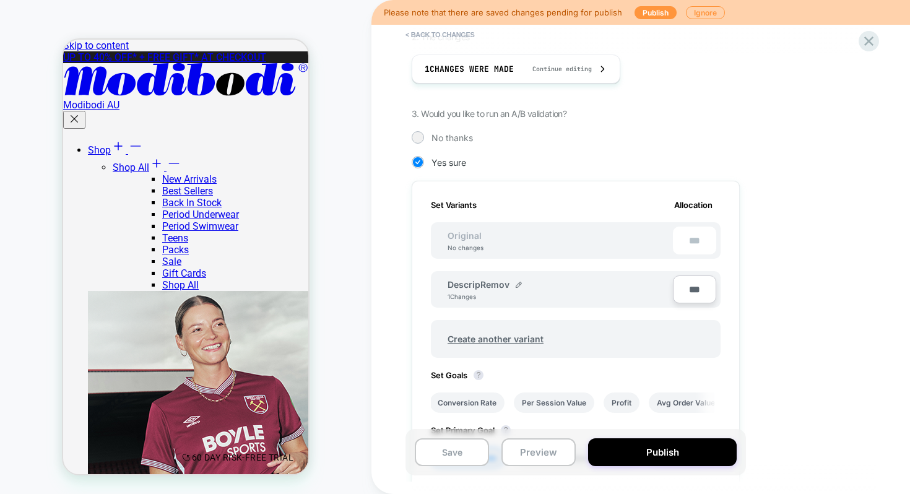
click at [692, 287] on input "***" at bounding box center [694, 290] width 43 height 28
type input "***"
click at [760, 299] on div "1. What audience and where will the experience run? Audience All Visitors Pages…" at bounding box center [638, 291] width 452 height 756
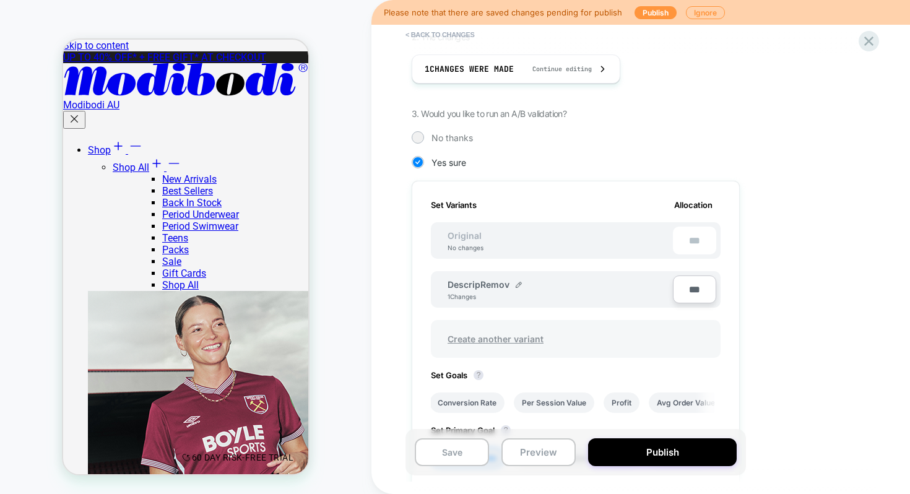
scroll to position [315, 0]
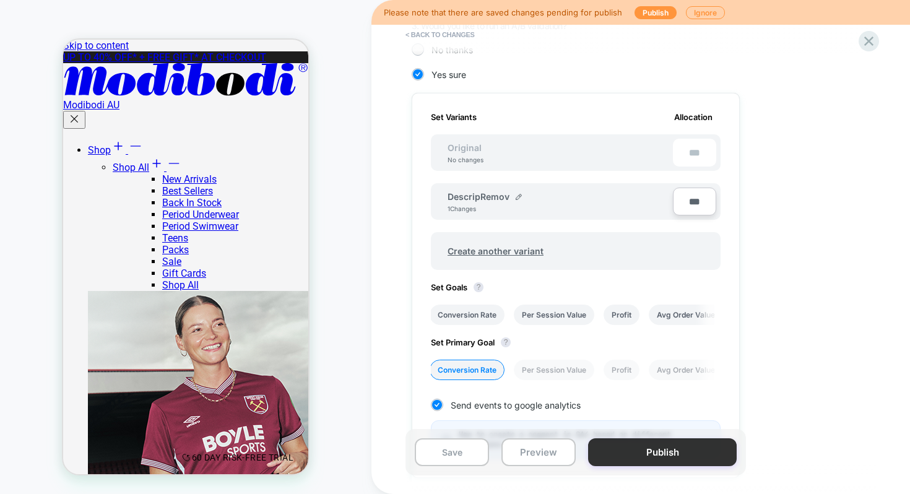
click at [611, 447] on button "Publish" at bounding box center [662, 452] width 149 height 28
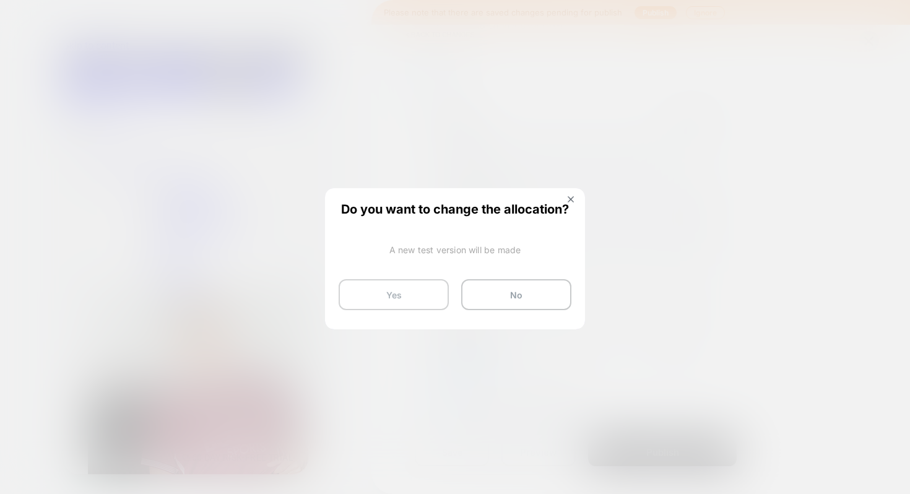
click at [425, 293] on button "Yes" at bounding box center [394, 294] width 110 height 31
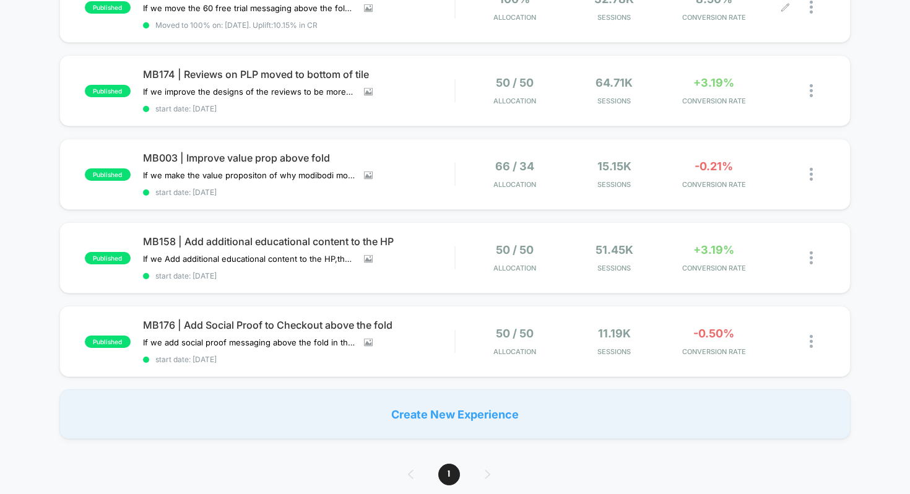
scroll to position [255, 0]
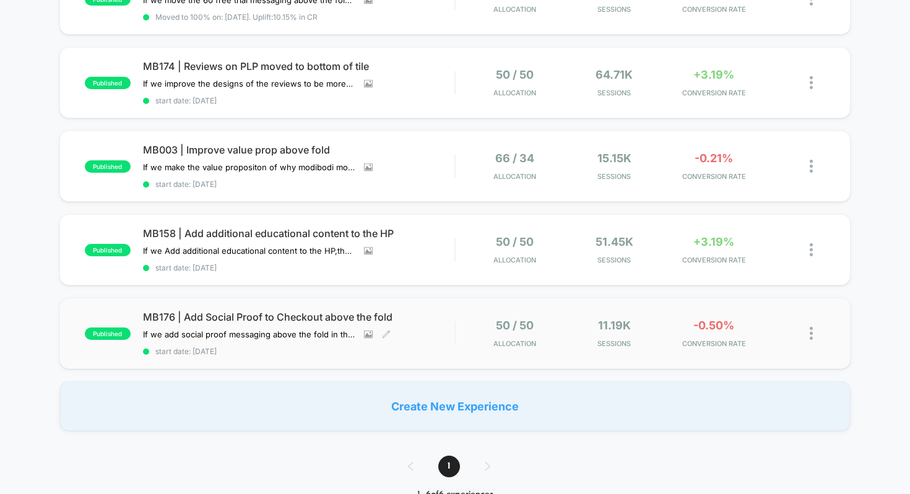
click at [299, 312] on span "MB176 | Add Social Proof to Checkout above the fold" at bounding box center [299, 317] width 312 height 12
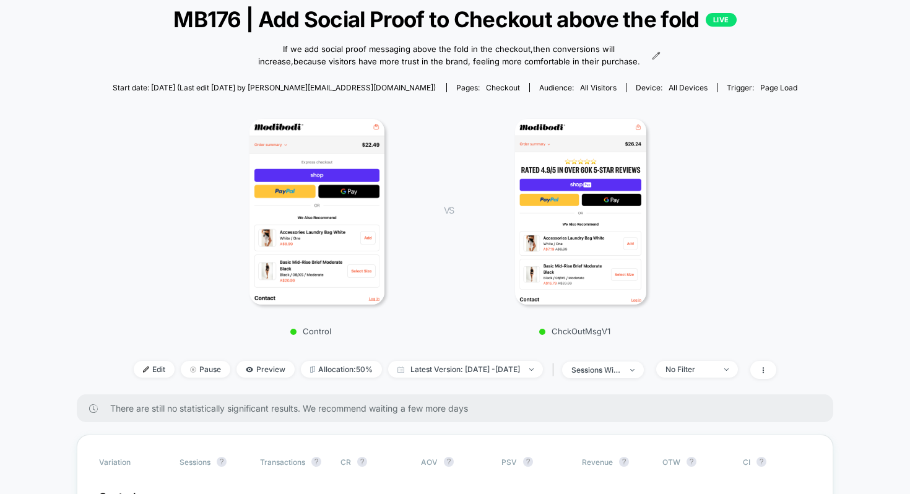
scroll to position [94, 0]
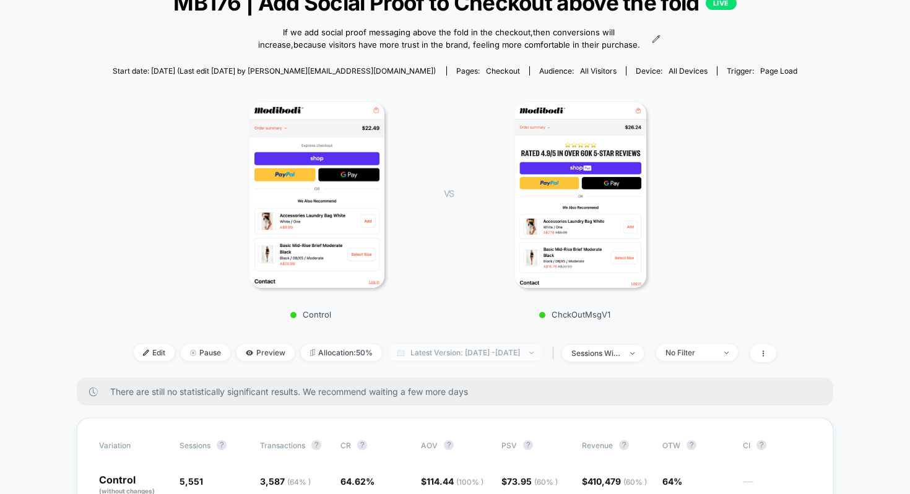
click at [447, 348] on span "Latest Version: Sep 4, 2025 - Sep 30, 2025" at bounding box center [465, 352] width 155 height 17
select select "*"
select select "****"
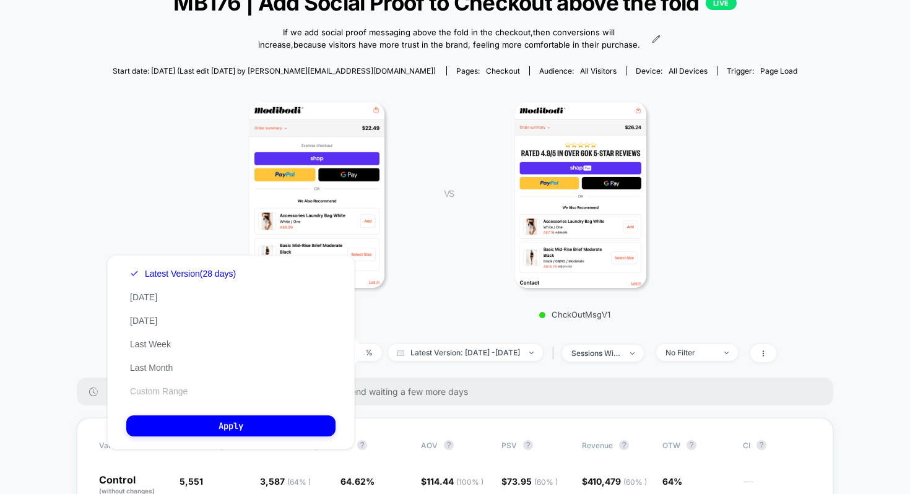
click at [155, 387] on button "Custom Range" at bounding box center [158, 391] width 65 height 11
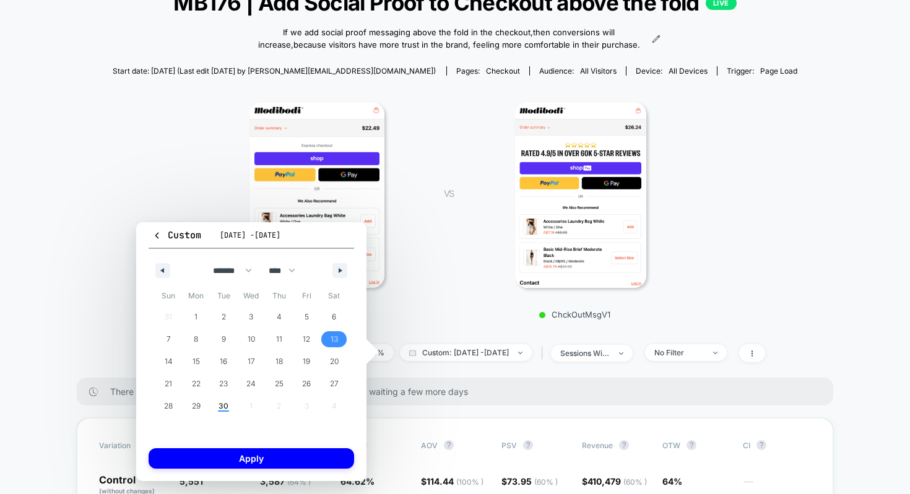
click at [334, 339] on span "13" at bounding box center [334, 339] width 7 height 22
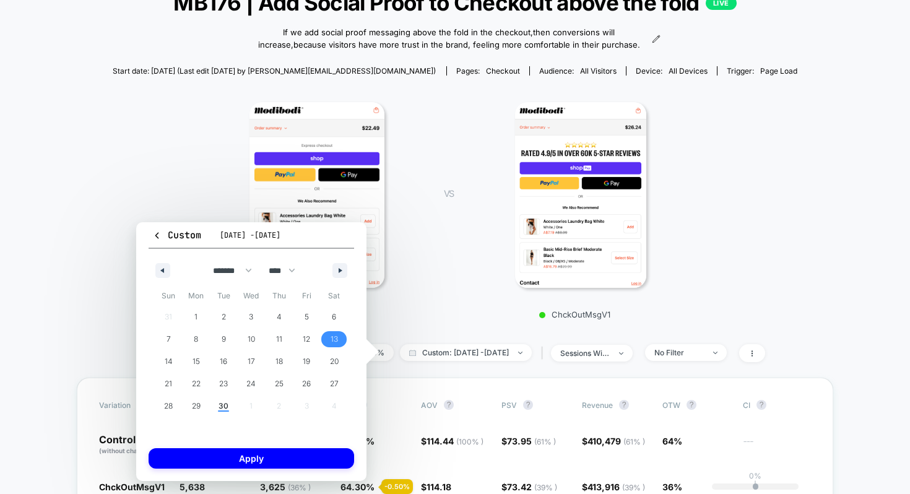
click at [416, 320] on div "Control VS ChckOutMsgV1" at bounding box center [450, 207] width 686 height 238
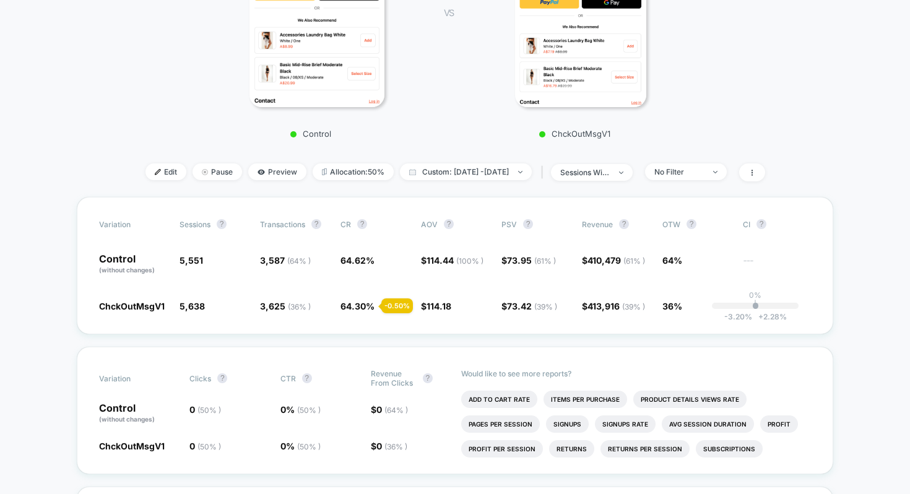
scroll to position [273, 0]
click at [633, 171] on span "sessions with impression" at bounding box center [592, 173] width 82 height 17
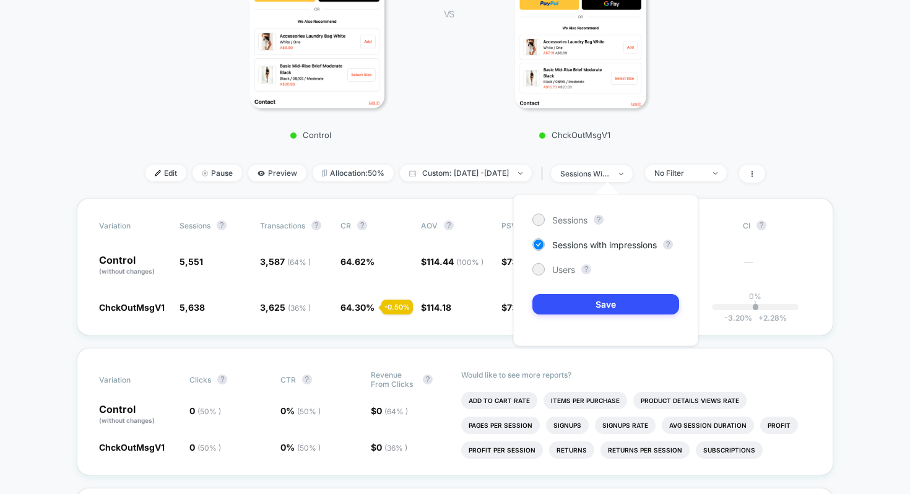
click at [694, 129] on div "Control VS ChckOutMsgV1" at bounding box center [450, 27] width 686 height 238
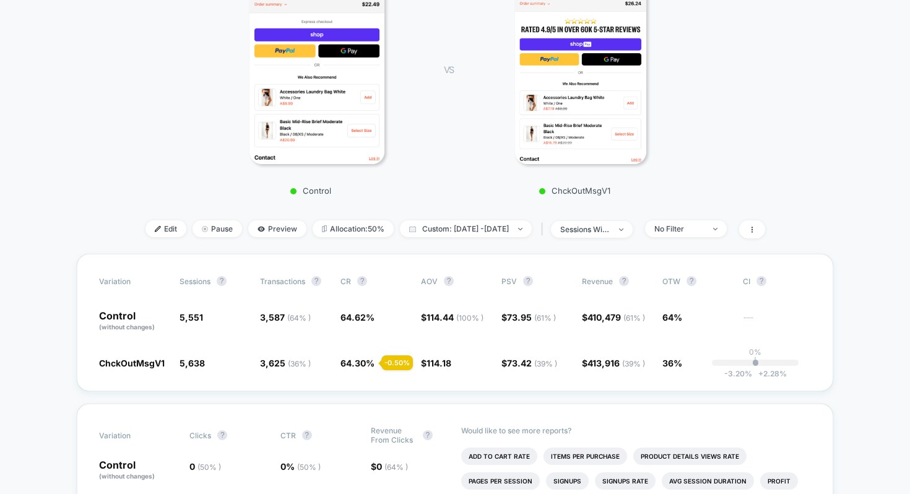
scroll to position [214, 0]
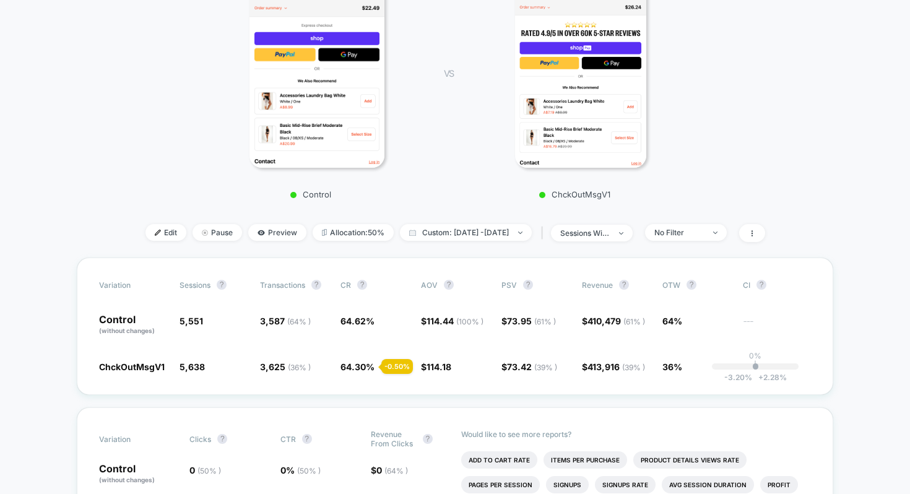
click at [491, 223] on div "< Back to all live experiences MB176 | Add Social Proof to Checkout above the f…" at bounding box center [456, 54] width 686 height 407
click at [492, 229] on span "Custom: Sep 4, 2025 - Sep 30, 2025" at bounding box center [466, 232] width 132 height 17
select select "*"
select select "****"
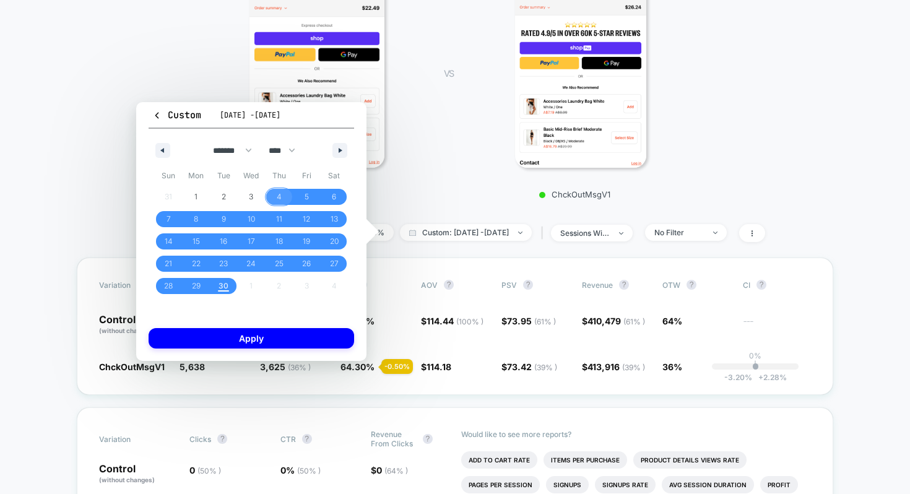
click at [280, 198] on span "4" at bounding box center [279, 197] width 5 height 22
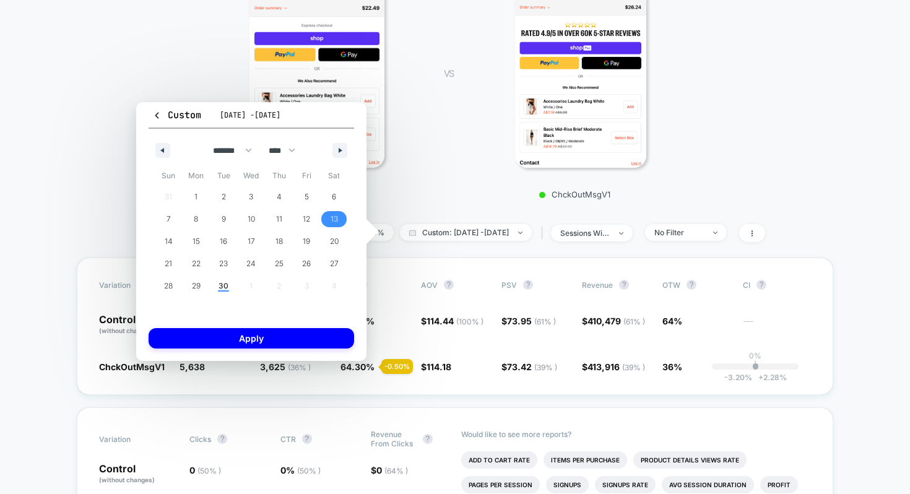
click at [336, 221] on span "13" at bounding box center [334, 219] width 7 height 22
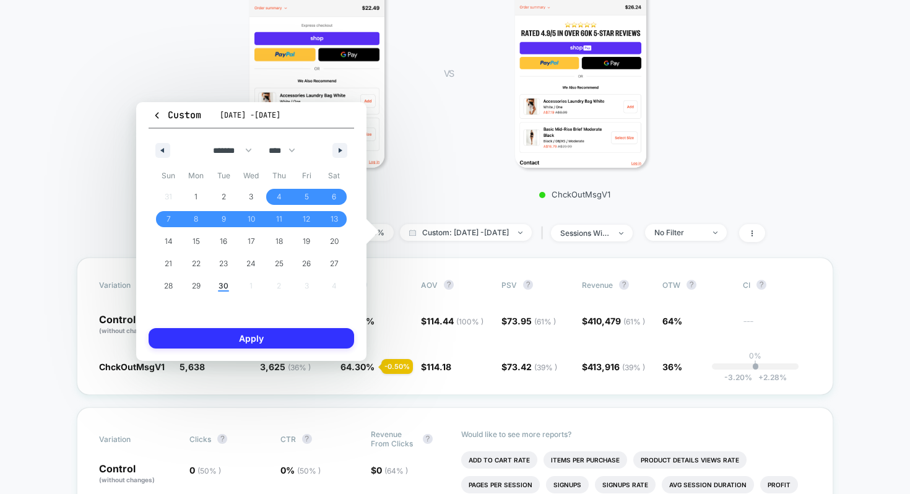
click at [303, 338] on button "Apply" at bounding box center [252, 338] width 206 height 20
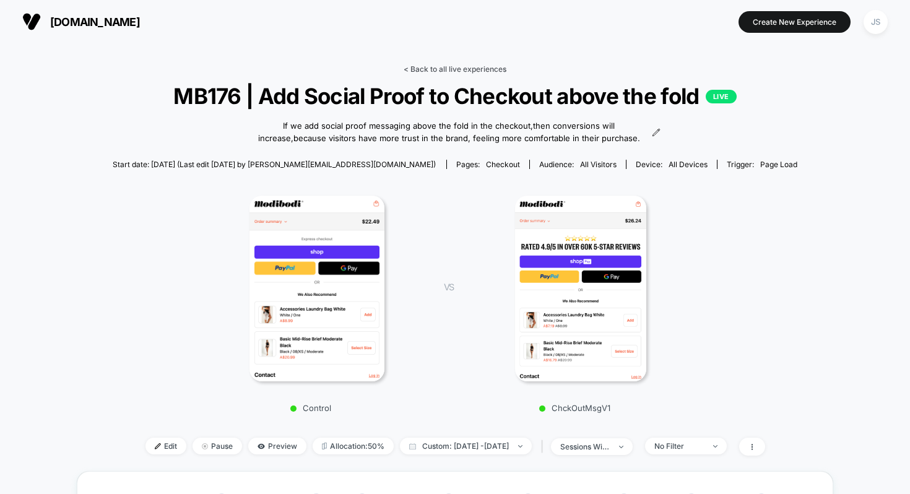
click at [474, 71] on link "< Back to all live experiences" at bounding box center [455, 68] width 103 height 9
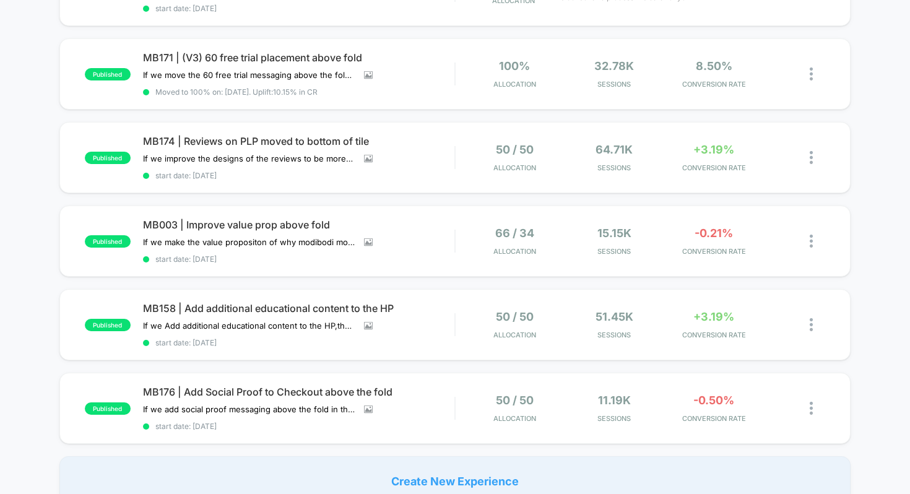
scroll to position [206, 0]
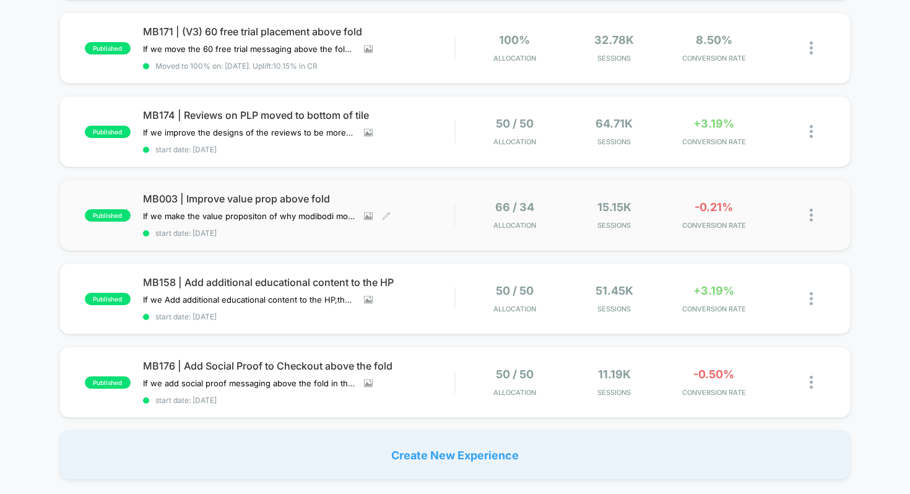
click at [289, 194] on span "MB003 | Improve value prop above fold" at bounding box center [299, 199] width 312 height 12
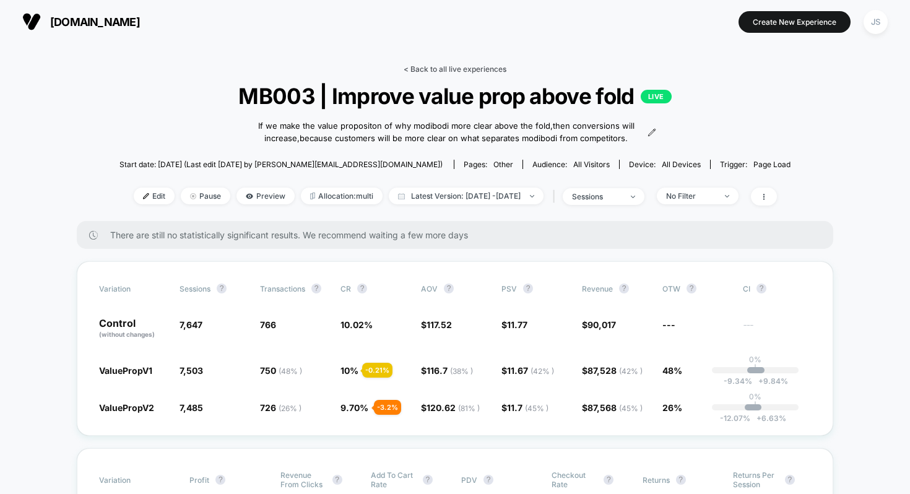
click at [462, 70] on link "< Back to all live experiences" at bounding box center [455, 68] width 103 height 9
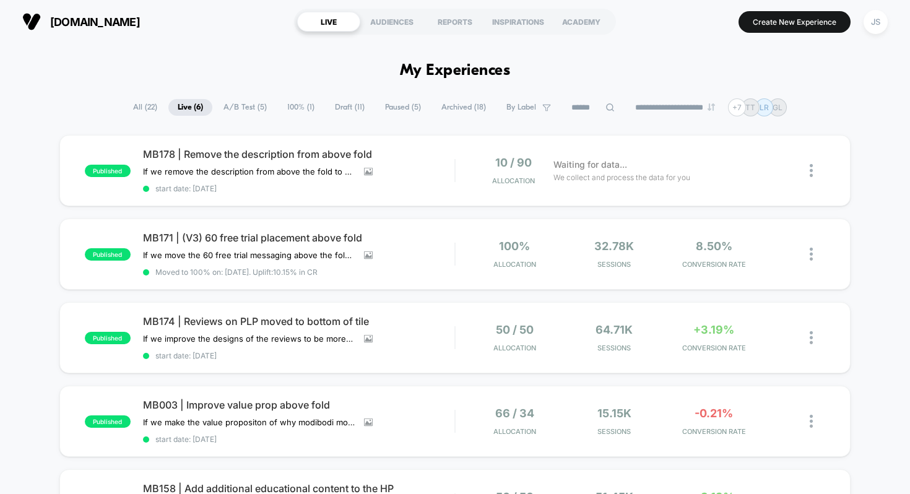
drag, startPoint x: 528, startPoint y: 72, endPoint x: 390, endPoint y: 71, distance: 138.1
drag, startPoint x: 393, startPoint y: 72, endPoint x: 512, endPoint y: 75, distance: 118.3
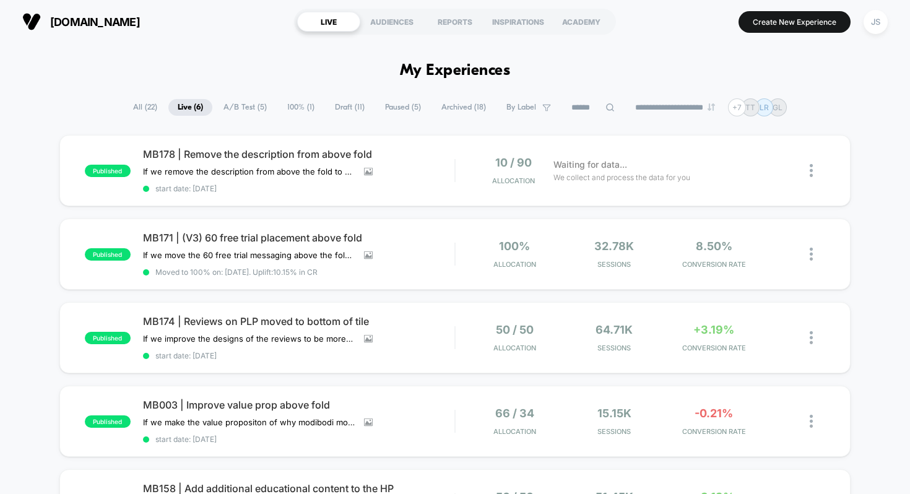
click at [500, 73] on h1 "My Experiences" at bounding box center [455, 71] width 111 height 18
drag, startPoint x: 400, startPoint y: 69, endPoint x: 507, endPoint y: 70, distance: 106.5
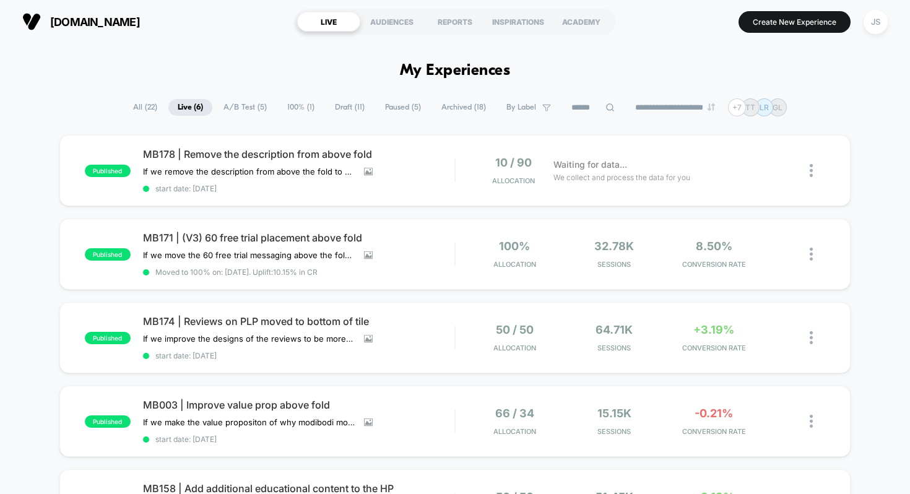
click at [507, 70] on h1 "My Experiences" at bounding box center [455, 71] width 111 height 18
drag, startPoint x: 507, startPoint y: 70, endPoint x: 347, endPoint y: 59, distance: 159.6
click at [337, 107] on span "Draft ( 11 )" at bounding box center [350, 107] width 48 height 17
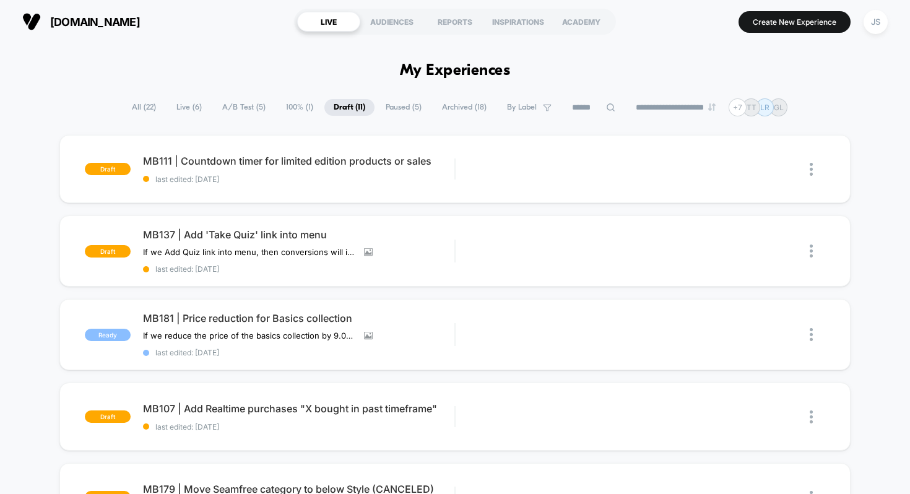
click at [284, 101] on span "100% ( 1 )" at bounding box center [300, 107] width 46 height 17
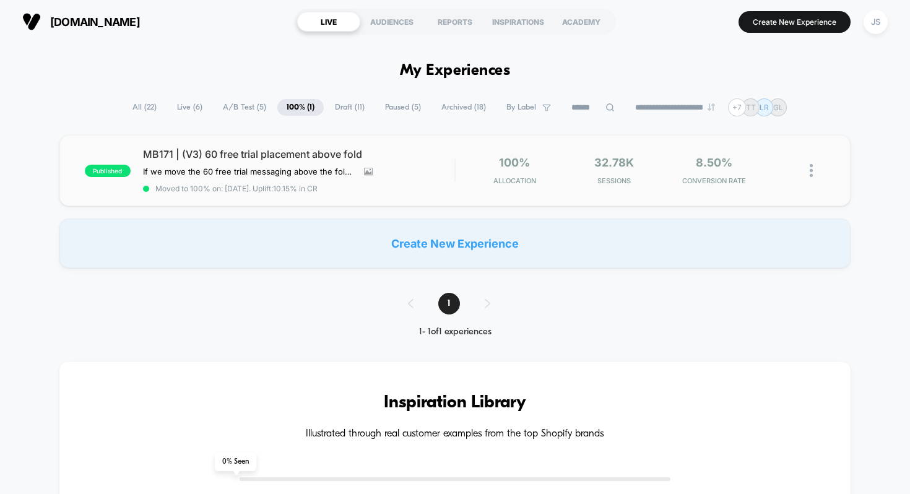
click at [284, 193] on div "published MB171 | (V3) 60 free trial placement above fold If we move the 60 fre…" at bounding box center [455, 170] width 792 height 71
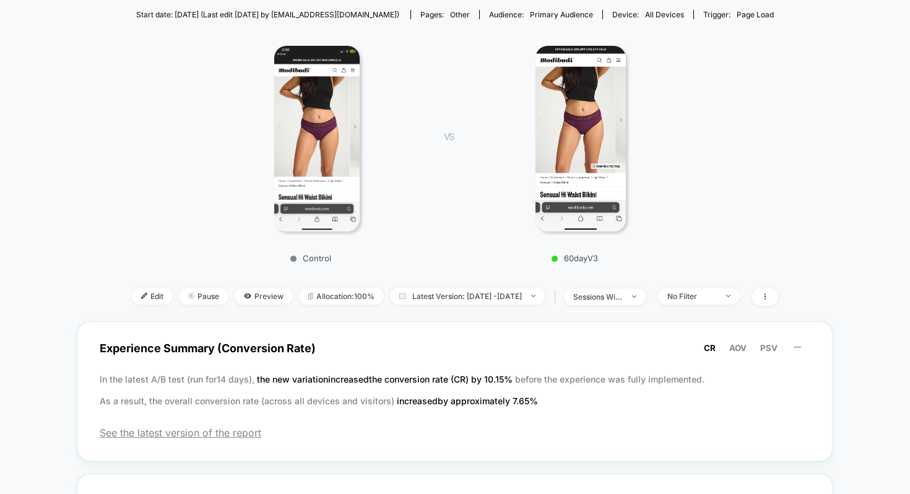
scroll to position [174, 0]
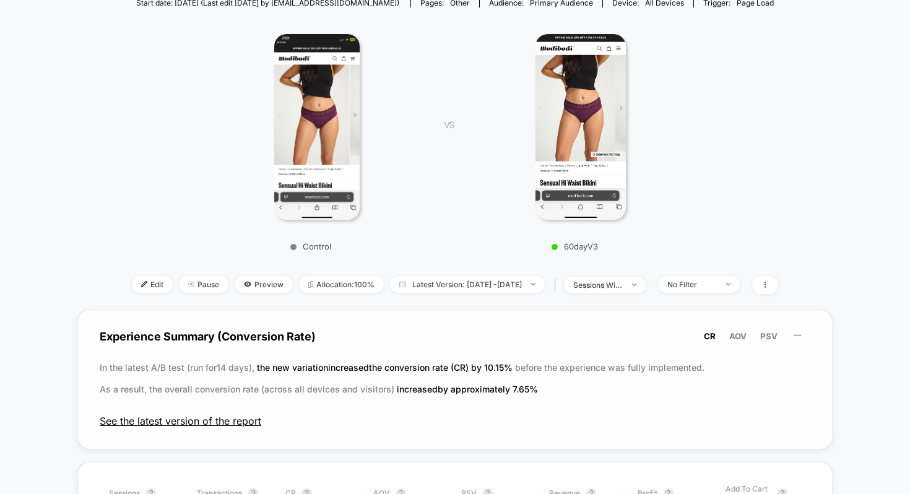
click at [219, 423] on span "See the latest version of the report" at bounding box center [455, 421] width 711 height 12
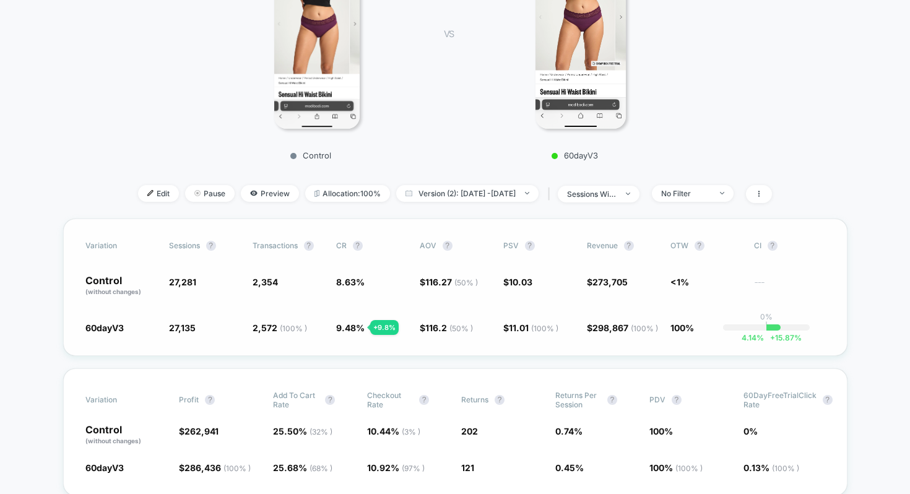
scroll to position [270, 0]
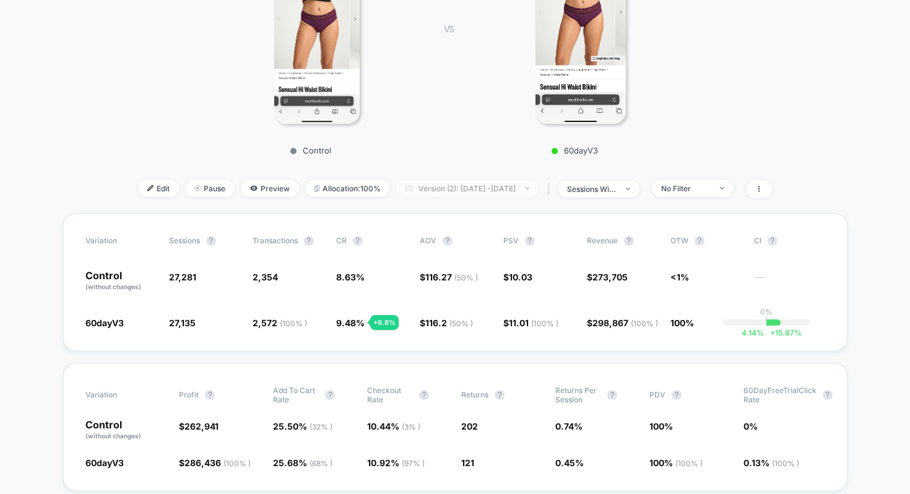
click at [481, 186] on span "Version (2): Sep 8, 2025 - Sep 23, 2025" at bounding box center [467, 188] width 142 height 17
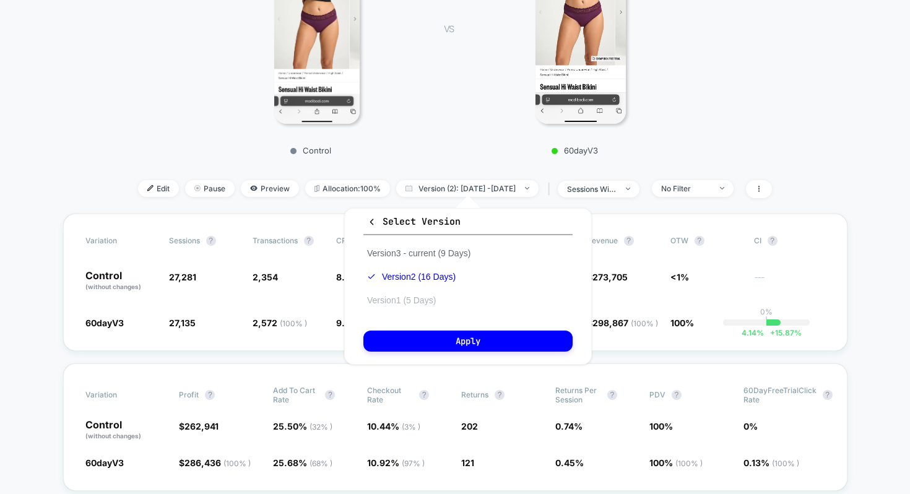
click at [414, 299] on button "Version 1 (5 Days)" at bounding box center [402, 300] width 76 height 11
click at [419, 284] on div "Version 3 - current (9 Days) Version 2 (16 Days) Version 1 (5 Days)" at bounding box center [419, 277] width 111 height 71
click at [418, 275] on button "Version 2 (16 Days)" at bounding box center [404, 276] width 81 height 11
click at [469, 148] on p "60dayV3" at bounding box center [574, 151] width 217 height 10
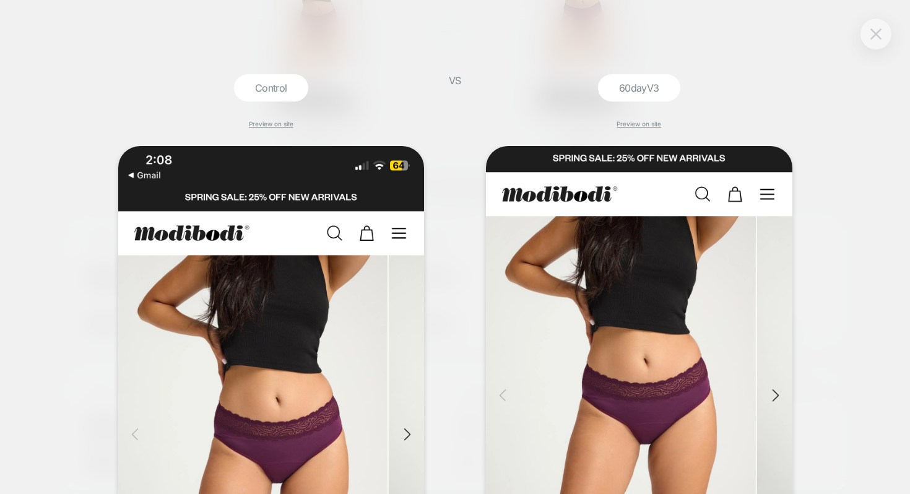
click at [885, 37] on button at bounding box center [876, 34] width 19 height 19
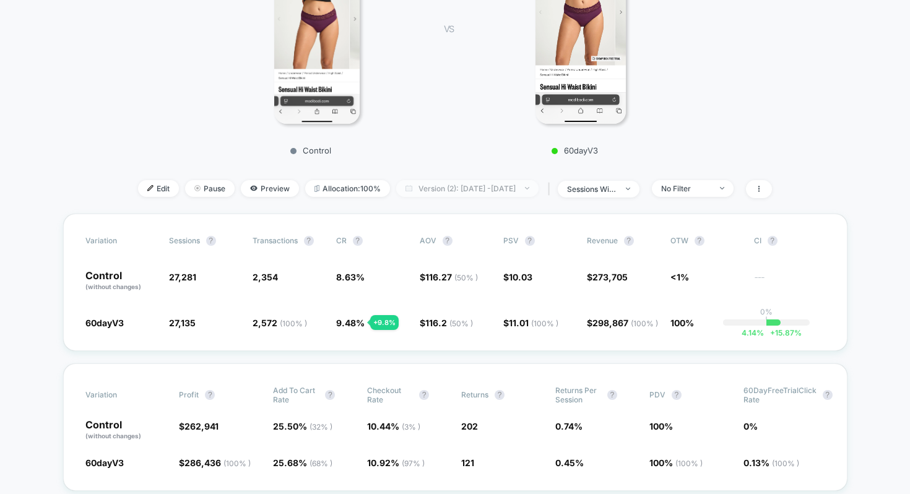
click at [414, 182] on span "Version (2): Sep 8, 2025 - Sep 23, 2025" at bounding box center [467, 188] width 142 height 17
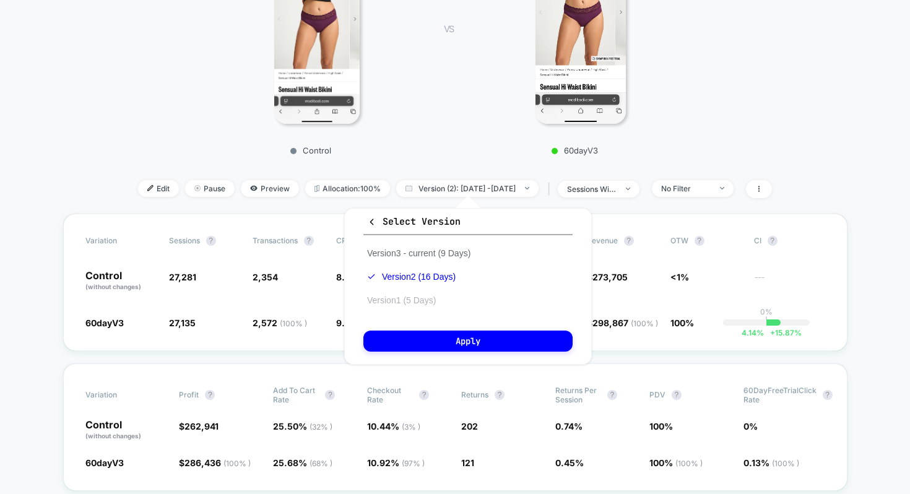
click at [404, 297] on button "Version 1 (5 Days)" at bounding box center [402, 300] width 76 height 11
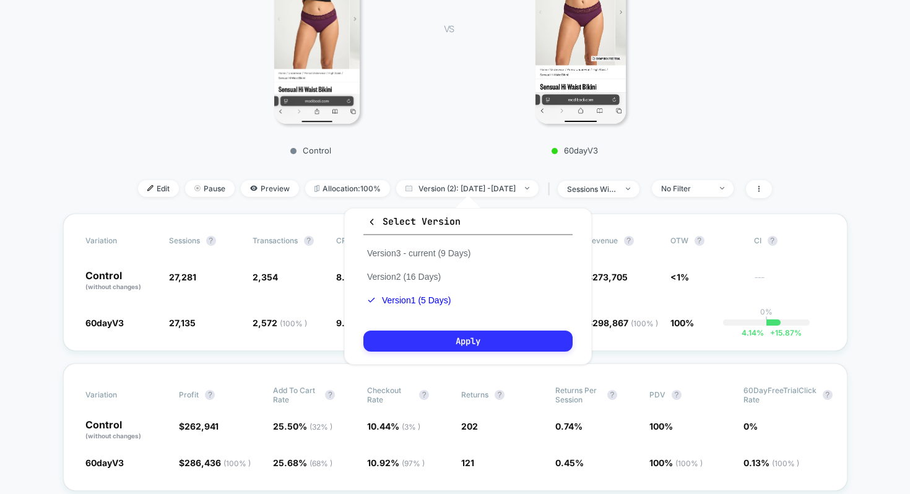
click at [423, 349] on button "Apply" at bounding box center [468, 341] width 209 height 21
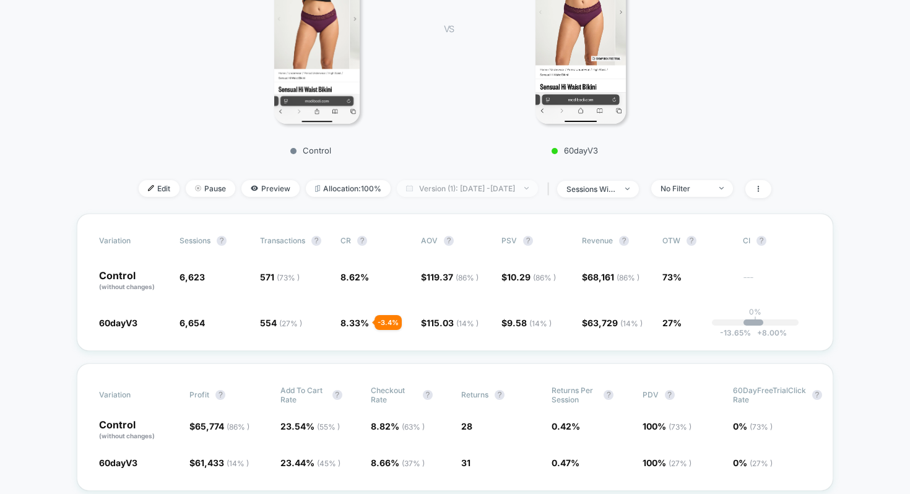
click at [471, 193] on span "Version (1): Sep 4, 2025 - Sep 8, 2025" at bounding box center [467, 188] width 141 height 17
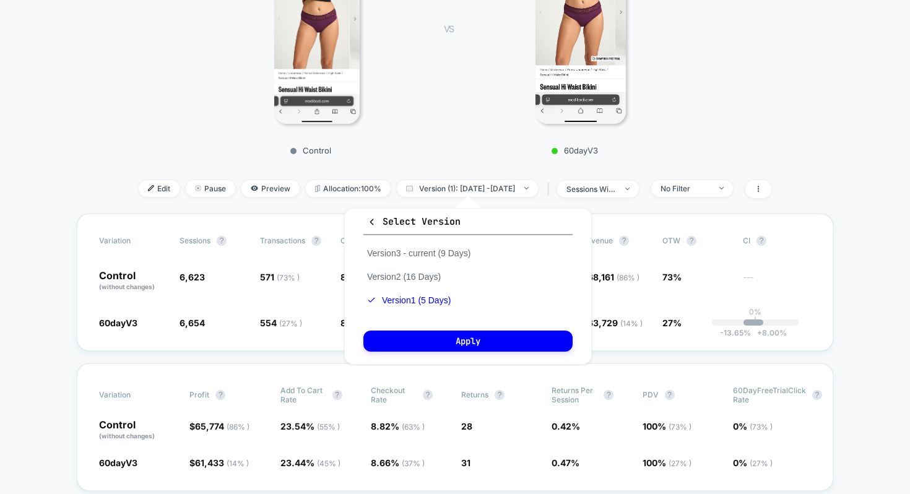
click at [435, 261] on div "Version 3 - current (9 Days) Version 2 (16 Days) Version 1 (5 Days)" at bounding box center [419, 277] width 111 height 71
click at [436, 251] on button "Version 3 - current (9 Days)" at bounding box center [419, 253] width 111 height 11
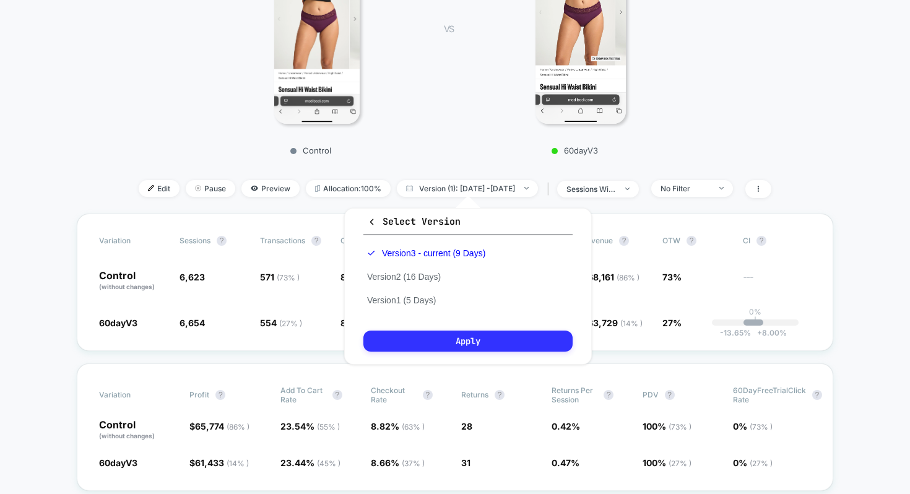
click at [435, 331] on button "Apply" at bounding box center [468, 341] width 209 height 21
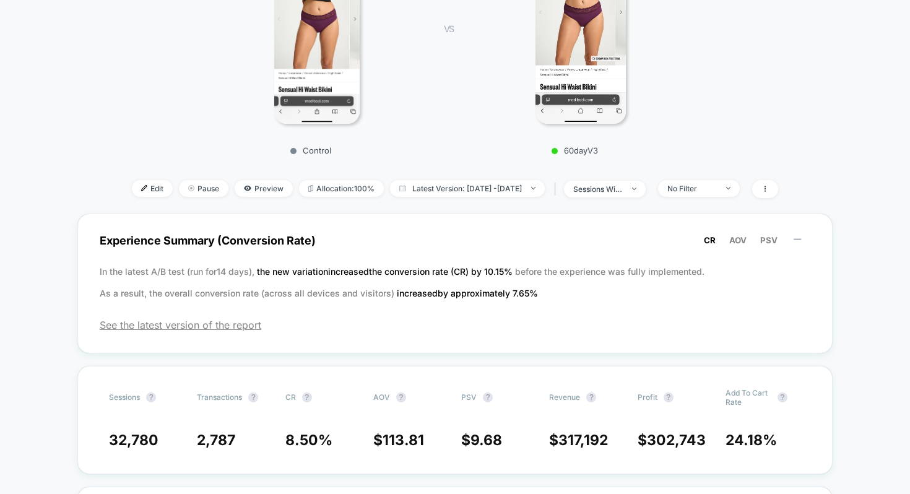
click at [489, 196] on div "Edit Pause Preview Allocation: 100% Latest Version: Sep 22, 2025 - Sep 30, 2025…" at bounding box center [455, 189] width 647 height 18
click at [486, 191] on span "Latest Version: Sep 22, 2025 - Sep 30, 2025" at bounding box center [467, 188] width 155 height 17
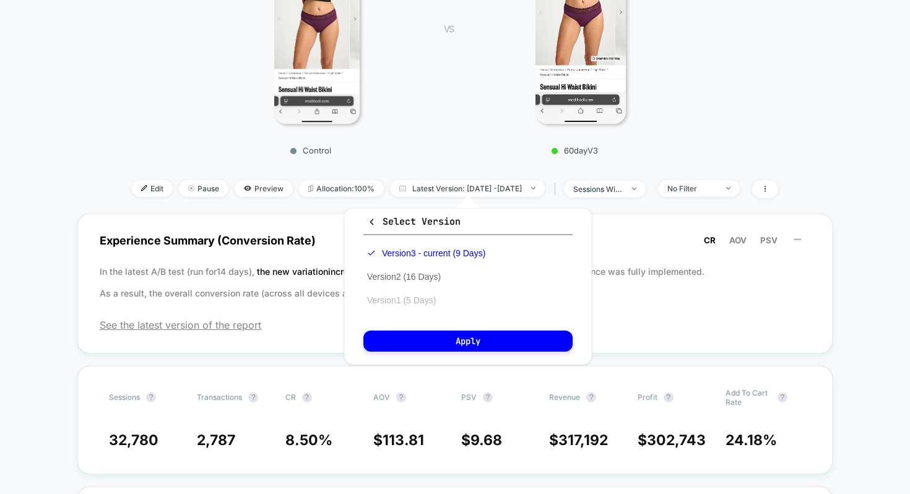
click at [423, 295] on button "Version 1 (5 Days)" at bounding box center [402, 300] width 76 height 11
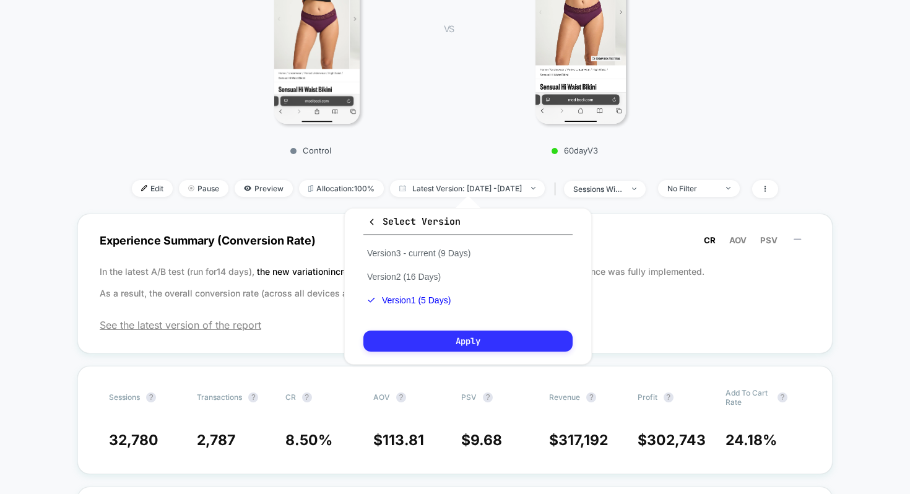
click at [437, 334] on button "Apply" at bounding box center [468, 341] width 209 height 21
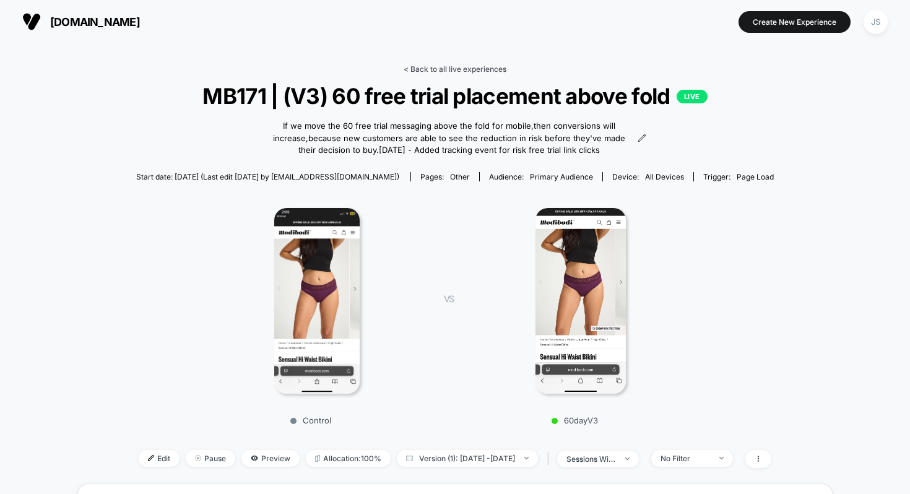
click at [443, 66] on link "< Back to all live experiences" at bounding box center [455, 68] width 103 height 9
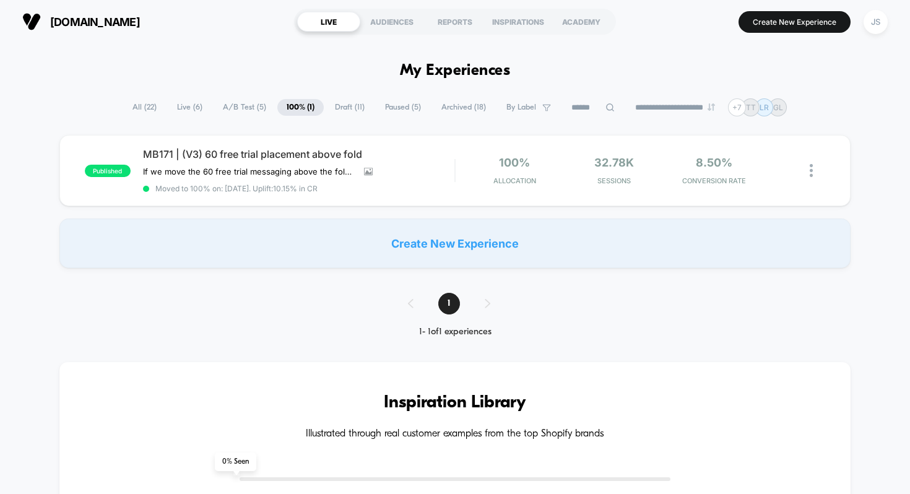
click at [189, 110] on span "Live ( 6 )" at bounding box center [190, 107] width 44 height 17
